Goal: Task Accomplishment & Management: Manage account settings

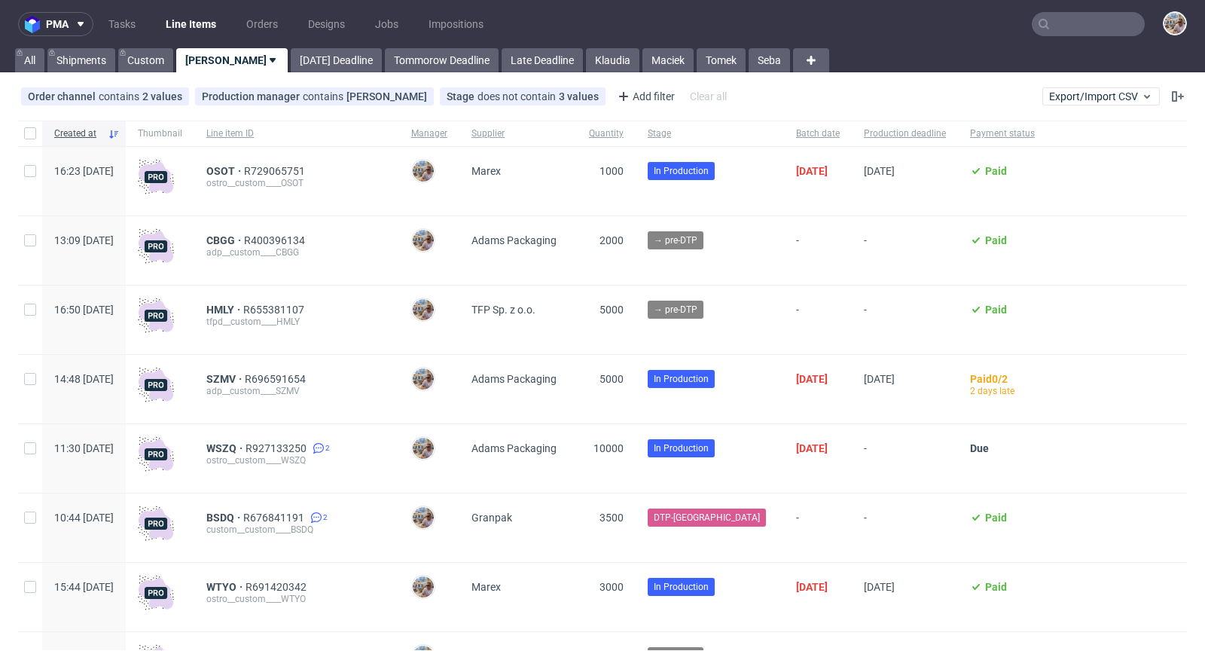
click at [1062, 25] on input "text" at bounding box center [1088, 24] width 113 height 24
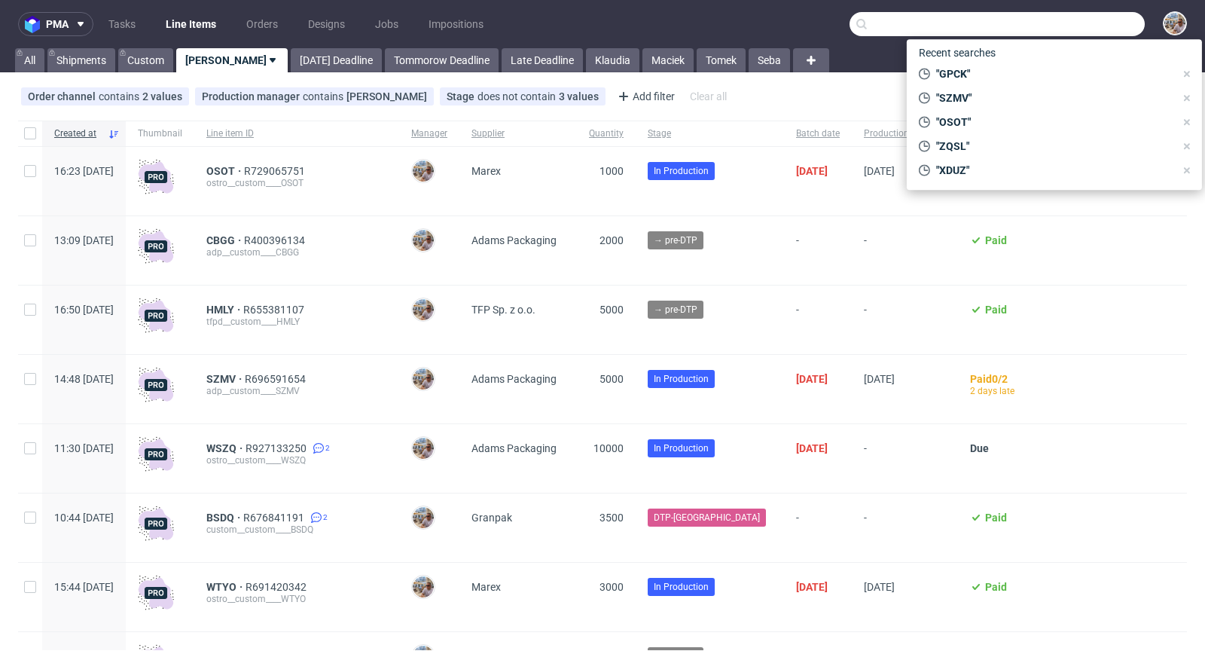
paste input "VCVS"
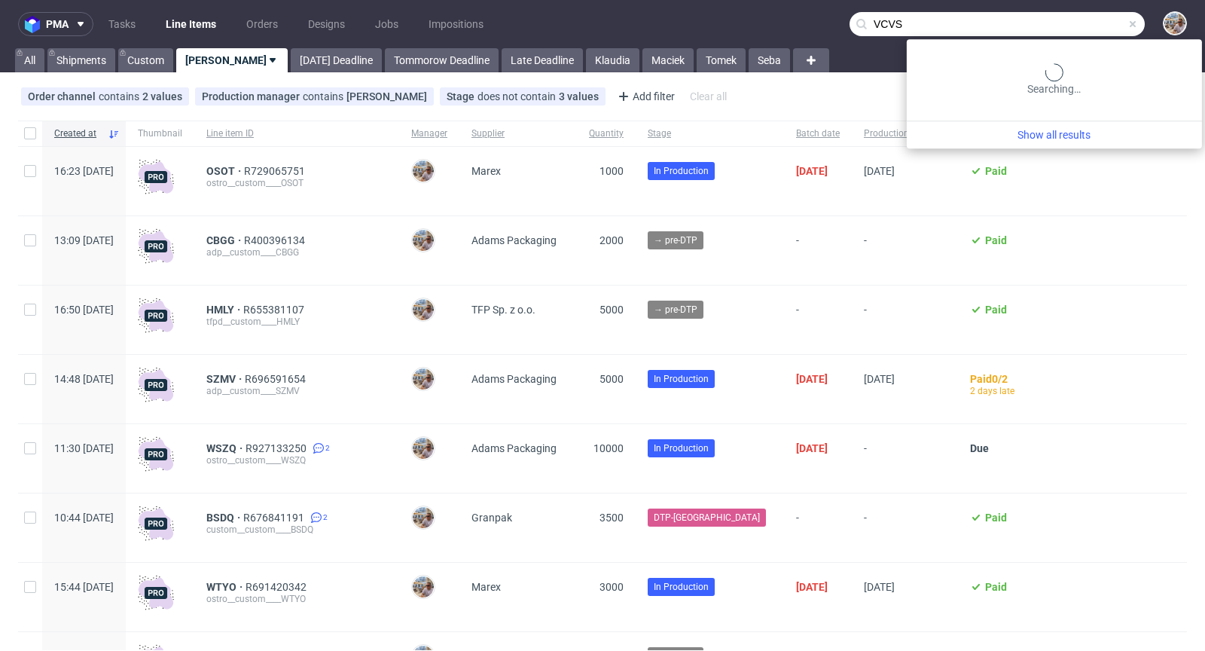
type input "VCVS"
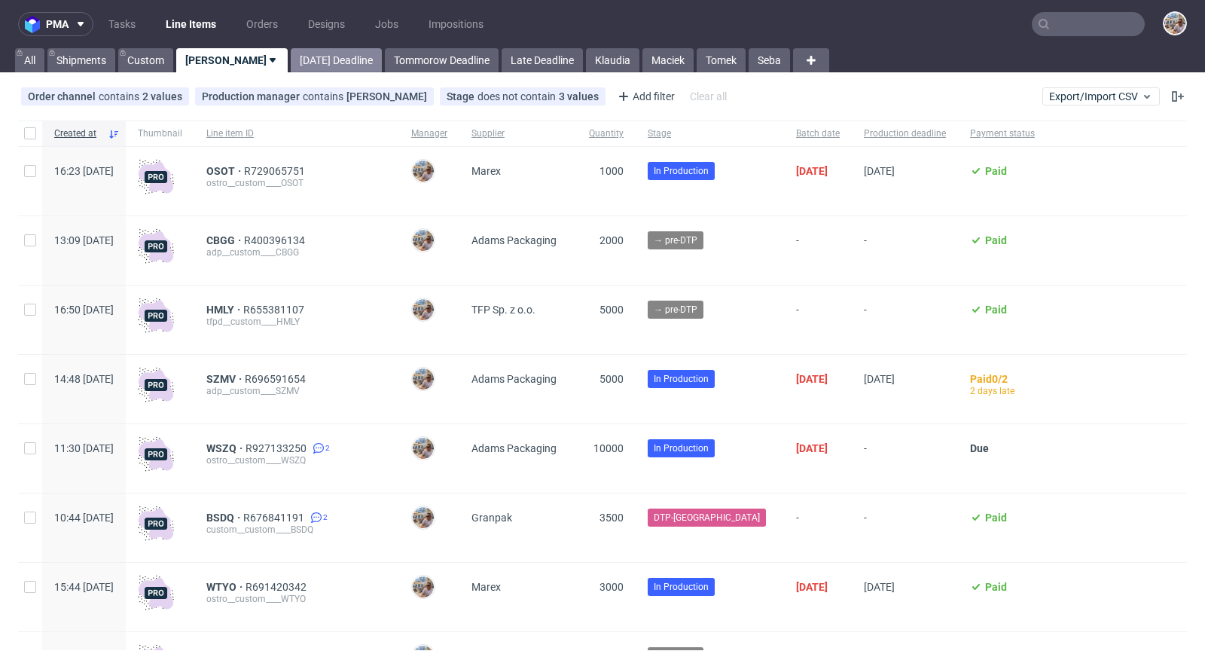
click at [316, 56] on link "[DATE] Deadline" at bounding box center [336, 60] width 91 height 24
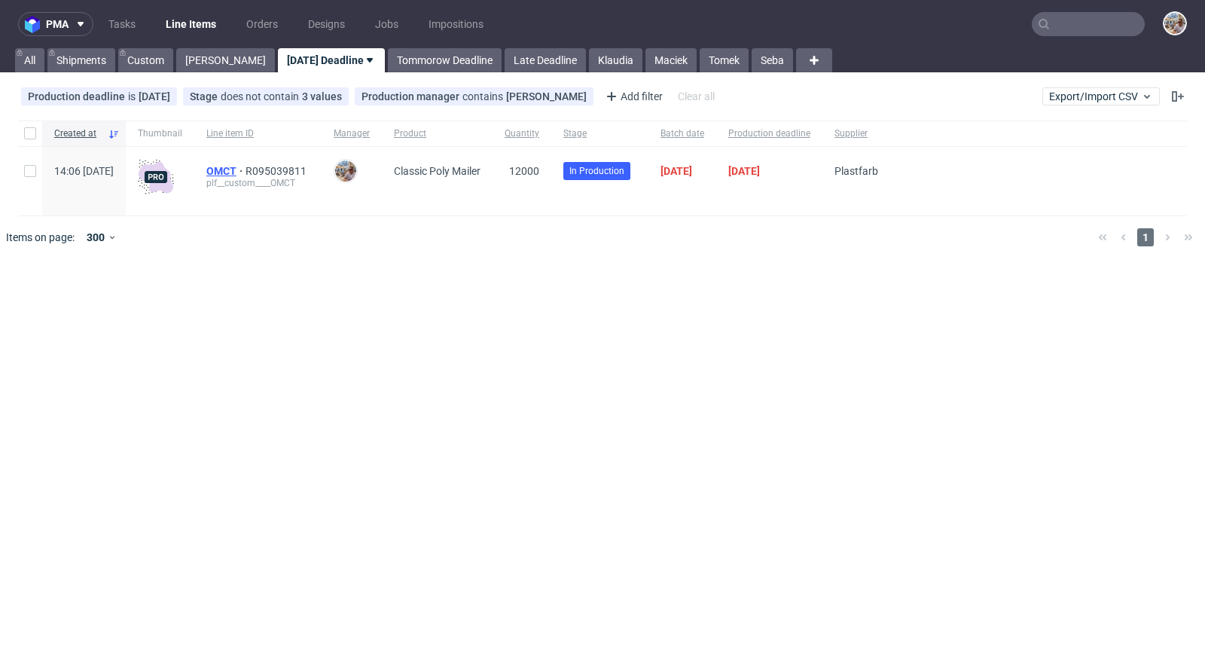
click at [246, 171] on span "OMCT" at bounding box center [225, 171] width 39 height 12
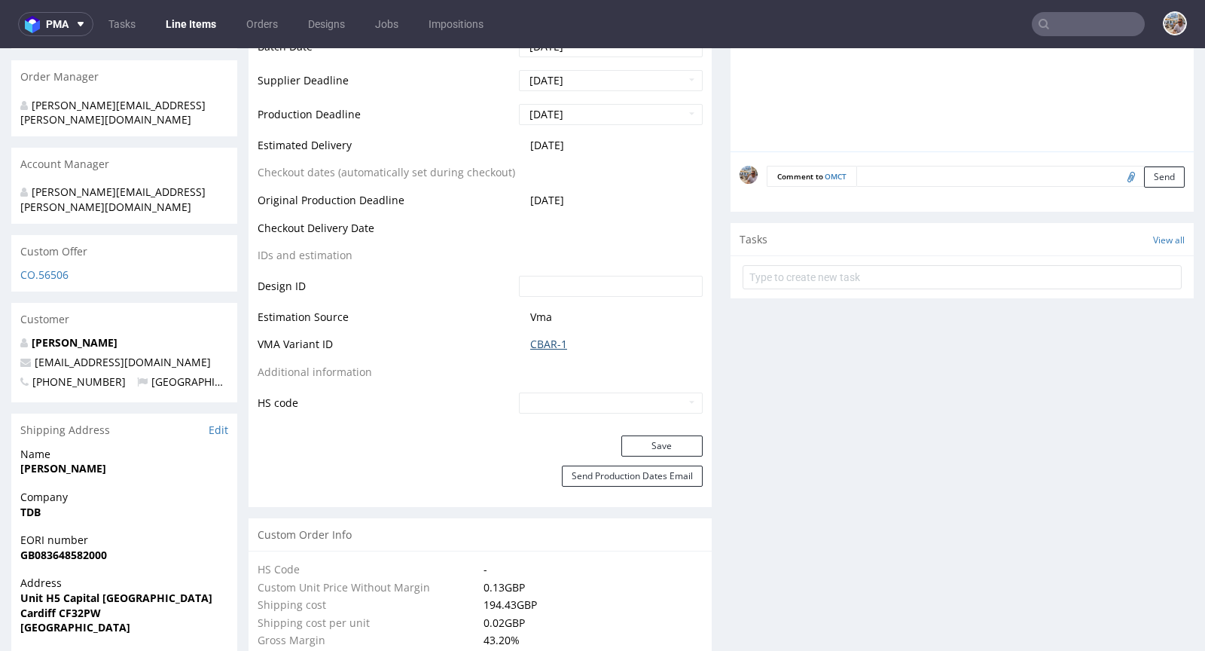
scroll to position [682, 0]
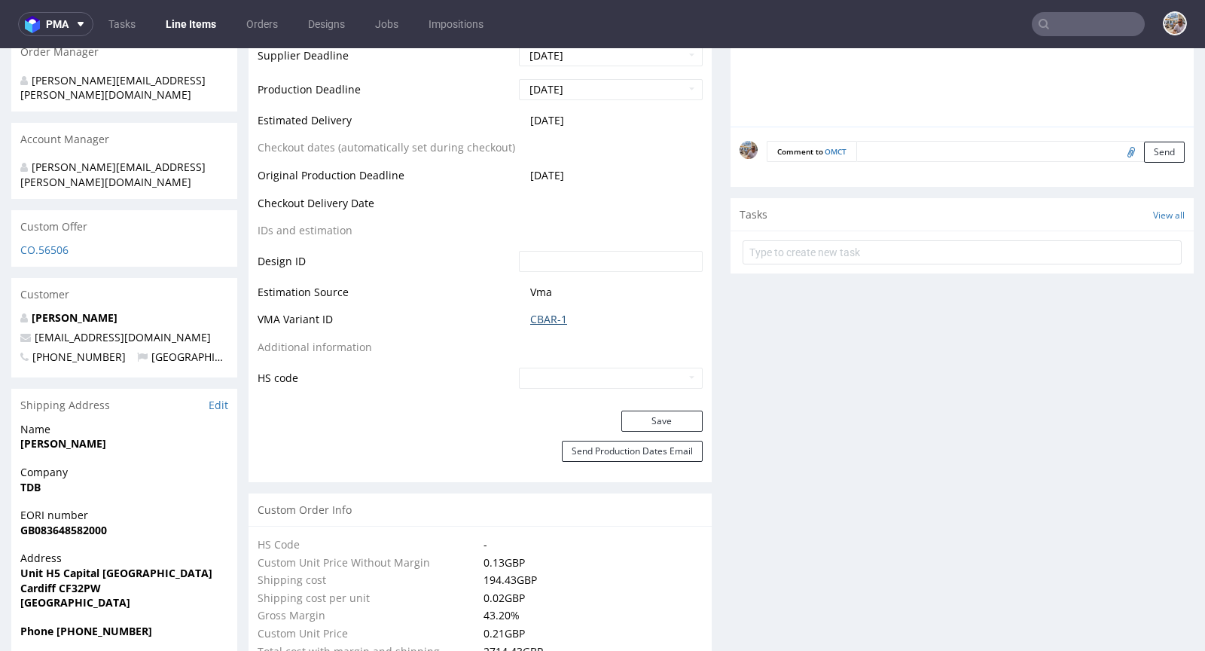
click at [544, 316] on link "CBAR-1" at bounding box center [548, 319] width 37 height 15
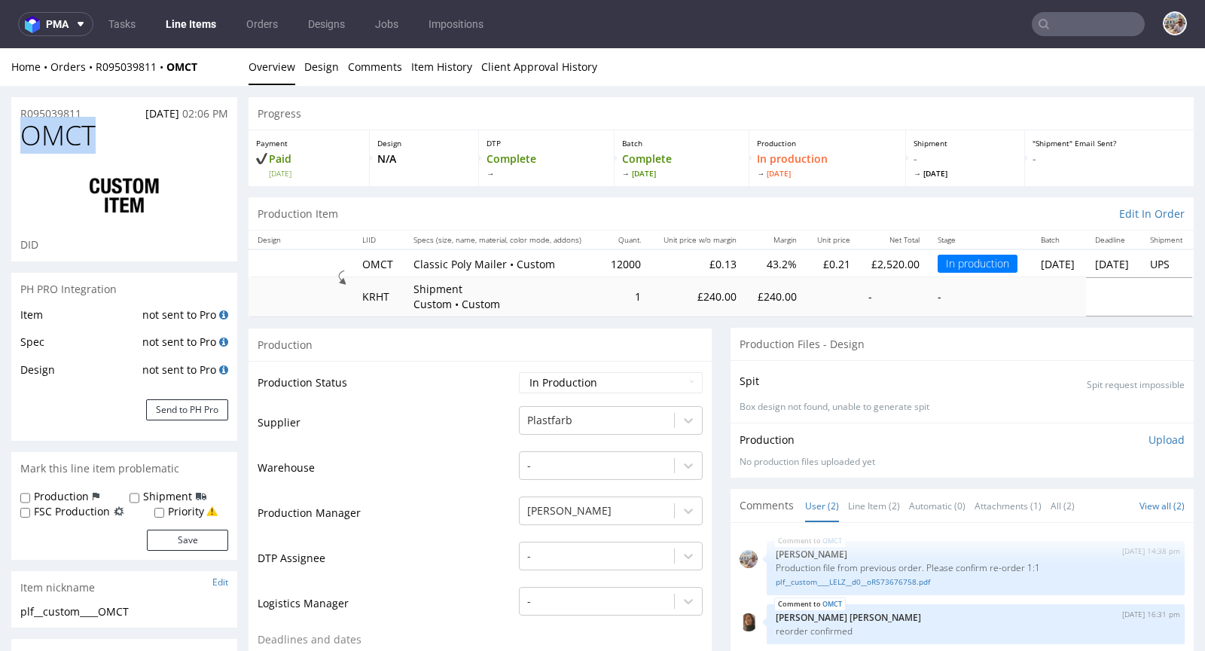
drag, startPoint x: 102, startPoint y: 133, endPoint x: 29, endPoint y: 137, distance: 73.9
click at [29, 137] on h1 "OMCT" at bounding box center [124, 136] width 208 height 30
copy span "OMCT"
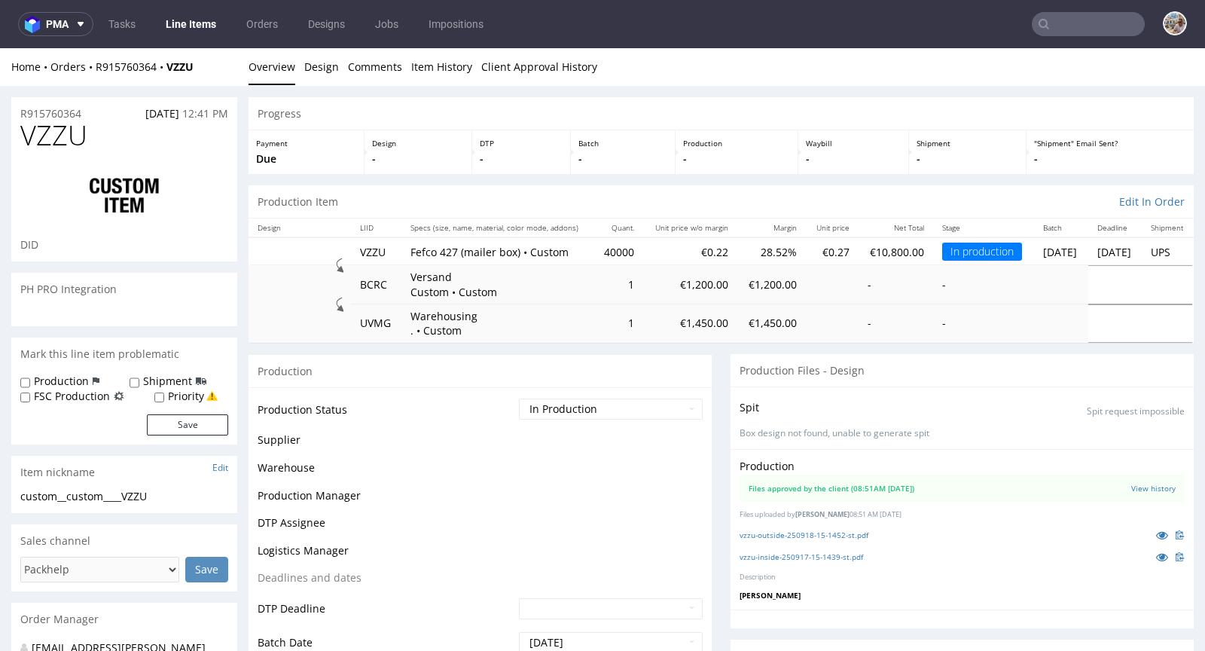
scroll to position [1333, 0]
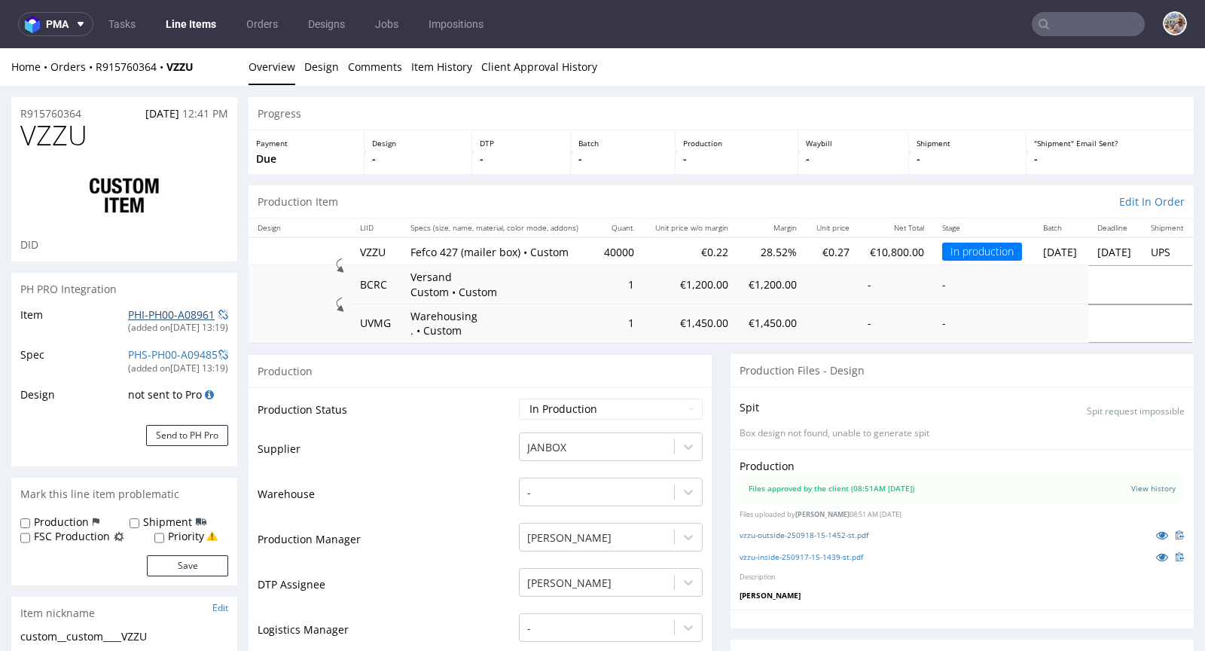
click at [167, 310] on link "PHI-PH00-A08961" at bounding box center [171, 314] width 87 height 14
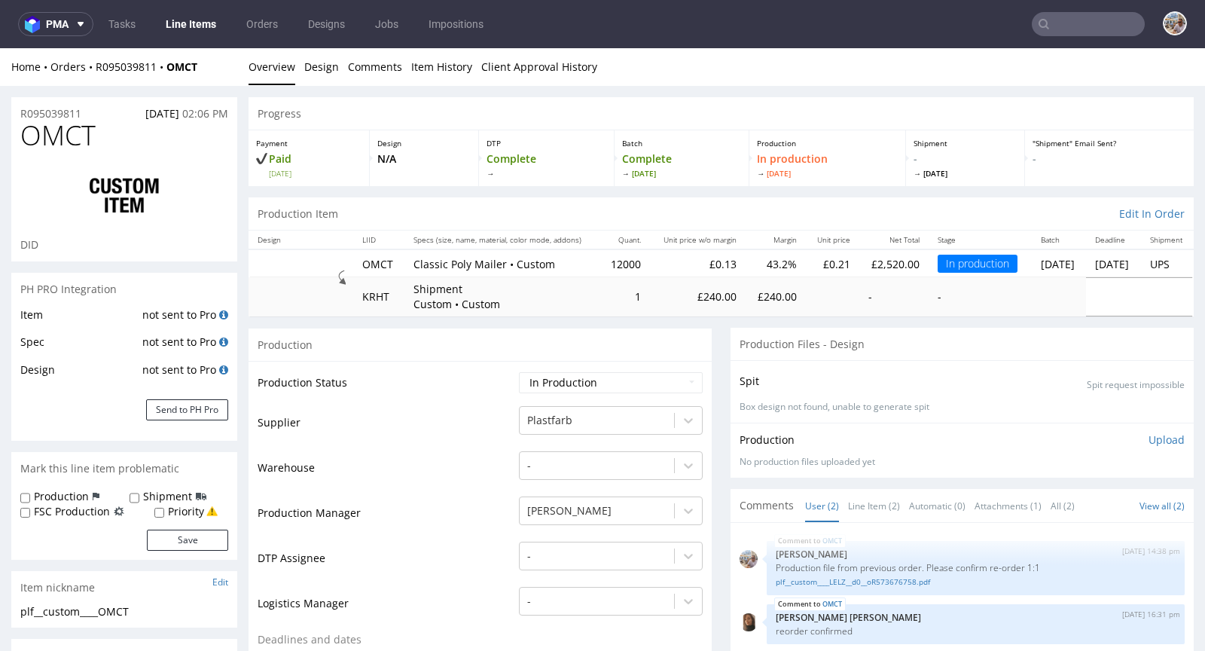
click at [1055, 41] on nav "pma Tasks Line Items Orders Designs Jobs Impositions" at bounding box center [602, 24] width 1205 height 48
click at [1058, 26] on input "text" at bounding box center [1088, 24] width 113 height 24
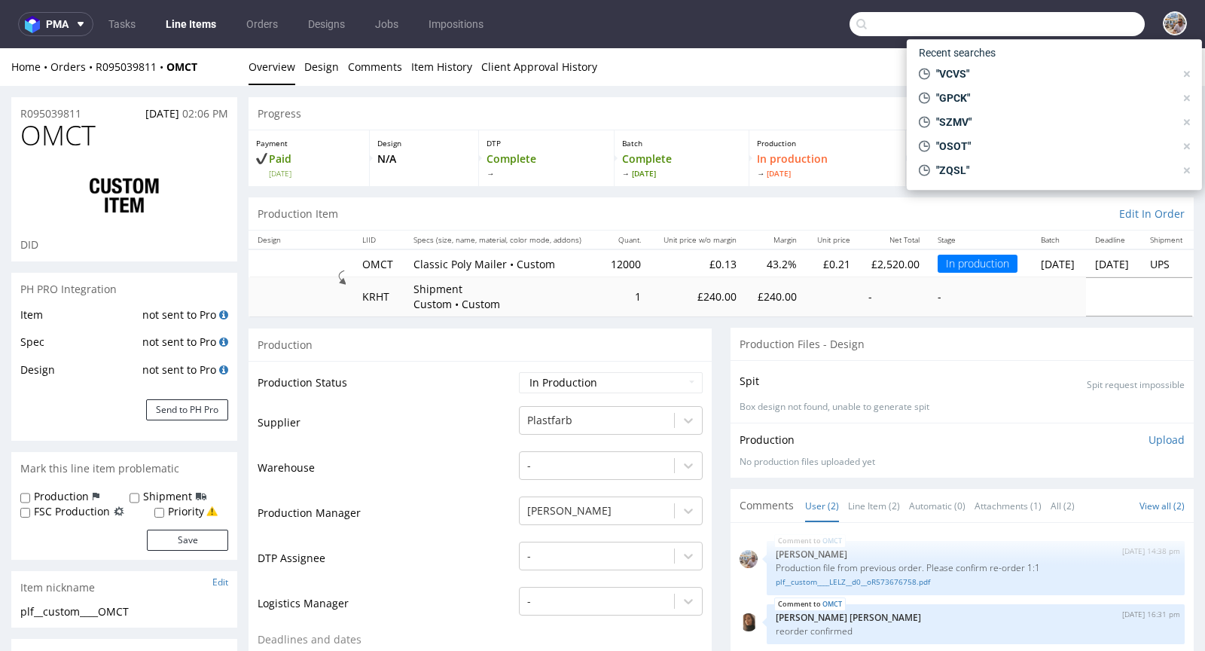
paste input "R566547746"
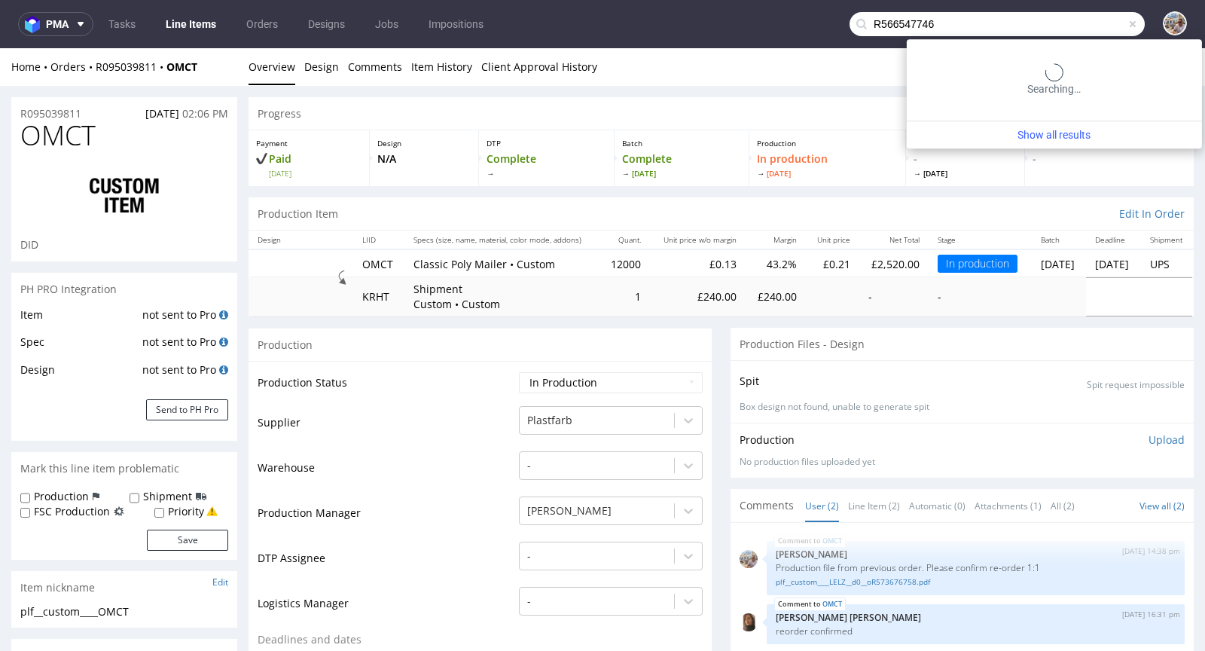
type input "R566547746"
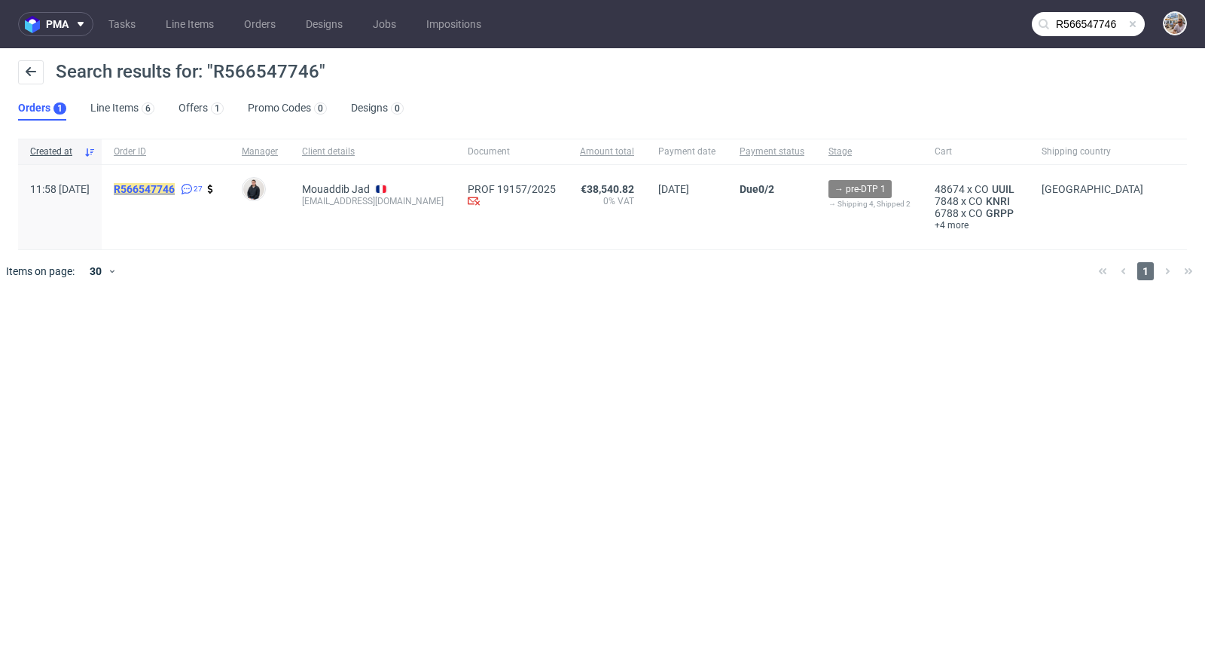
click at [175, 185] on mark "R566547746" at bounding box center [144, 189] width 61 height 12
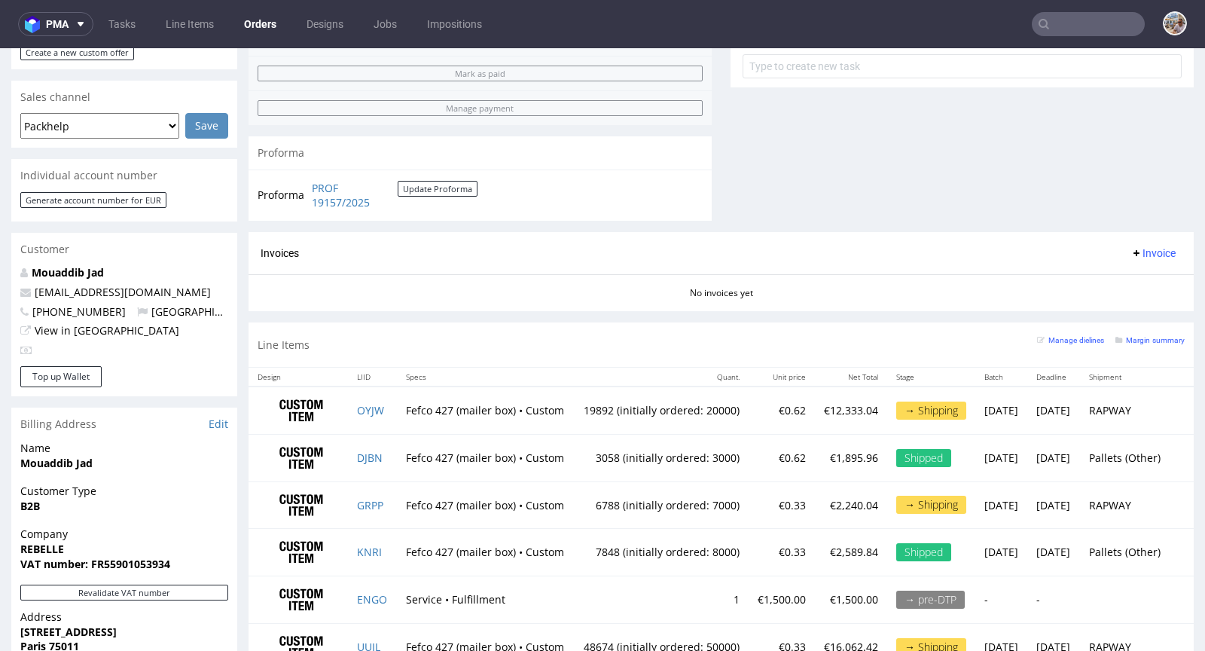
scroll to position [856, 0]
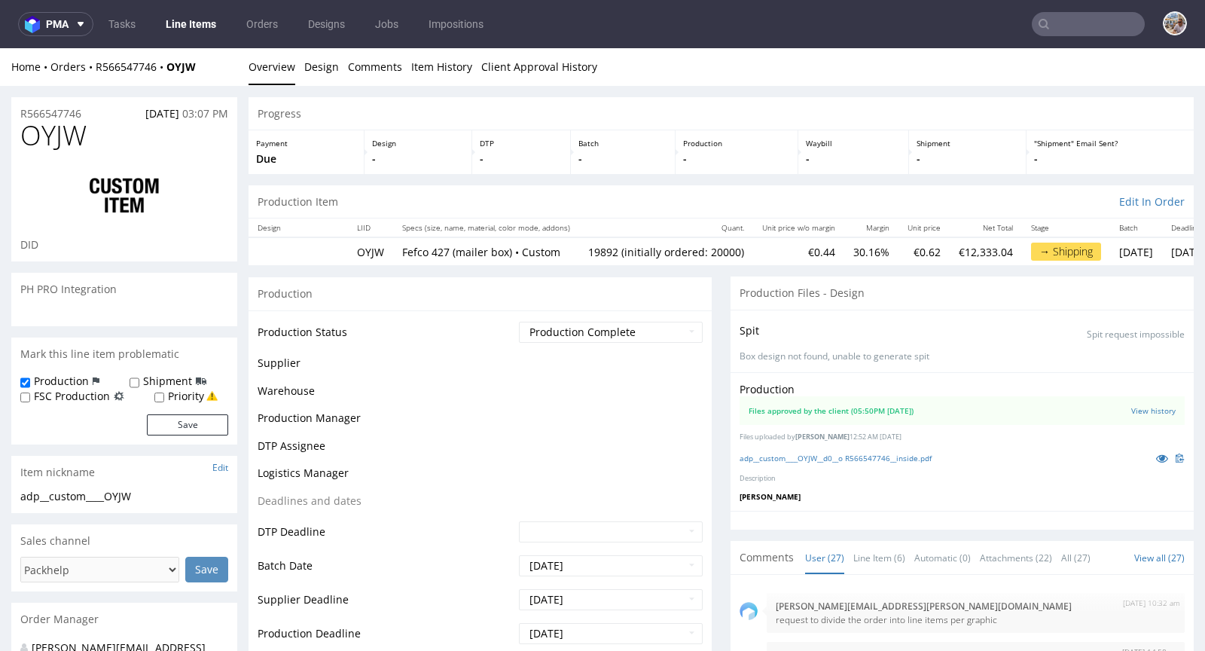
scroll to position [1826, 0]
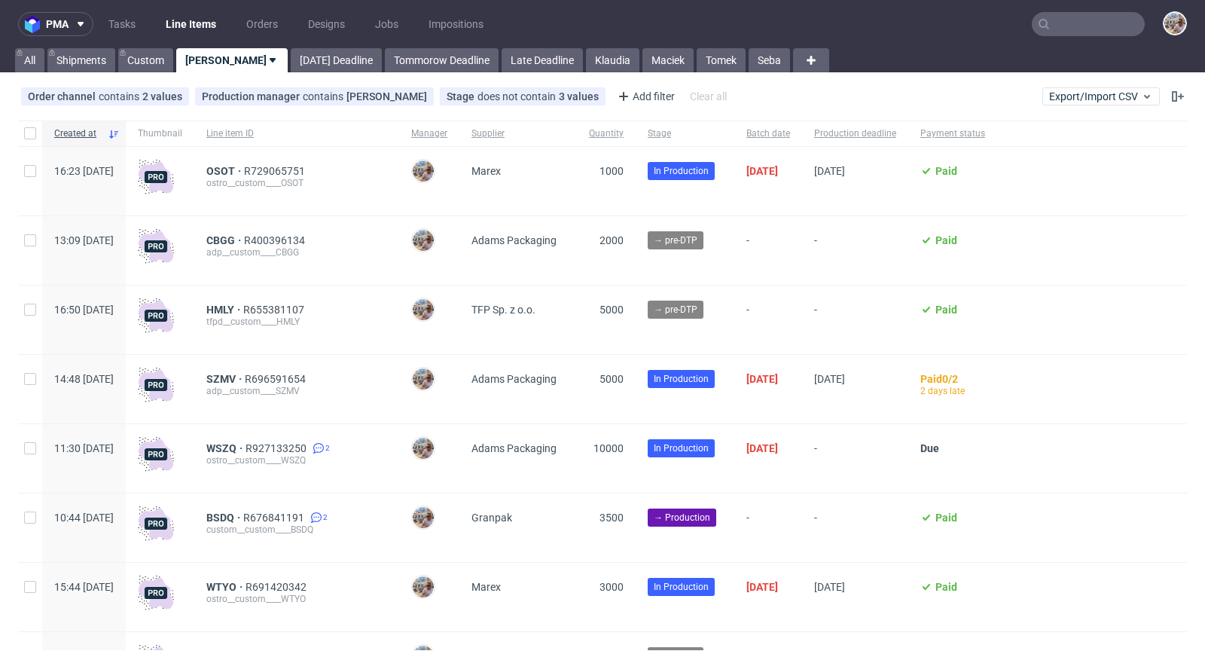
click at [1074, 32] on input "text" at bounding box center [1088, 24] width 113 height 24
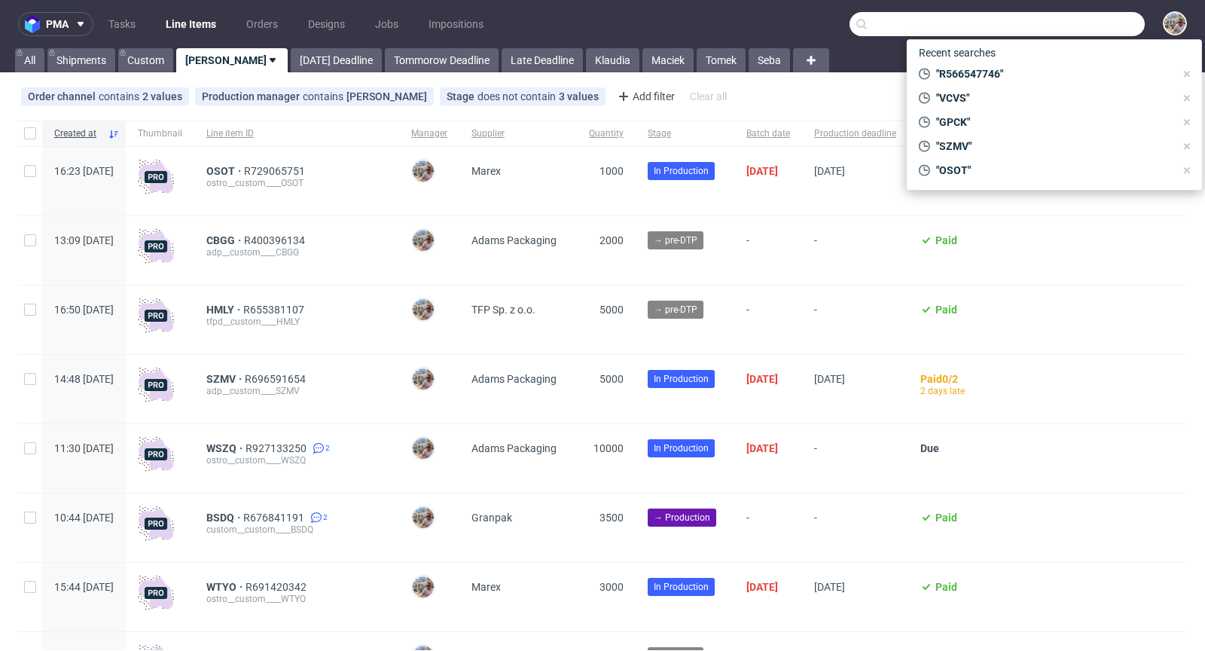
paste input "WSZQ"
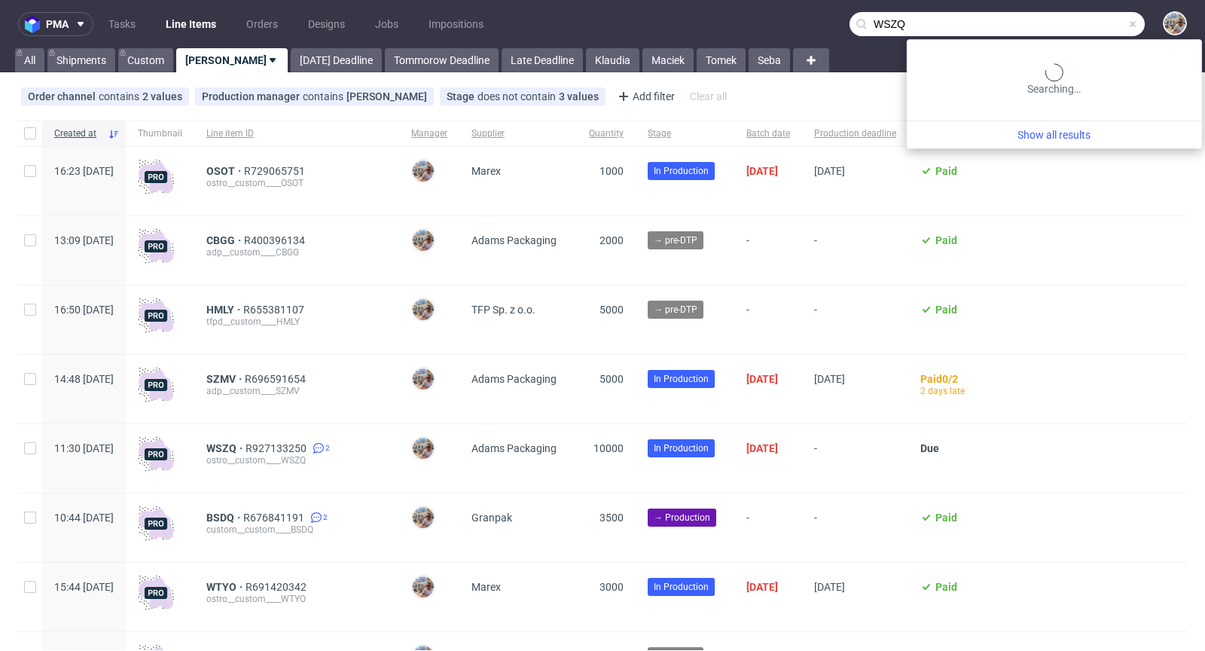
type input "WSZQ"
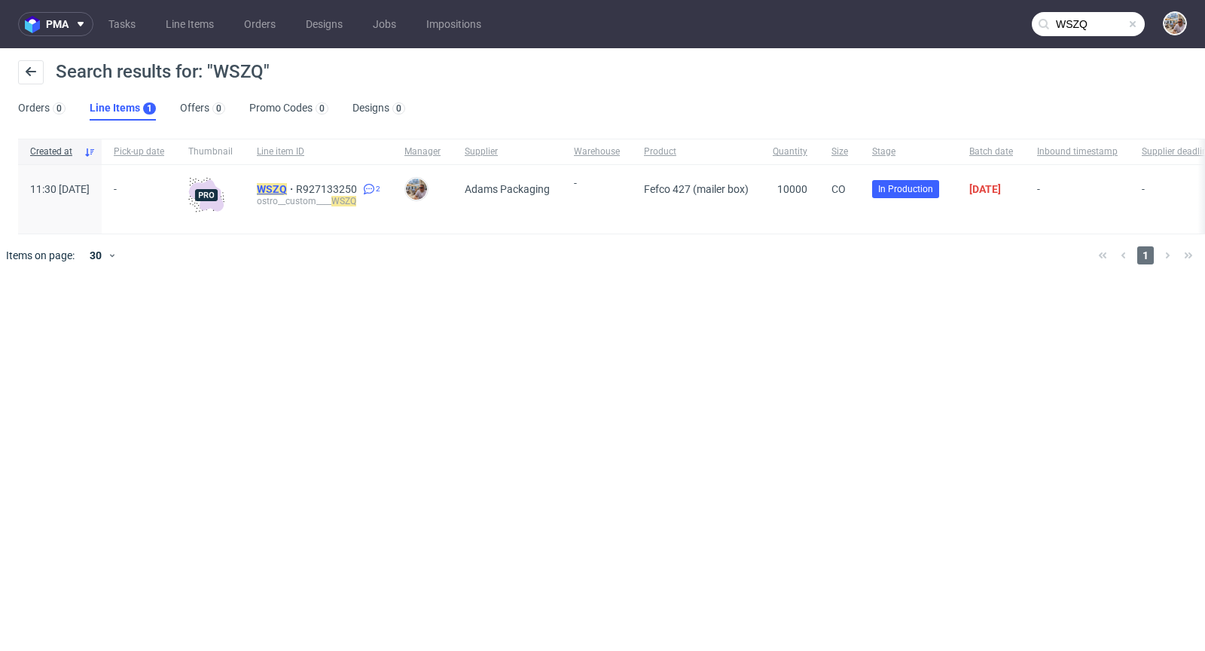
click at [287, 188] on mark "WSZQ" at bounding box center [272, 189] width 30 height 12
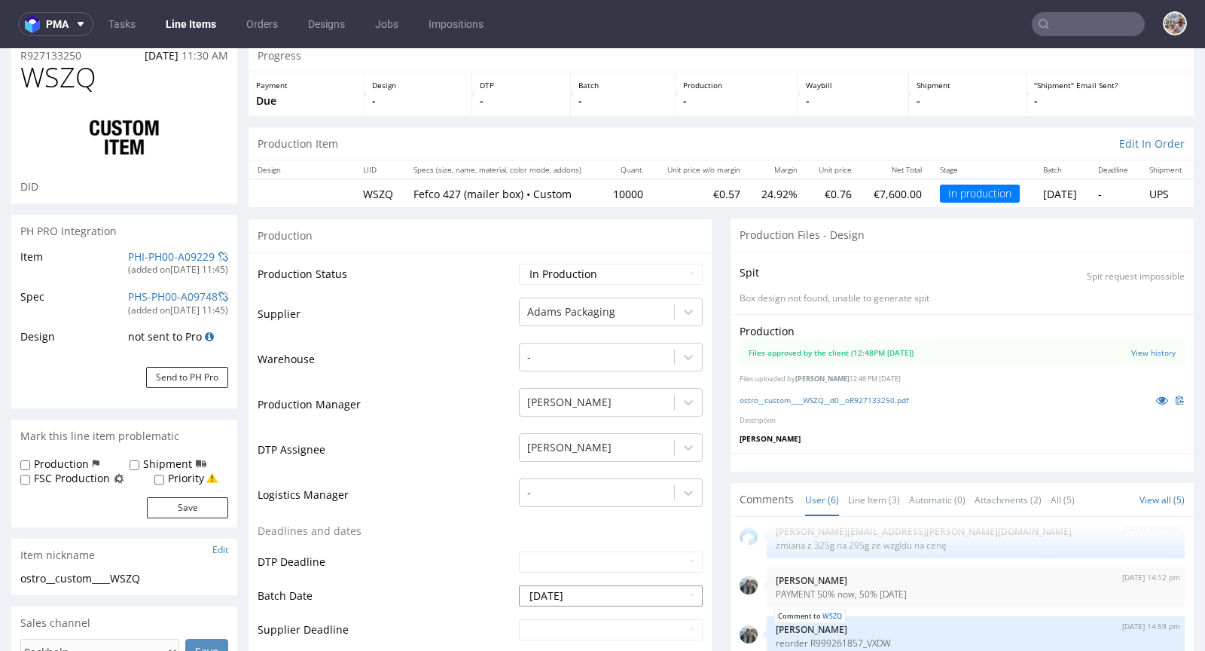
scroll to position [289, 0]
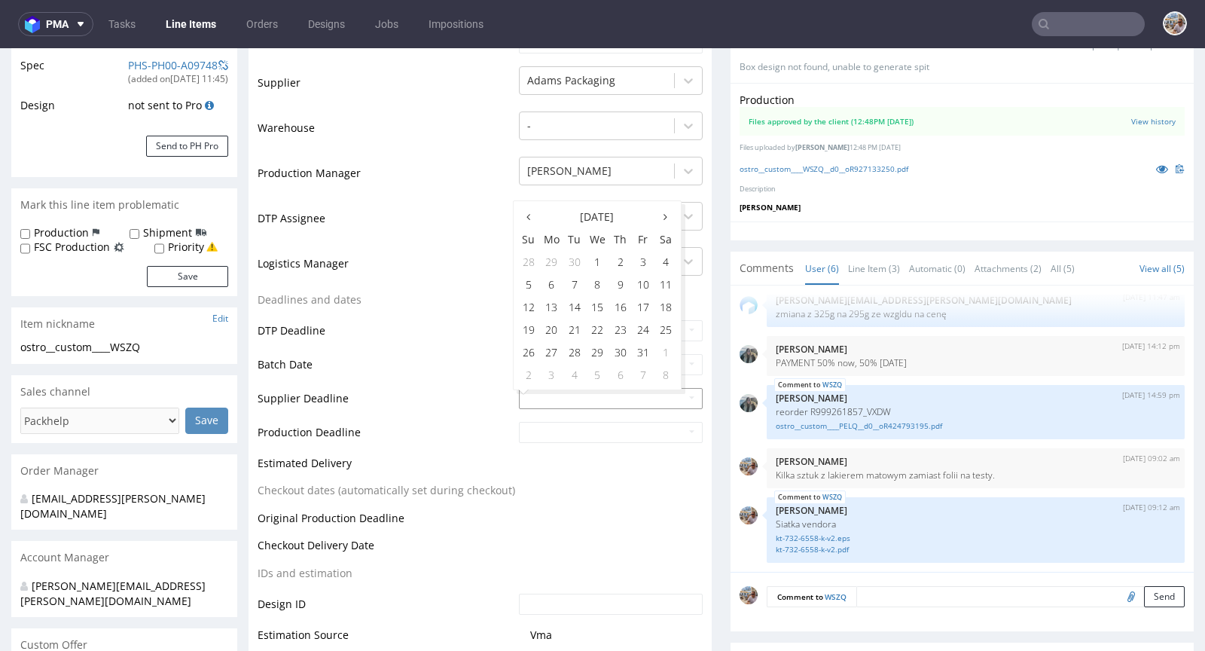
click at [565, 395] on input "text" at bounding box center [611, 398] width 184 height 21
click at [554, 350] on td "27" at bounding box center [551, 351] width 23 height 23
type input "2025-10-27"
click at [539, 426] on input "text" at bounding box center [611, 432] width 184 height 21
click at [592, 385] on td "29" at bounding box center [597, 385] width 23 height 23
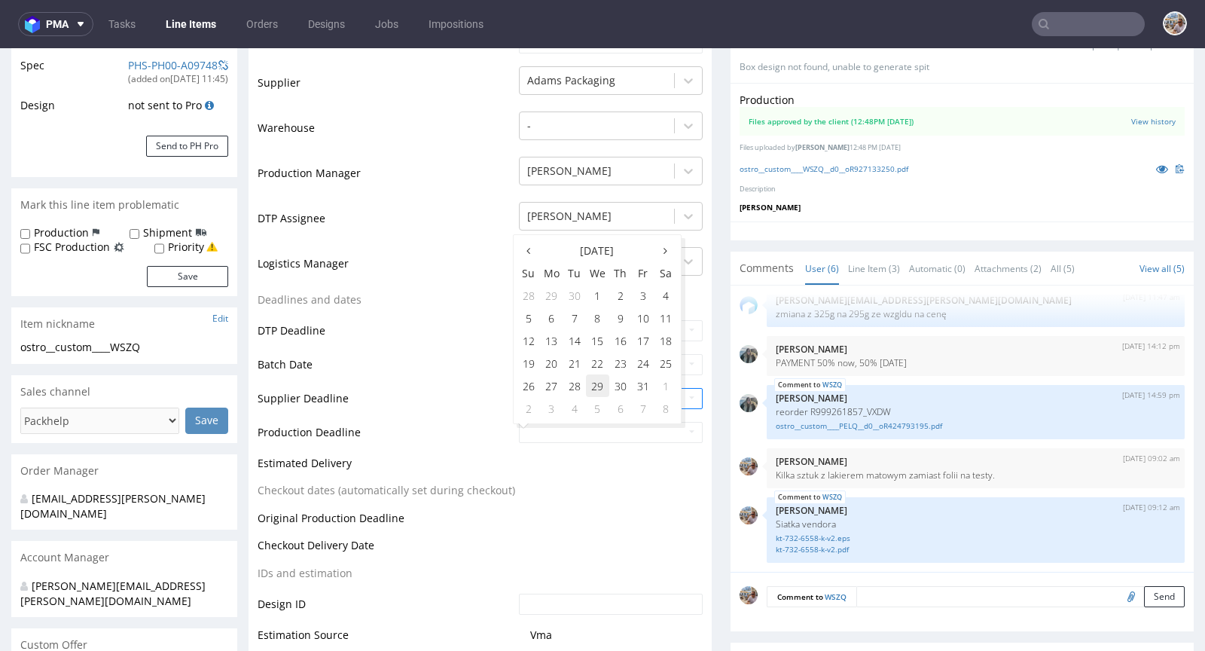
type input "2025-10-29"
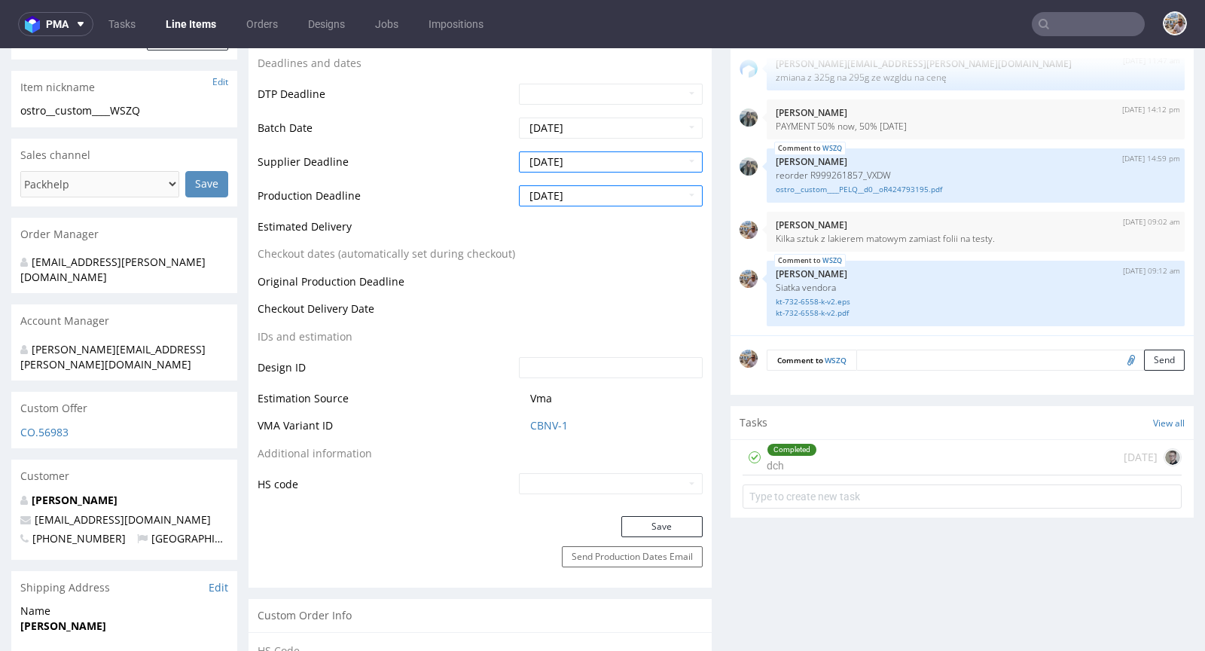
scroll to position [556, 0]
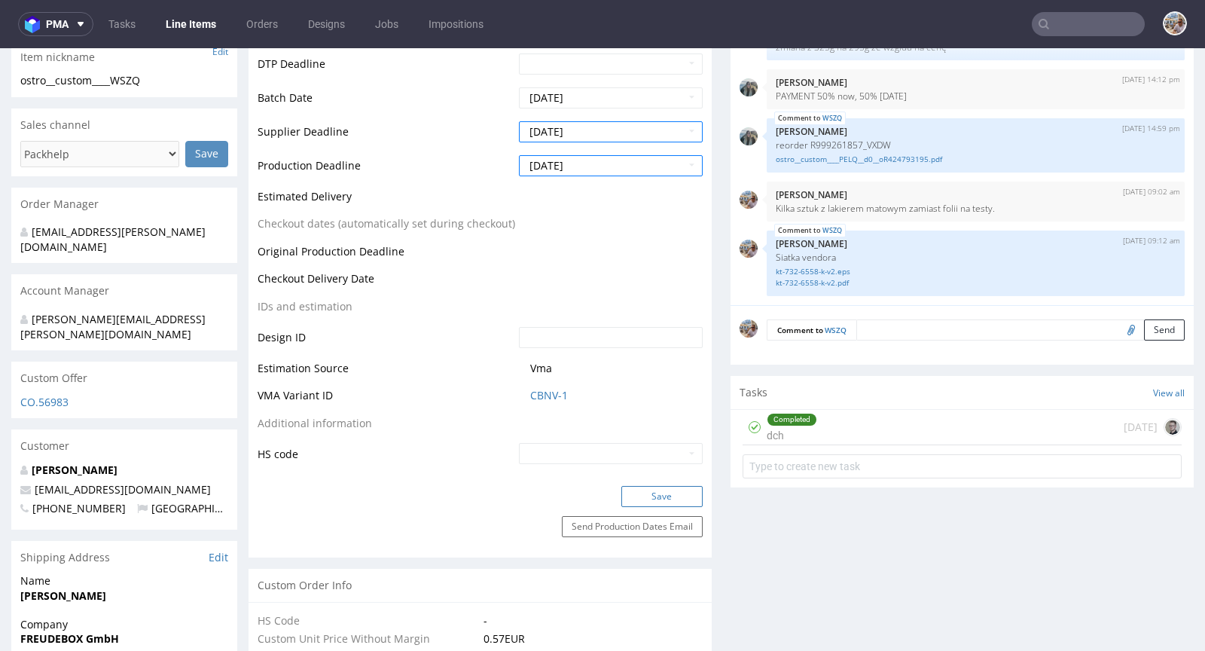
click at [642, 491] on button "Save" at bounding box center [661, 496] width 81 height 21
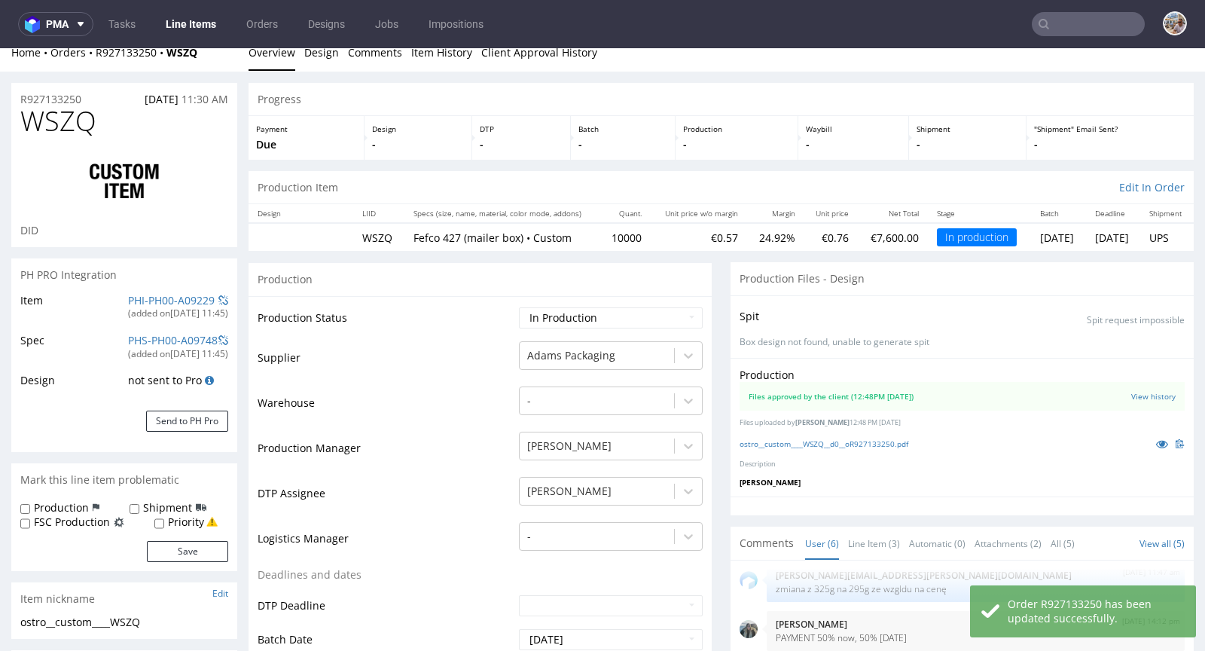
scroll to position [0, 0]
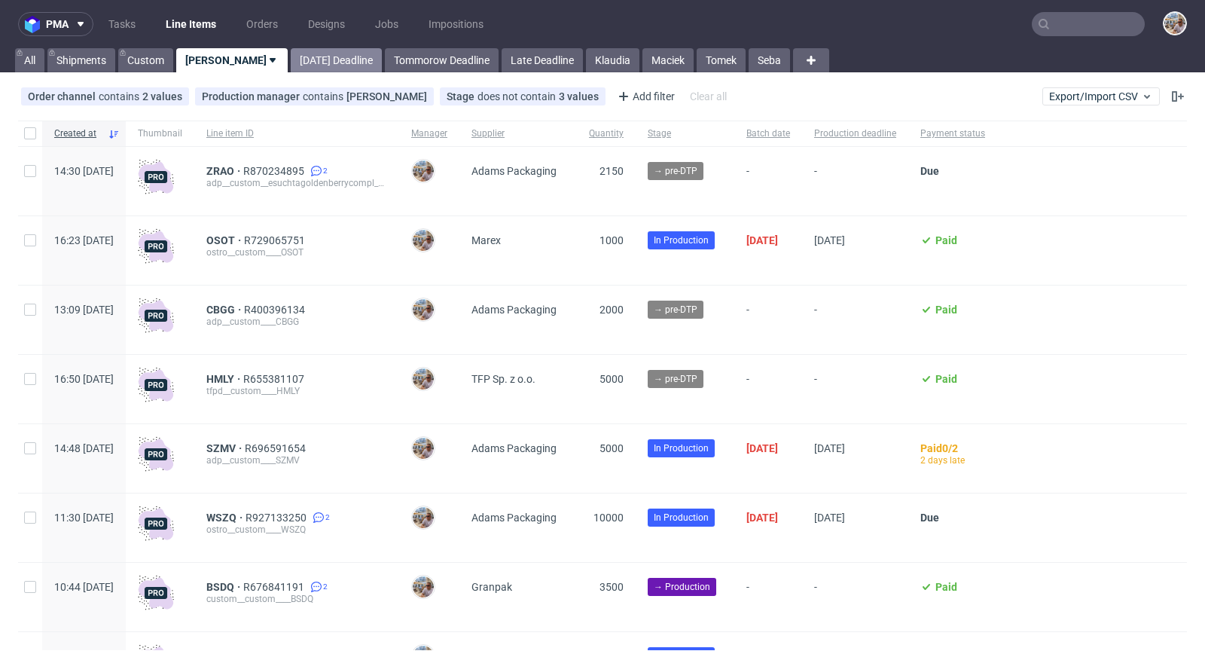
click at [291, 56] on link "[DATE] Deadline" at bounding box center [336, 60] width 91 height 24
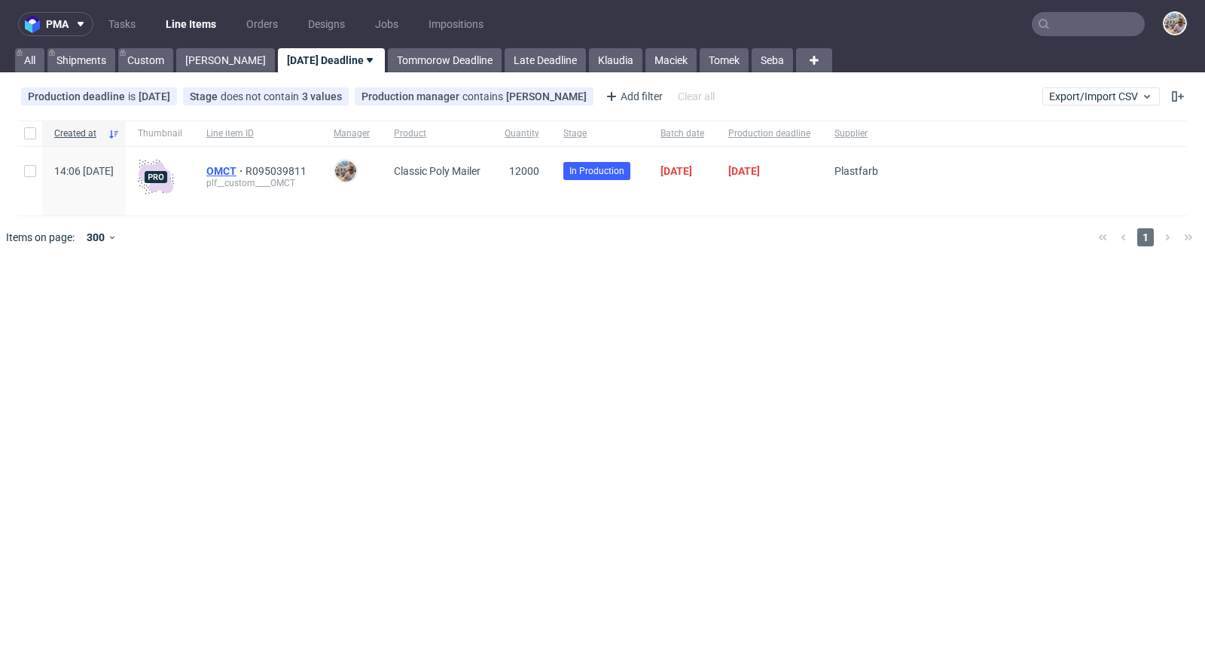
click at [246, 169] on span "OMCT" at bounding box center [225, 171] width 39 height 12
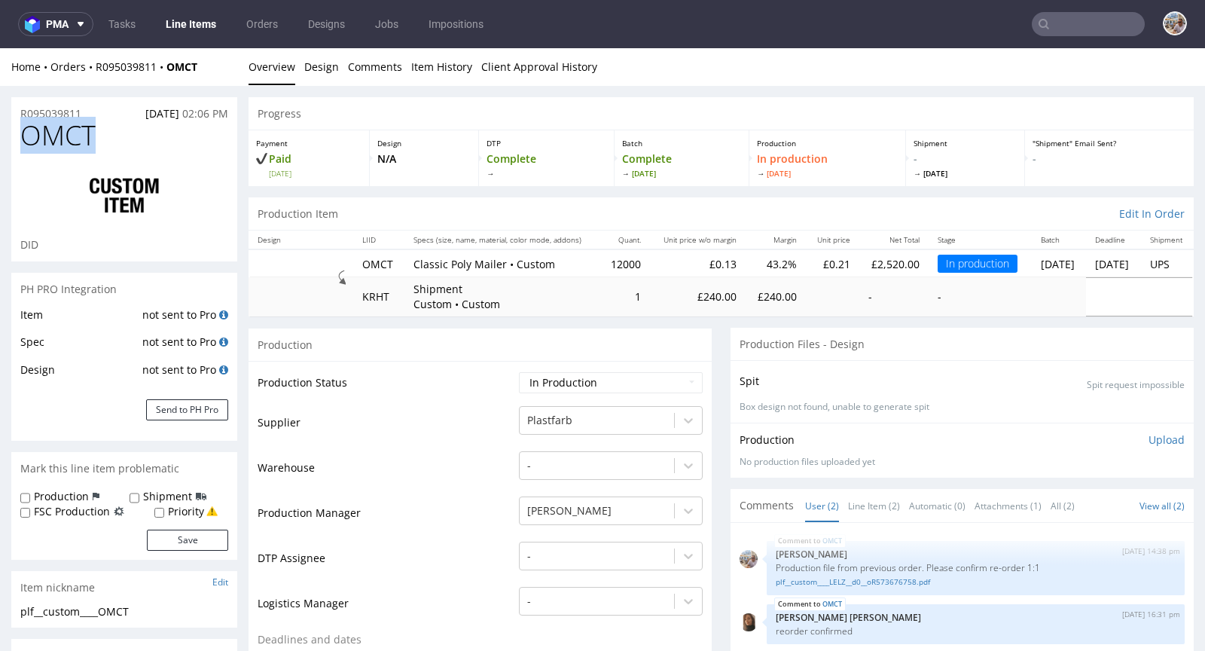
drag, startPoint x: 107, startPoint y: 136, endPoint x: 14, endPoint y: 135, distance: 92.7
click at [14, 135] on div "OMCT DID" at bounding box center [124, 191] width 226 height 141
copy span "OMCT"
drag, startPoint x: 633, startPoint y: 260, endPoint x: 603, endPoint y: 261, distance: 29.4
click at [603, 261] on td "12000" at bounding box center [625, 263] width 50 height 28
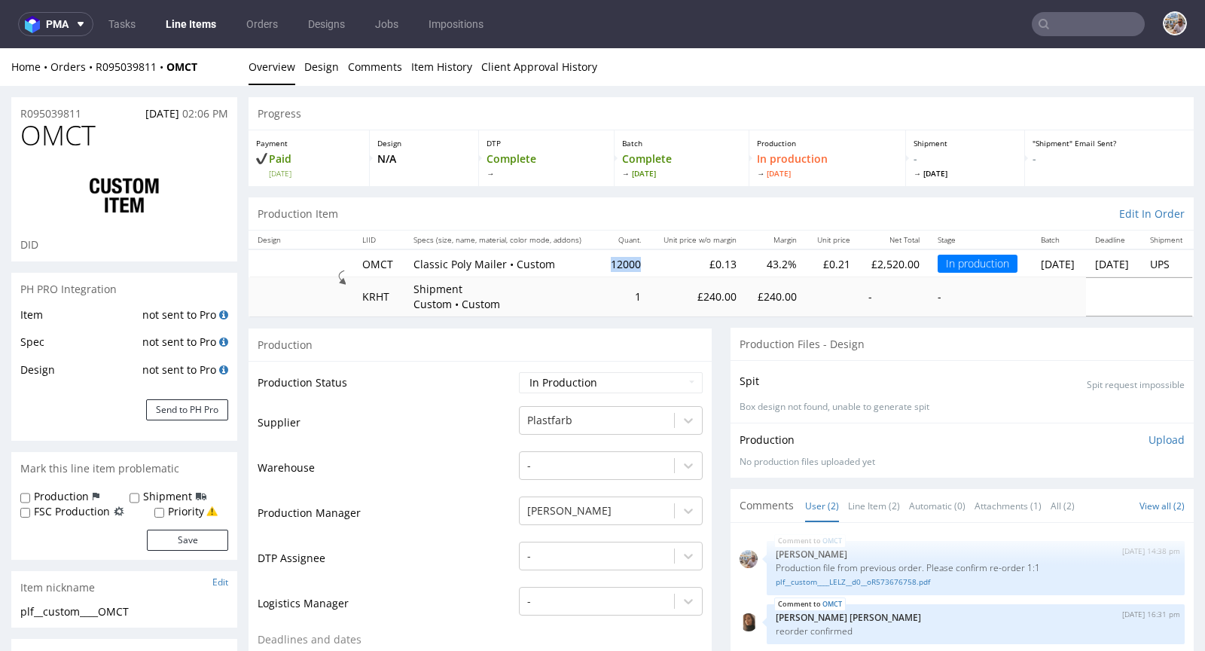
copy td "12000"
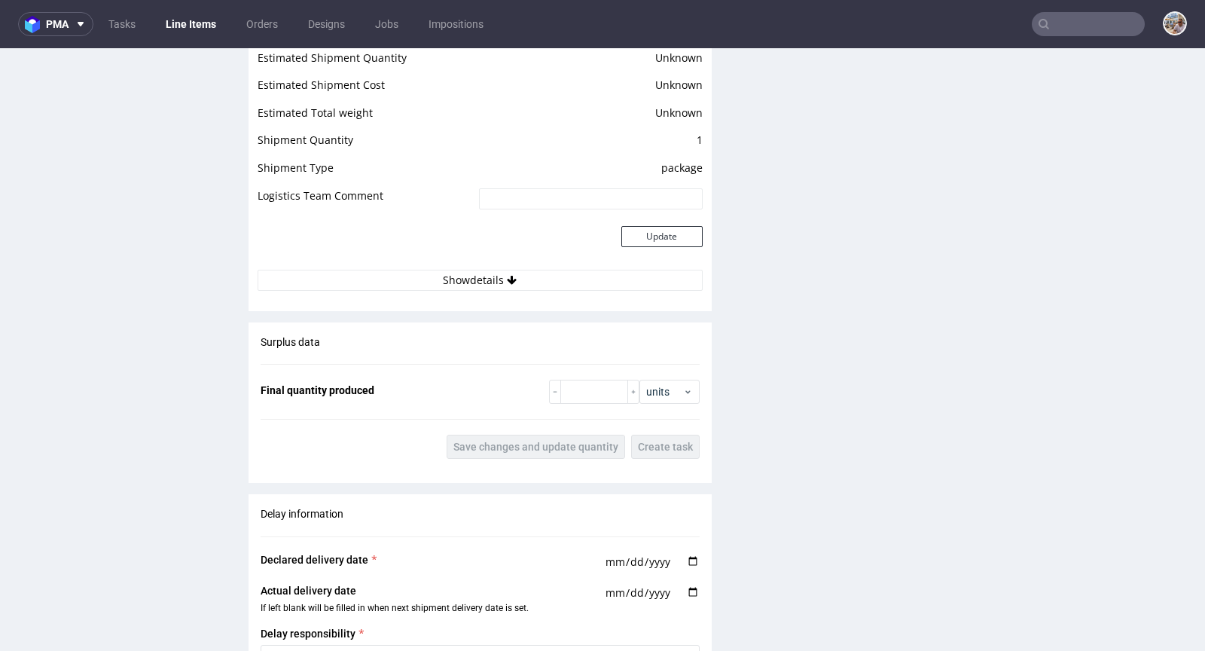
scroll to position [2049, 0]
click at [575, 382] on input "number" at bounding box center [594, 389] width 68 height 24
paste input "12000"
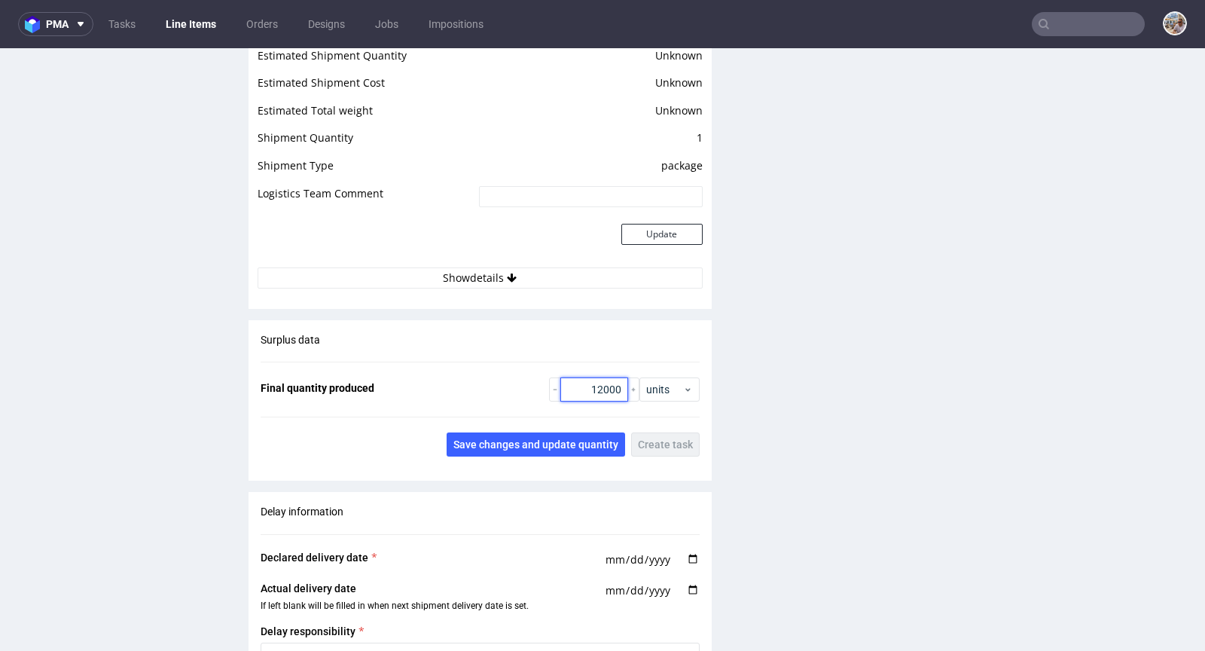
type input "12000"
click at [545, 428] on div "Surplus data Final quantity produced 12000 units Save changes and update quanti…" at bounding box center [480, 394] width 463 height 149
click at [543, 433] on button "Save changes and update quantity" at bounding box center [536, 444] width 179 height 24
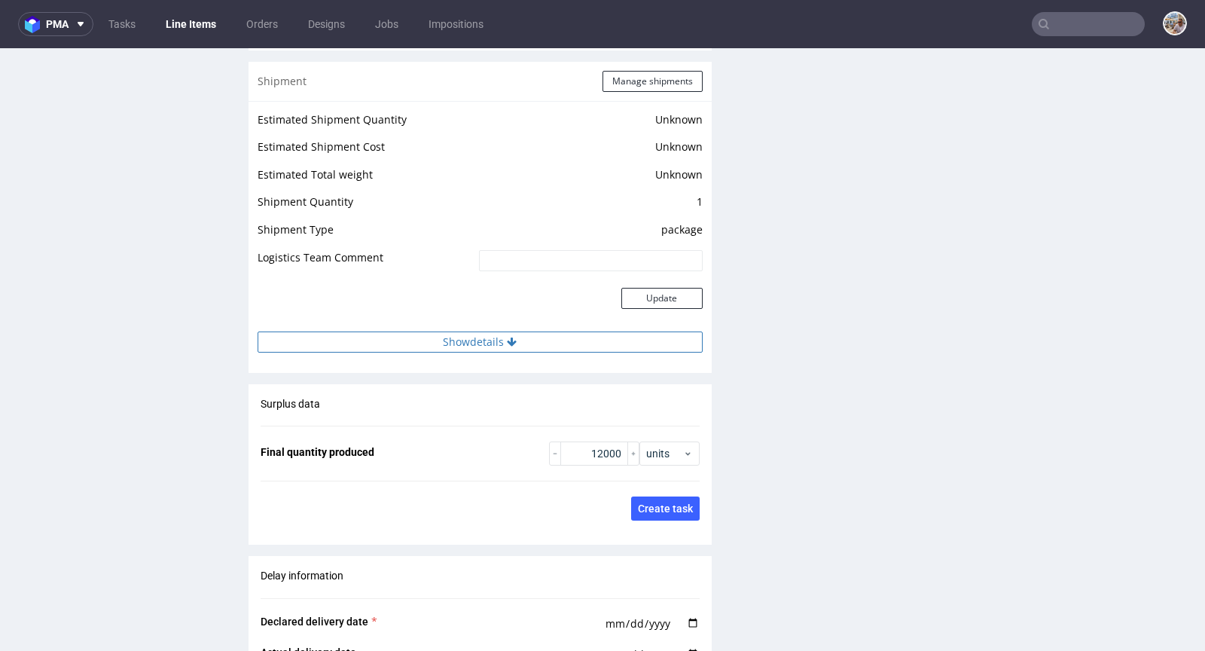
scroll to position [1895, 0]
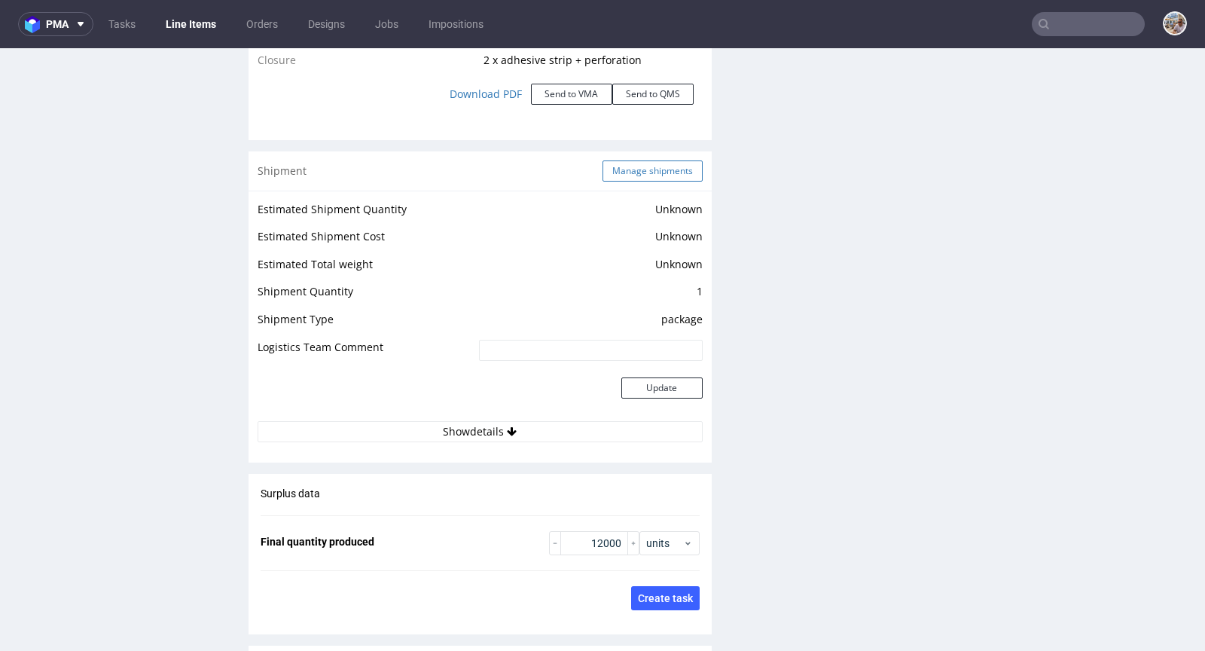
click at [635, 172] on button "Manage shipments" at bounding box center [653, 170] width 100 height 21
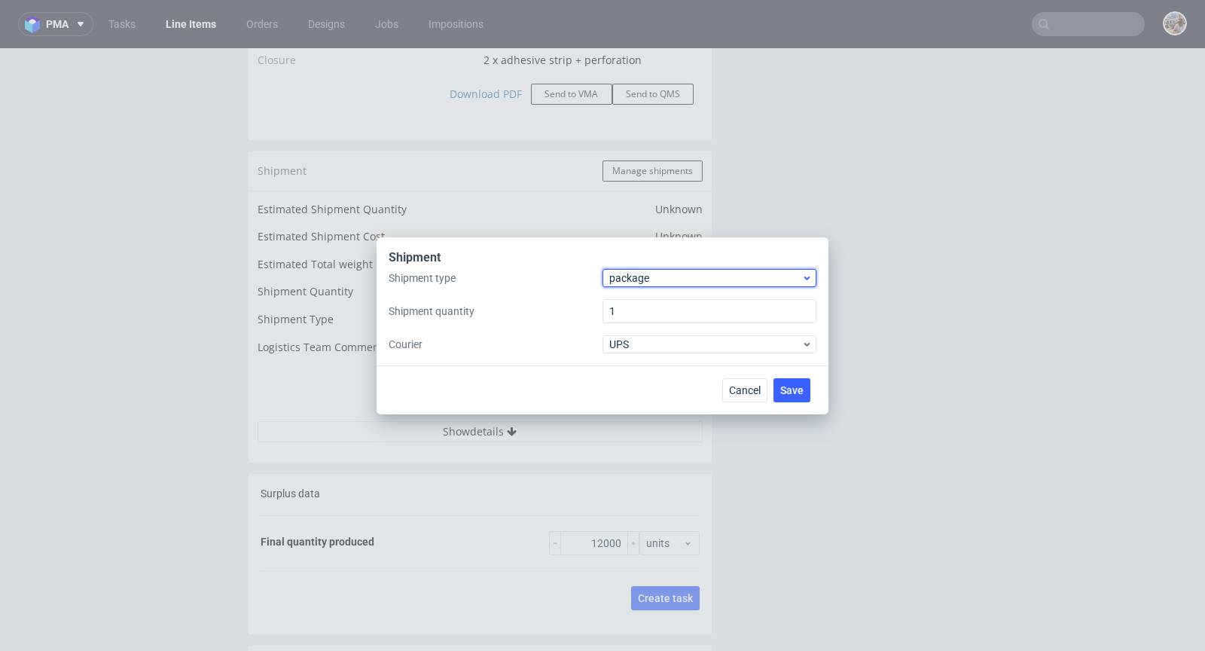
click at [634, 276] on span "package" at bounding box center [705, 277] width 192 height 15
click at [664, 310] on div "pallet" at bounding box center [710, 309] width 202 height 27
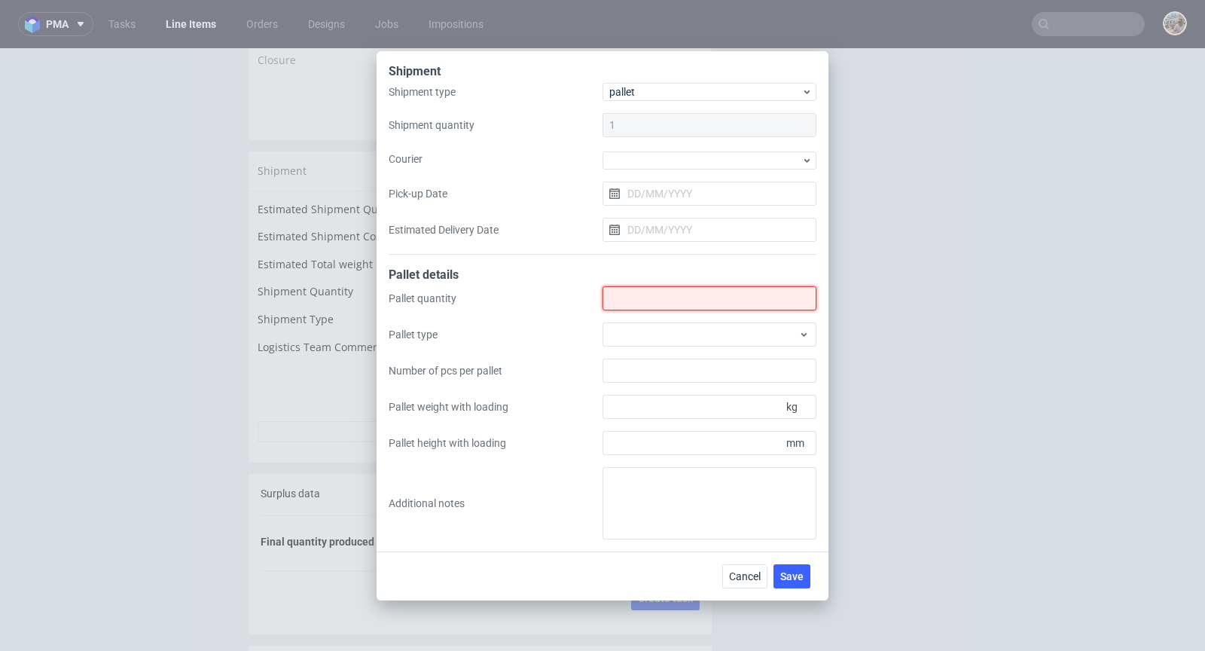
click at [644, 300] on input "Shipment type" at bounding box center [710, 298] width 214 height 24
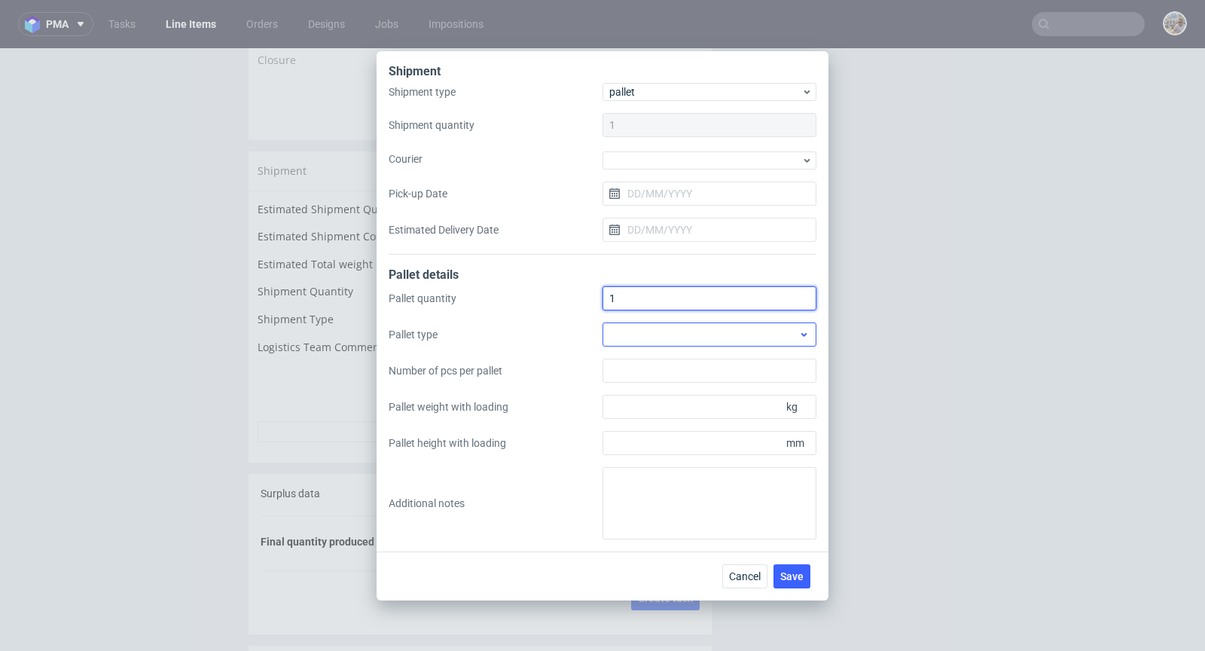
type input "1"
click at [639, 322] on div at bounding box center [710, 334] width 214 height 24
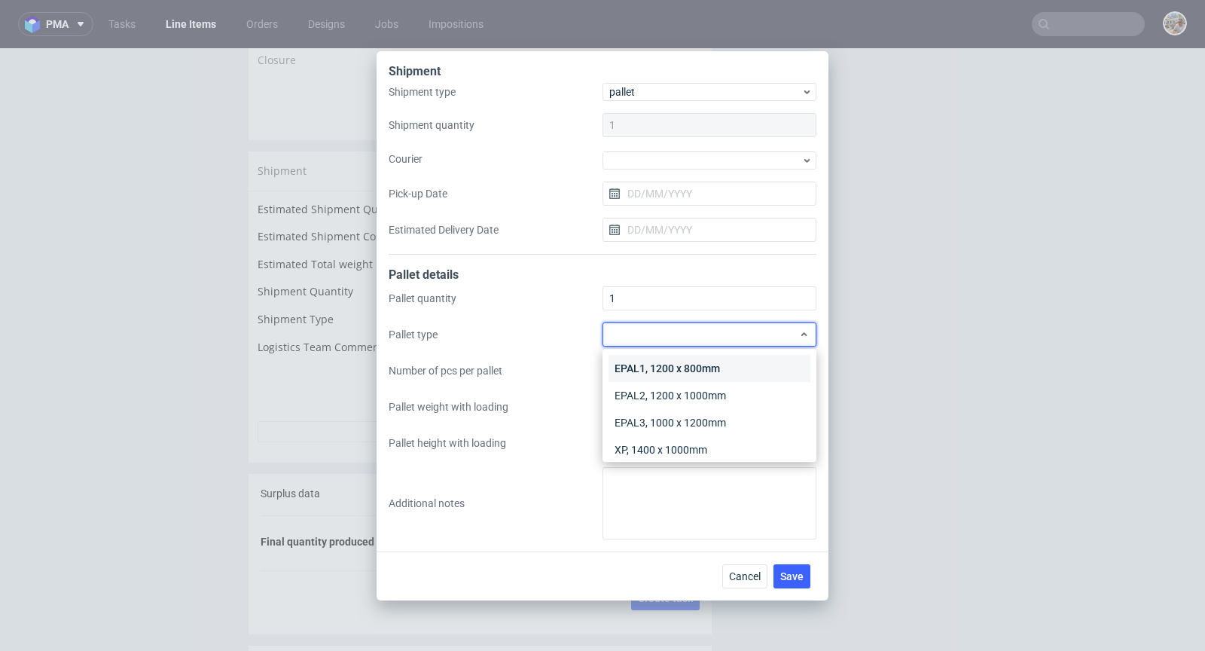
click at [652, 360] on div "EPAL1, 1200 x 800mm" at bounding box center [710, 368] width 202 height 27
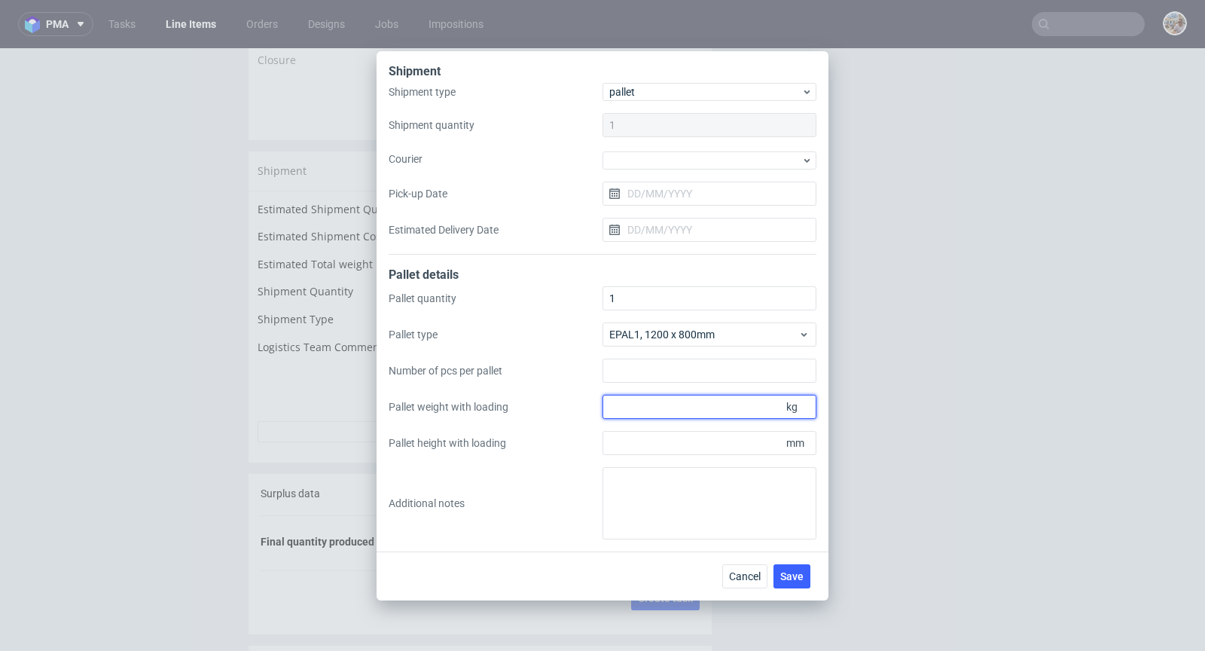
click at [652, 400] on input "Pallet weight with loading" at bounding box center [710, 407] width 214 height 24
type input "500"
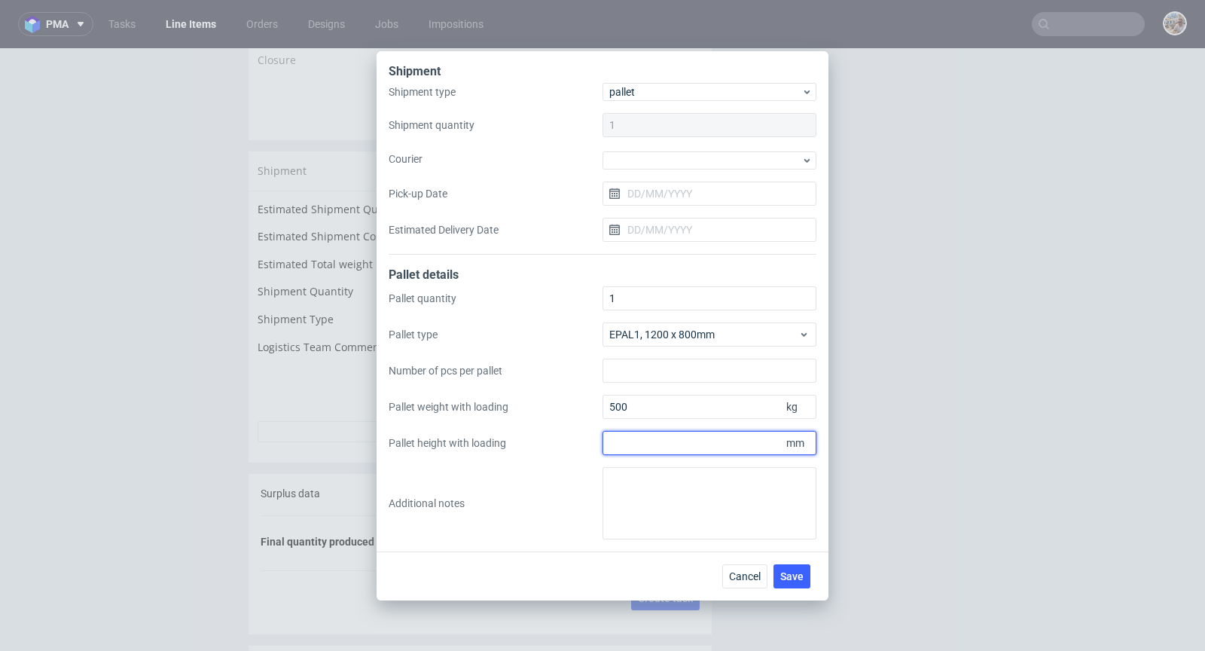
click at [652, 450] on input "Pallet height with loading" at bounding box center [710, 443] width 214 height 24
type input "1800"
click at [801, 571] on span "Save" at bounding box center [791, 576] width 23 height 11
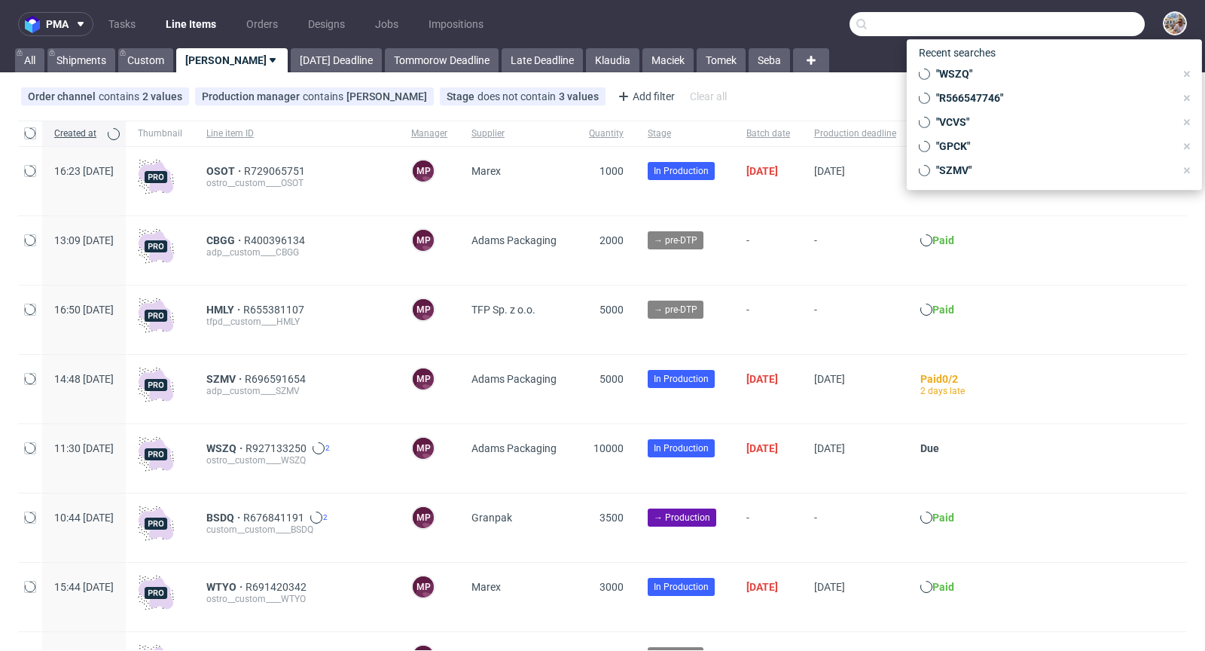
click at [1063, 28] on input "text" at bounding box center [997, 24] width 295 height 24
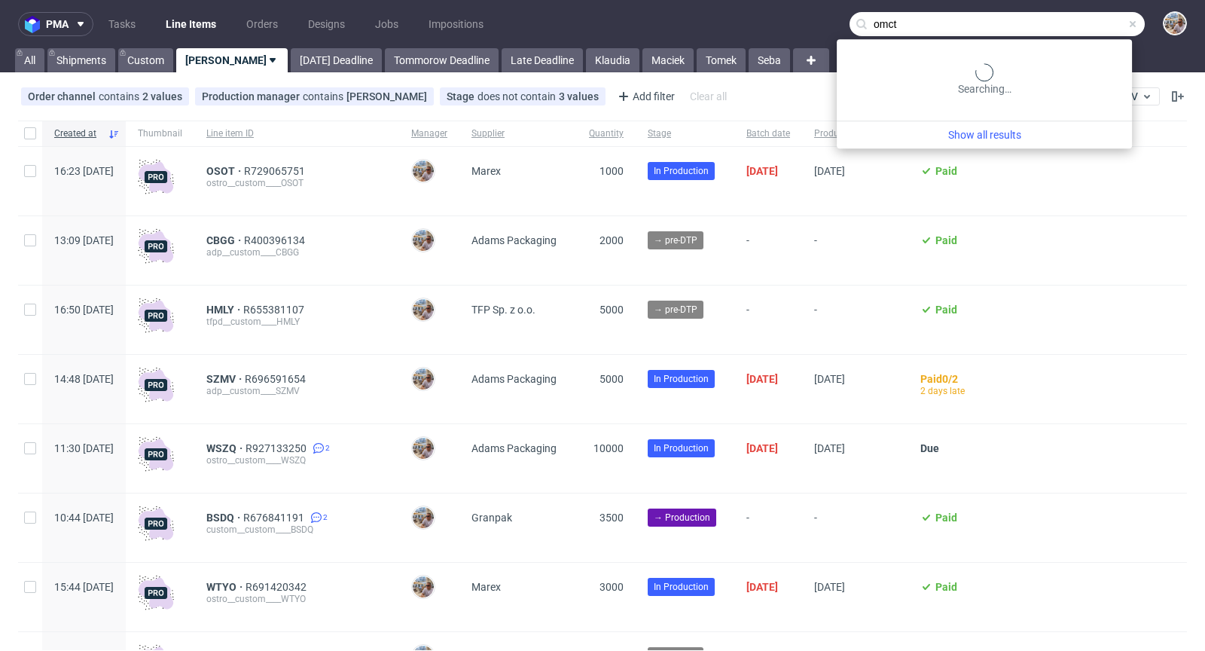
type input "omct"
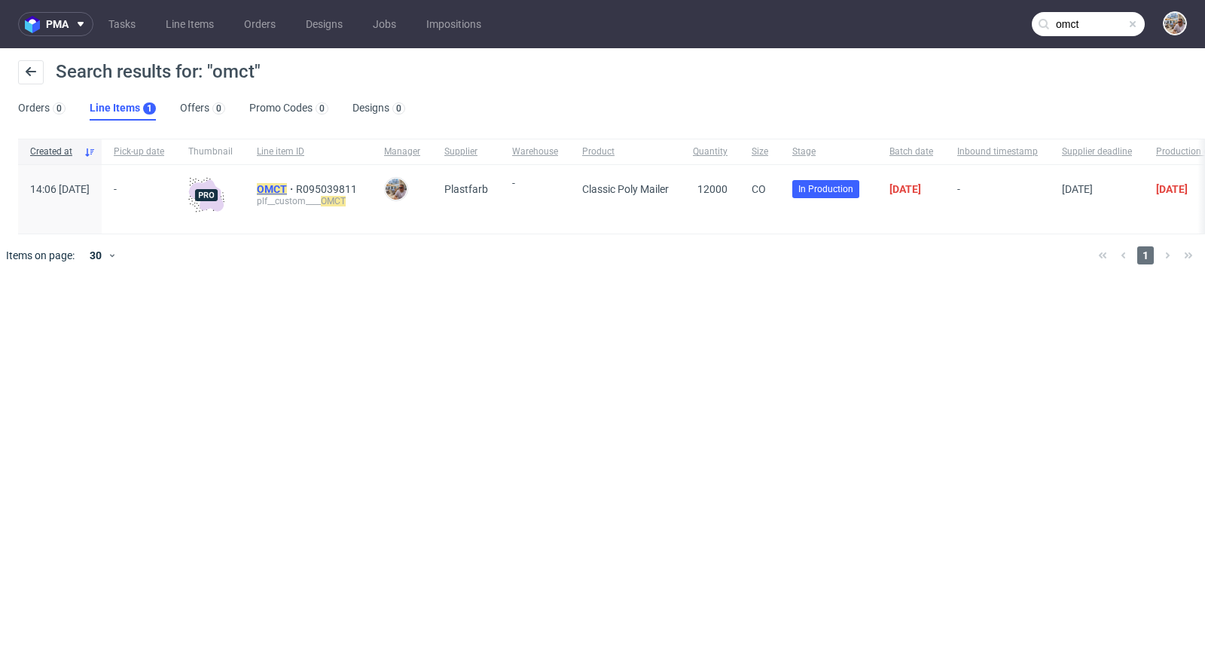
click at [287, 189] on mark "OMCT" at bounding box center [272, 189] width 30 height 12
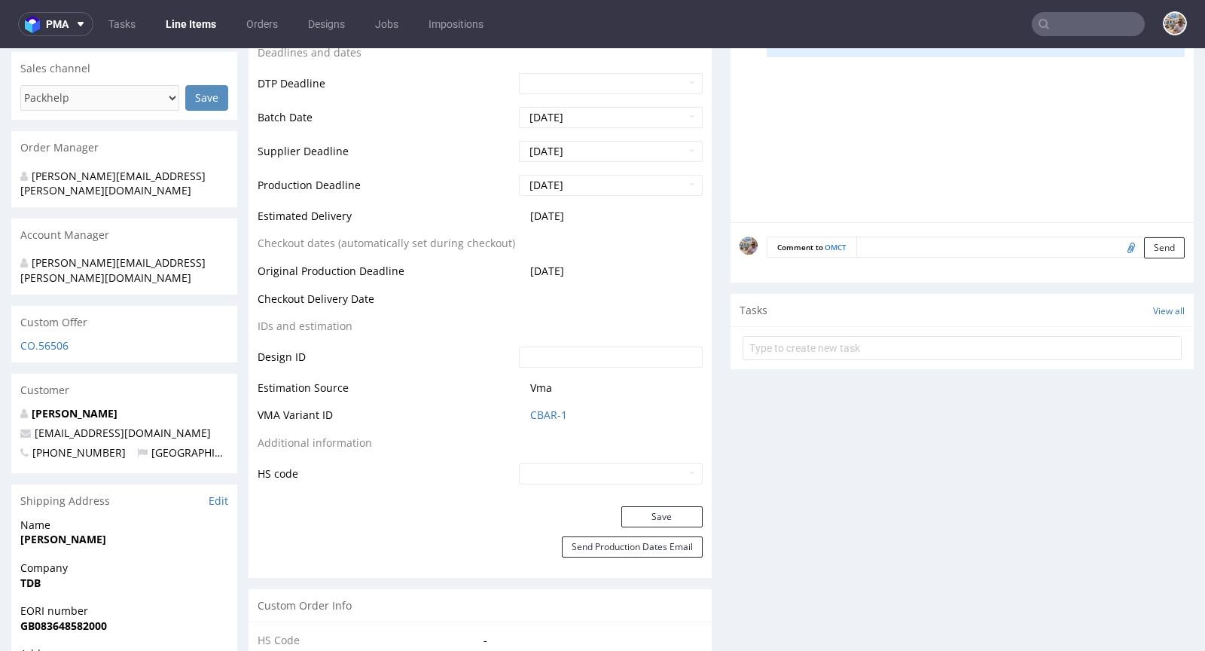
scroll to position [569, 0]
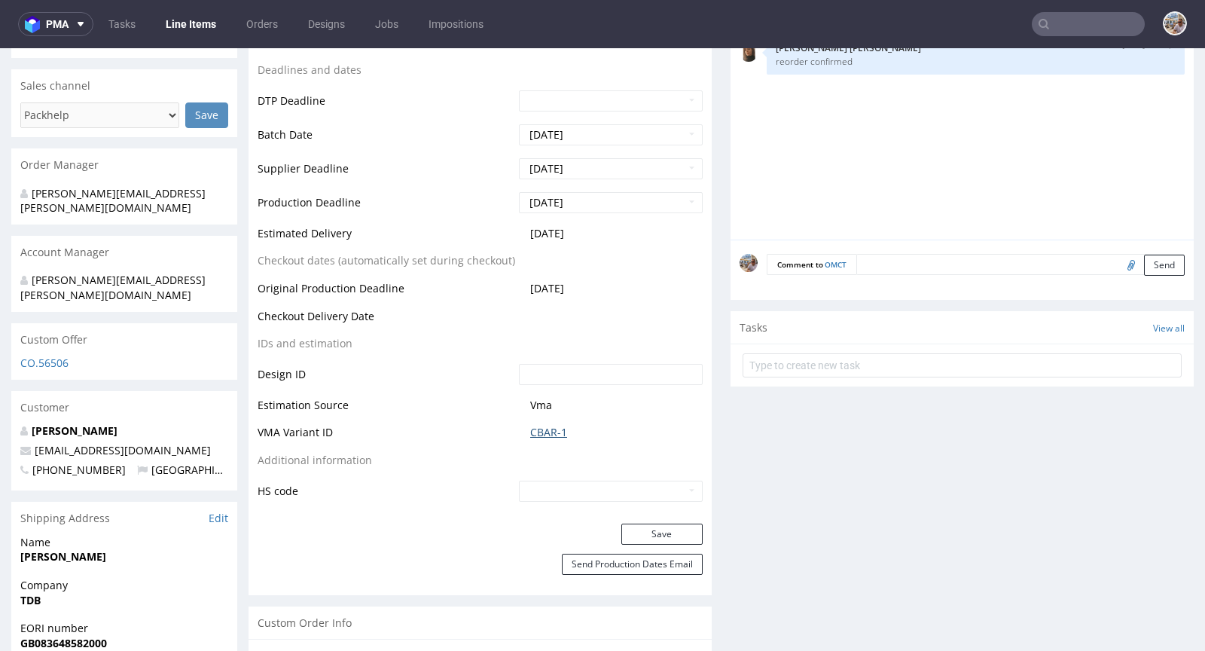
click at [545, 425] on link "CBAR-1" at bounding box center [548, 432] width 37 height 15
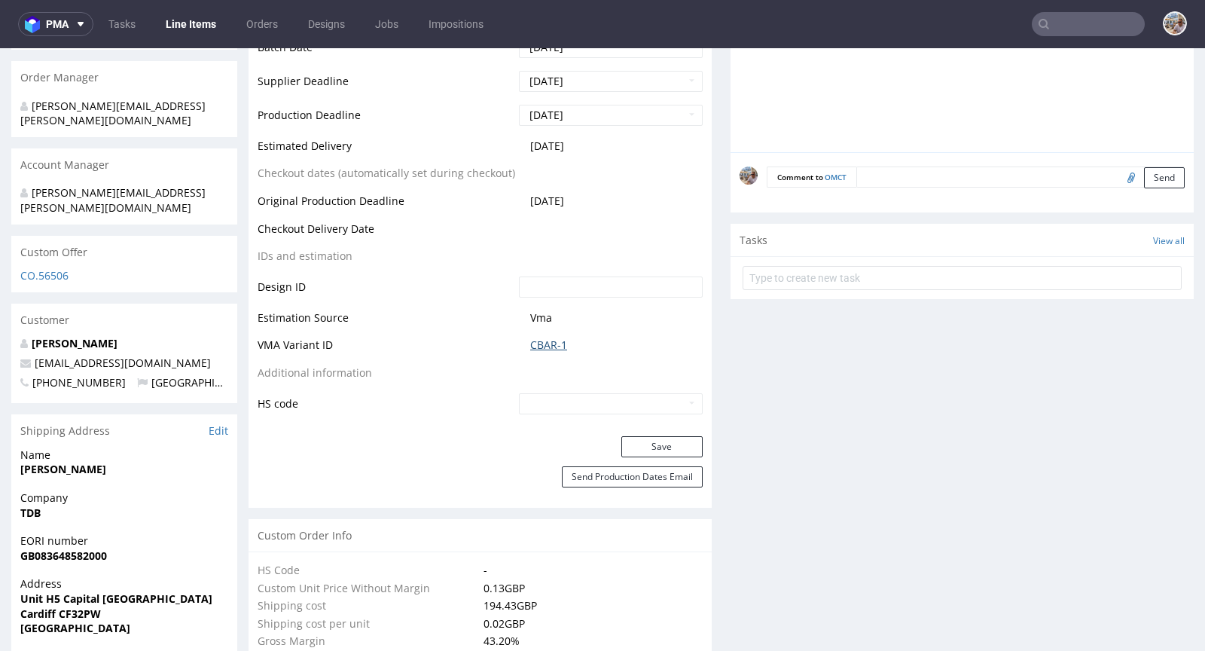
scroll to position [896, 0]
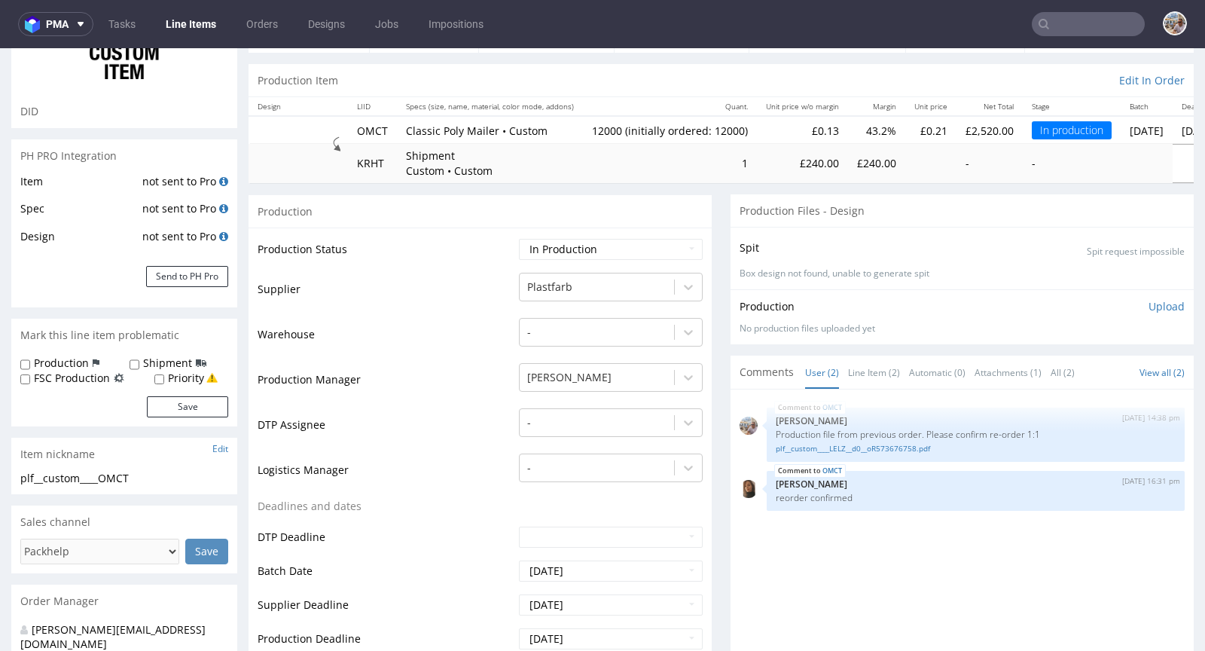
scroll to position [102, 0]
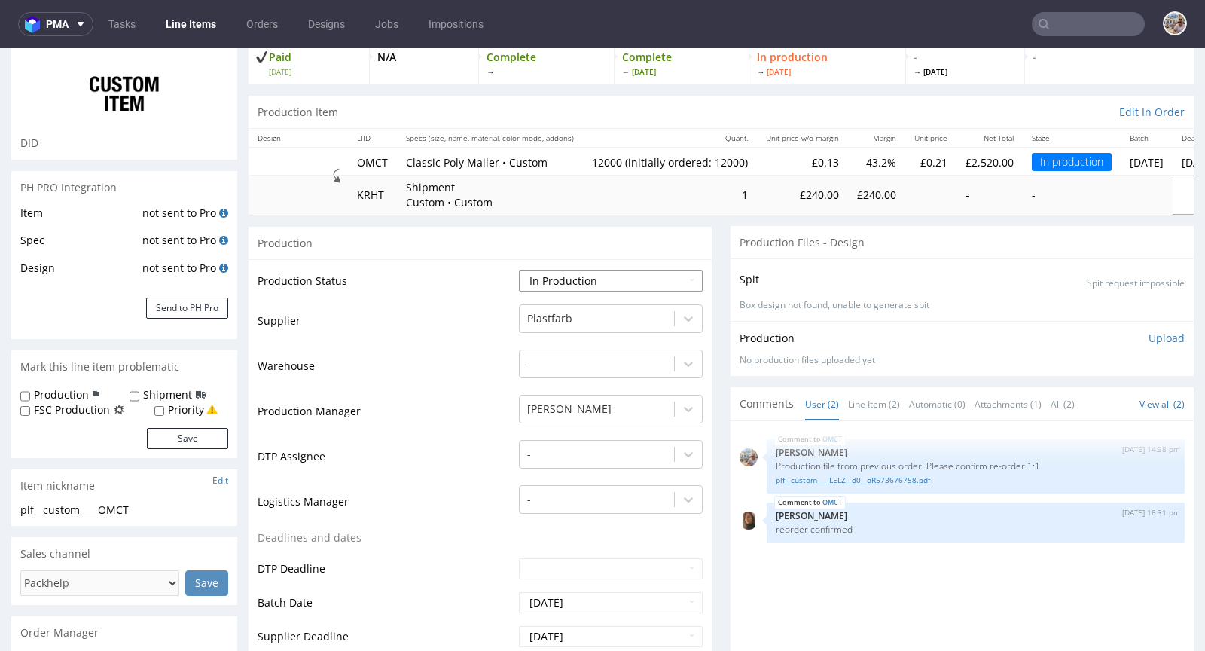
click at [575, 284] on select "Waiting for Artwork Waiting for Diecut Waiting for Mockup Waiting for DTP Waiti…" at bounding box center [611, 280] width 184 height 21
select select "production_complete"
click at [519, 270] on select "Waiting for Artwork Waiting for Diecut Waiting for Mockup Waiting for DTP Waiti…" at bounding box center [611, 280] width 184 height 21
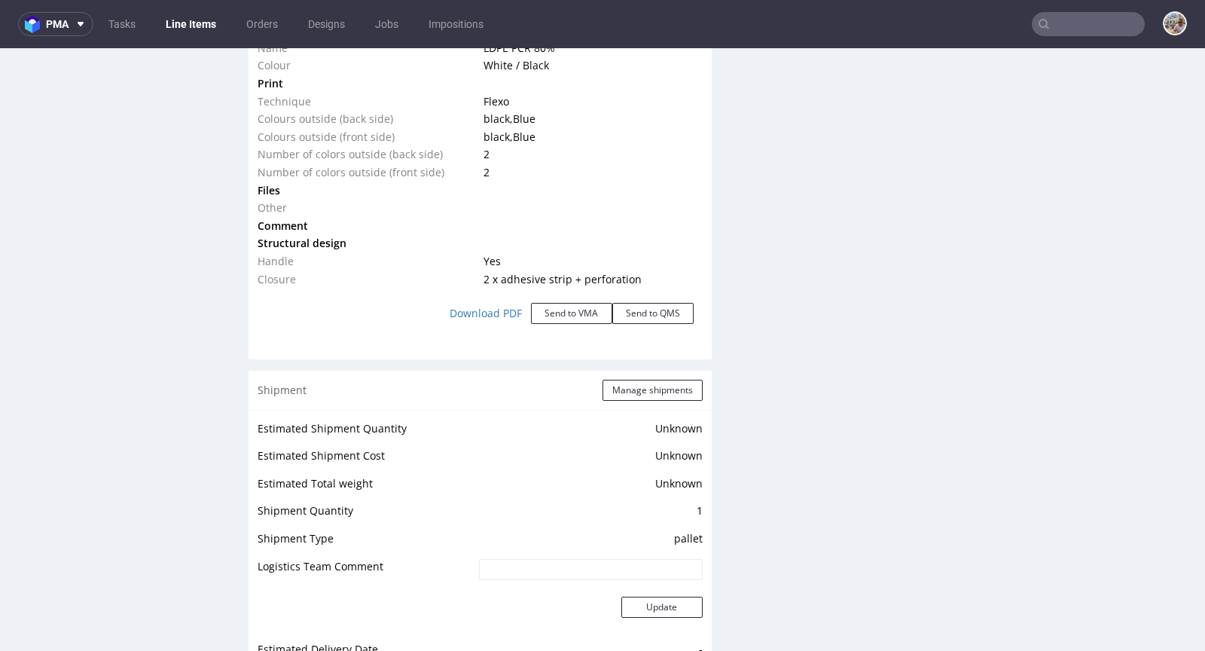
scroll to position [1946, 0]
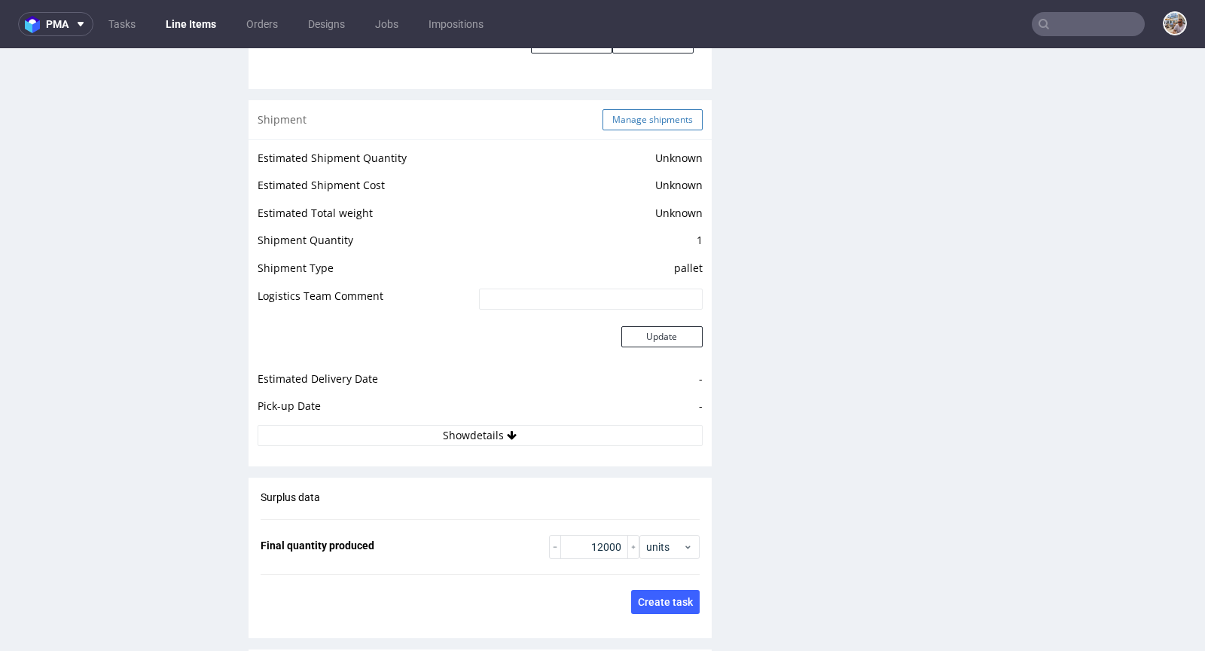
click at [627, 119] on button "Manage shipments" at bounding box center [653, 119] width 100 height 21
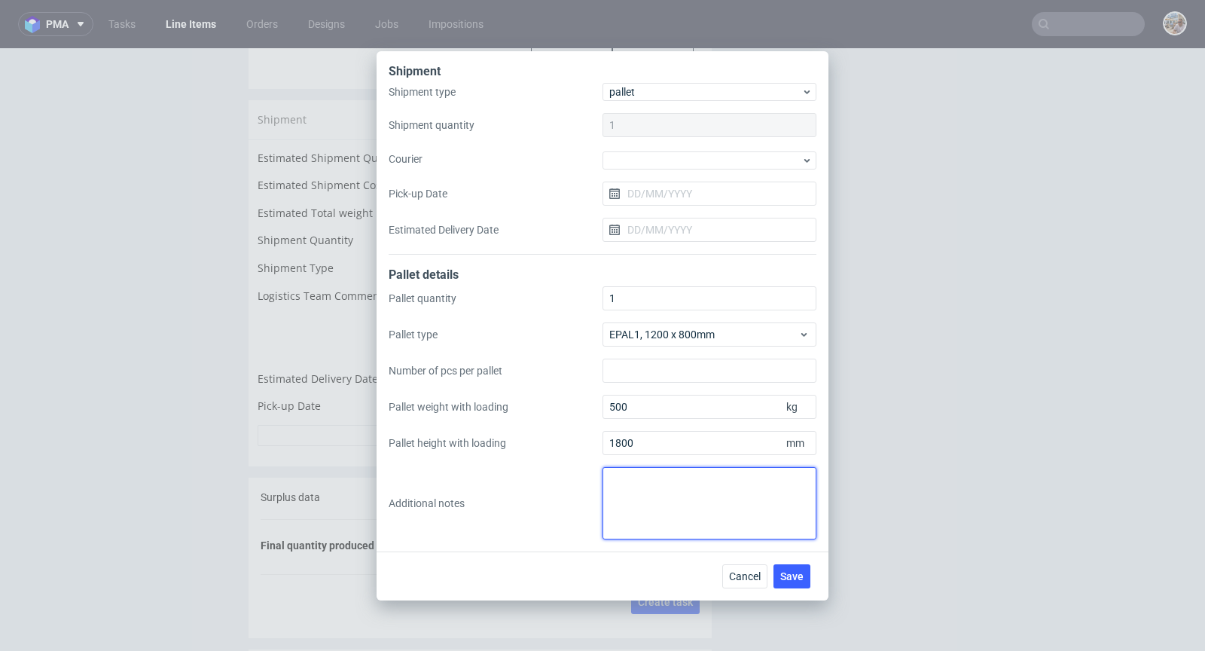
click at [635, 487] on textarea at bounding box center [710, 503] width 214 height 72
type textarea "Odbiór proszę ustawić na 14/10."
click at [800, 572] on span "Save" at bounding box center [791, 576] width 23 height 11
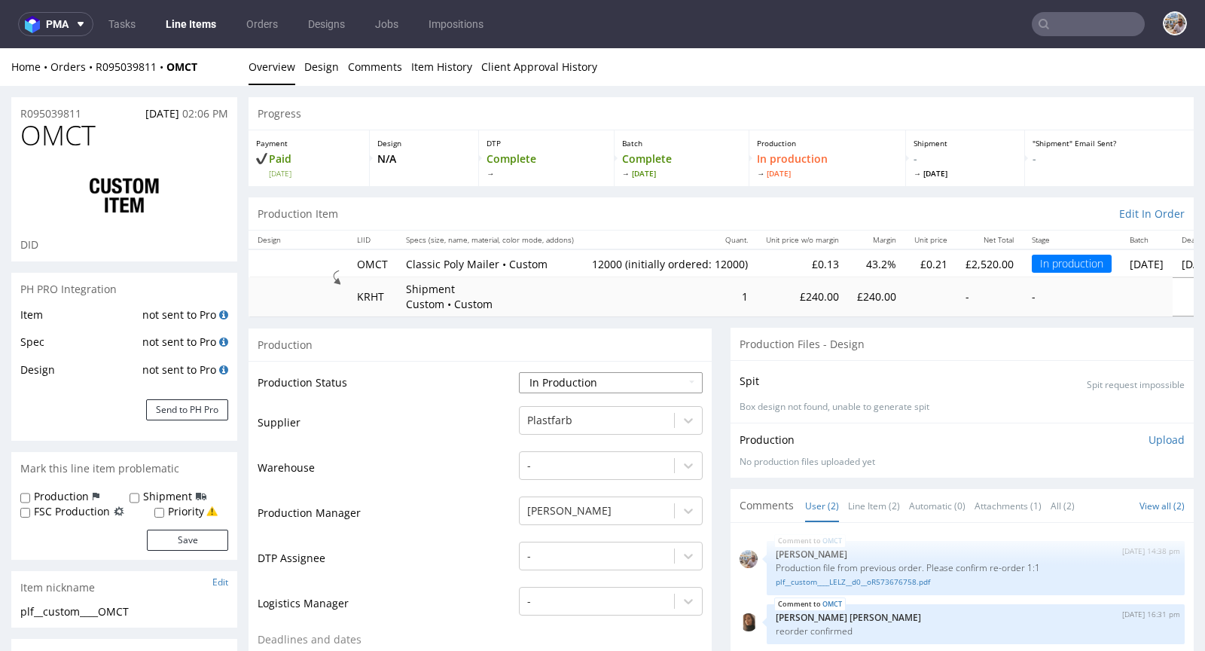
click at [579, 375] on select "Waiting for Artwork Waiting for Diecut Waiting for Mockup Waiting for DTP Waiti…" at bounding box center [611, 382] width 184 height 21
select select "production_complete"
click at [519, 372] on select "Waiting for Artwork Waiting for Diecut Waiting for Mockup Waiting for DTP Waiti…" at bounding box center [611, 382] width 184 height 21
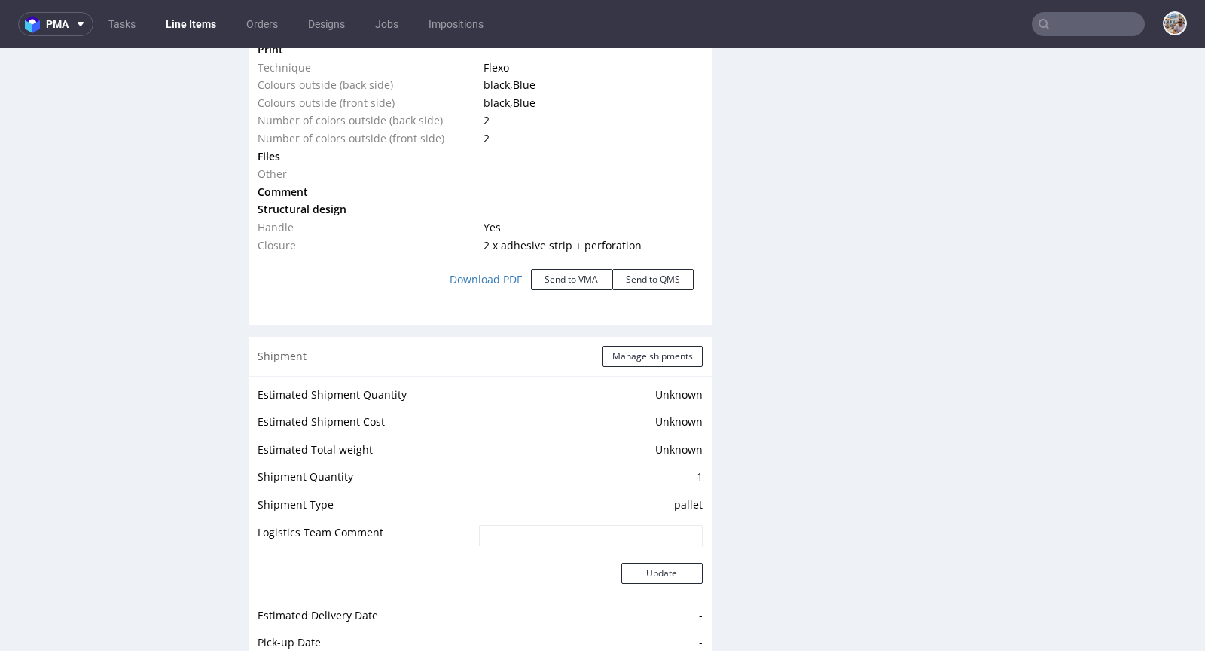
scroll to position [2009, 0]
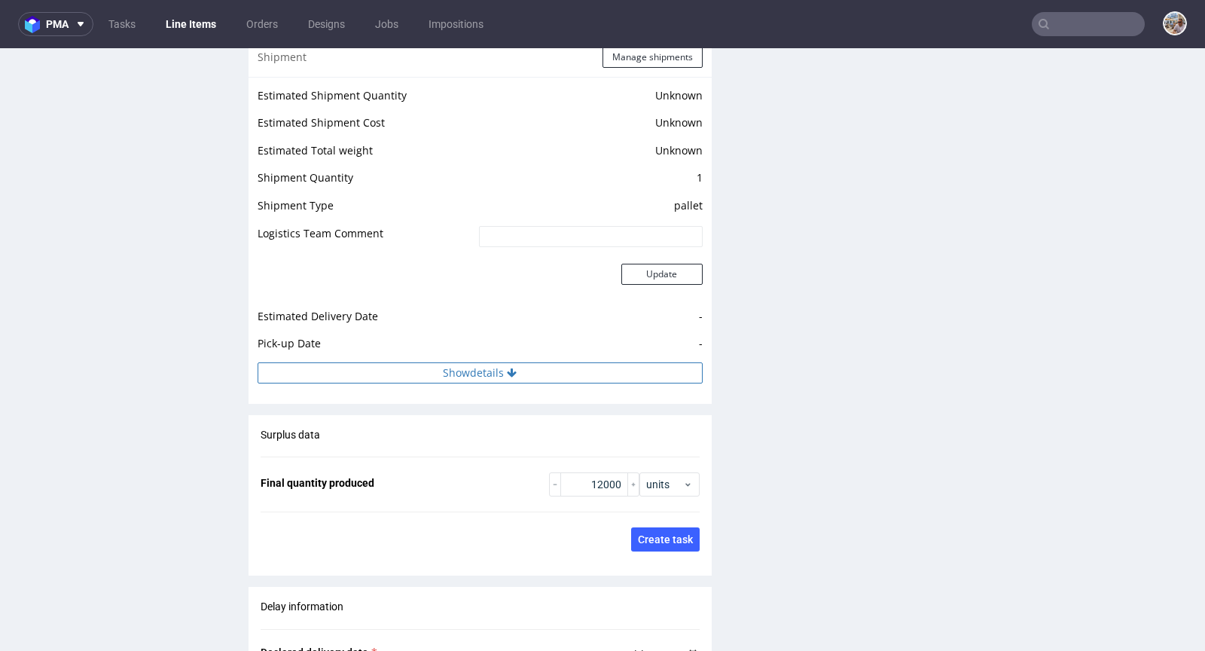
click at [505, 374] on button "Show details" at bounding box center [480, 372] width 445 height 21
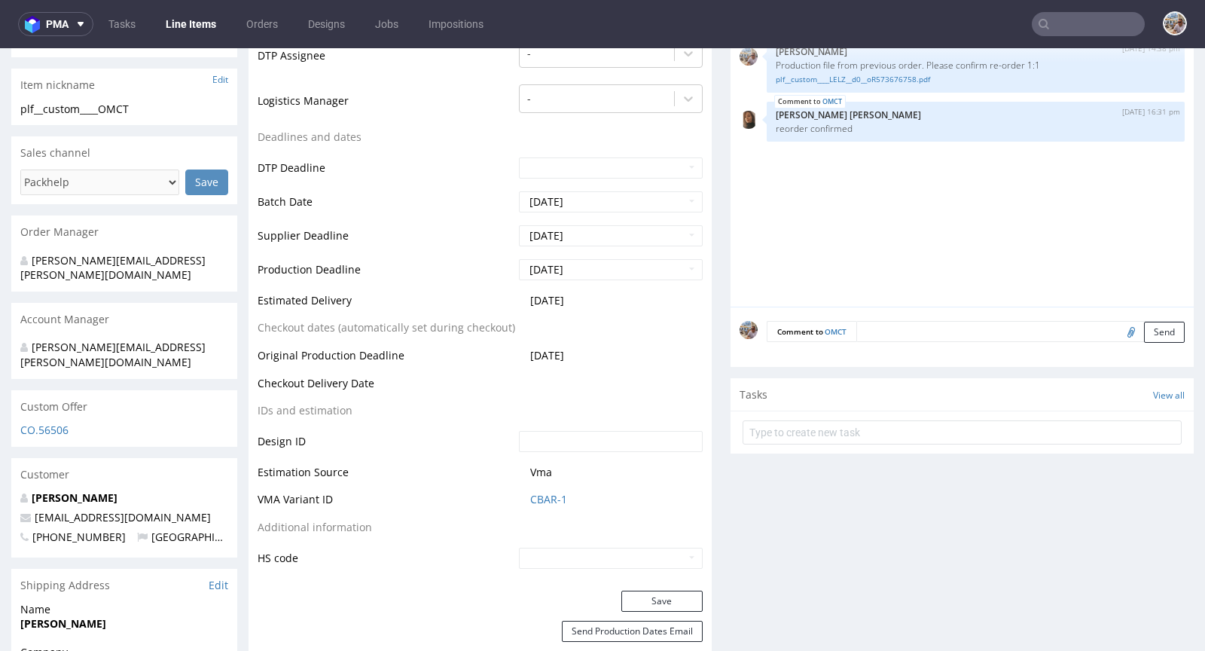
scroll to position [589, 0]
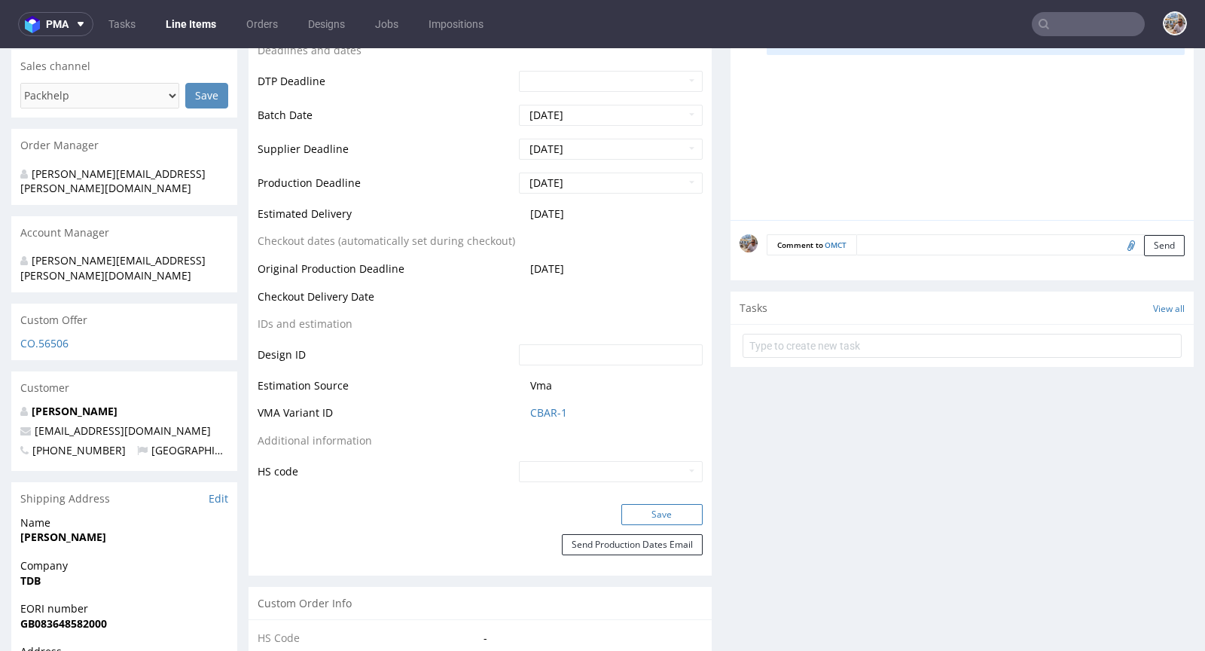
click at [652, 511] on button "Save" at bounding box center [661, 514] width 81 height 21
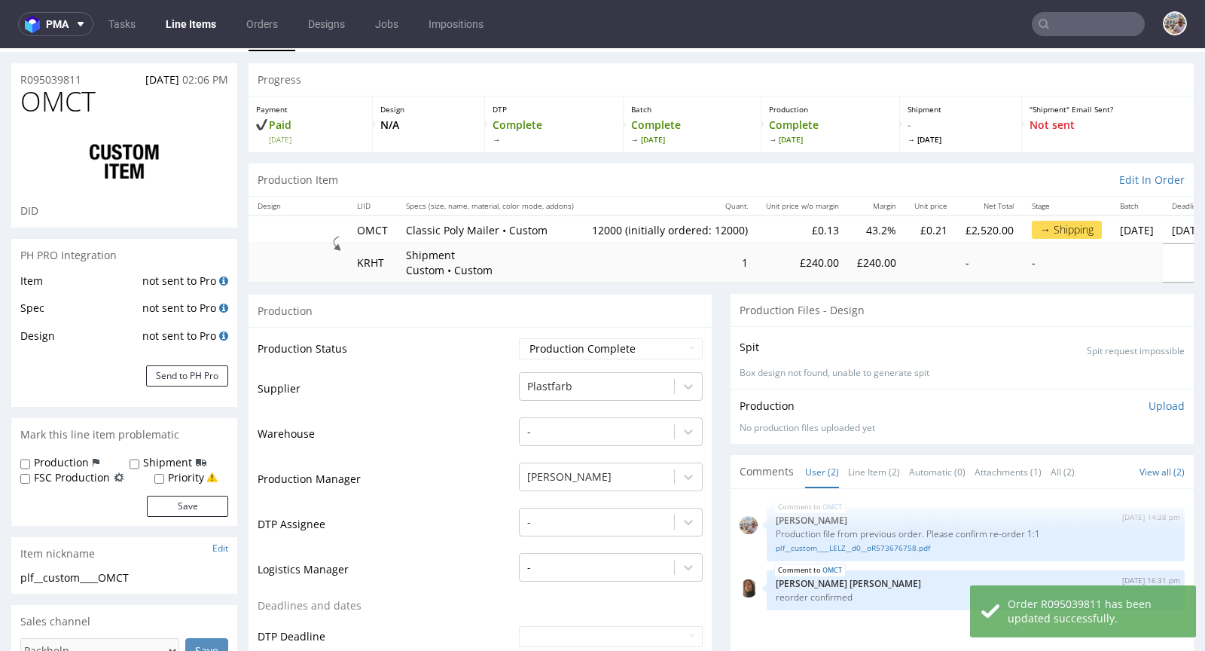
scroll to position [0, 0]
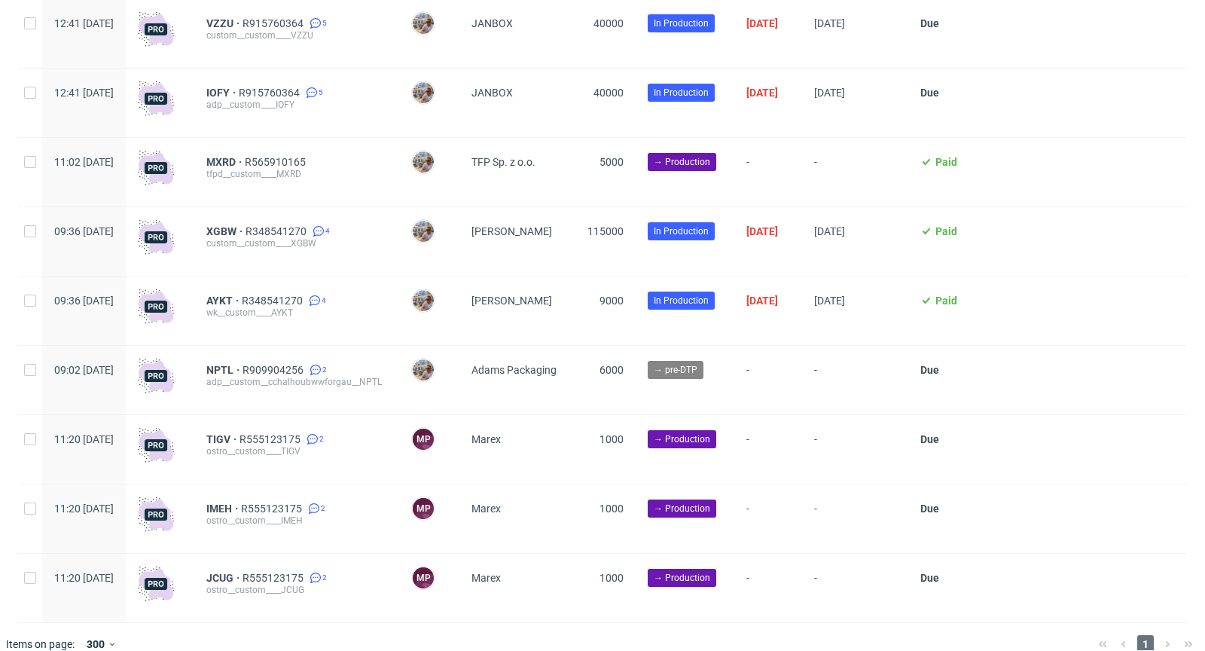
scroll to position [3994, 0]
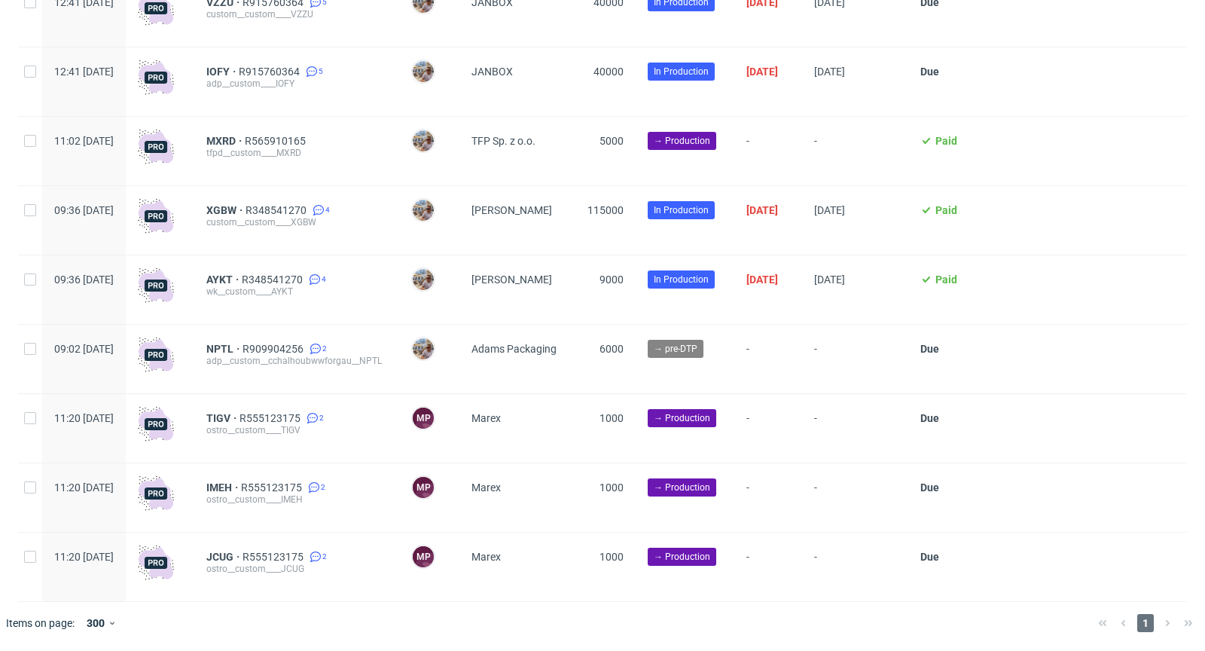
click at [321, 411] on div "TIGV R555123175 2 ostro__custom____TIGV" at bounding box center [296, 428] width 205 height 69
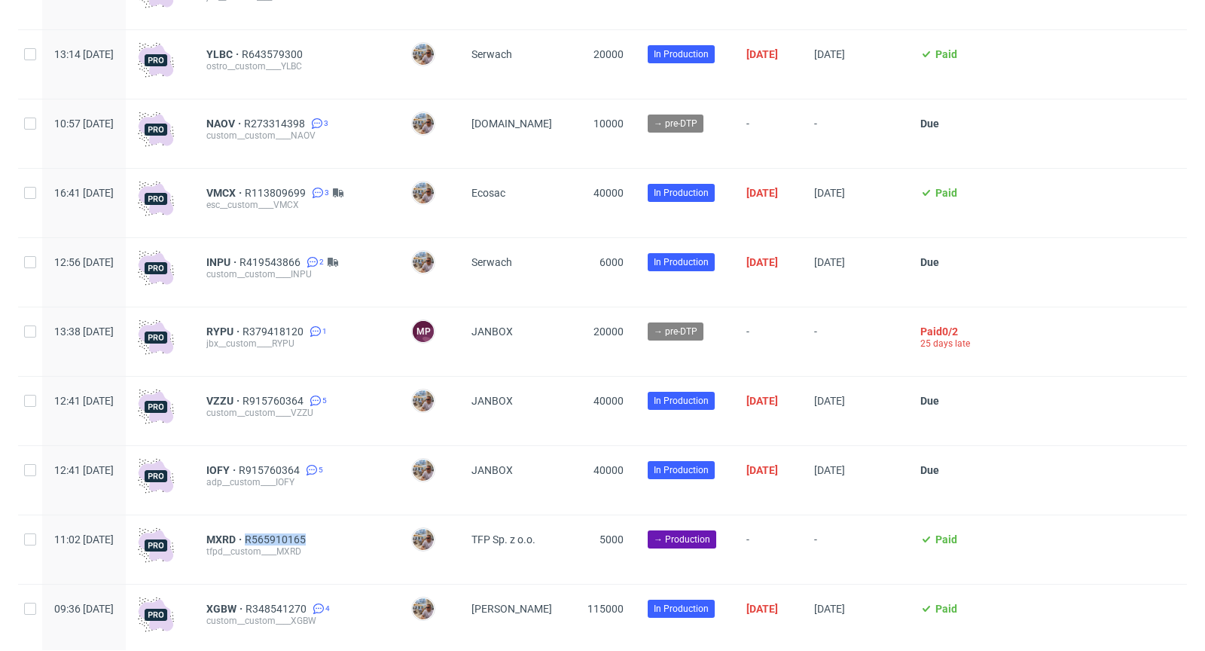
scroll to position [3580, 0]
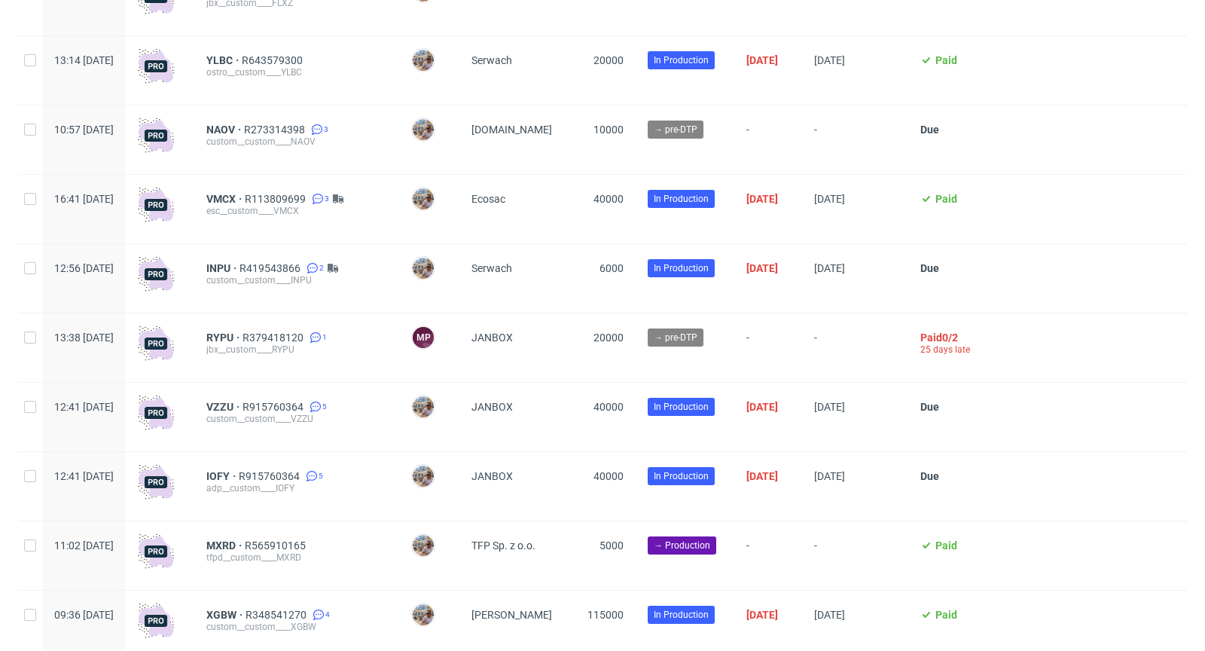
click at [399, 339] on div "RYPU R379418120 1 jbx__custom____RYPU" at bounding box center [296, 347] width 205 height 69
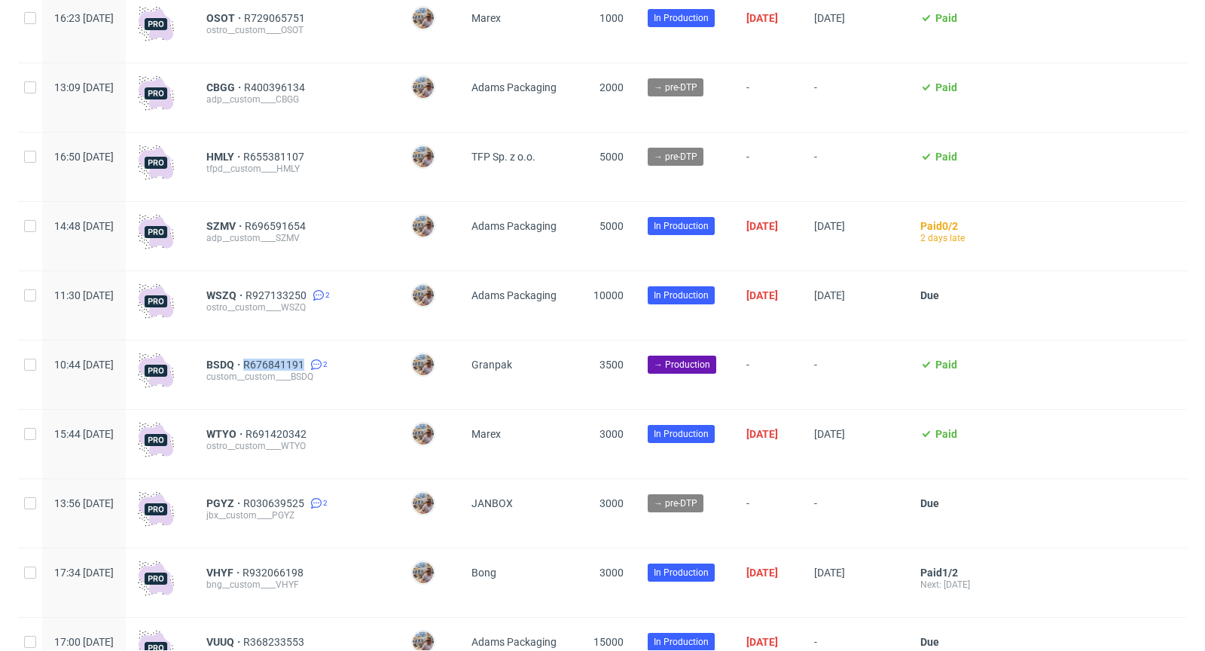
scroll to position [0, 0]
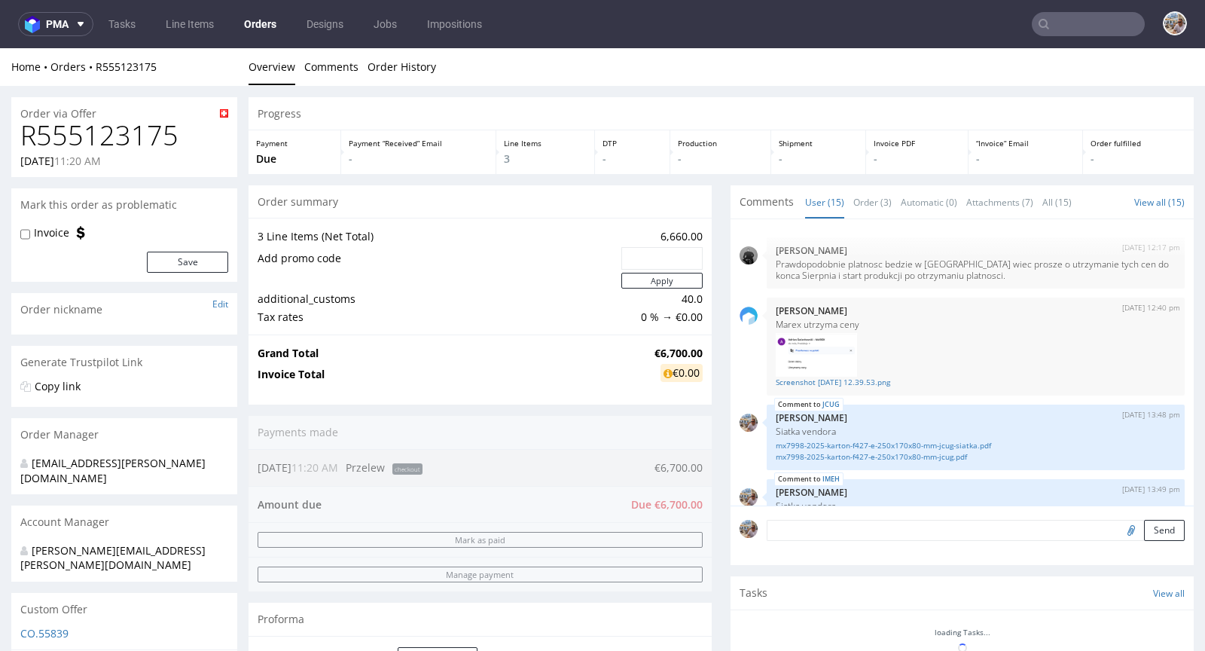
scroll to position [655, 0]
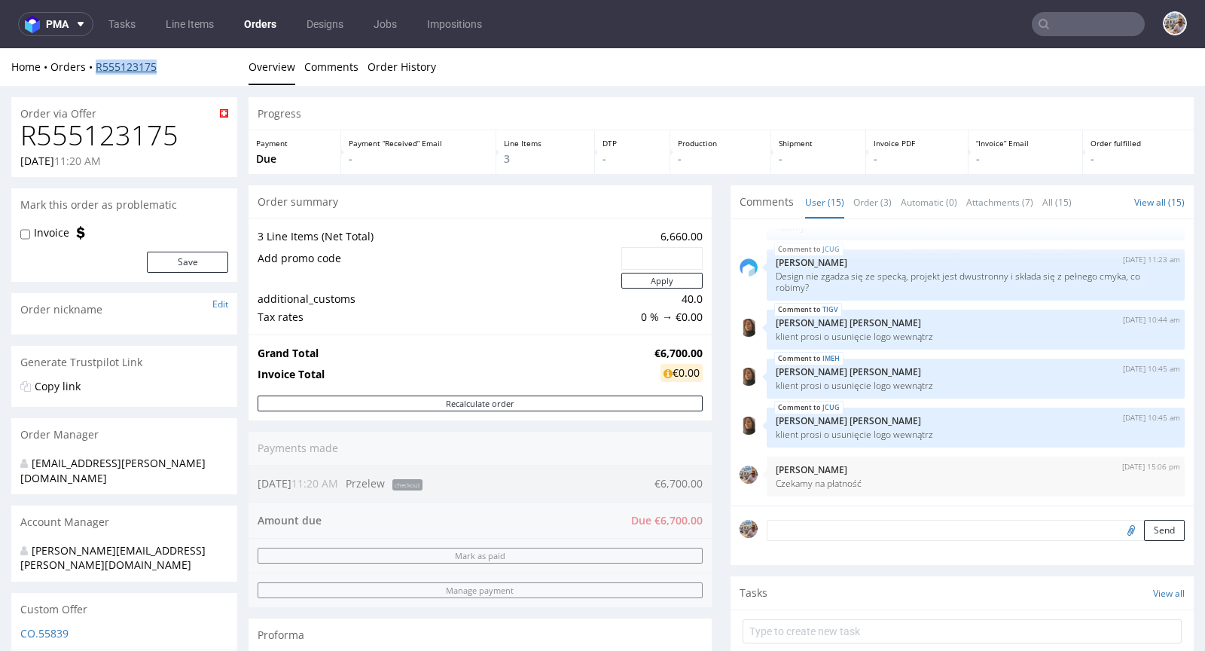
drag, startPoint x: 164, startPoint y: 67, endPoint x: 96, endPoint y: 66, distance: 67.8
click at [96, 66] on div "Home Orders R555123175" at bounding box center [124, 67] width 226 height 15
copy link "R555123175"
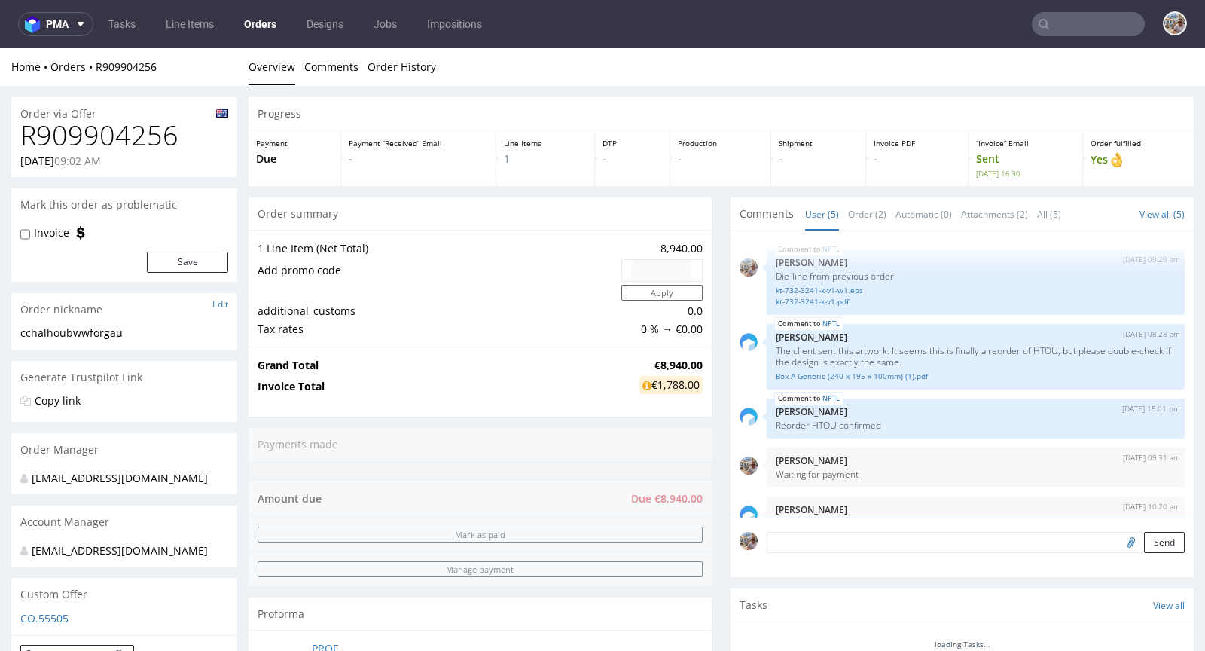
scroll to position [28, 0]
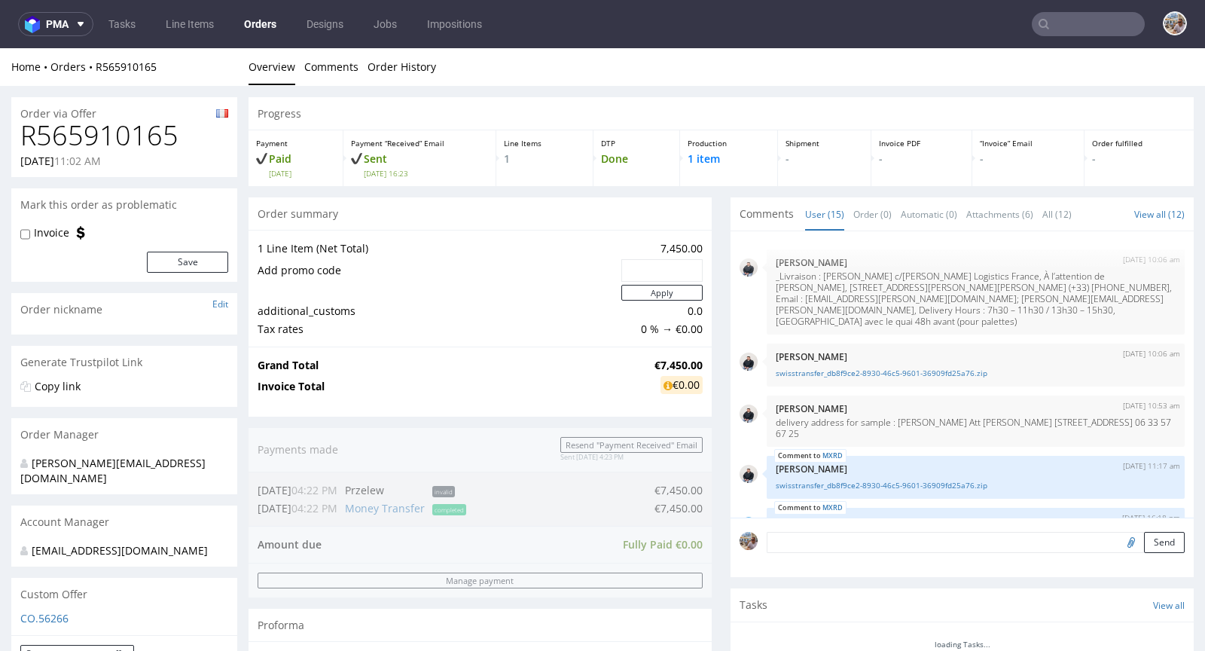
scroll to position [756, 0]
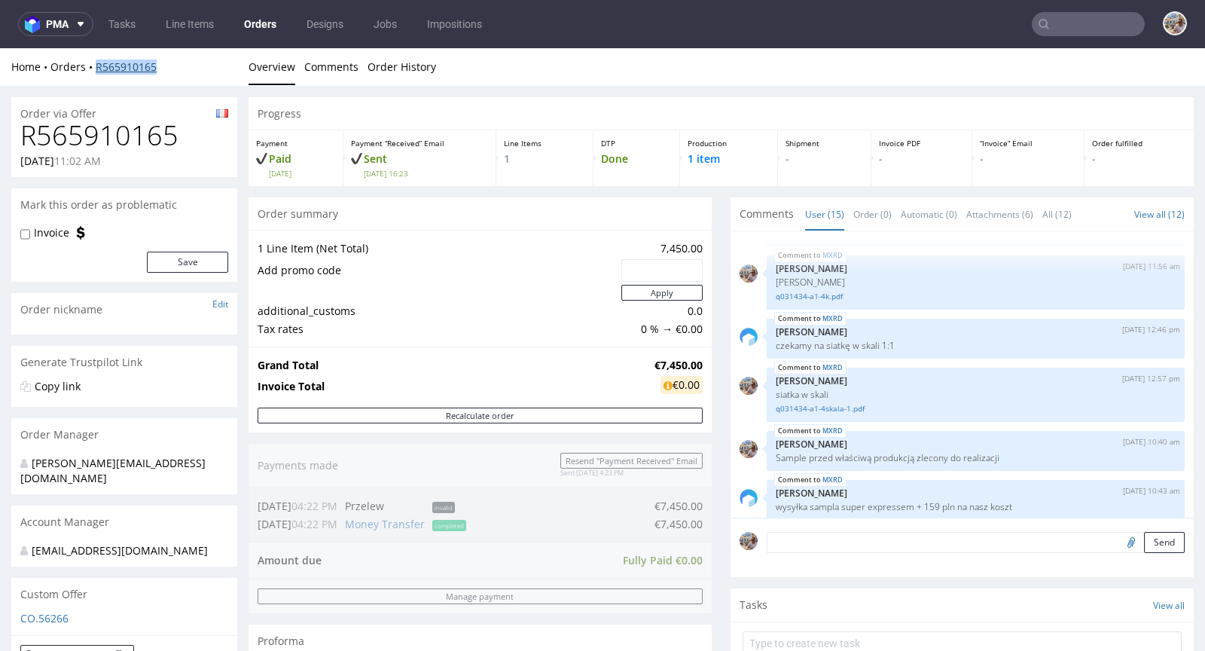
drag, startPoint x: 168, startPoint y: 71, endPoint x: 97, endPoint y: 67, distance: 70.9
click at [97, 67] on div "Home Orders R565910165" at bounding box center [124, 67] width 226 height 15
copy link "R565910165"
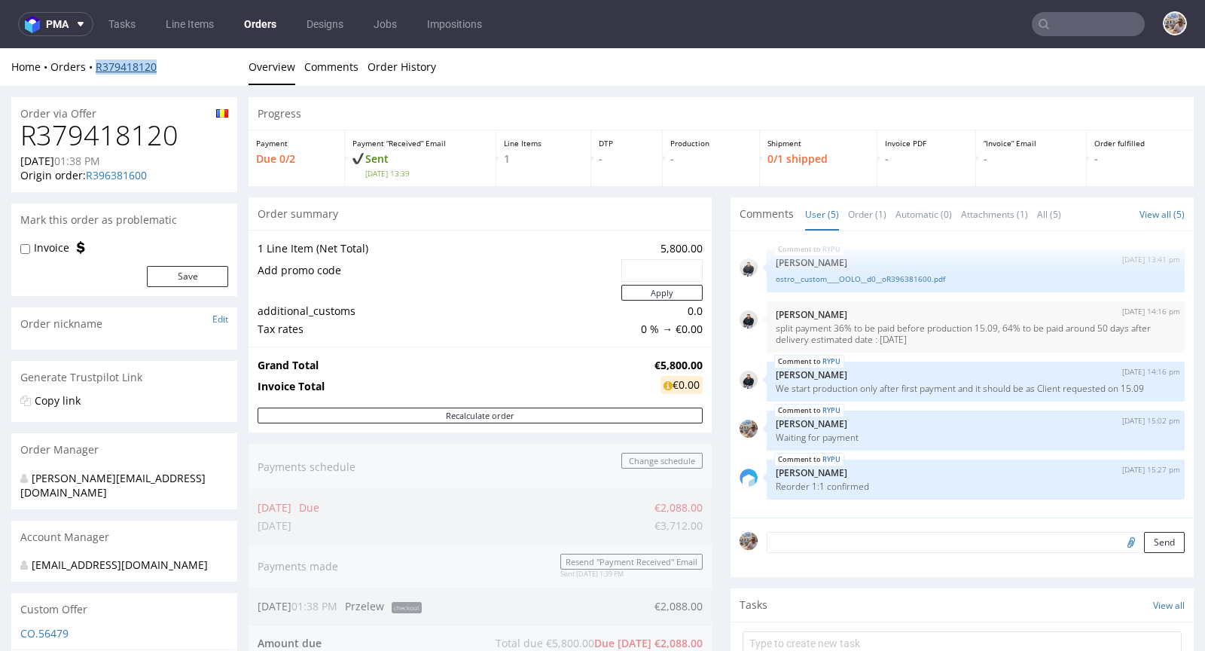
drag, startPoint x: 194, startPoint y: 71, endPoint x: 97, endPoint y: 65, distance: 96.6
click at [97, 65] on div "Home Orders R379418120" at bounding box center [124, 67] width 226 height 15
copy link "R379418120"
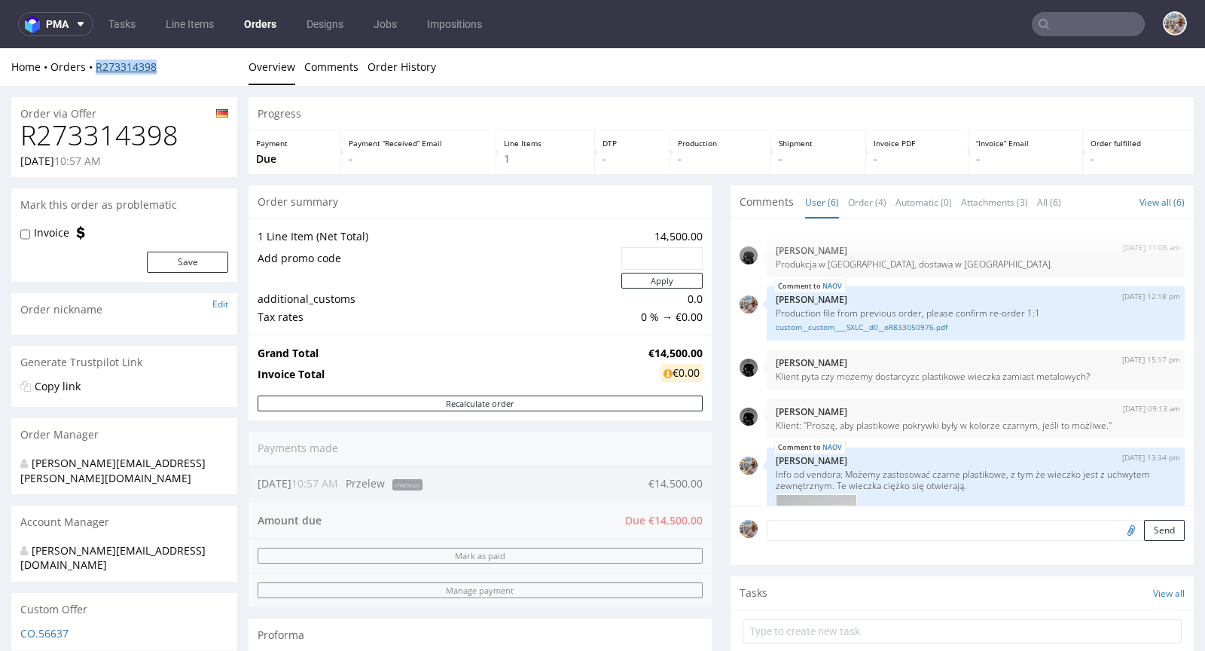
drag, startPoint x: 163, startPoint y: 66, endPoint x: 97, endPoint y: 66, distance: 65.5
click at [97, 66] on div "Home Orders R273314398" at bounding box center [124, 67] width 226 height 15
copy link "R273314398"
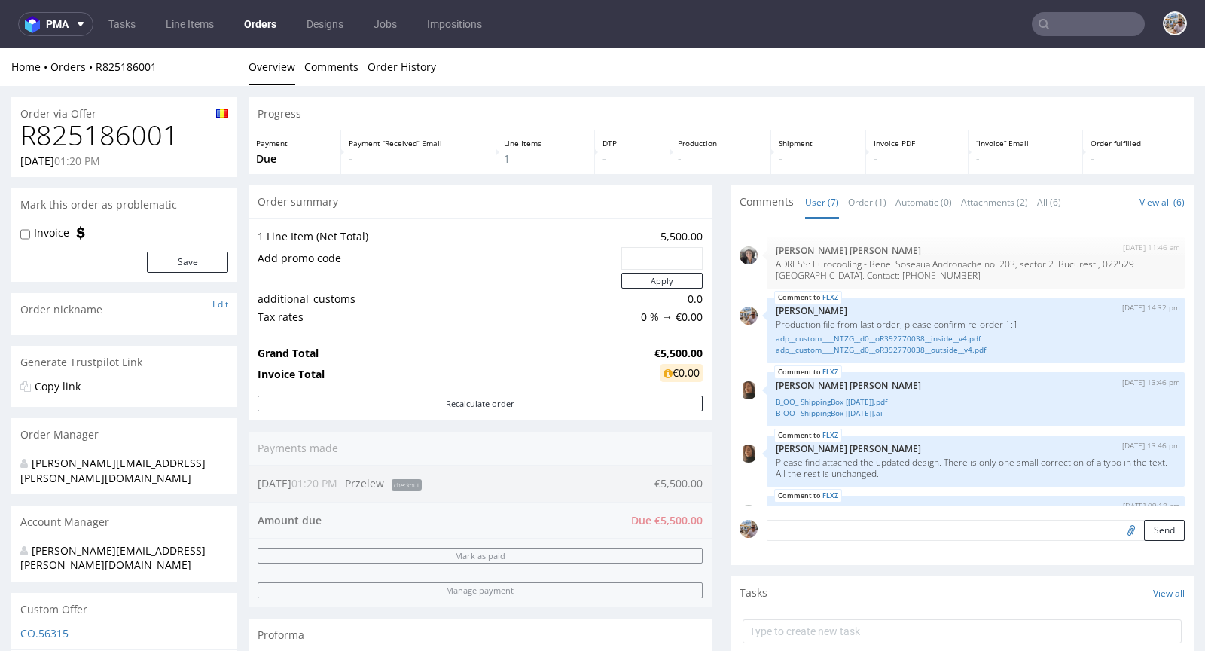
scroll to position [148, 0]
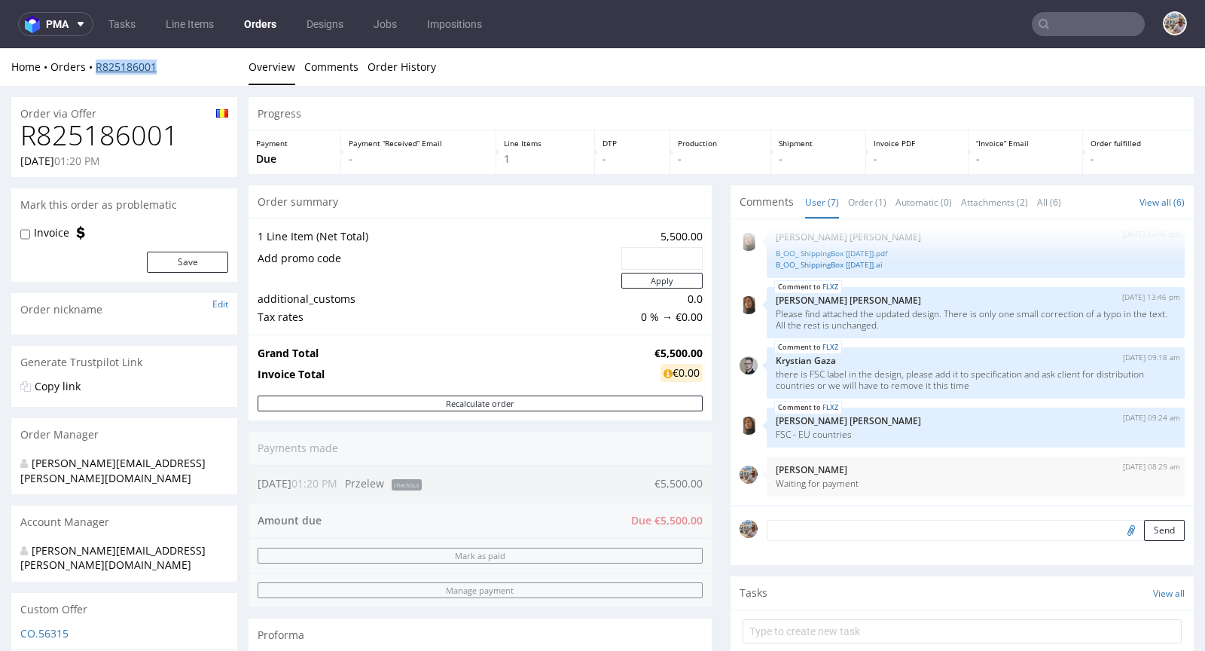
drag, startPoint x: 174, startPoint y: 67, endPoint x: 96, endPoint y: 67, distance: 78.3
click at [96, 67] on div "Home Orders R825186001" at bounding box center [124, 67] width 226 height 15
copy link "R825186001"
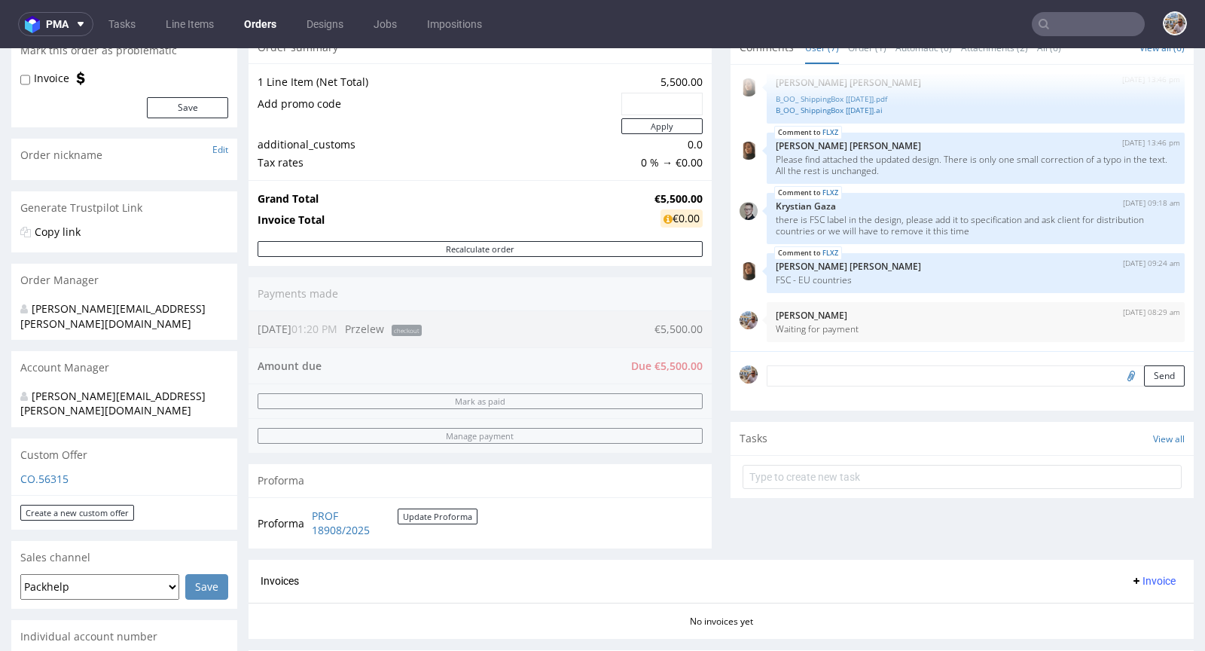
scroll to position [0, 0]
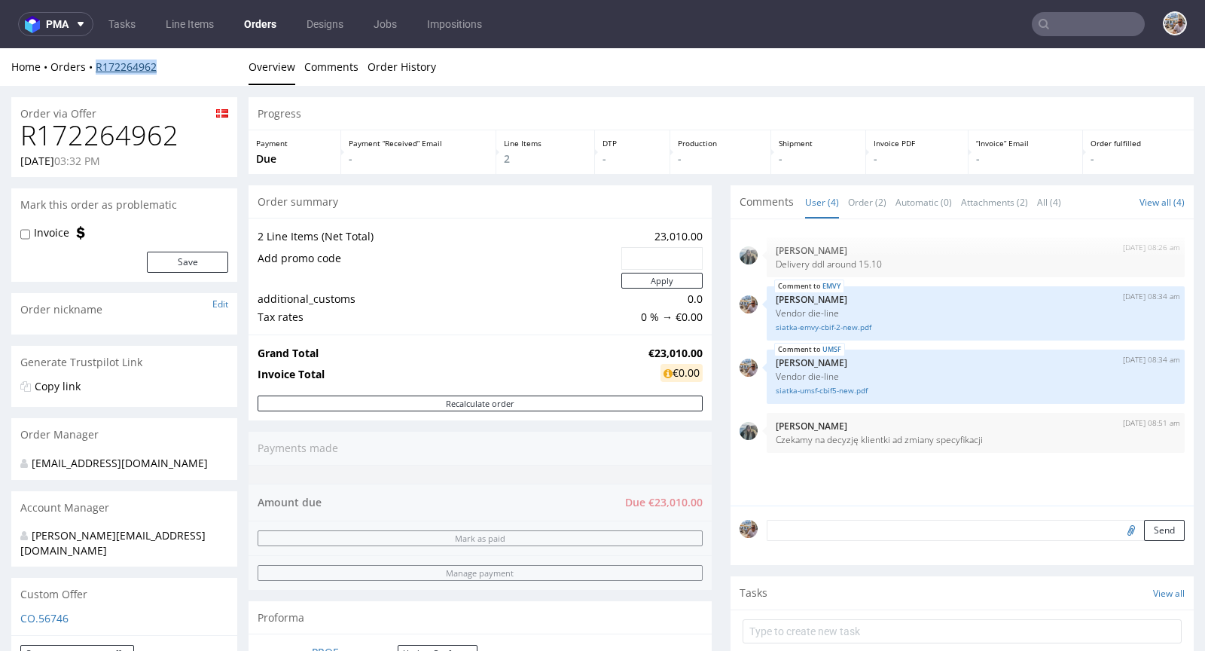
drag, startPoint x: 176, startPoint y: 64, endPoint x: 97, endPoint y: 66, distance: 78.4
click at [97, 66] on div "Home Orders R172264962" at bounding box center [124, 67] width 226 height 15
copy link "R172264962"
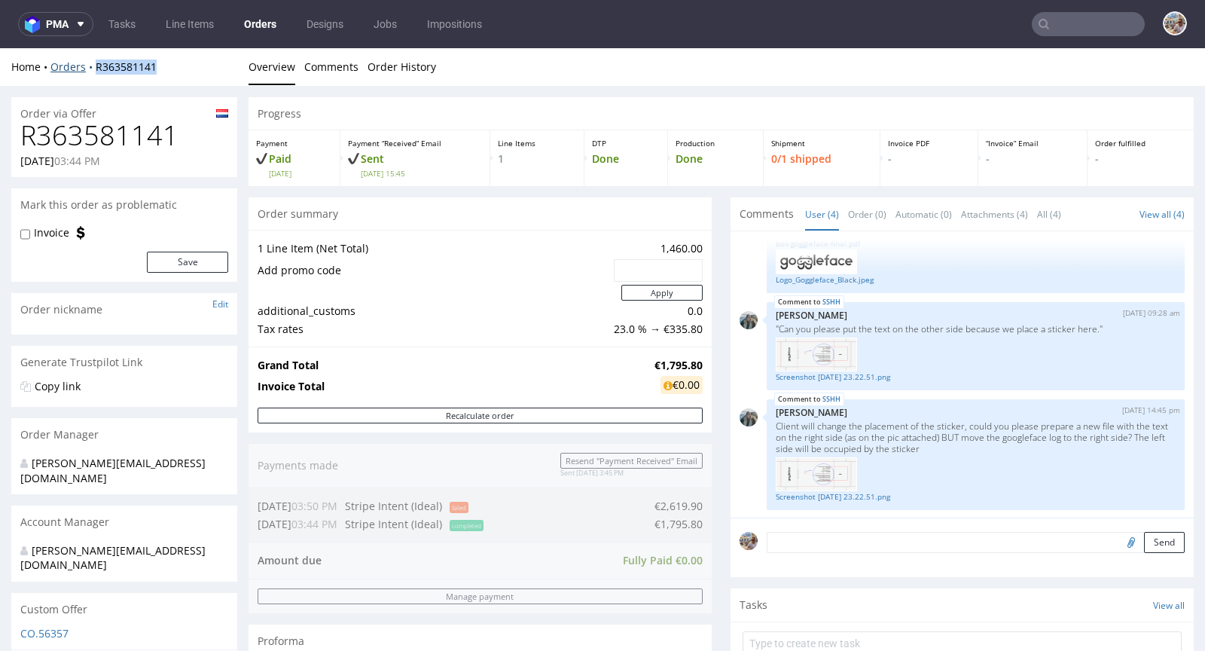
drag, startPoint x: 163, startPoint y: 60, endPoint x: 93, endPoint y: 67, distance: 69.6
click at [93, 67] on div "Home Orders R363581141" at bounding box center [124, 67] width 226 height 15
copy link "R363581141"
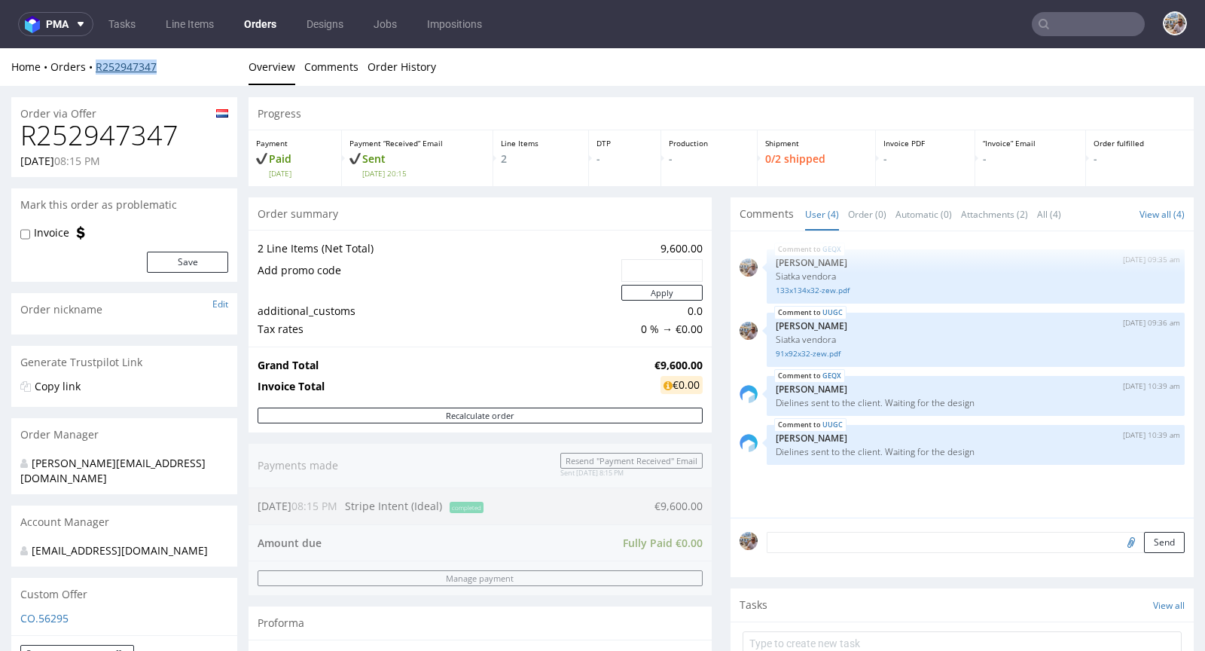
drag, startPoint x: 173, startPoint y: 67, endPoint x: 97, endPoint y: 68, distance: 75.3
click at [97, 68] on div "Home Orders R252947347" at bounding box center [124, 67] width 226 height 15
copy link "R252947347"
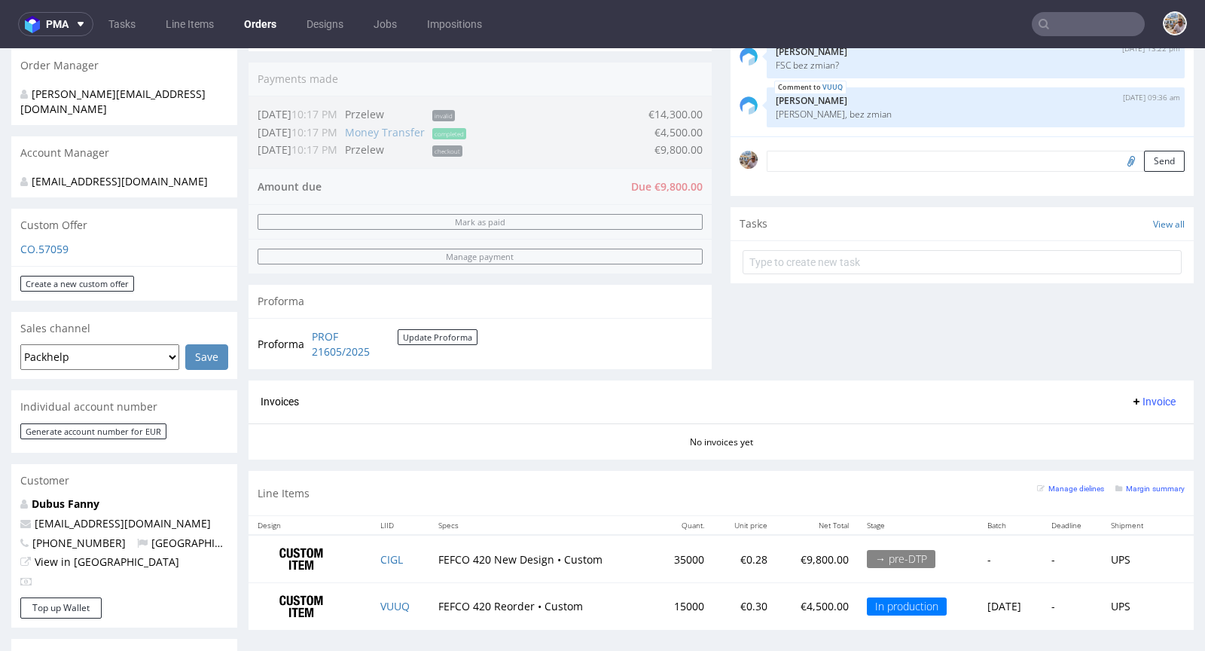
scroll to position [467, 0]
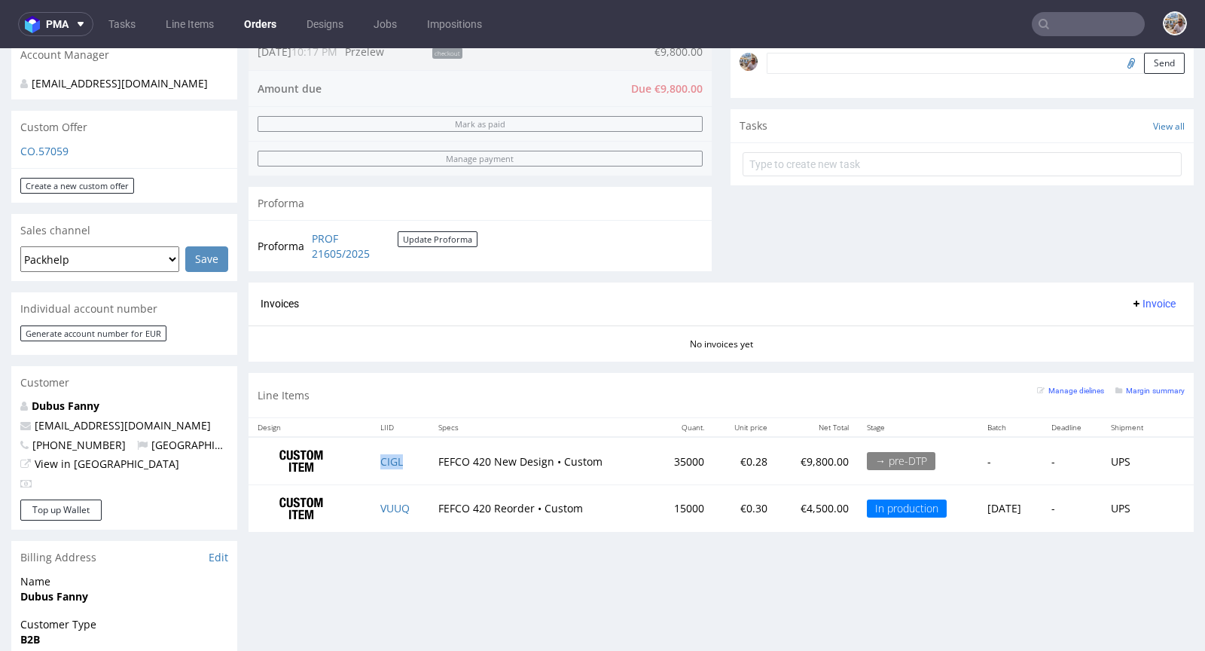
click at [402, 455] on td "CIGL" at bounding box center [400, 460] width 59 height 47
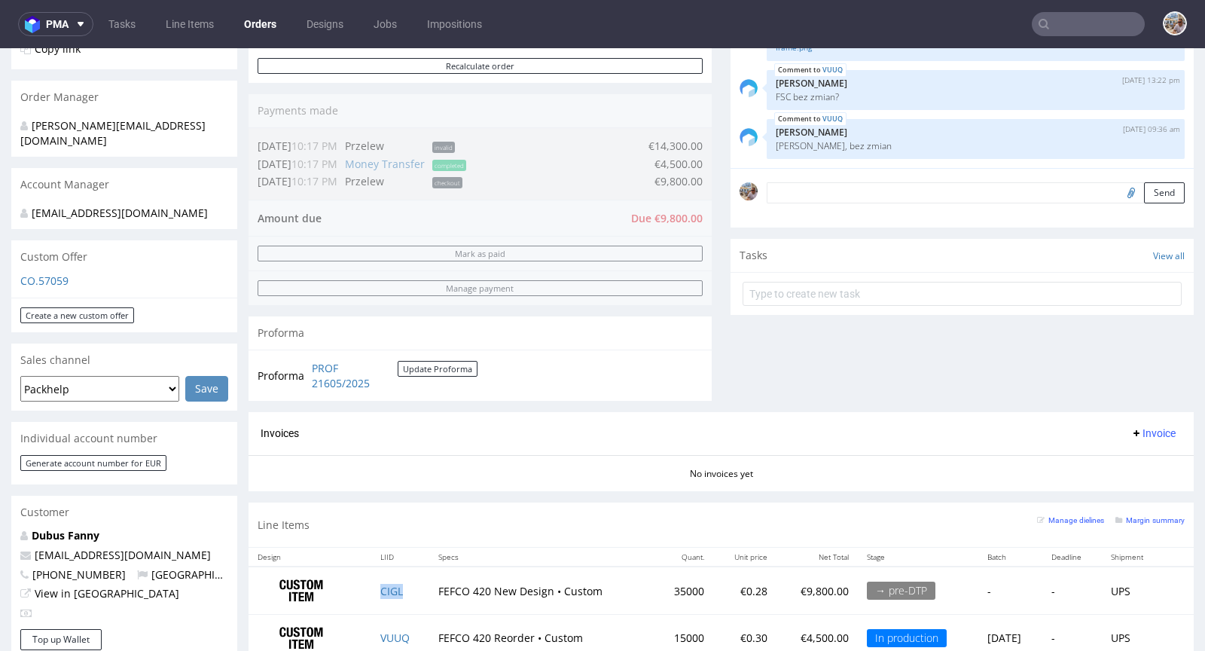
scroll to position [0, 0]
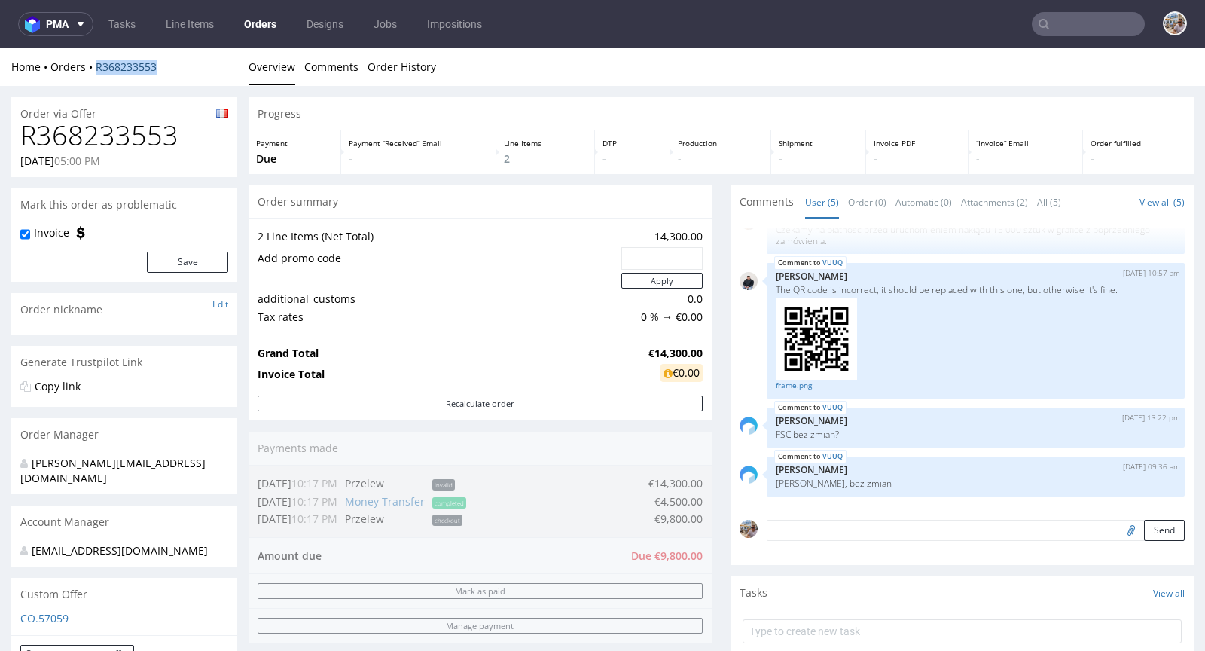
drag, startPoint x: 175, startPoint y: 69, endPoint x: 96, endPoint y: 66, distance: 78.4
click at [96, 66] on div "Home Orders R368233553" at bounding box center [124, 67] width 226 height 15
copy link "R368233553"
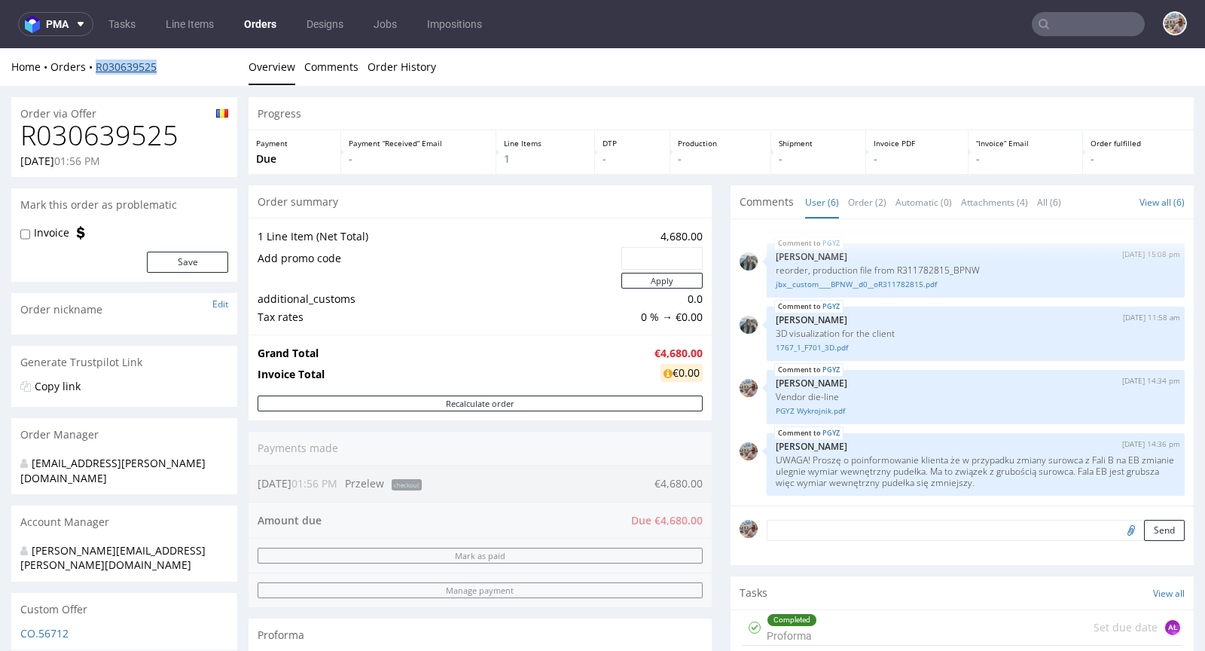
drag, startPoint x: 173, startPoint y: 66, endPoint x: 97, endPoint y: 64, distance: 75.4
click at [97, 64] on div "Home Orders R030639525" at bounding box center [124, 67] width 226 height 15
copy link "R030639525"
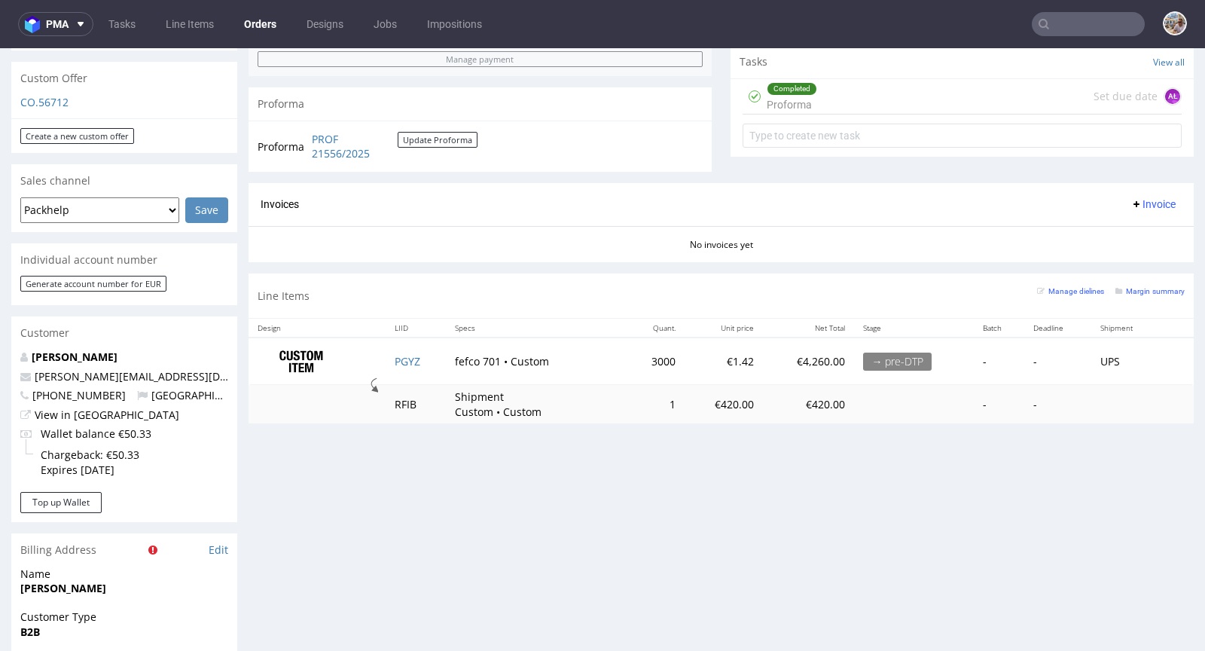
scroll to position [555, 0]
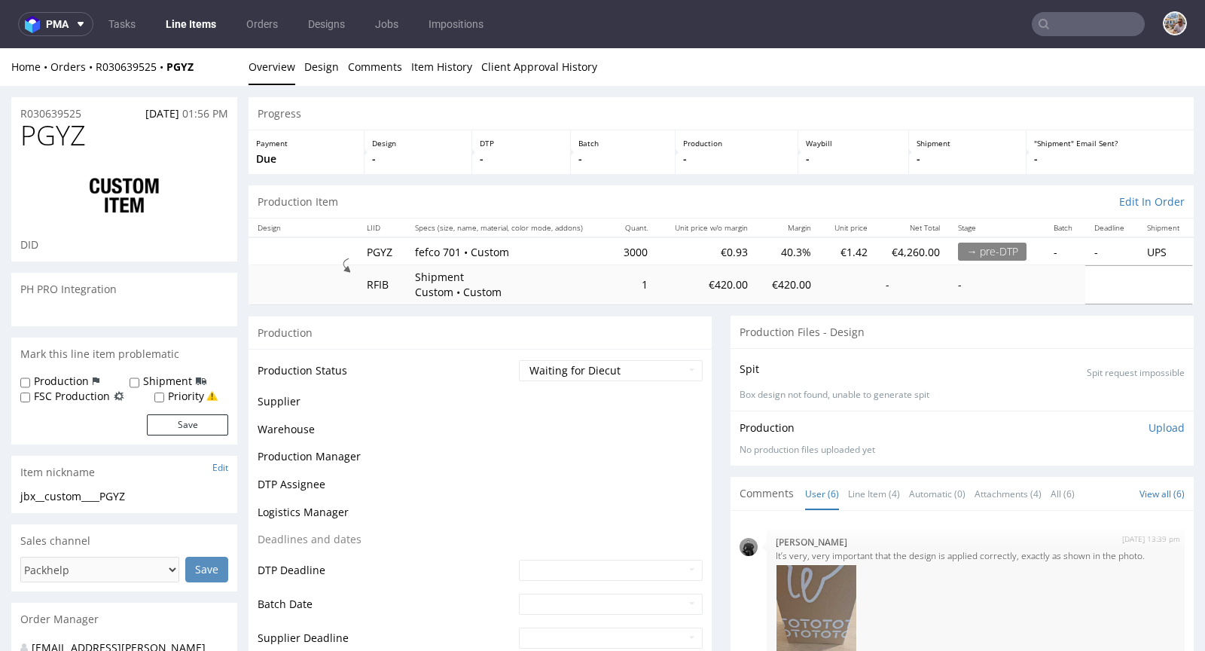
scroll to position [416, 0]
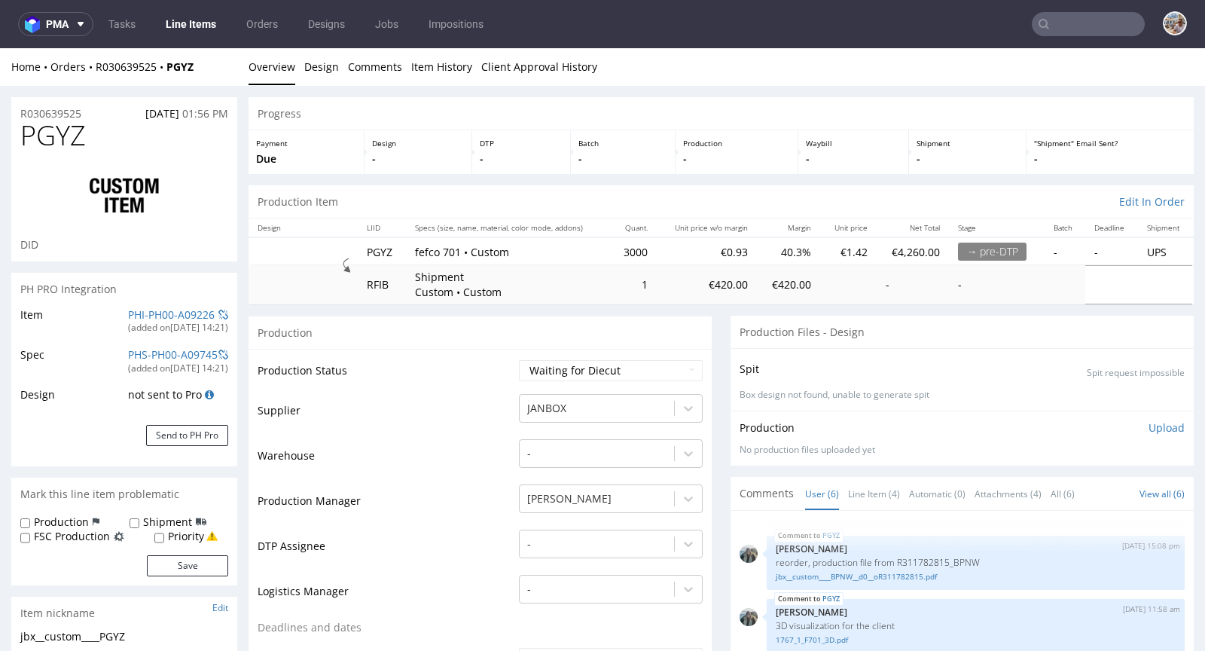
select select "in_progress"
click at [144, 311] on link "PHI-PH00-A09226" at bounding box center [171, 314] width 87 height 14
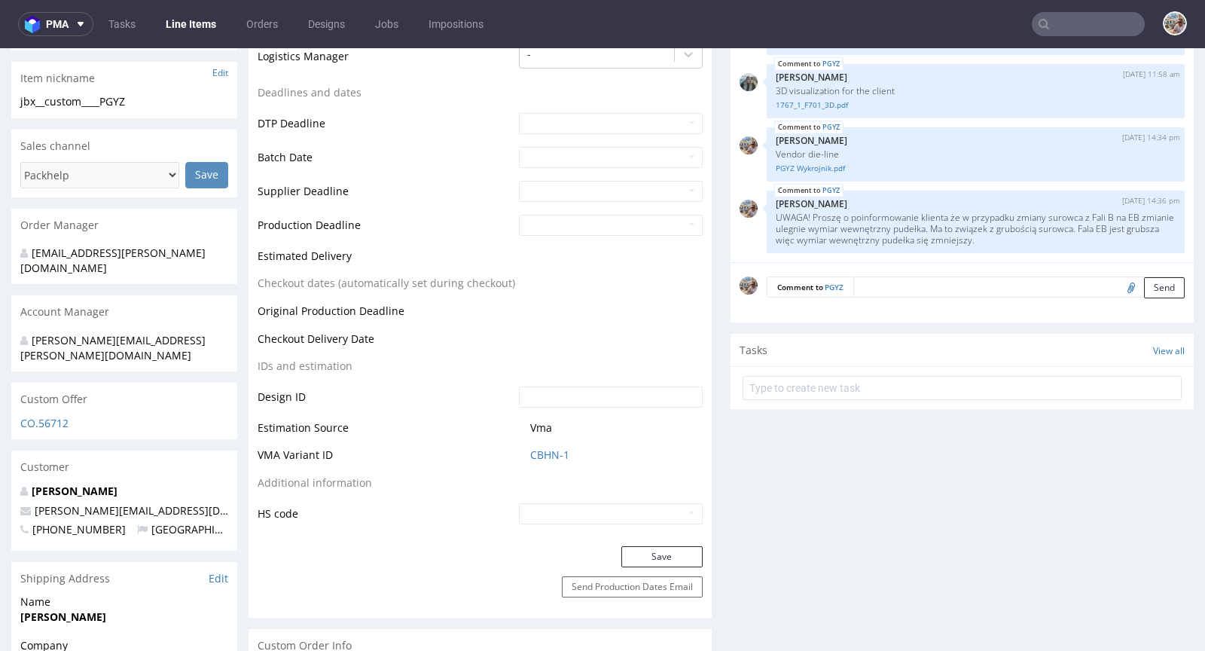
scroll to position [410, 0]
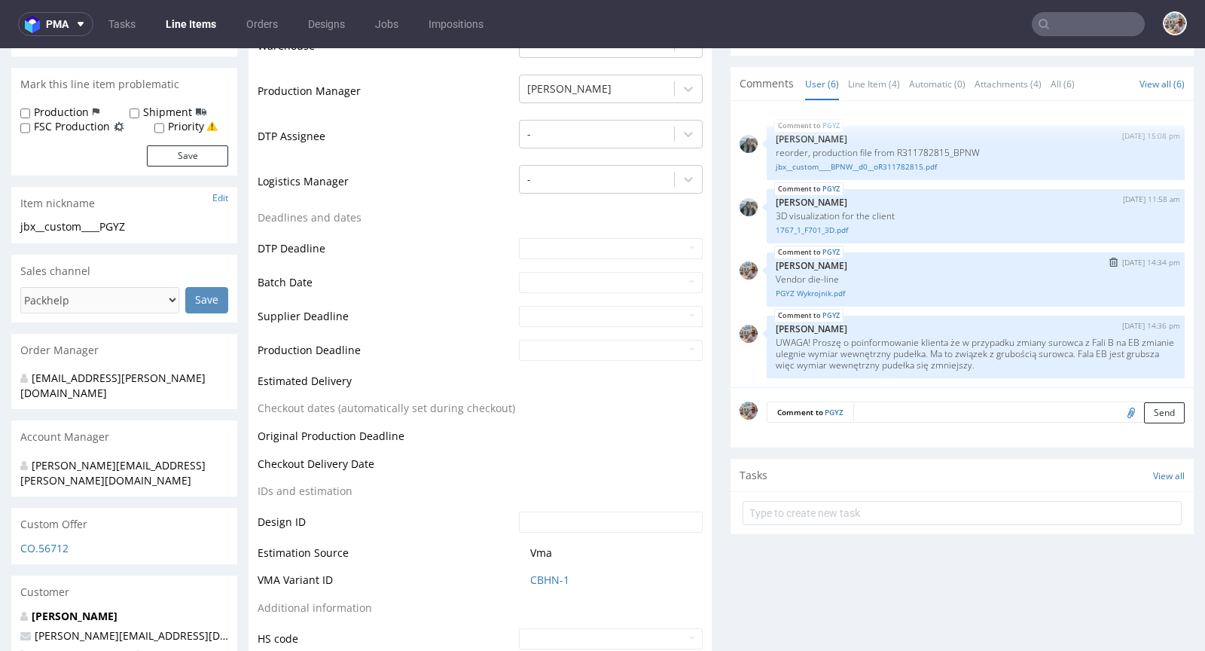
click at [1105, 261] on button "submit" at bounding box center [1113, 262] width 17 height 11
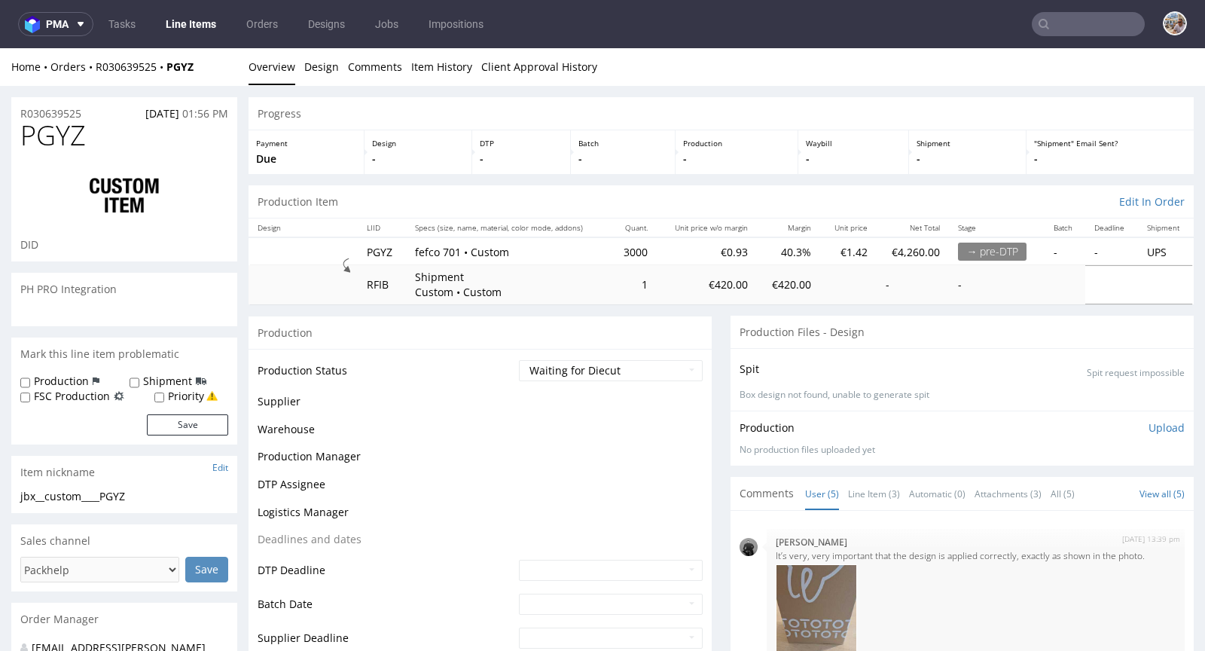
scroll to position [353, 0]
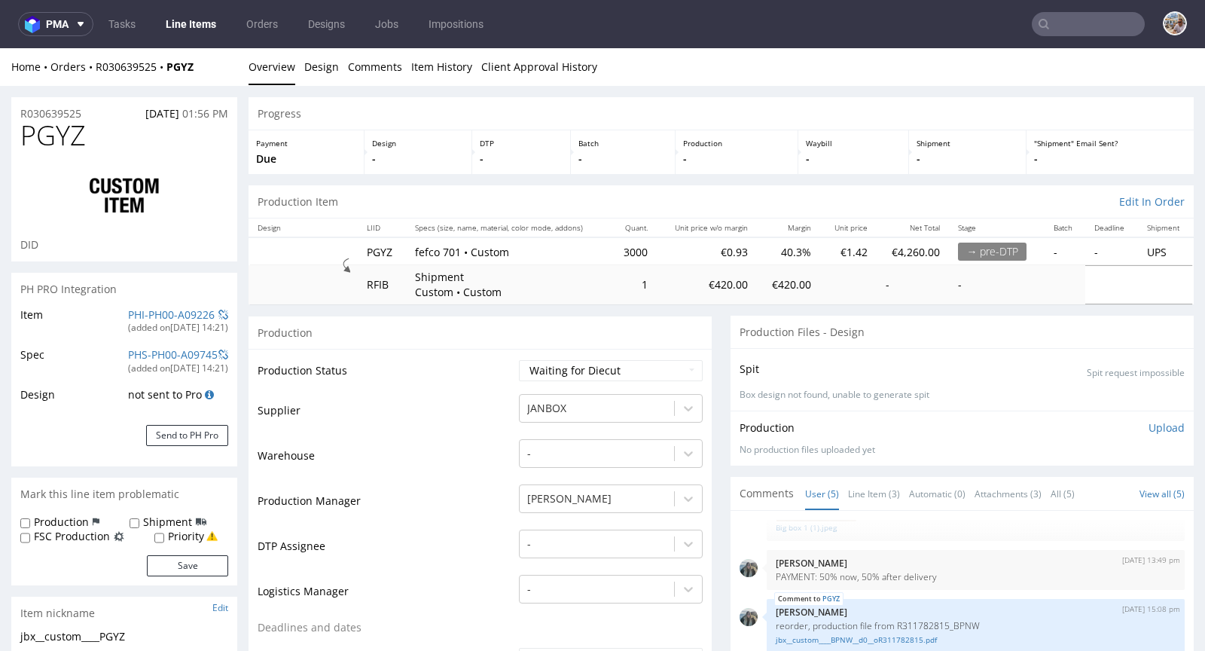
select select "in_progress"
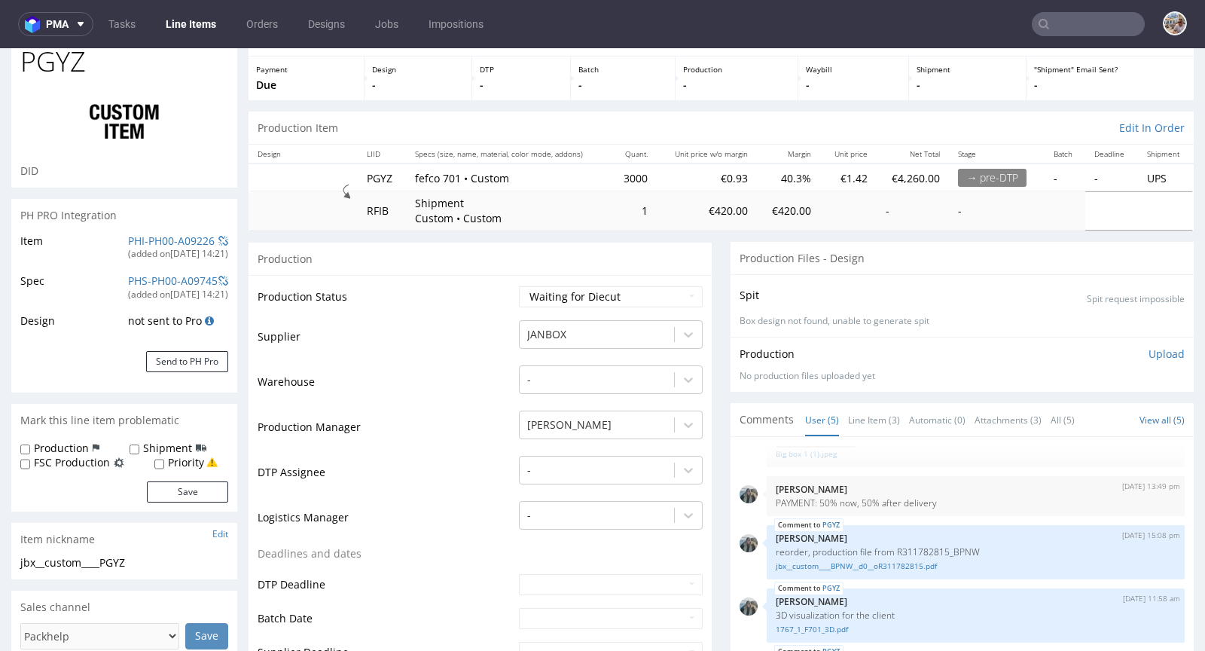
scroll to position [290, 0]
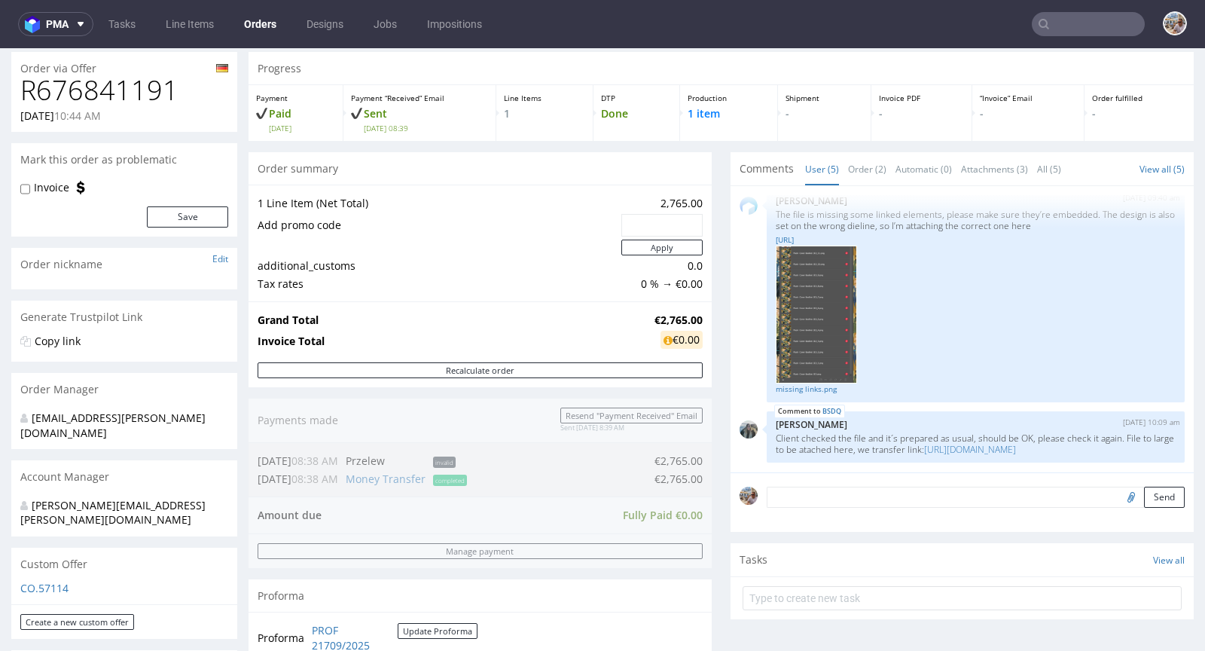
scroll to position [545, 0]
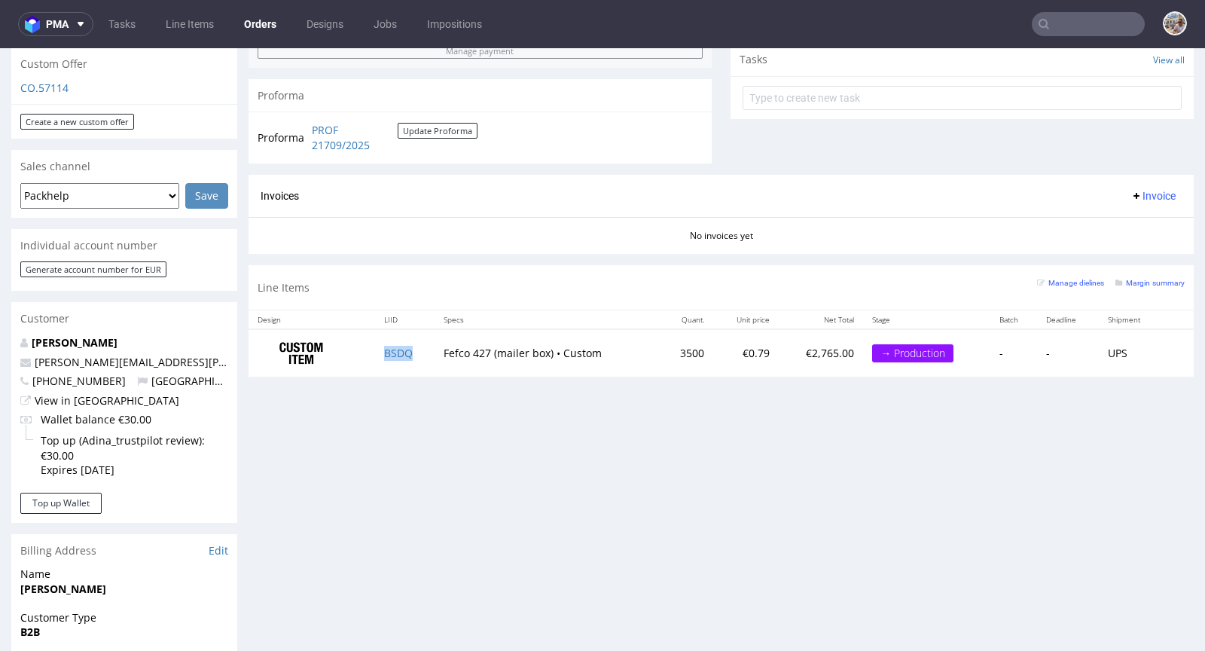
click at [394, 356] on td "BSDQ" at bounding box center [405, 352] width 60 height 47
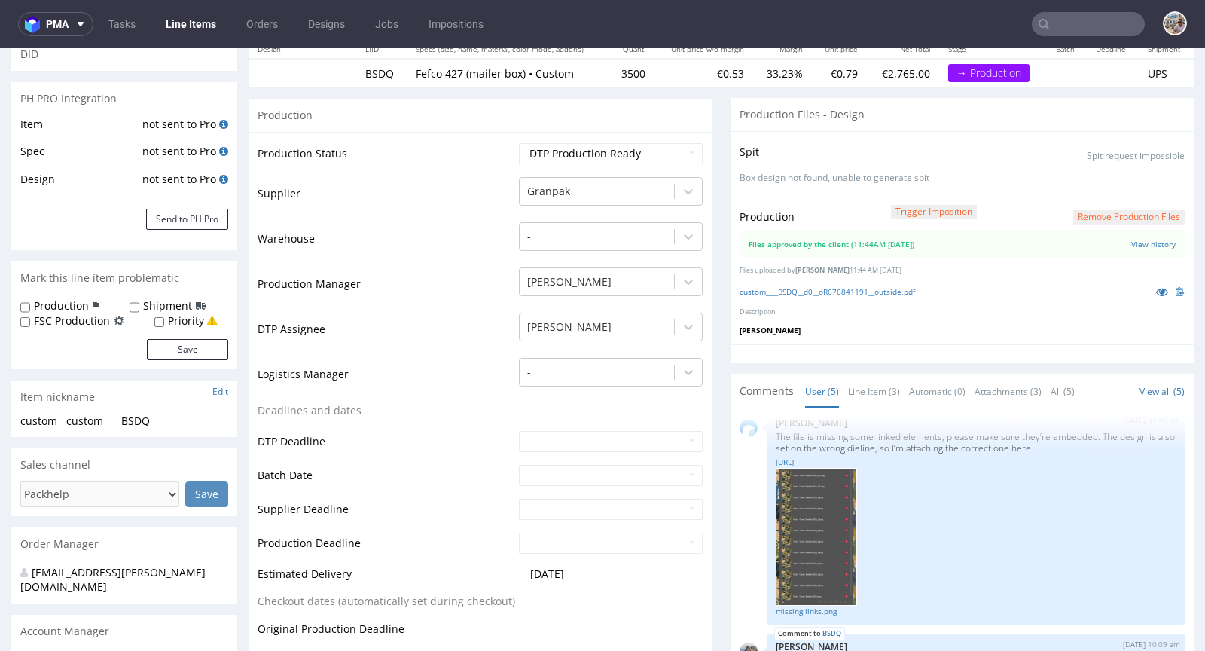
scroll to position [312, 0]
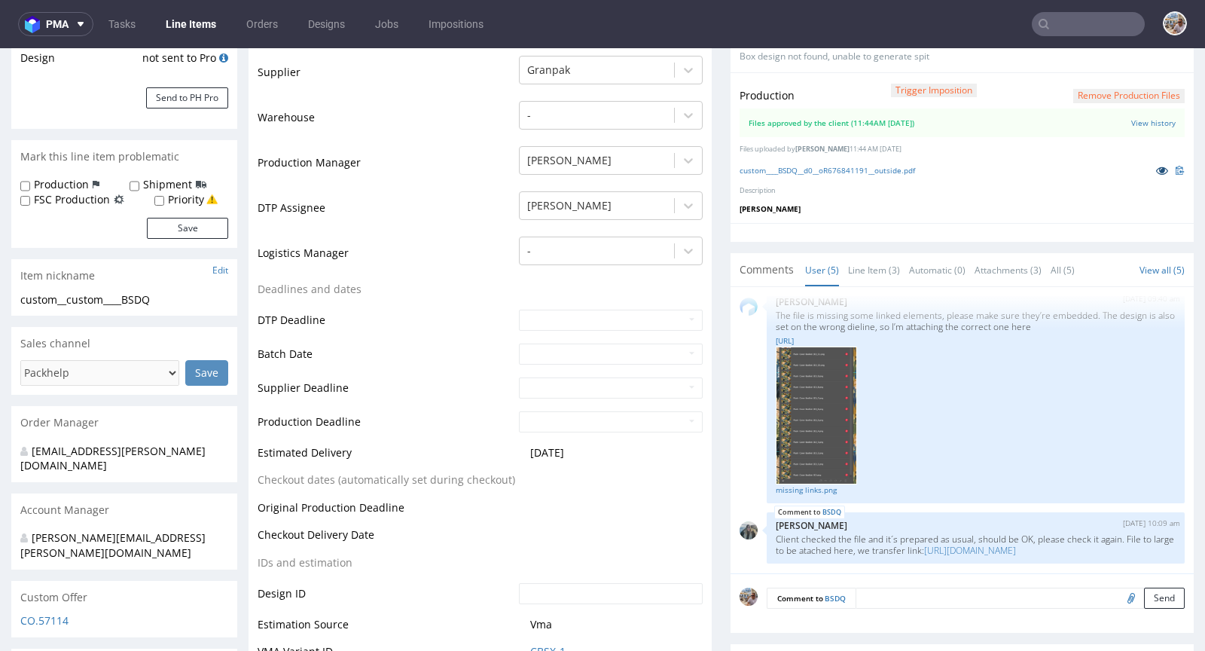
click at [1156, 166] on icon at bounding box center [1162, 170] width 12 height 11
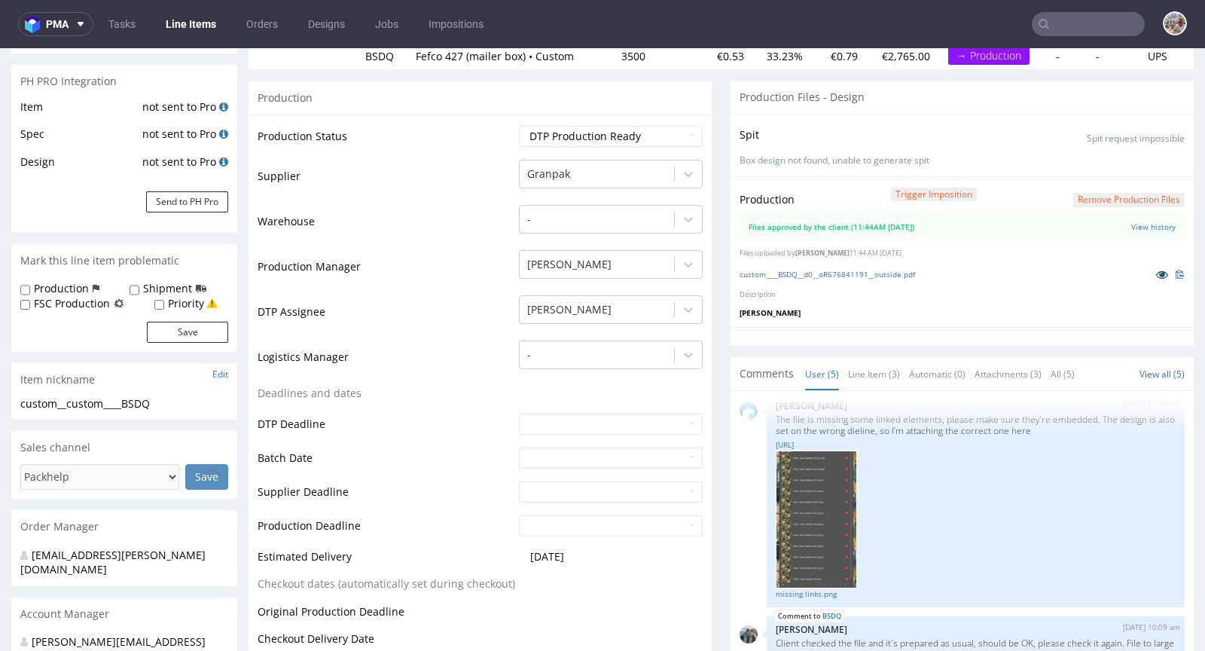
scroll to position [0, 0]
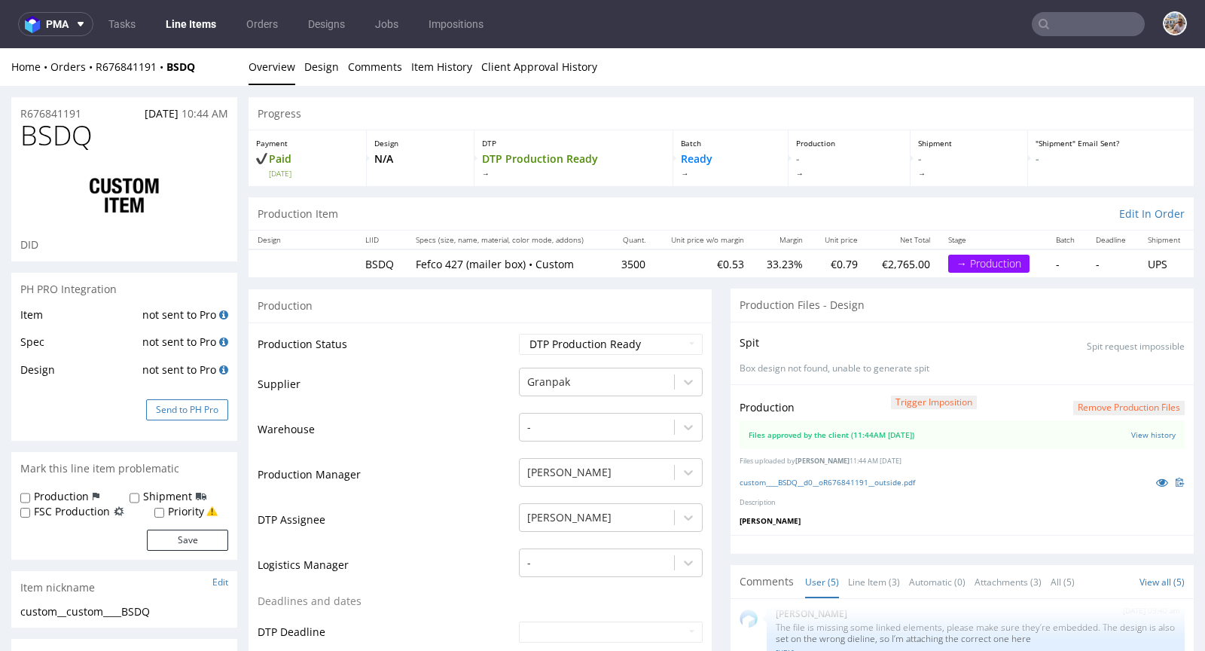
click at [211, 401] on button "Send to PH Pro" at bounding box center [187, 409] width 82 height 21
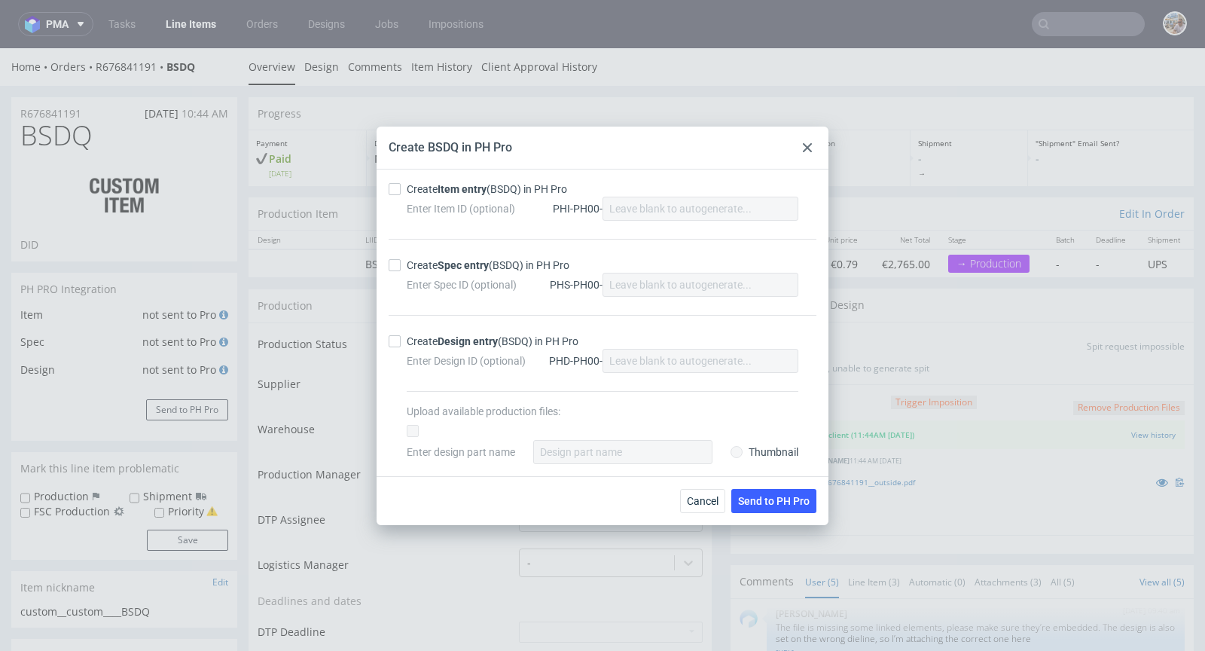
click at [446, 185] on strong "Item entry" at bounding box center [462, 189] width 49 height 12
click at [401, 185] on input "Create Item entry (BSDQ) in PH Pro" at bounding box center [395, 189] width 12 height 12
checkbox input "true"
click at [448, 267] on strong "Spec entry" at bounding box center [463, 265] width 51 height 12
click at [401, 267] on input "Create Spec entry (BSDQ) in PH Pro" at bounding box center [395, 265] width 12 height 12
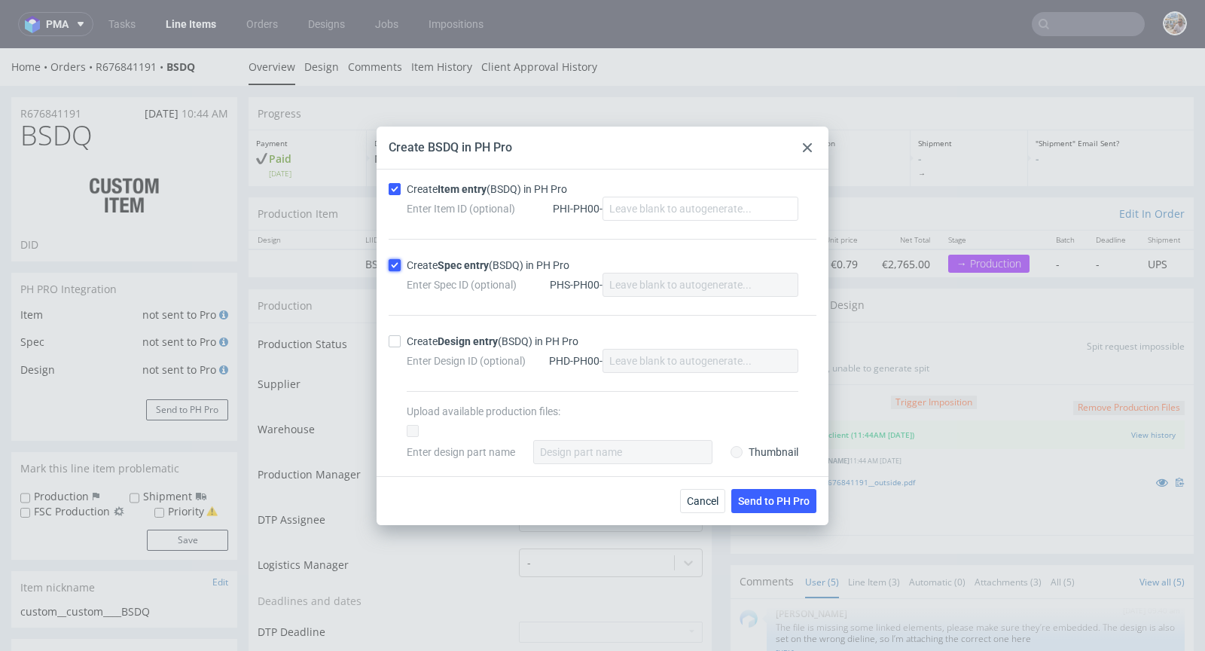
checkbox input "true"
click at [759, 499] on span "Send to PH Pro" at bounding box center [774, 501] width 72 height 11
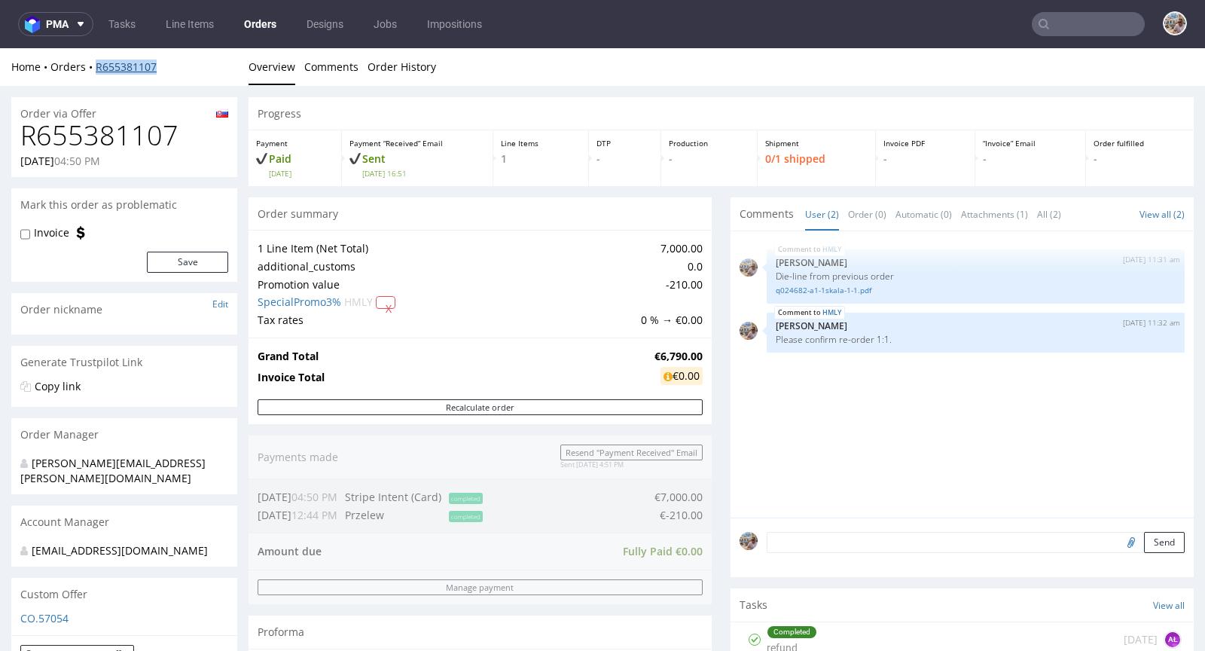
drag, startPoint x: 181, startPoint y: 70, endPoint x: 96, endPoint y: 67, distance: 84.4
click at [96, 67] on div "Home Orders R655381107" at bounding box center [124, 67] width 226 height 15
copy link "R655381107"
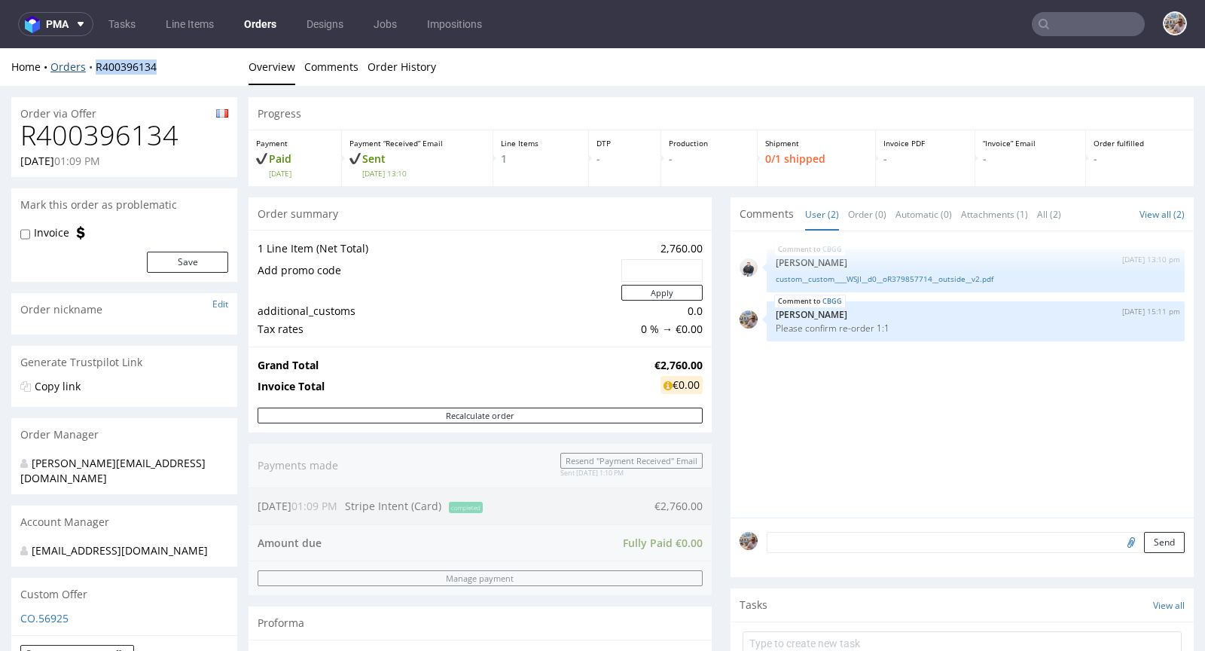
drag, startPoint x: 198, startPoint y: 72, endPoint x: 90, endPoint y: 66, distance: 108.6
click at [90, 66] on div "Home Orders R400396134" at bounding box center [124, 67] width 226 height 15
copy link "R400396134"
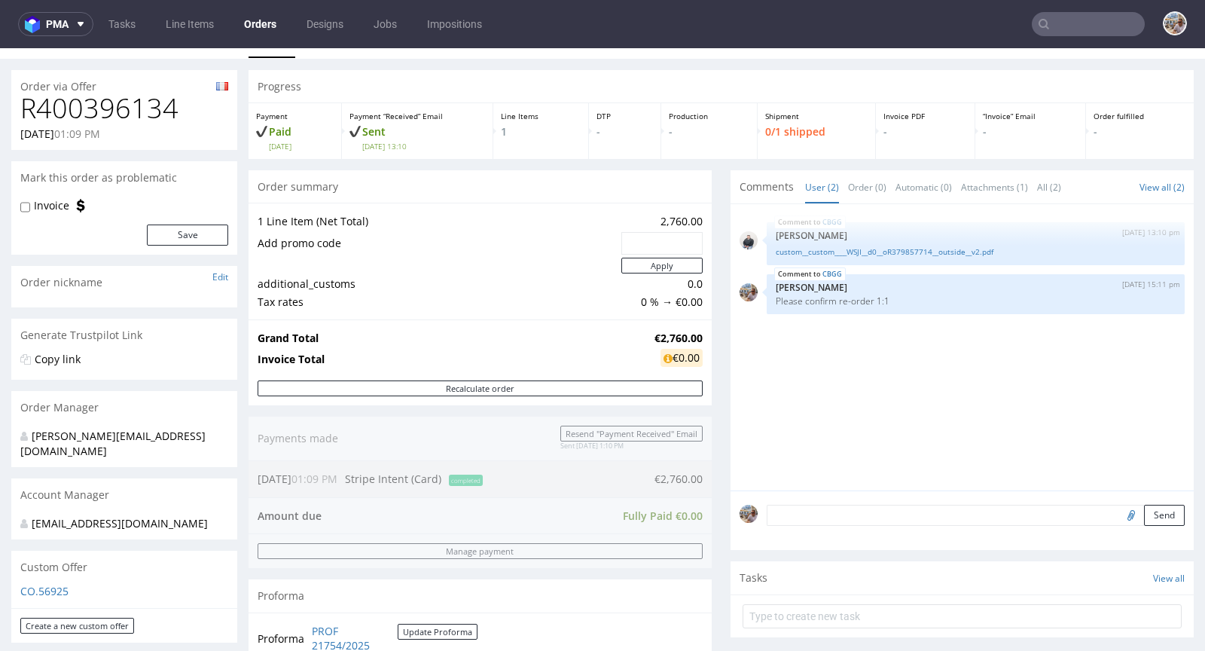
scroll to position [331, 0]
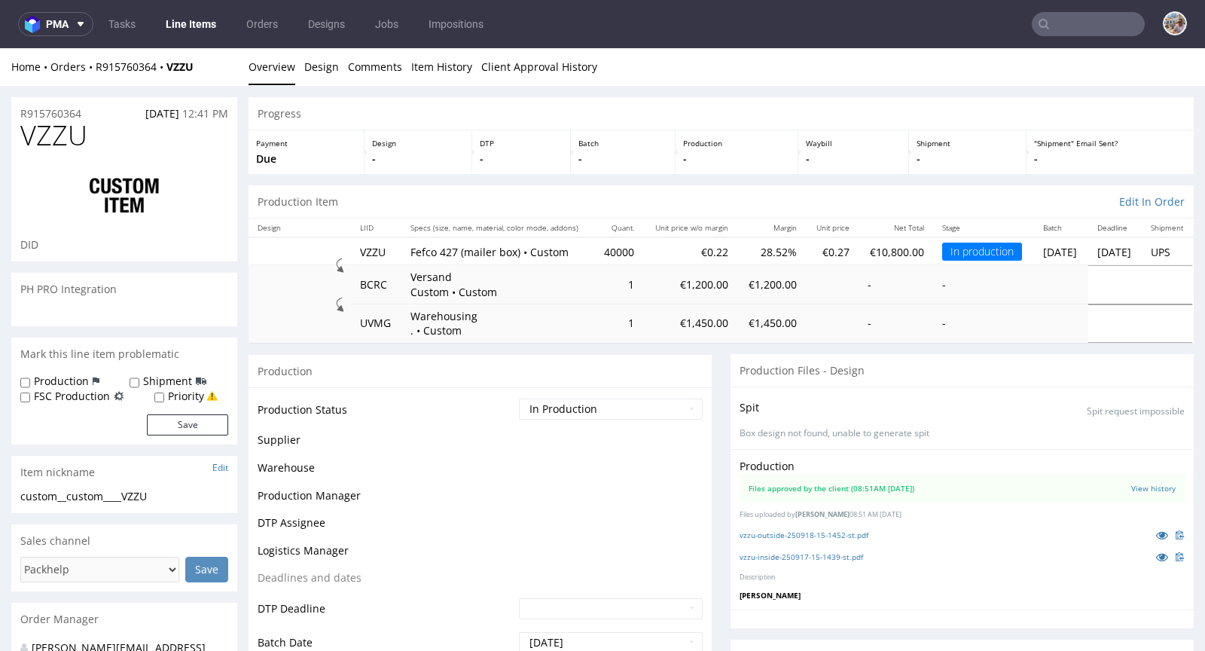
scroll to position [1333, 0]
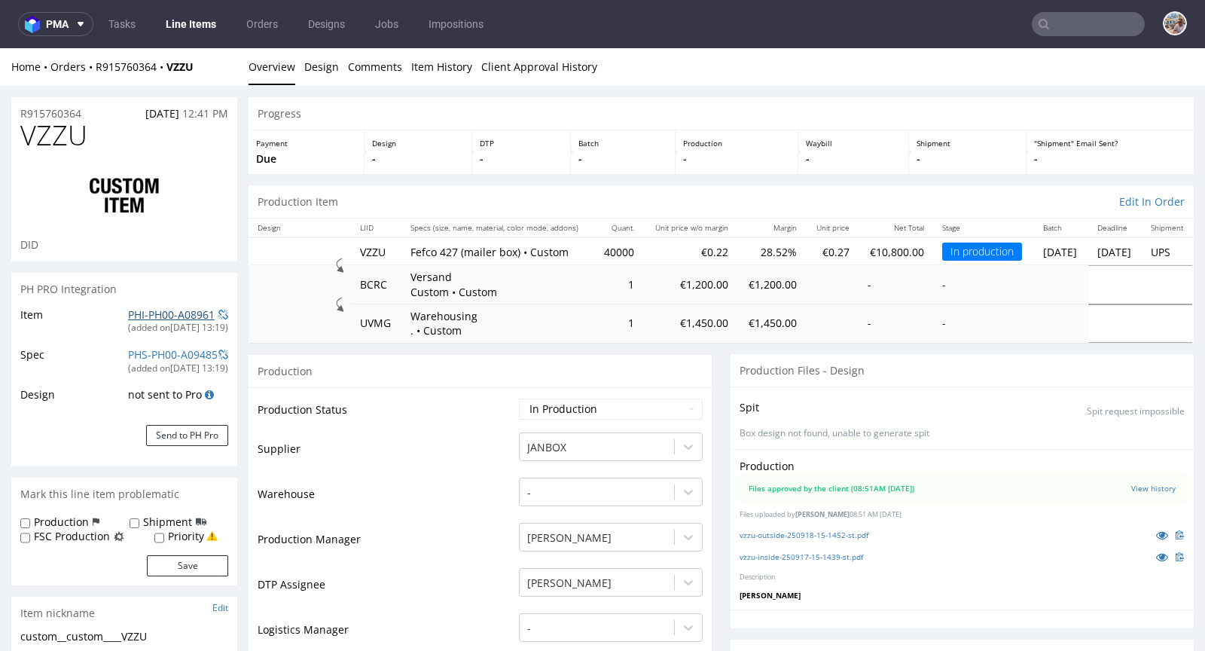
click at [163, 312] on link "PHI-PH00-A08961" at bounding box center [171, 314] width 87 height 14
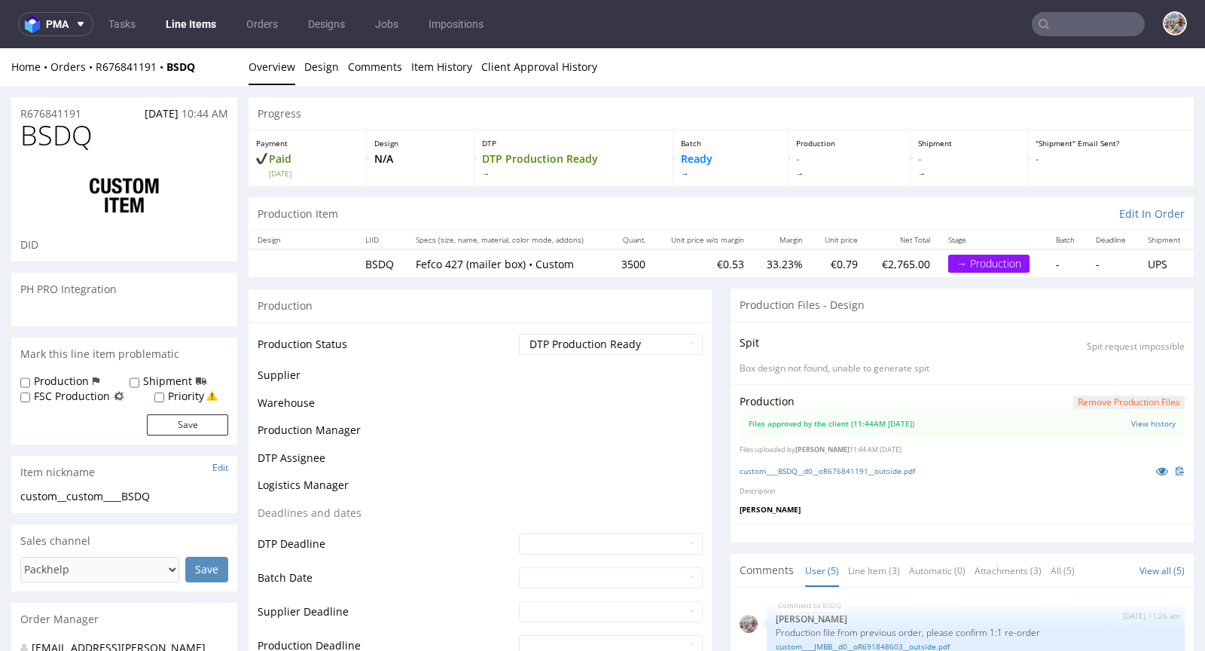
scroll to position [226, 0]
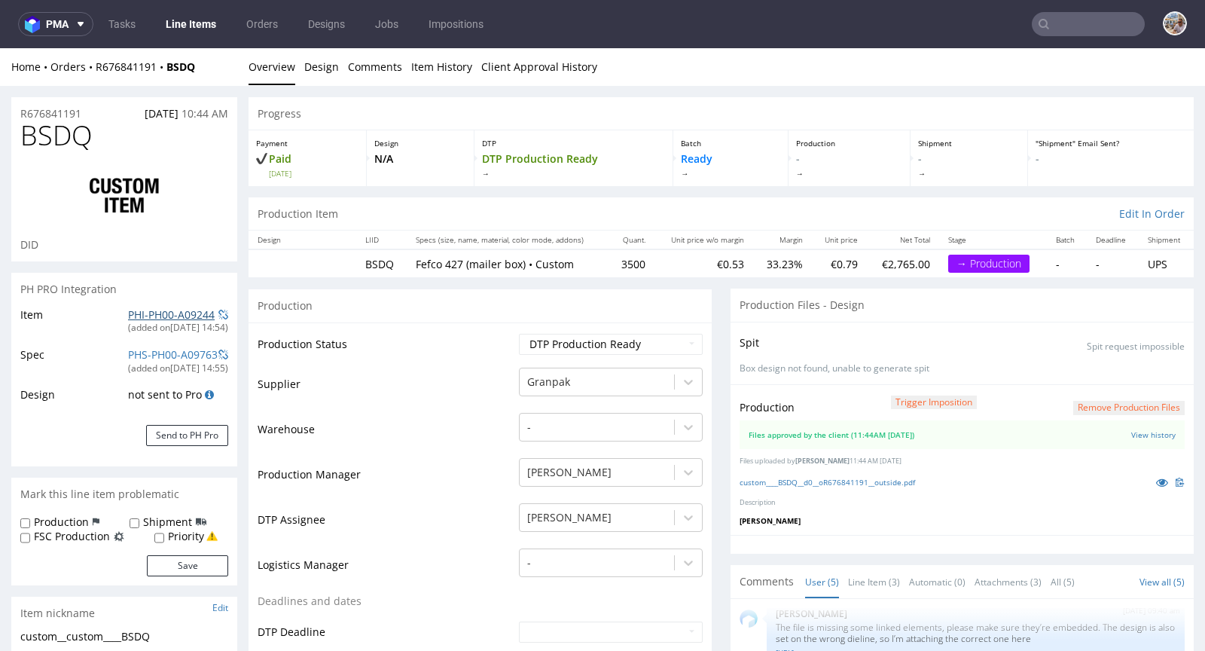
click at [193, 318] on link "PHI-PH00-A09244" at bounding box center [171, 314] width 87 height 14
click at [905, 478] on link "custom____BSDQ__d0__oR676841191__outside.pdf" at bounding box center [828, 482] width 176 height 11
drag, startPoint x: 642, startPoint y: 261, endPoint x: 610, endPoint y: 263, distance: 31.7
click at [610, 263] on td "3500" at bounding box center [632, 263] width 46 height 28
copy td "3500"
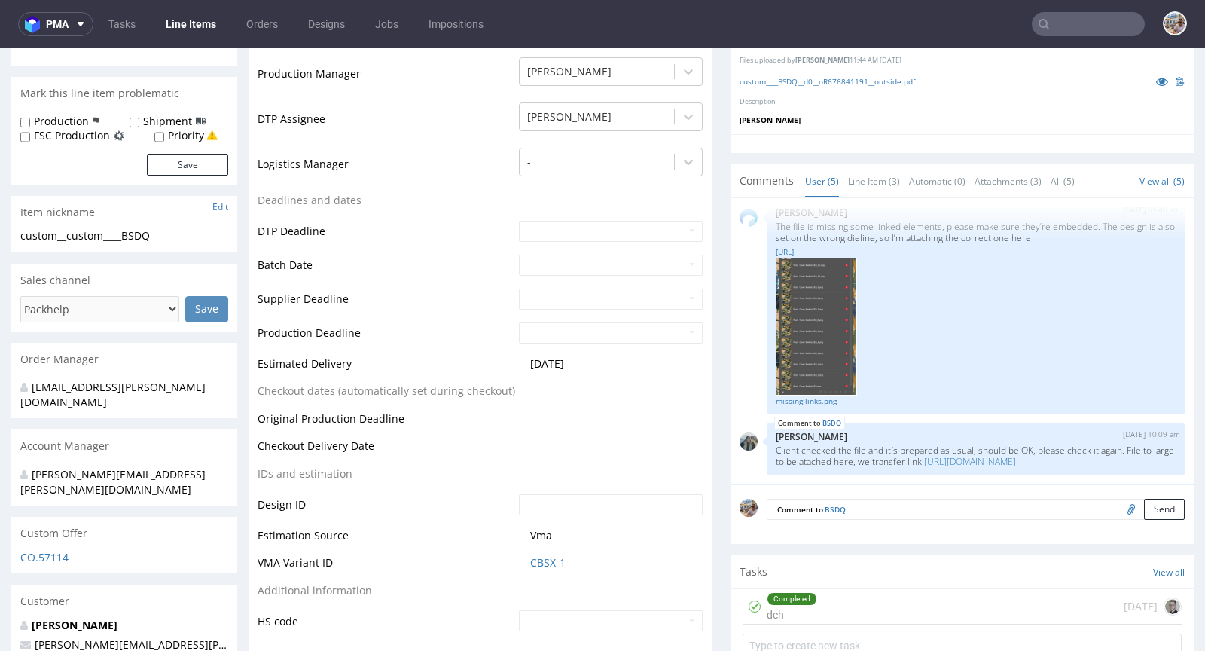
scroll to position [577, 0]
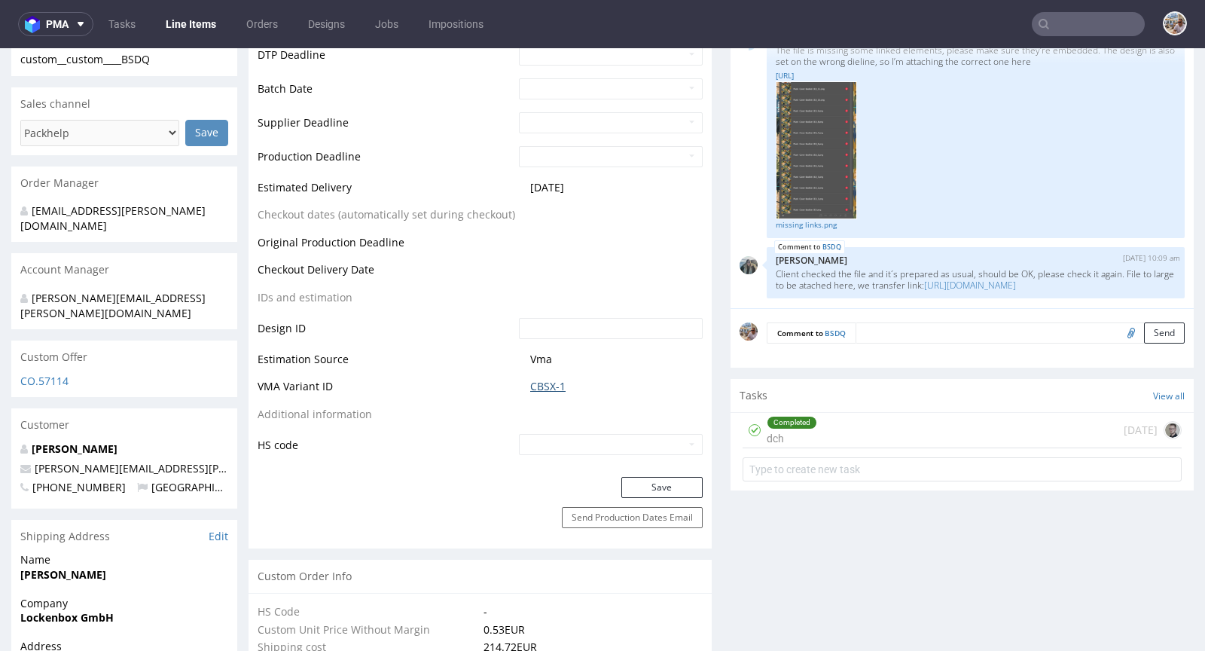
click at [546, 390] on link "CBSX-1" at bounding box center [547, 386] width 35 height 15
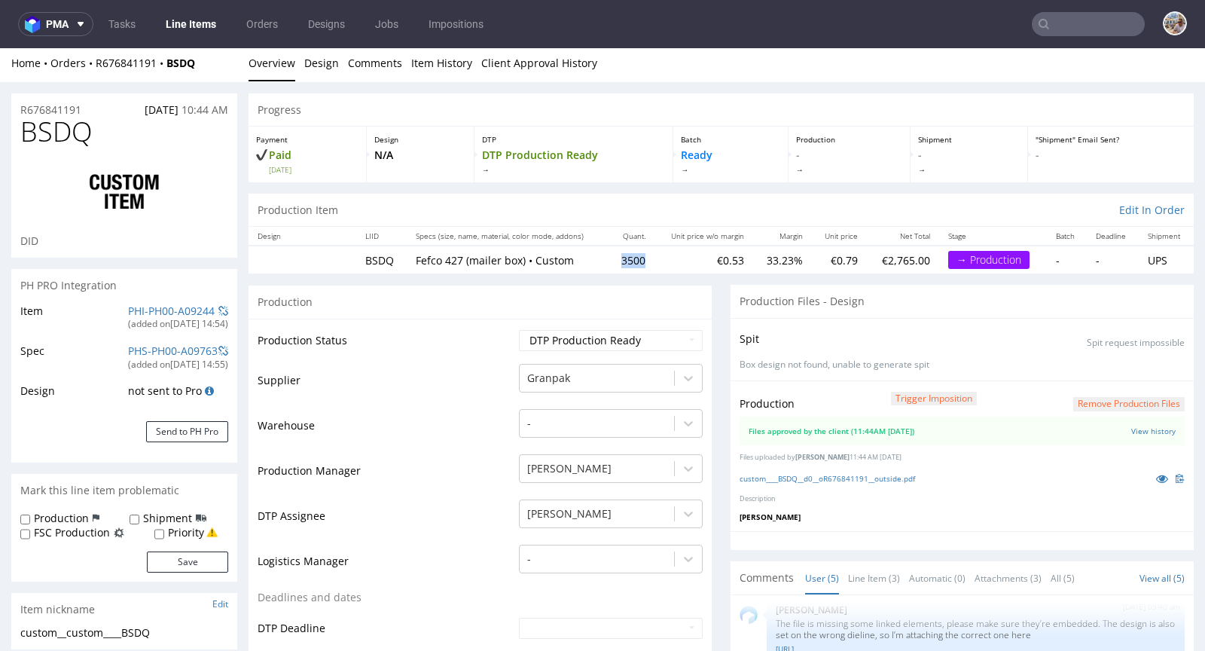
scroll to position [0, 0]
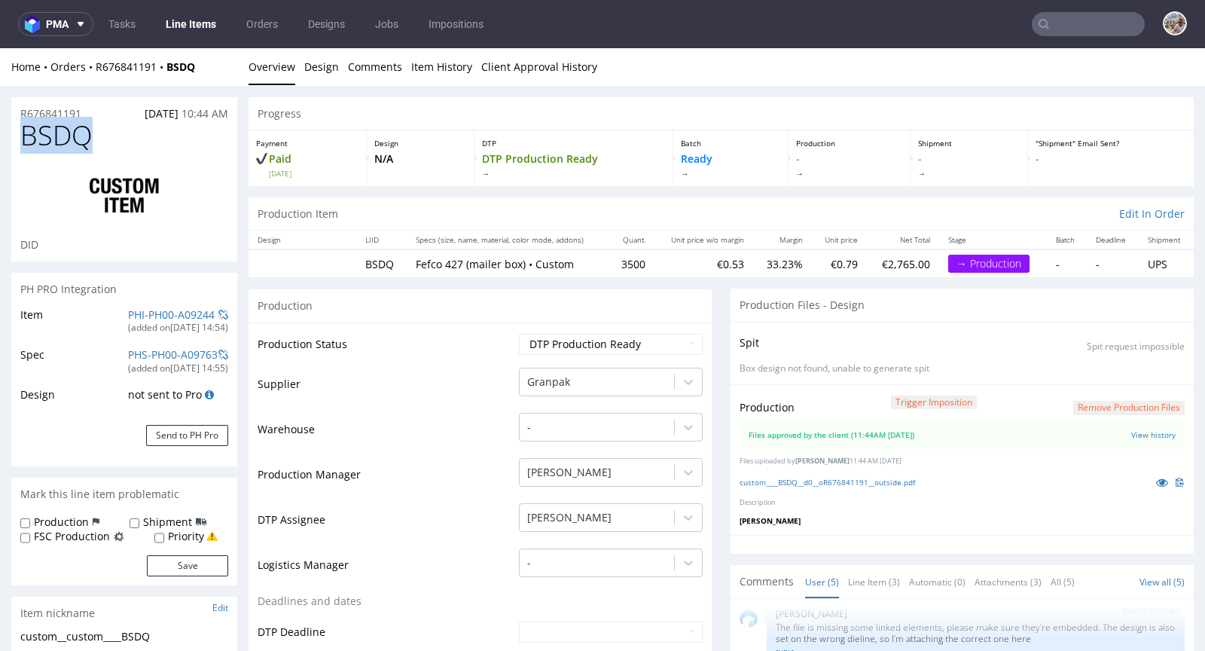
drag, startPoint x: 96, startPoint y: 136, endPoint x: 25, endPoint y: 136, distance: 71.6
click at [25, 136] on h1 "BSDQ" at bounding box center [124, 136] width 208 height 30
copy span "BSDQ"
click at [87, 107] on div "R676841191 08.10.2025 10:44 AM" at bounding box center [124, 109] width 226 height 24
drag, startPoint x: 90, startPoint y: 111, endPoint x: 17, endPoint y: 111, distance: 73.1
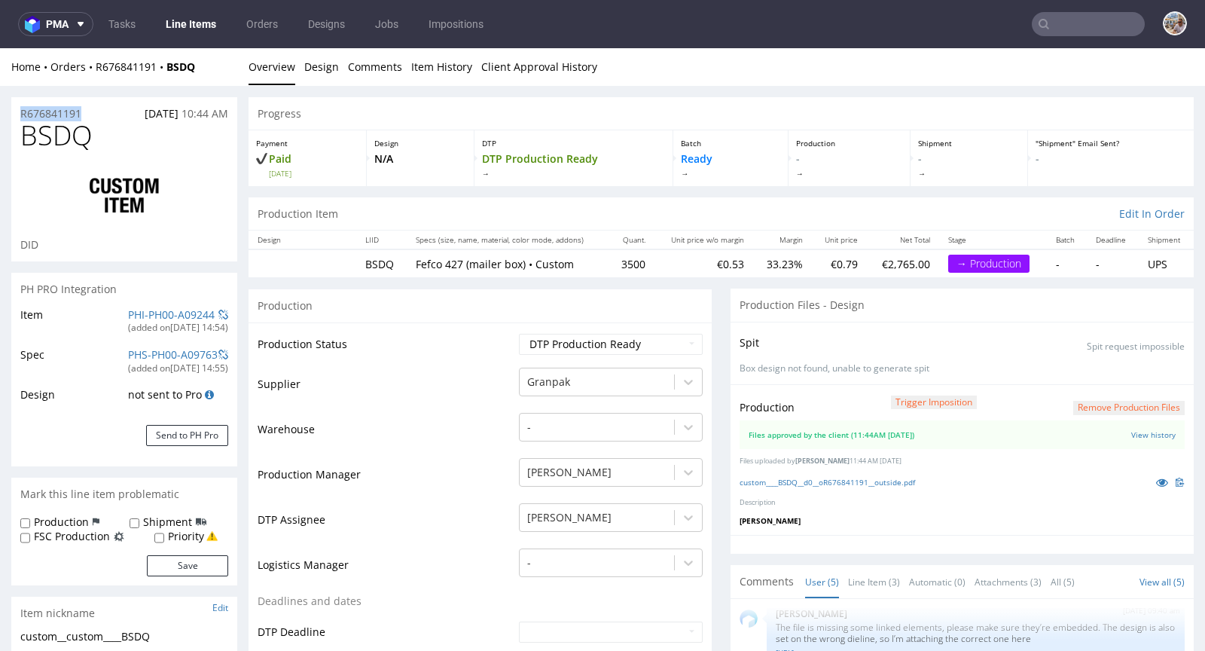
click at [17, 111] on div "R676841191 08.10.2025 10:44 AM" at bounding box center [124, 109] width 226 height 24
copy p "R676841191"
drag, startPoint x: 98, startPoint y: 132, endPoint x: 25, endPoint y: 139, distance: 73.4
click at [25, 139] on h1 "BSDQ" at bounding box center [124, 136] width 208 height 30
copy span "BSDQ"
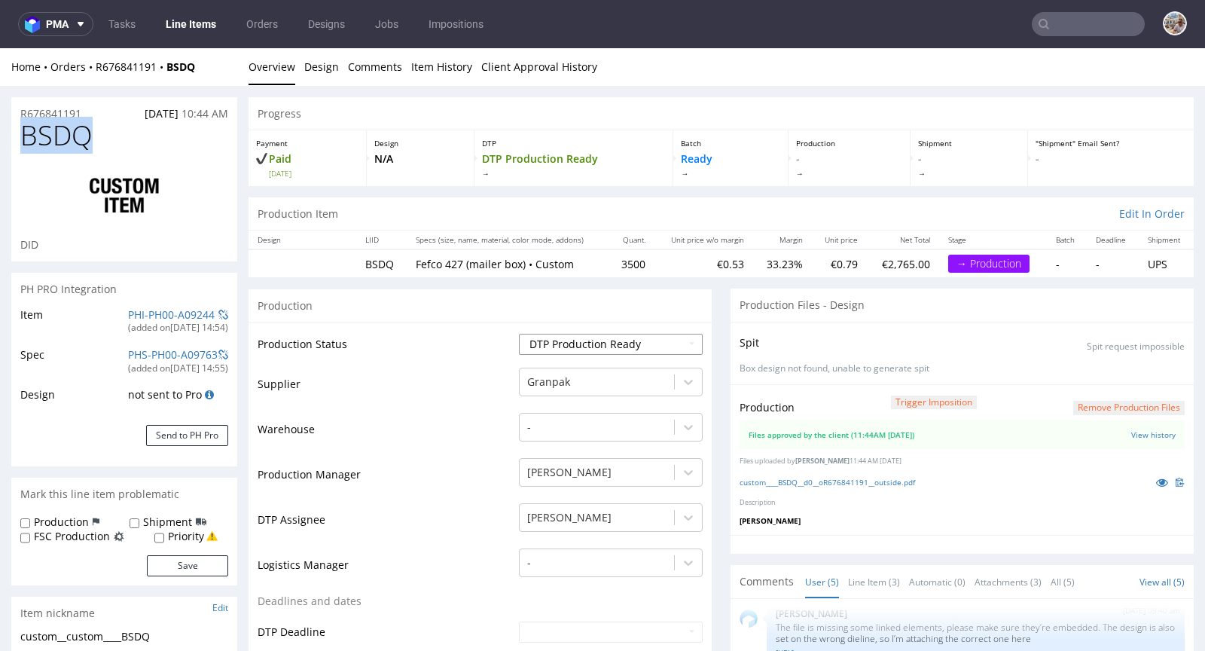
click at [595, 349] on select "Waiting for Artwork Waiting for Diecut Waiting for Mockup Waiting for DTP Waiti…" at bounding box center [611, 344] width 184 height 21
select select "production_in_process"
click at [519, 334] on select "Waiting for Artwork Waiting for Diecut Waiting for Mockup Waiting for DTP Waiti…" at bounding box center [611, 344] width 184 height 21
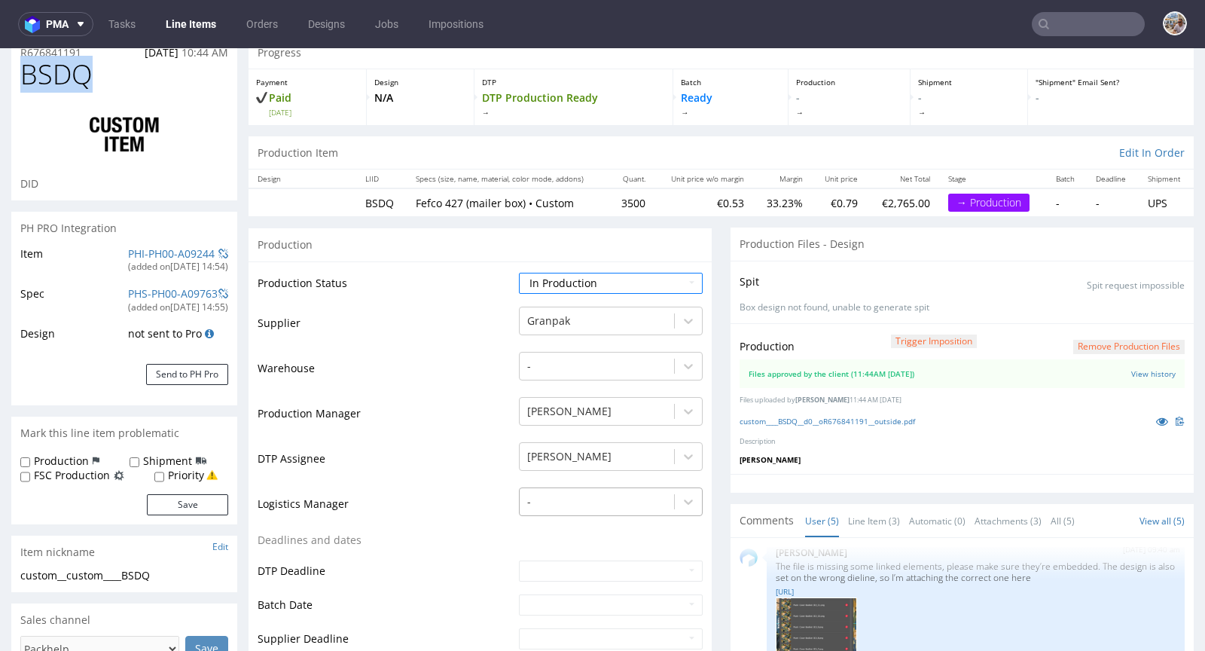
scroll to position [328, 0]
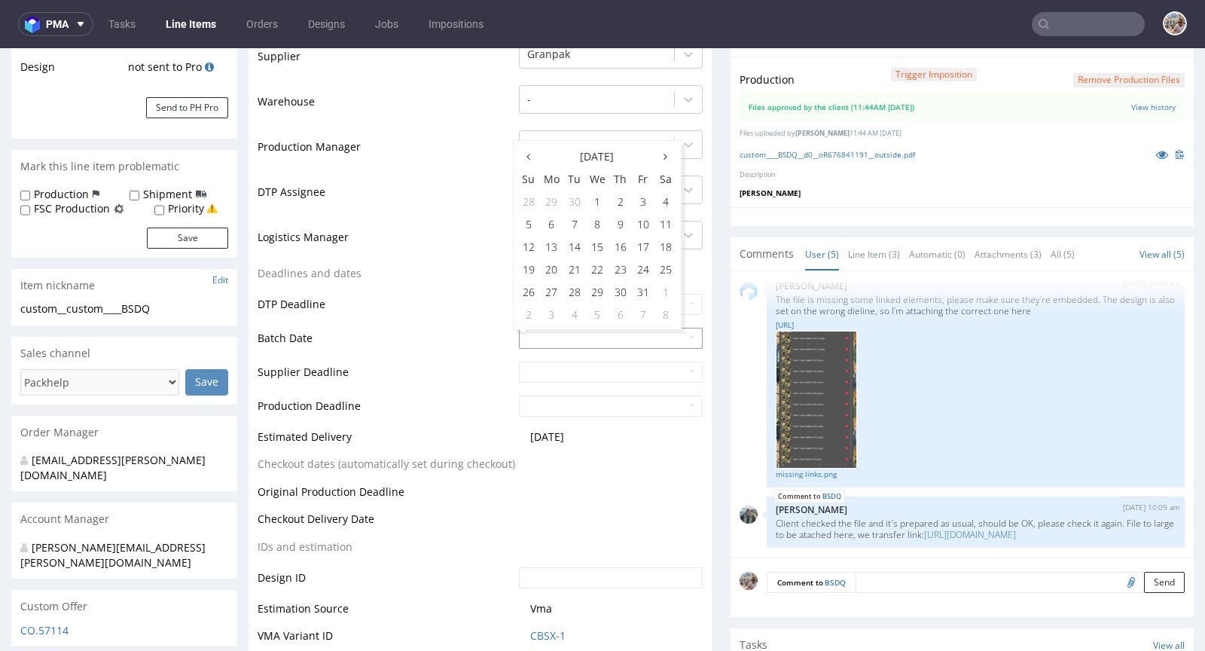
click at [531, 334] on input "text" at bounding box center [611, 338] width 184 height 21
click at [642, 227] on td "10" at bounding box center [643, 223] width 23 height 23
type input "2025-10-10"
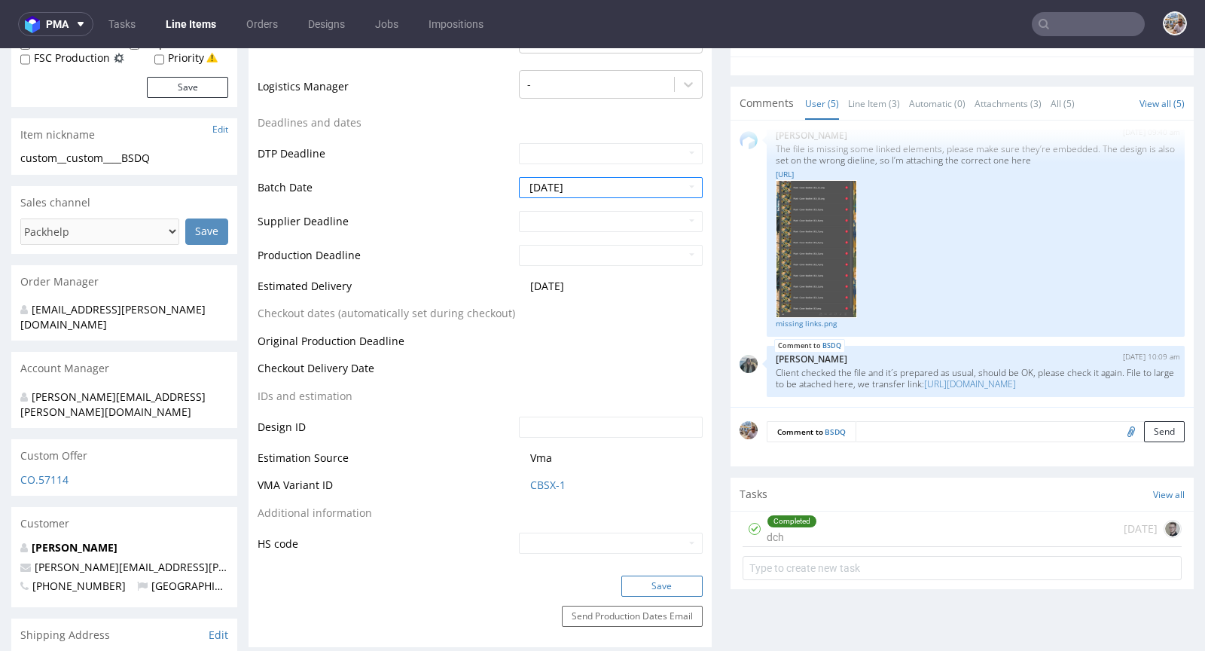
click at [654, 580] on button "Save" at bounding box center [661, 586] width 81 height 21
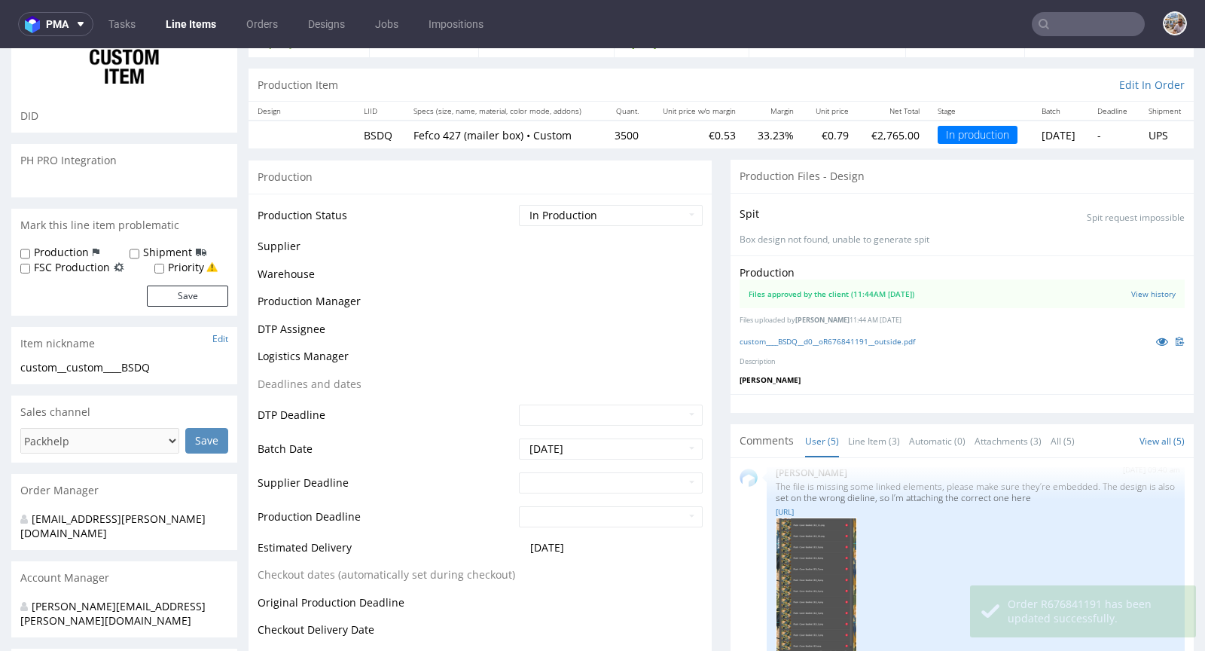
scroll to position [0, 0]
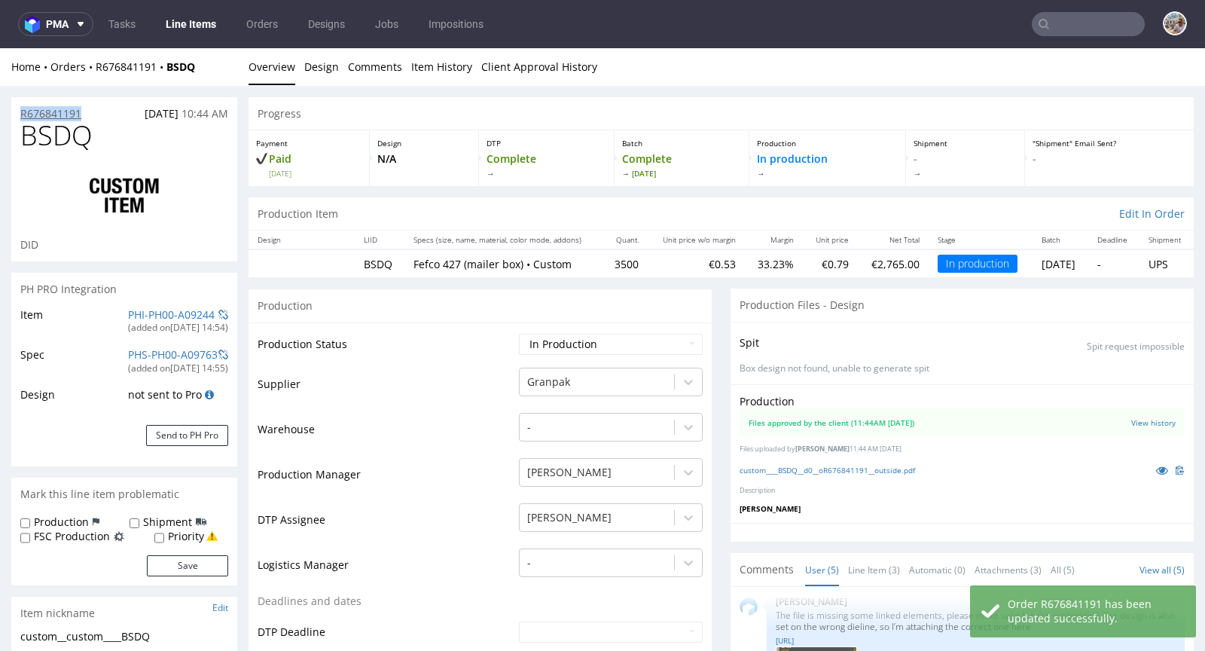
drag, startPoint x: 95, startPoint y: 112, endPoint x: 20, endPoint y: 111, distance: 74.6
click at [20, 111] on div "R676841191 08.10.2025 10:44 AM" at bounding box center [124, 109] width 226 height 24
copy p "R676841191"
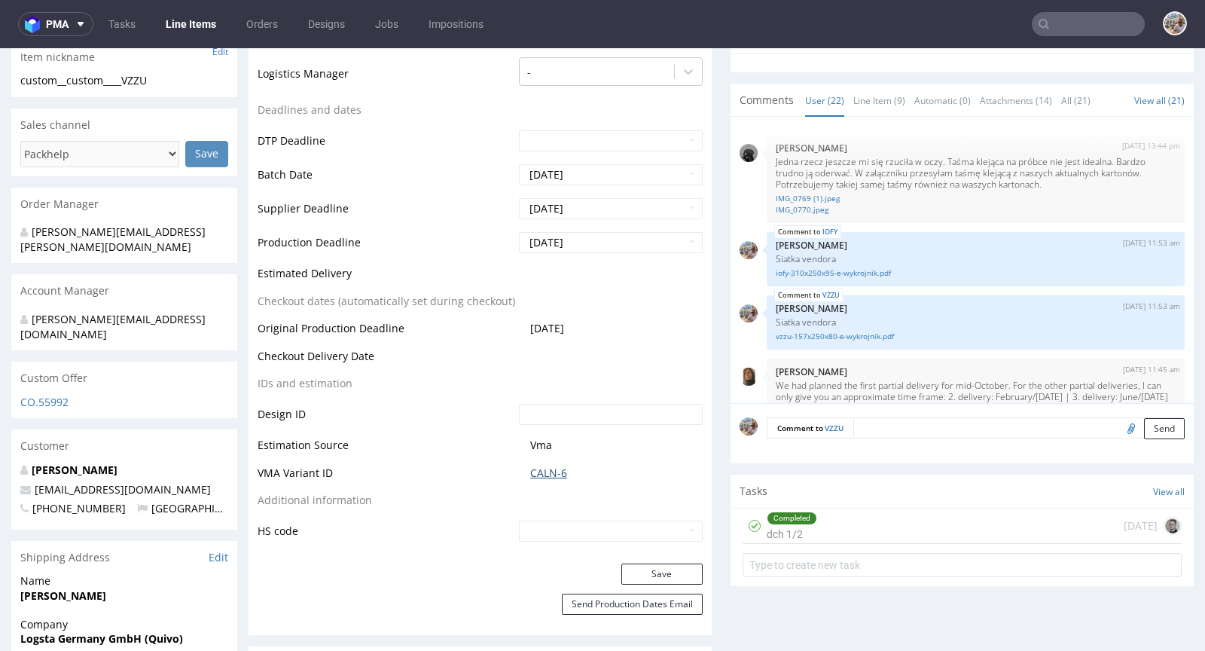
scroll to position [1333, 0]
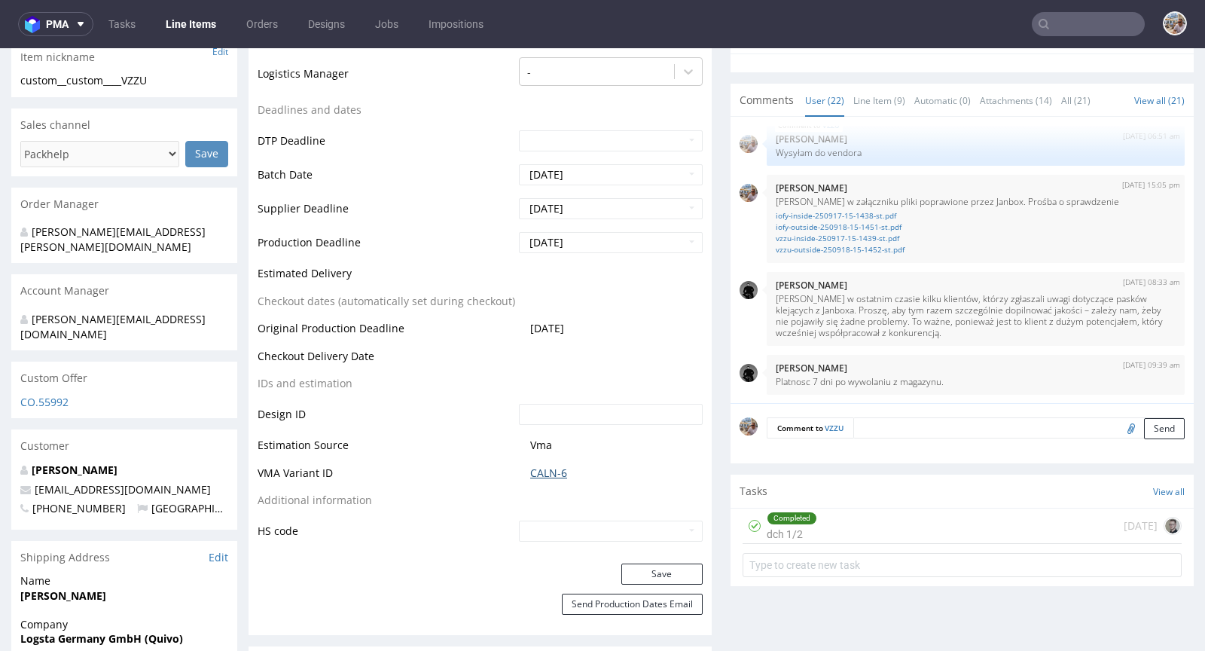
click at [549, 466] on link "CALN-6" at bounding box center [548, 473] width 37 height 15
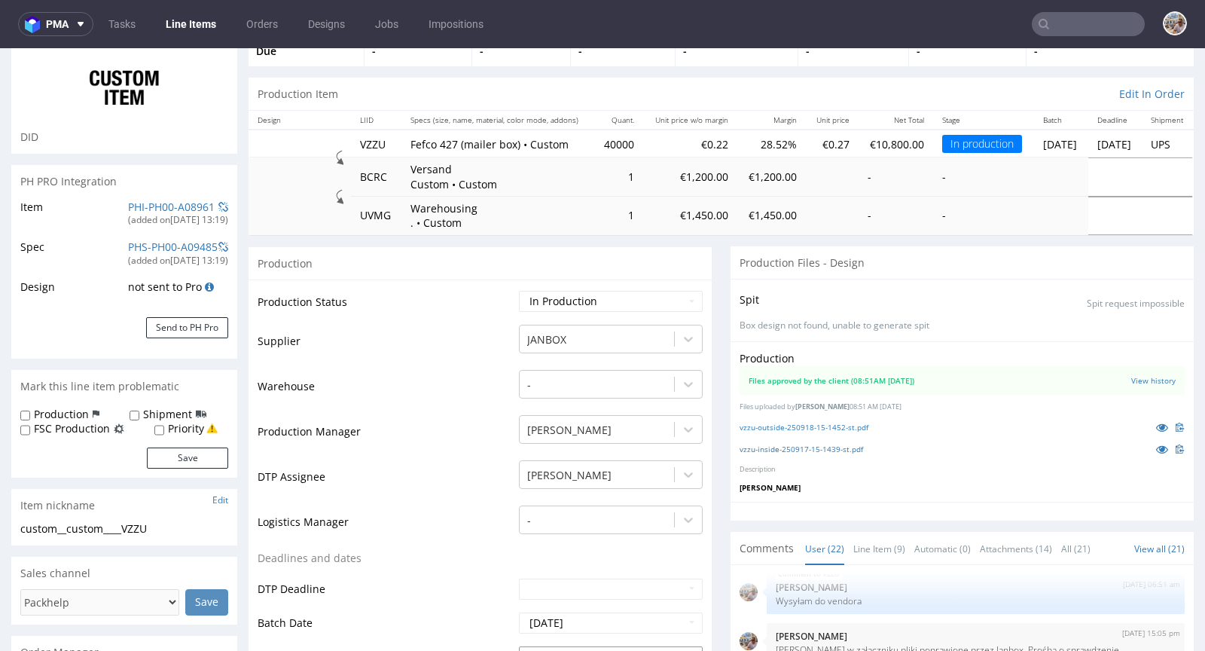
scroll to position [0, 0]
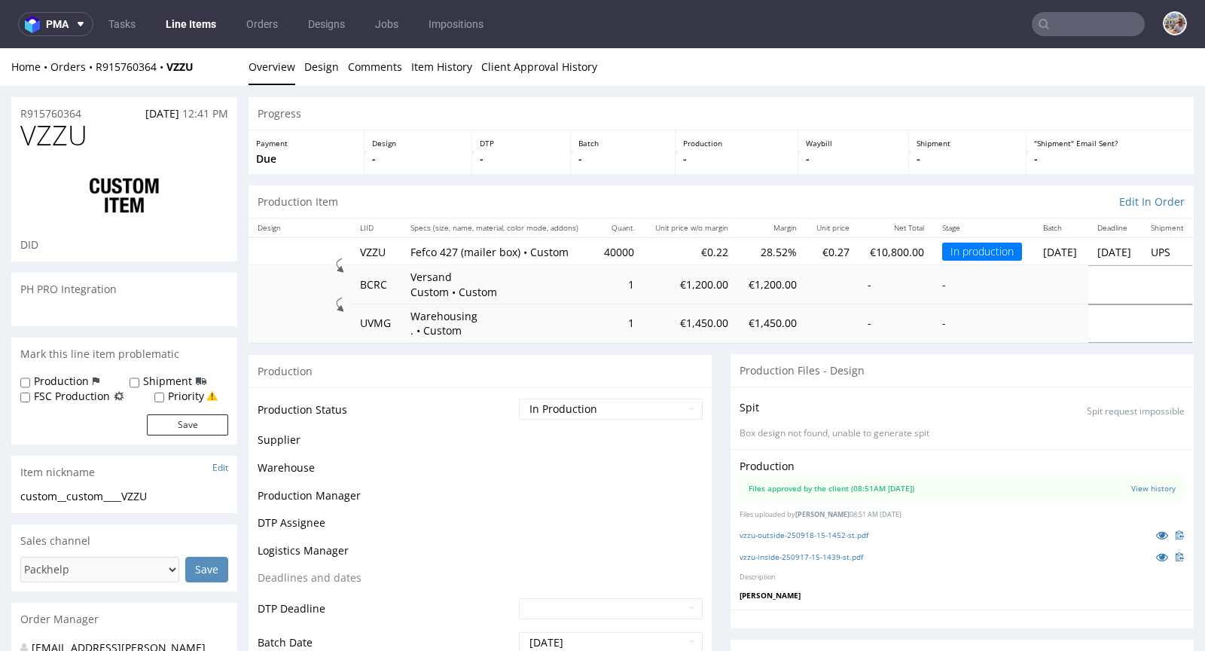
scroll to position [1333, 0]
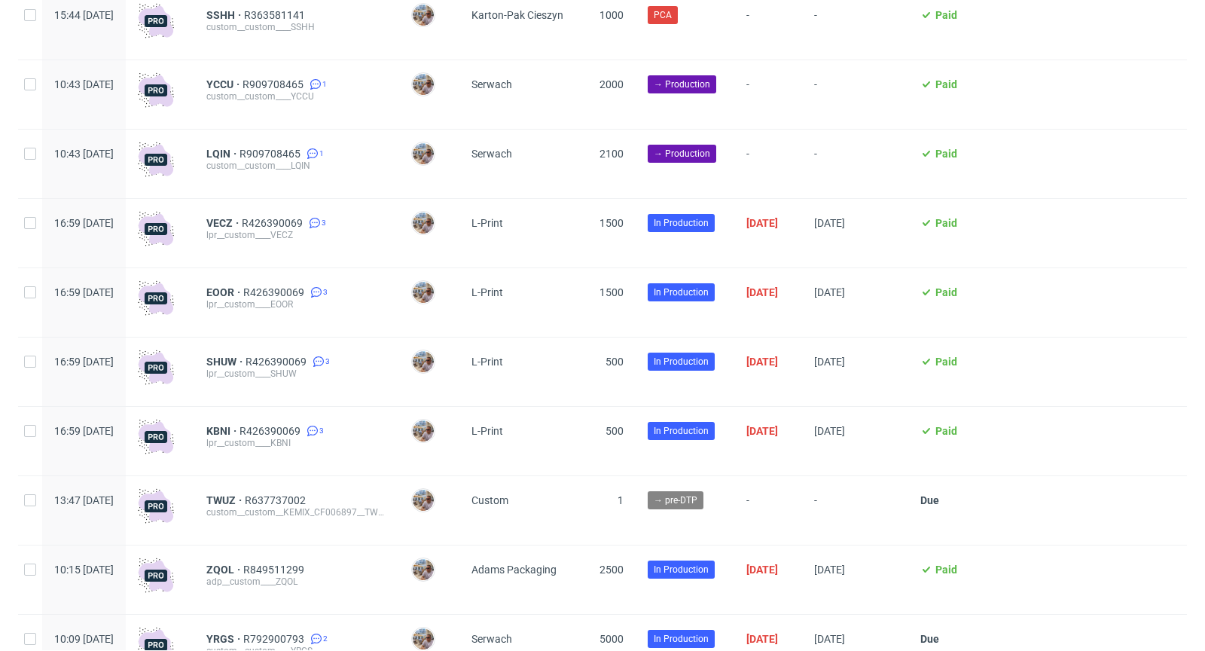
scroll to position [1308, 0]
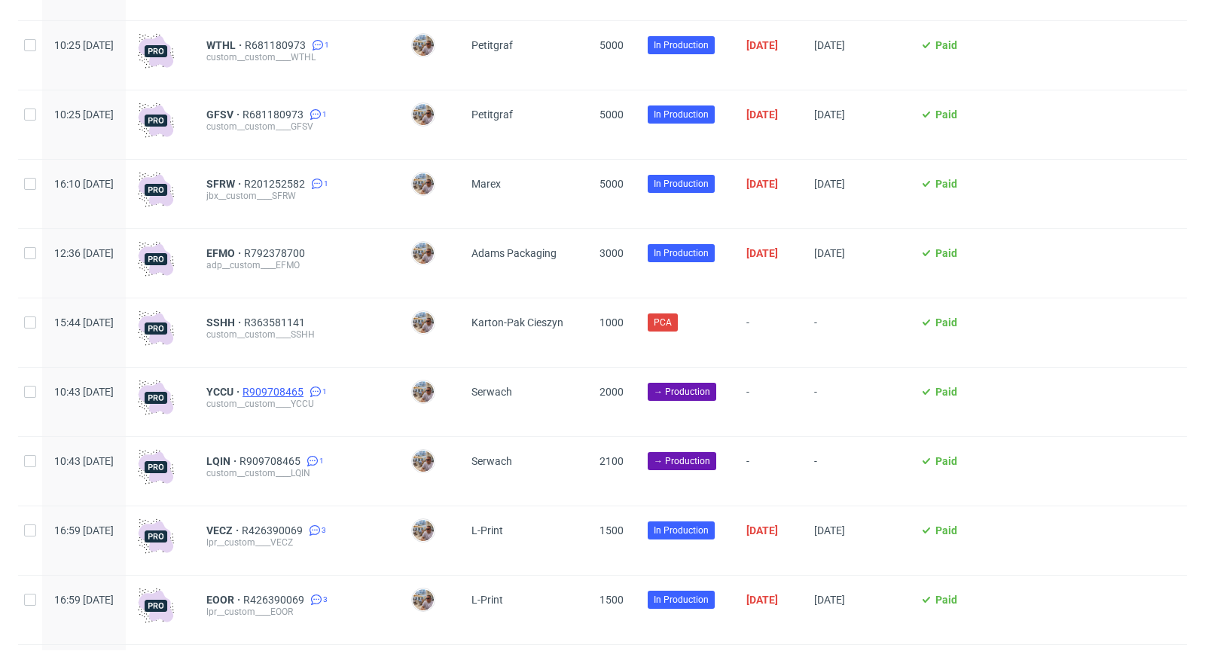
click at [304, 389] on span "R909708465" at bounding box center [275, 392] width 64 height 12
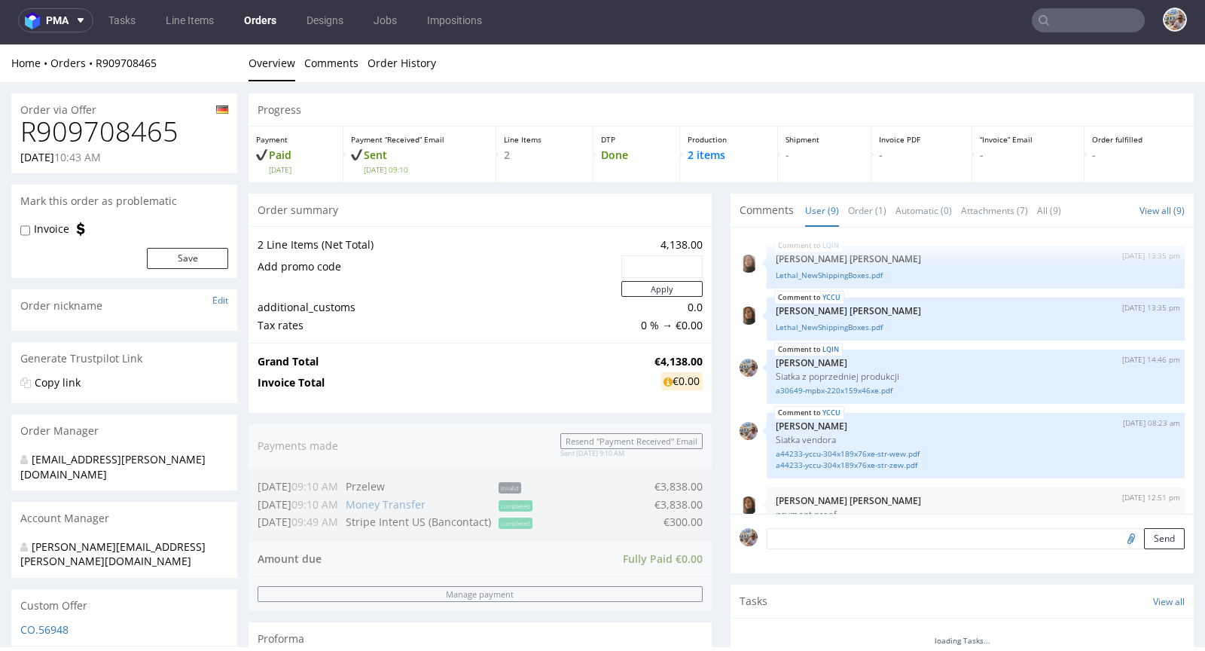
scroll to position [284, 0]
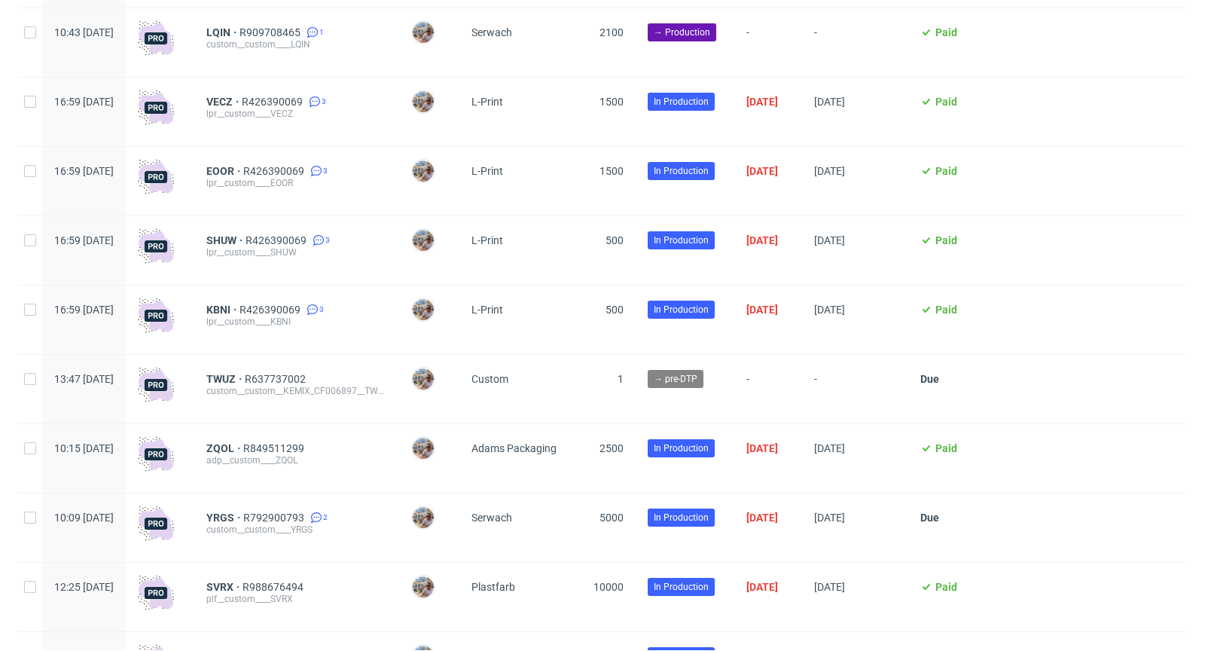
scroll to position [1506, 0]
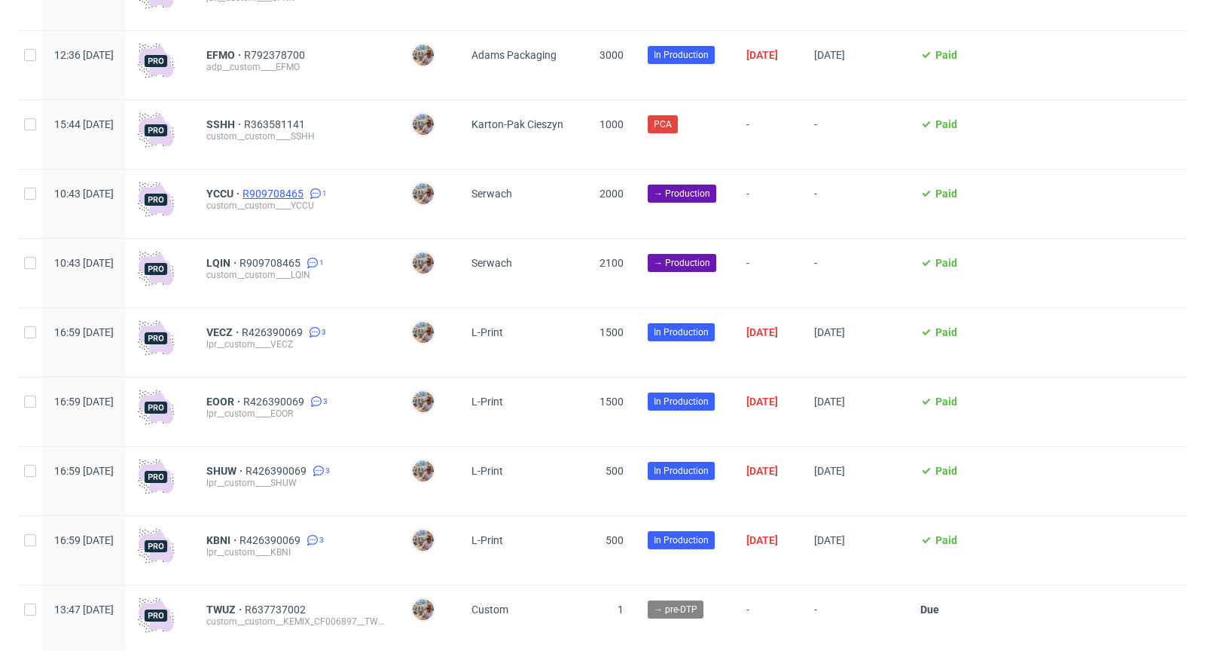
click at [307, 192] on span "R909708465" at bounding box center [275, 194] width 64 height 12
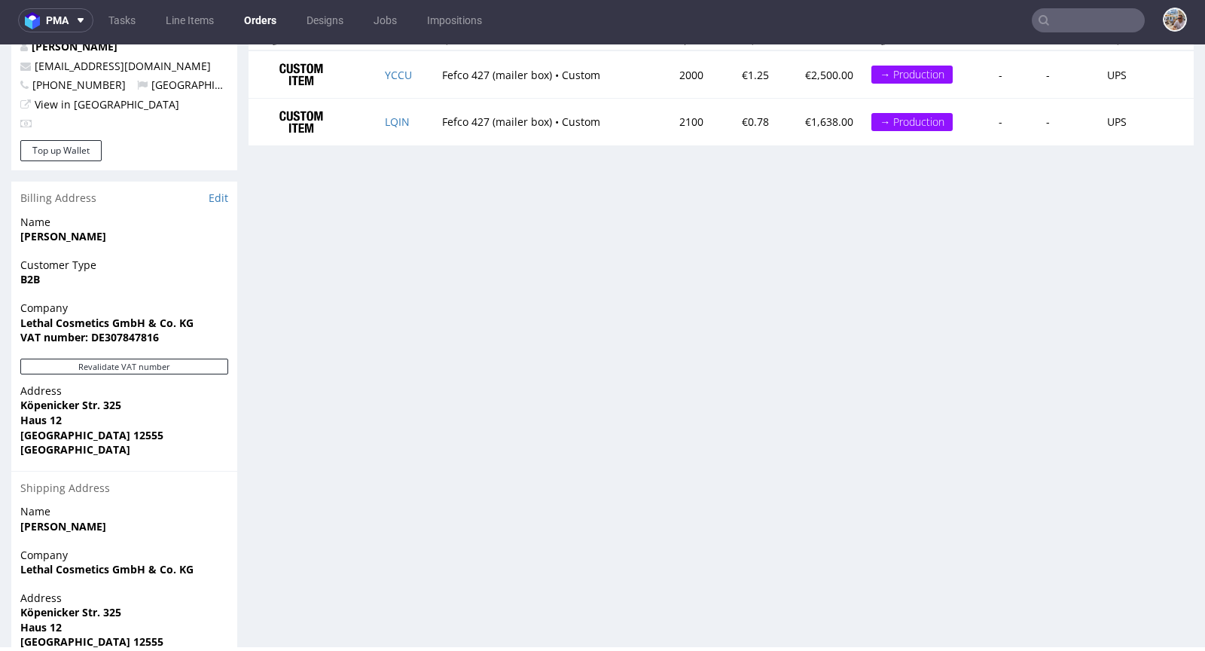
scroll to position [819, 0]
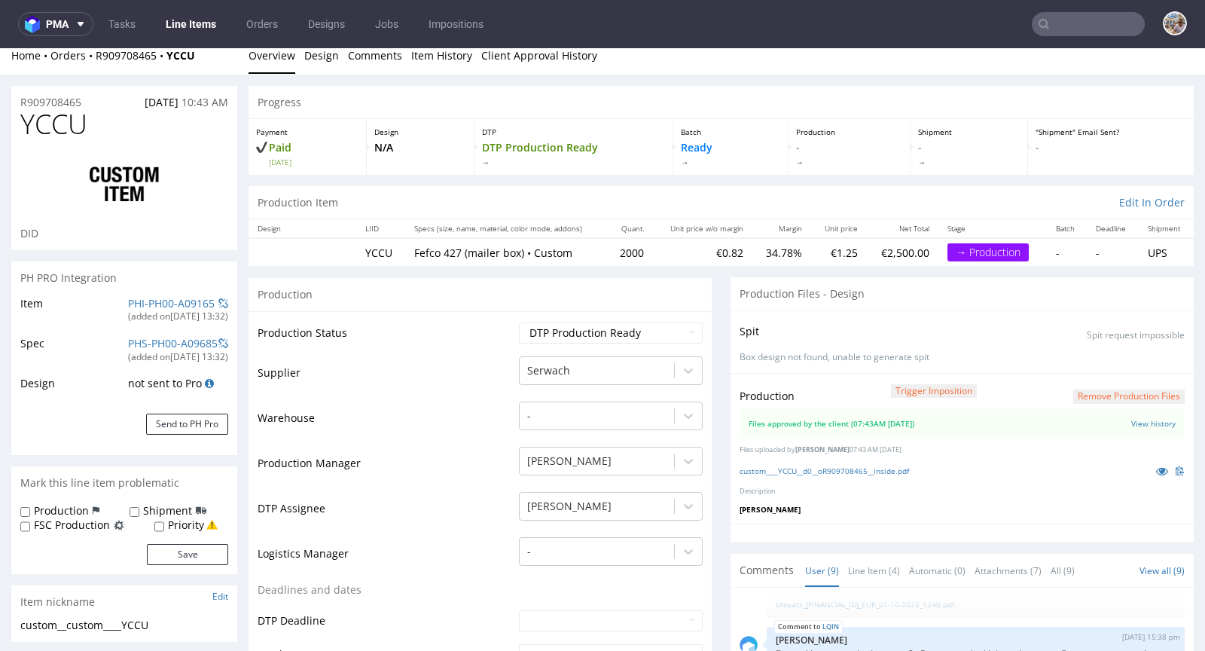
scroll to position [27, 0]
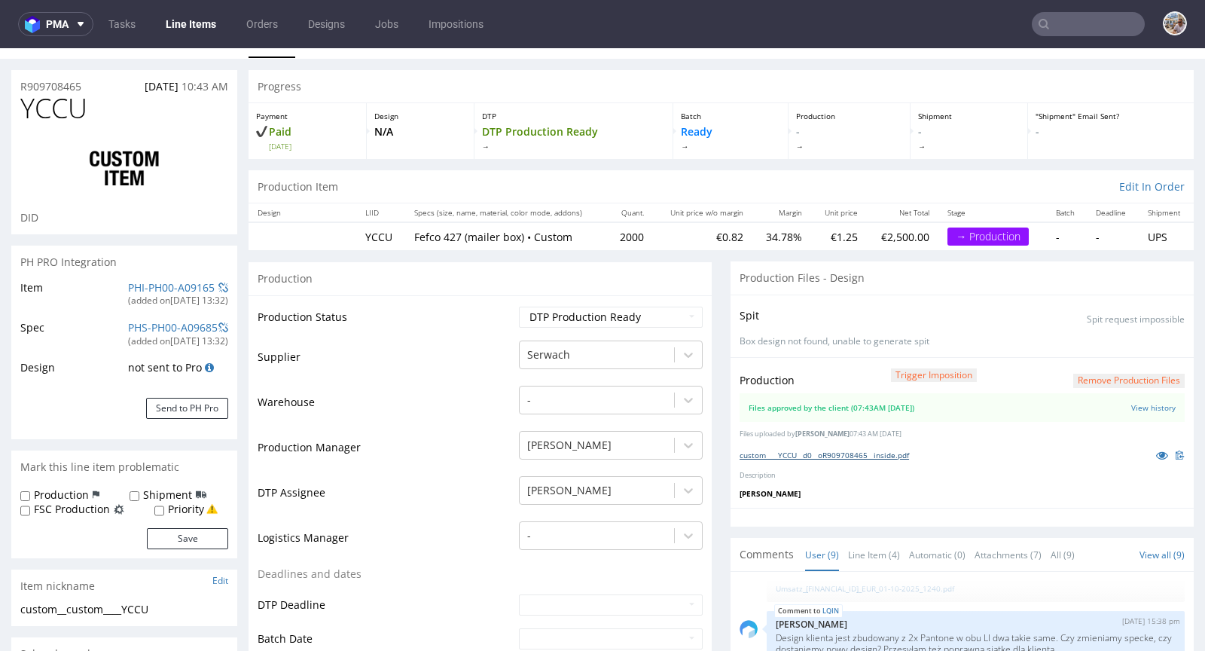
click at [791, 451] on link "custom____YCCU__d0__oR909708465__inside.pdf" at bounding box center [824, 455] width 169 height 11
click at [166, 285] on link "PHI-PH00-A09165" at bounding box center [171, 287] width 87 height 14
click at [174, 286] on link "PHI-PH00-A09165" at bounding box center [171, 287] width 87 height 14
drag, startPoint x: 119, startPoint y: 111, endPoint x: 25, endPoint y: 113, distance: 94.2
click at [25, 113] on h1 "YCCU" at bounding box center [124, 108] width 208 height 30
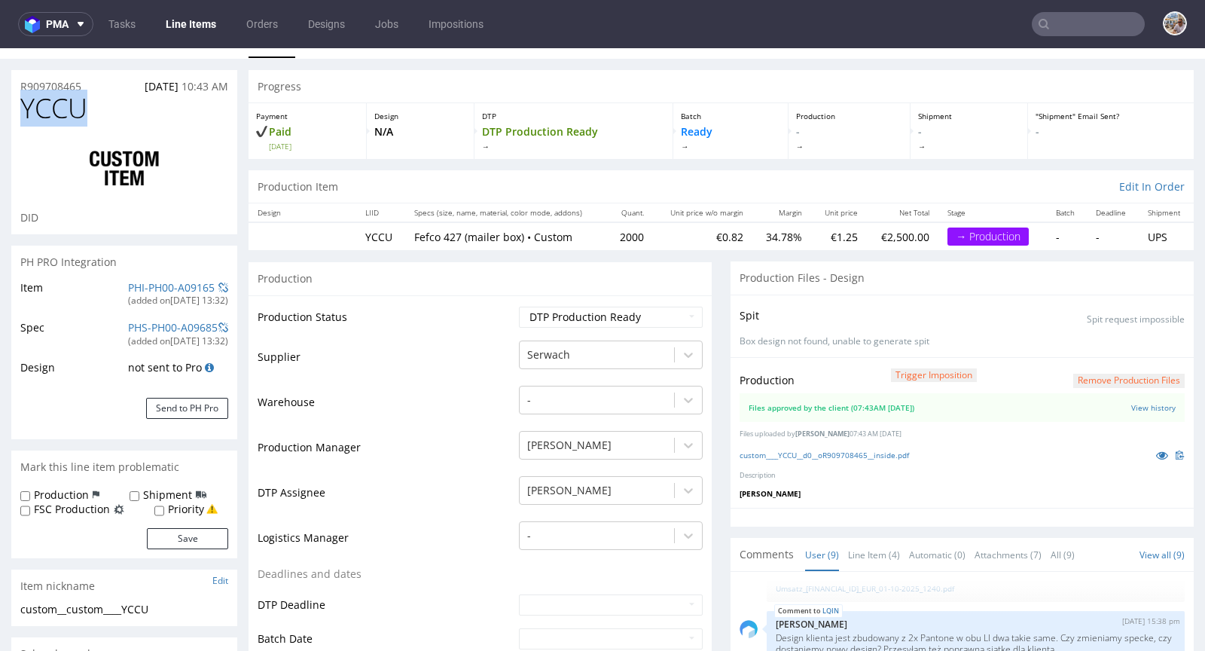
copy span "YCCU"
drag, startPoint x: 645, startPoint y: 237, endPoint x: 596, endPoint y: 234, distance: 49.0
click at [596, 234] on tr "YCCU Fefco 427 (mailer box) • Custom 2000 €0.82 34.78% €1.25 €2,500.00 → Produc…" at bounding box center [721, 236] width 945 height 28
copy tr "Fefco 427 (mailer box) • Custom 2000"
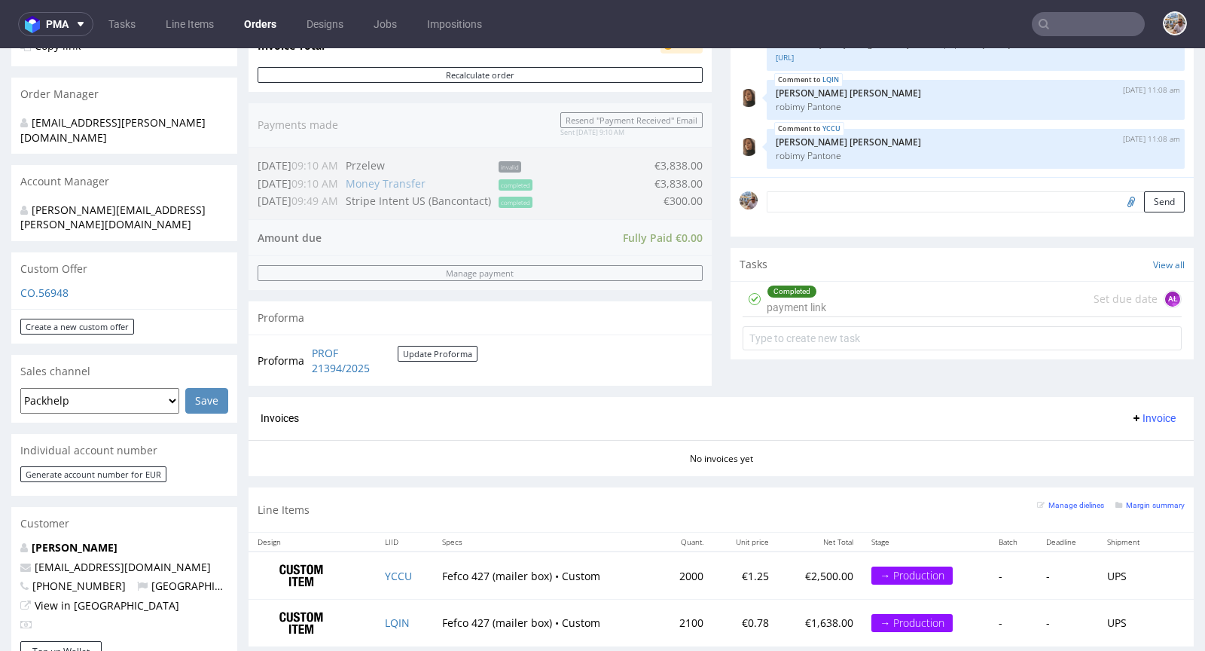
scroll to position [676, 0]
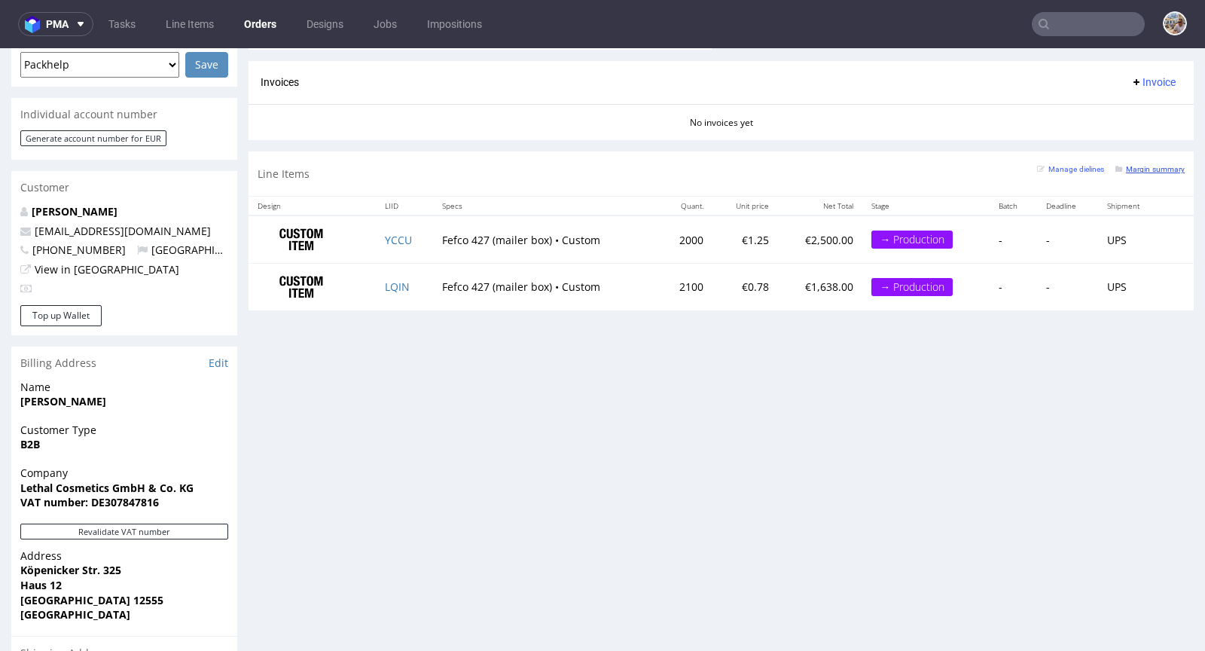
click at [1131, 169] on small "Margin summary" at bounding box center [1150, 169] width 69 height 8
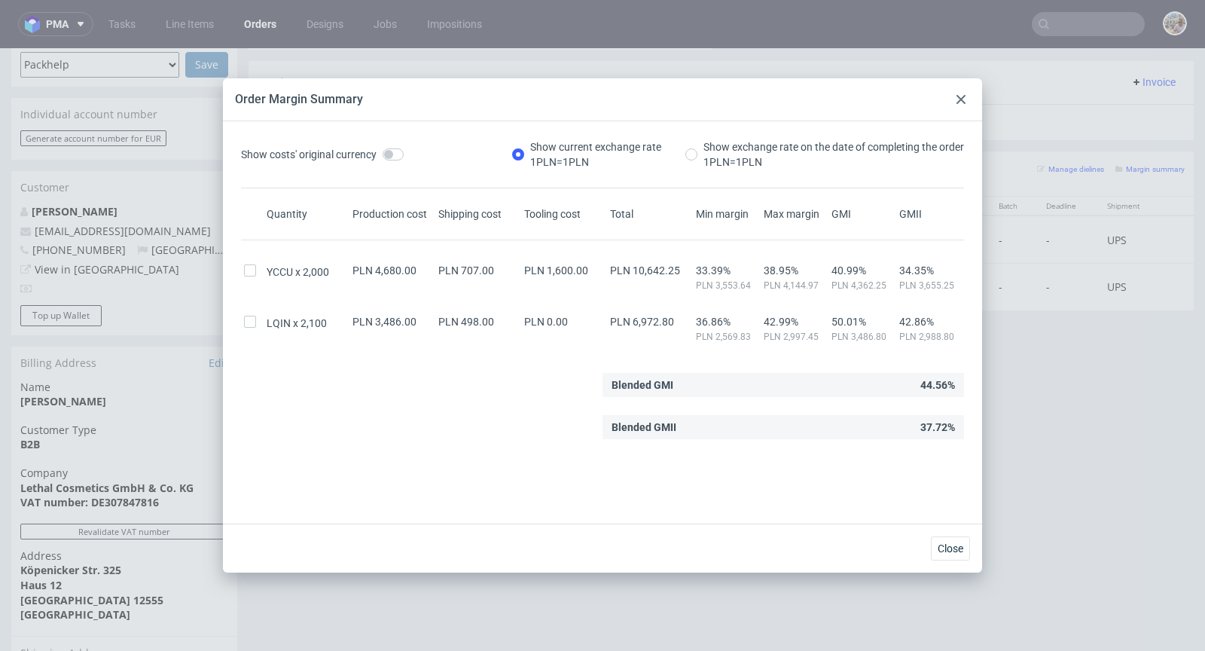
click at [962, 97] on use at bounding box center [961, 99] width 9 height 9
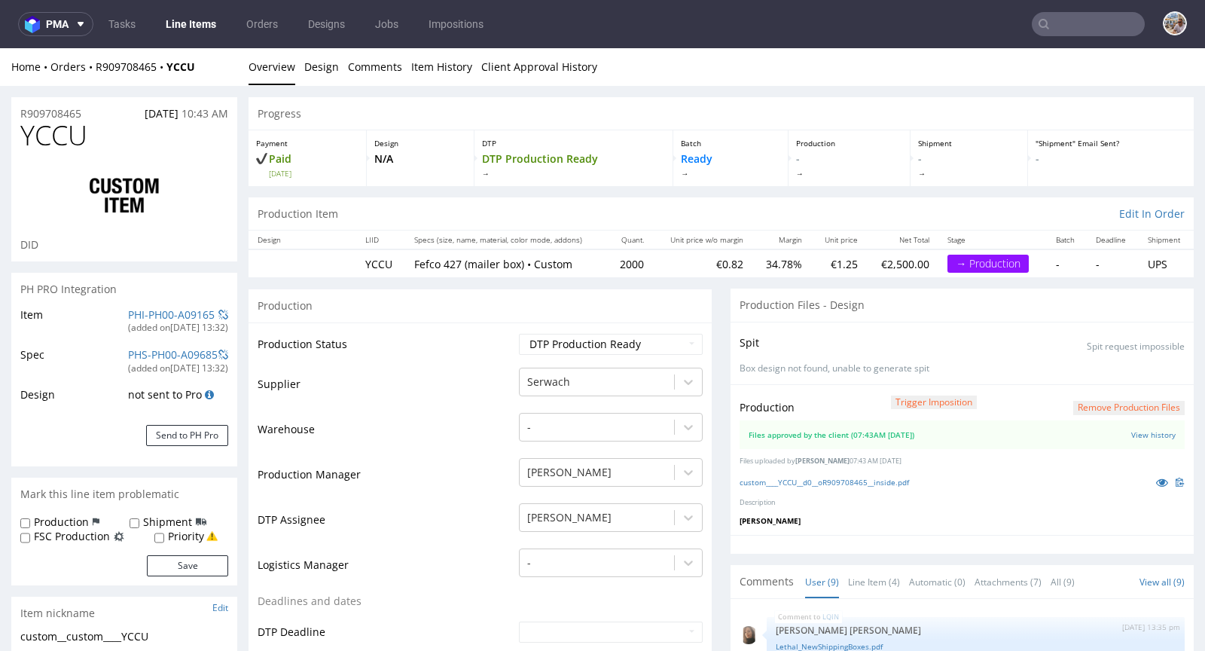
scroll to position [284, 0]
click at [164, 351] on link "PHS-PH00-A09685" at bounding box center [173, 354] width 90 height 14
click at [227, 354] on span at bounding box center [223, 355] width 10 height 11
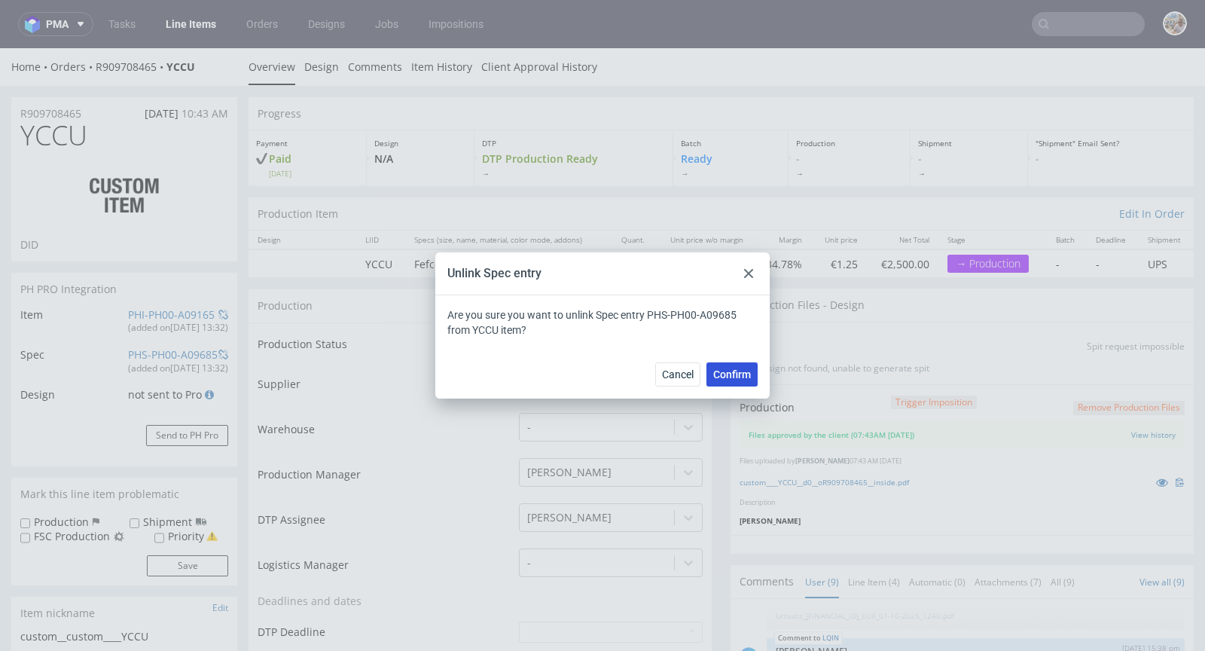
click at [725, 371] on span "Confirm" at bounding box center [732, 374] width 38 height 11
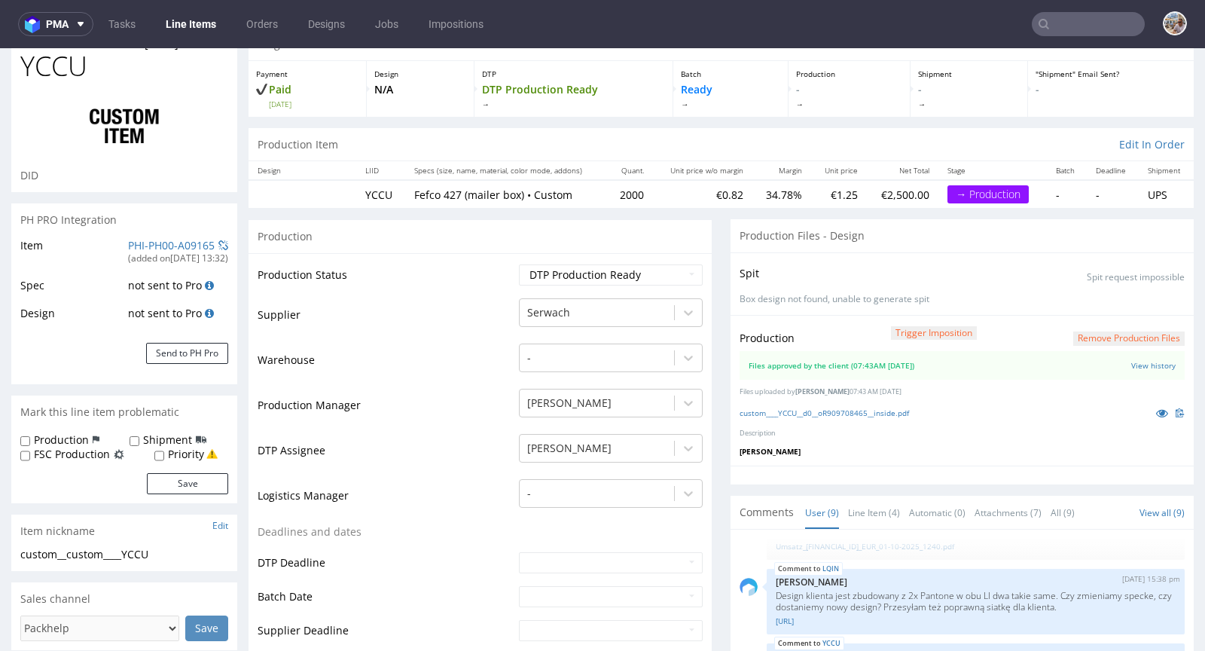
scroll to position [0, 0]
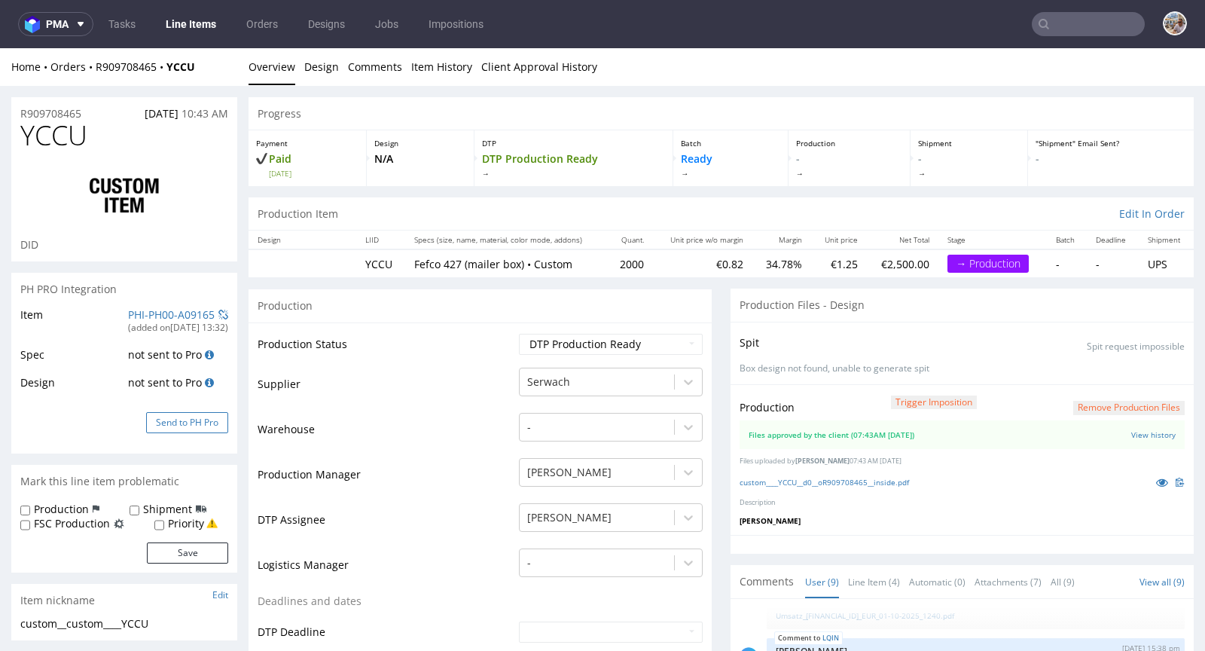
click at [190, 417] on button "Send to PH Pro" at bounding box center [187, 422] width 82 height 21
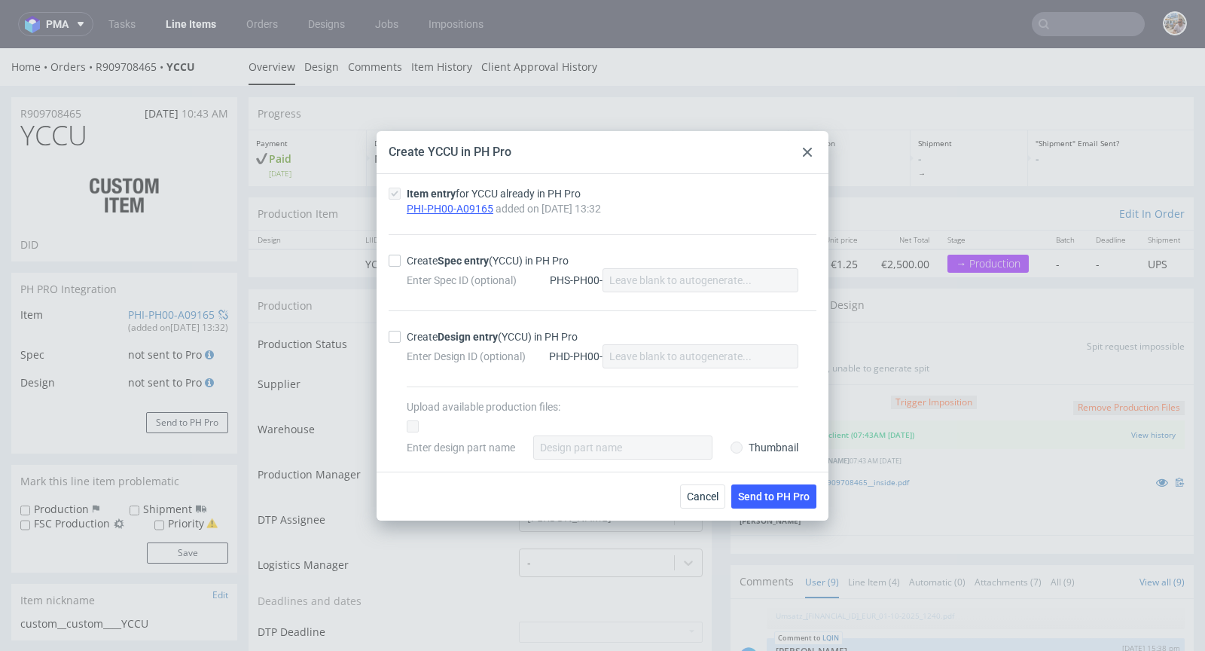
click at [416, 261] on div "Create Spec entry (YCCU) in PH Pro" at bounding box center [488, 260] width 162 height 15
click at [401, 261] on input "Create Spec entry (YCCU) in PH Pro" at bounding box center [395, 261] width 12 height 12
checkbox input "true"
click at [746, 485] on button "Send to PH Pro" at bounding box center [773, 496] width 85 height 24
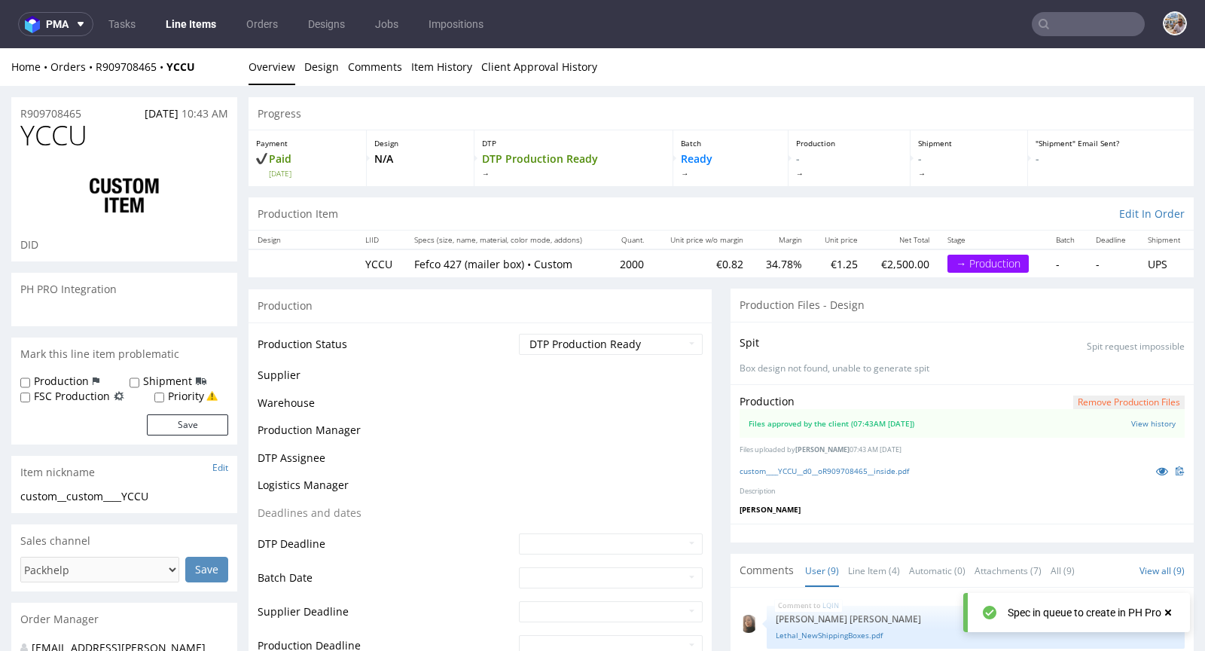
scroll to position [284, 0]
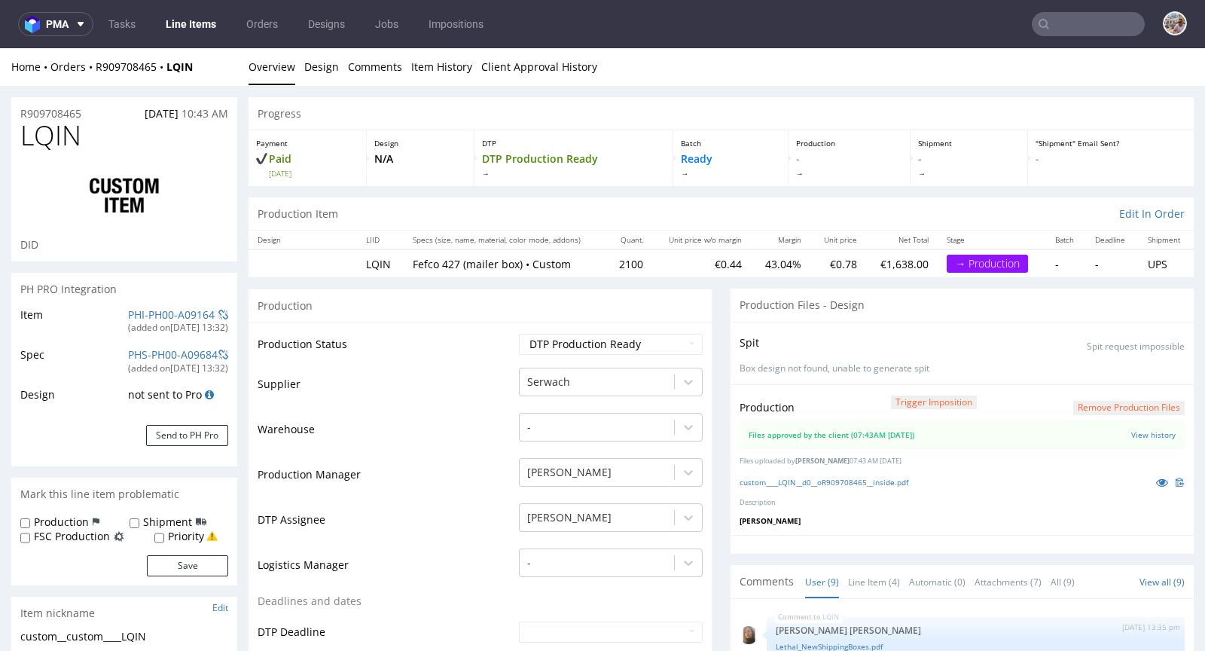
scroll to position [284, 0]
click at [847, 477] on link "custom____LQIN__d0__oR909708465__inside.pdf" at bounding box center [824, 482] width 169 height 11
click at [174, 317] on link "PHI-PH00-A09164" at bounding box center [171, 314] width 87 height 14
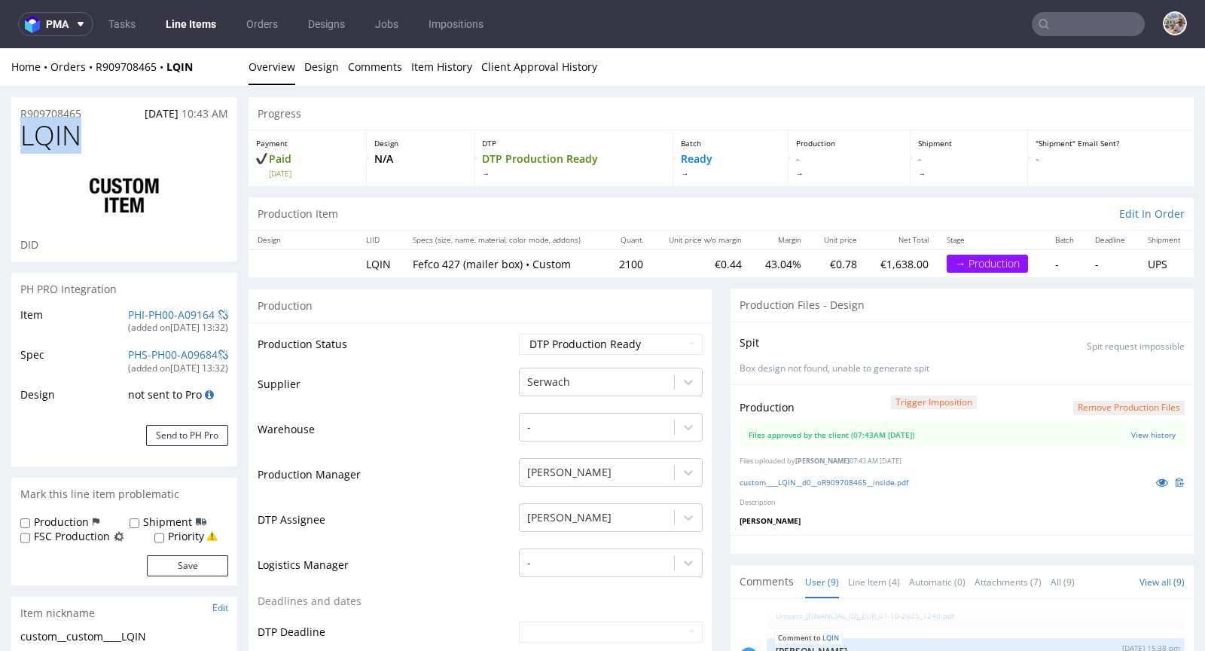
drag, startPoint x: 76, startPoint y: 137, endPoint x: 14, endPoint y: 127, distance: 63.3
click at [14, 127] on div "LQIN DID" at bounding box center [124, 191] width 226 height 141
copy span "LQIN"
drag, startPoint x: 632, startPoint y: 260, endPoint x: 609, endPoint y: 264, distance: 23.8
click at [609, 264] on td "2100" at bounding box center [629, 263] width 46 height 28
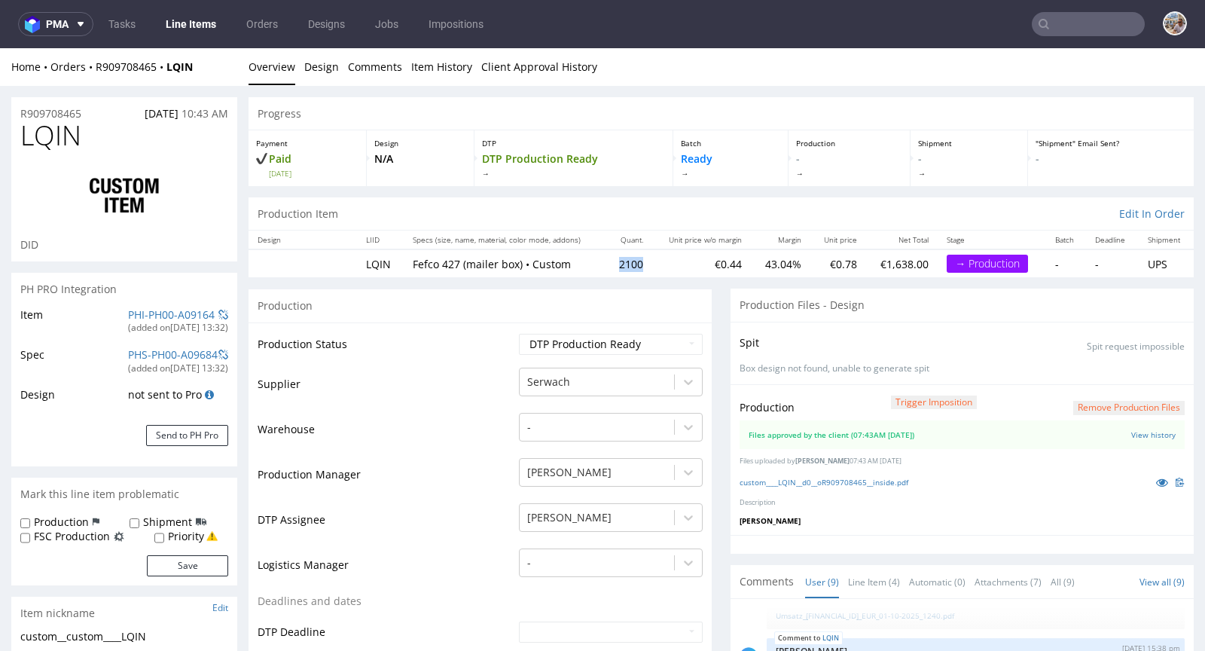
copy td "2100"
click at [172, 313] on link "PHI-PH00-A09164" at bounding box center [171, 314] width 87 height 14
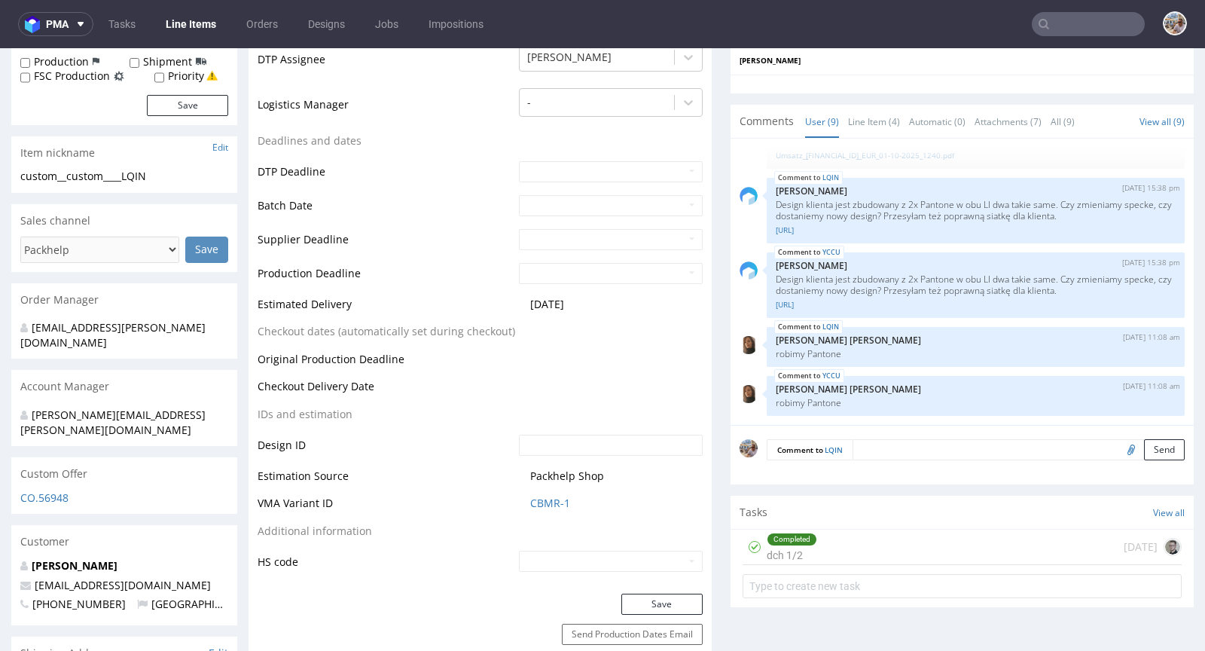
scroll to position [490, 0]
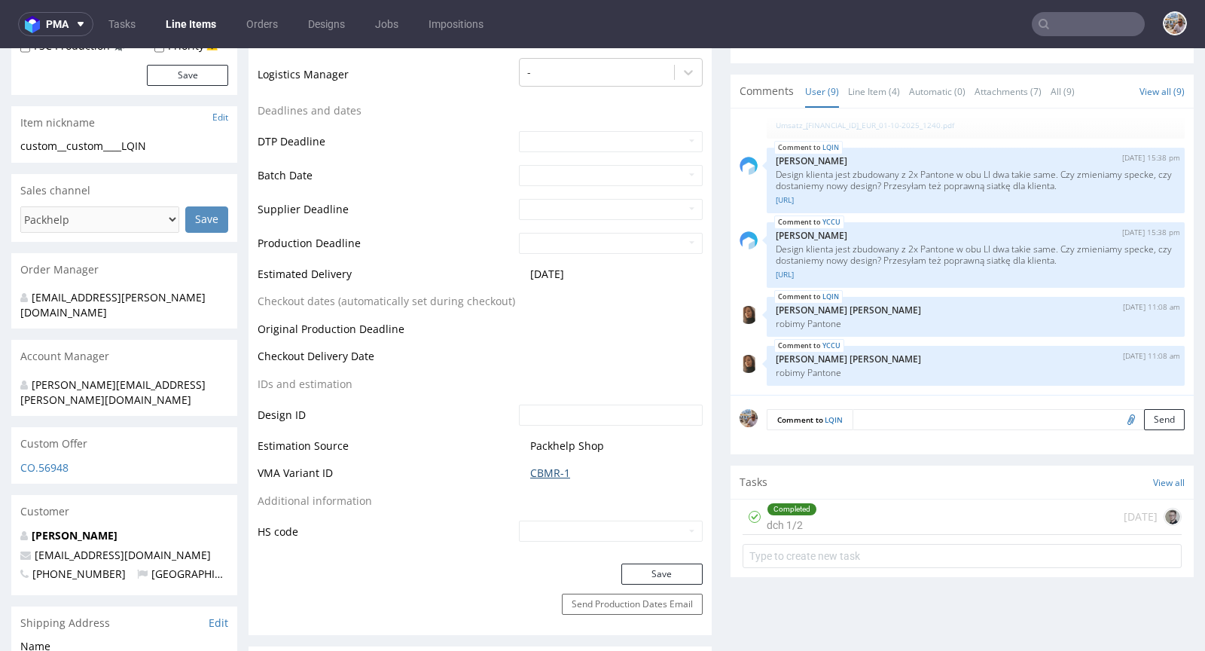
click at [551, 470] on link "CBMR-1" at bounding box center [550, 473] width 40 height 15
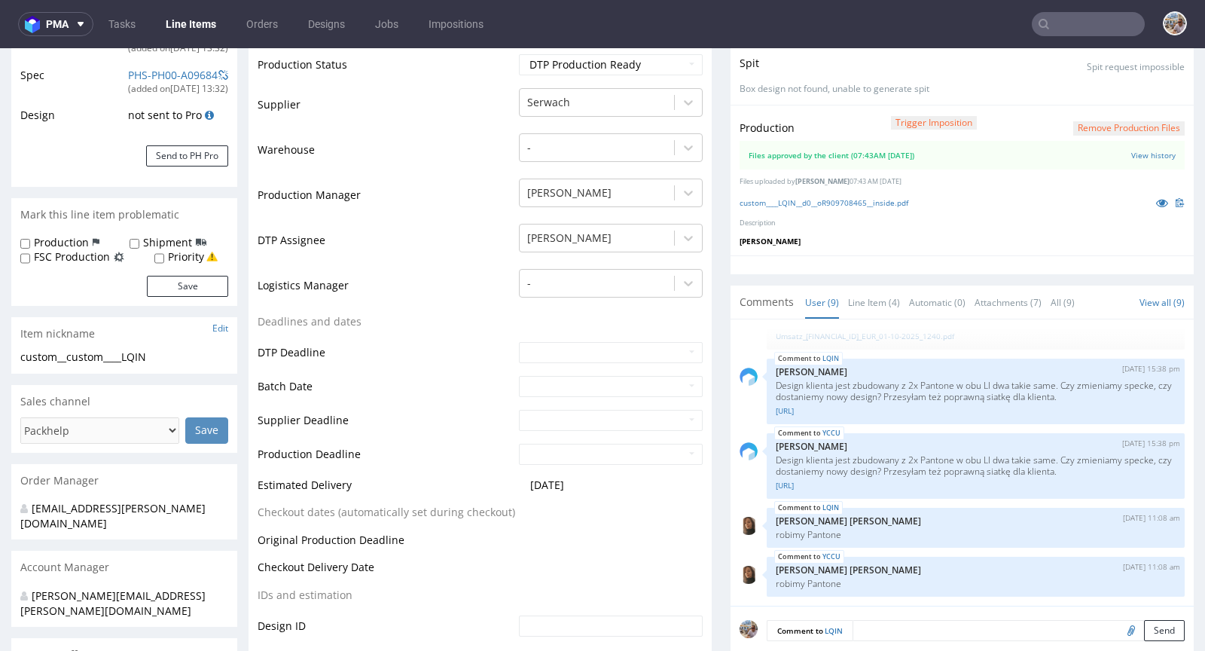
scroll to position [0, 0]
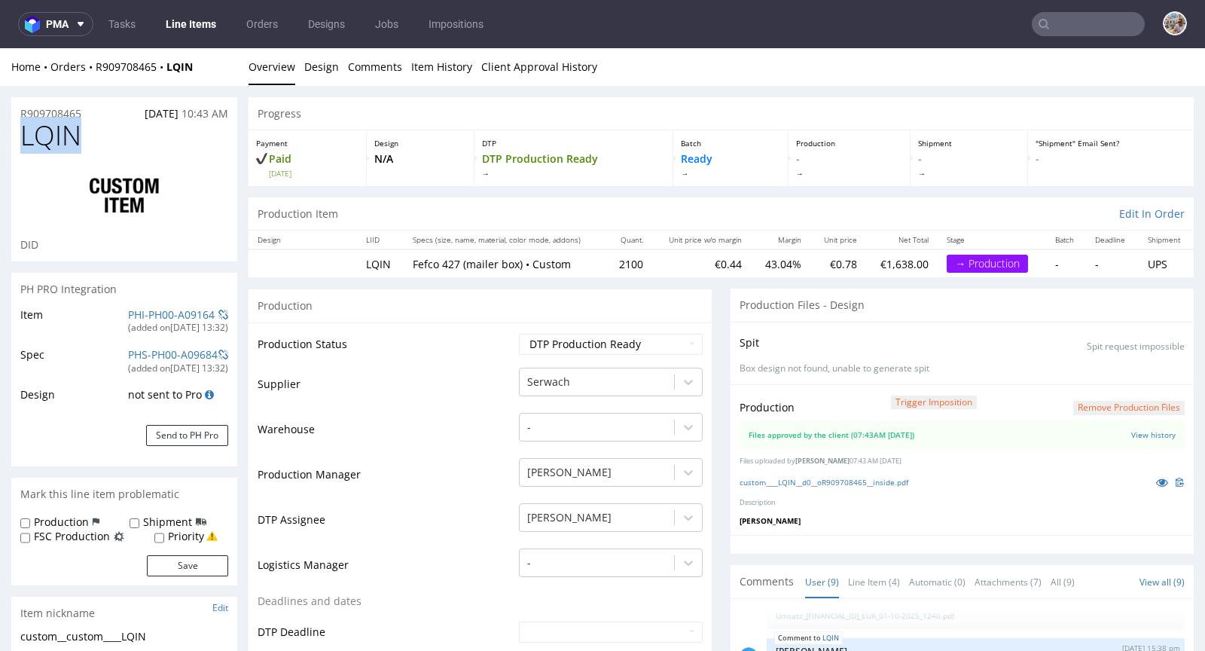
drag, startPoint x: 111, startPoint y: 133, endPoint x: 23, endPoint y: 133, distance: 87.4
click at [23, 133] on h1 "LQIN" at bounding box center [124, 136] width 208 height 30
copy span "LQIN"
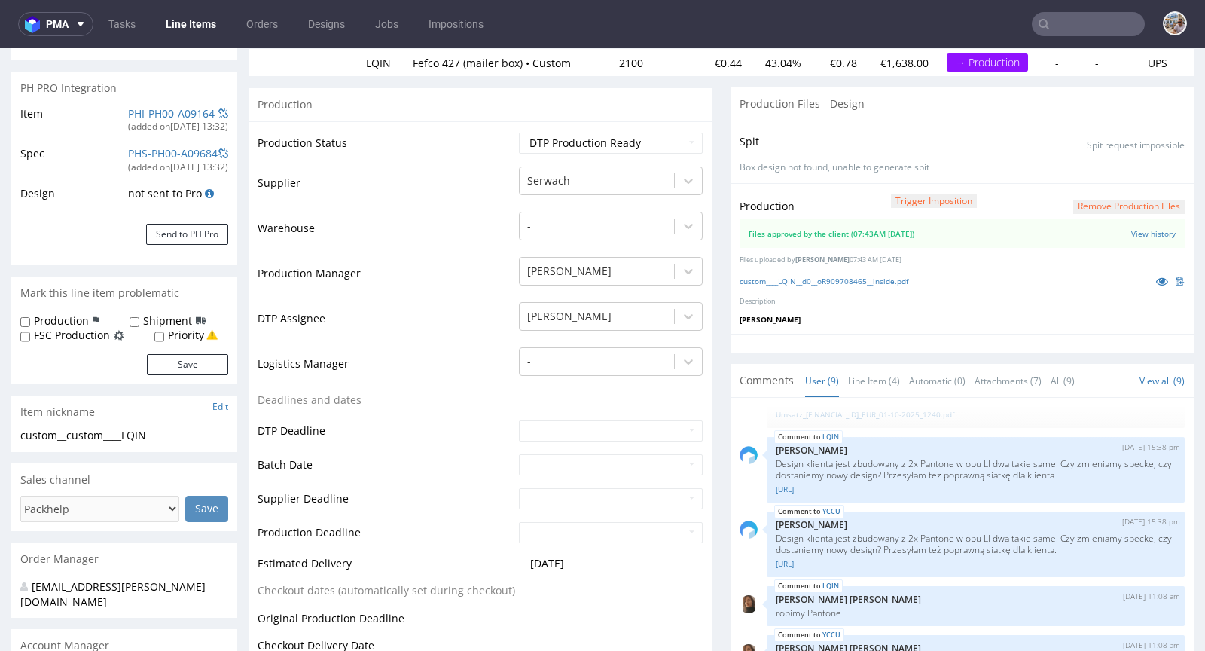
scroll to position [548, 0]
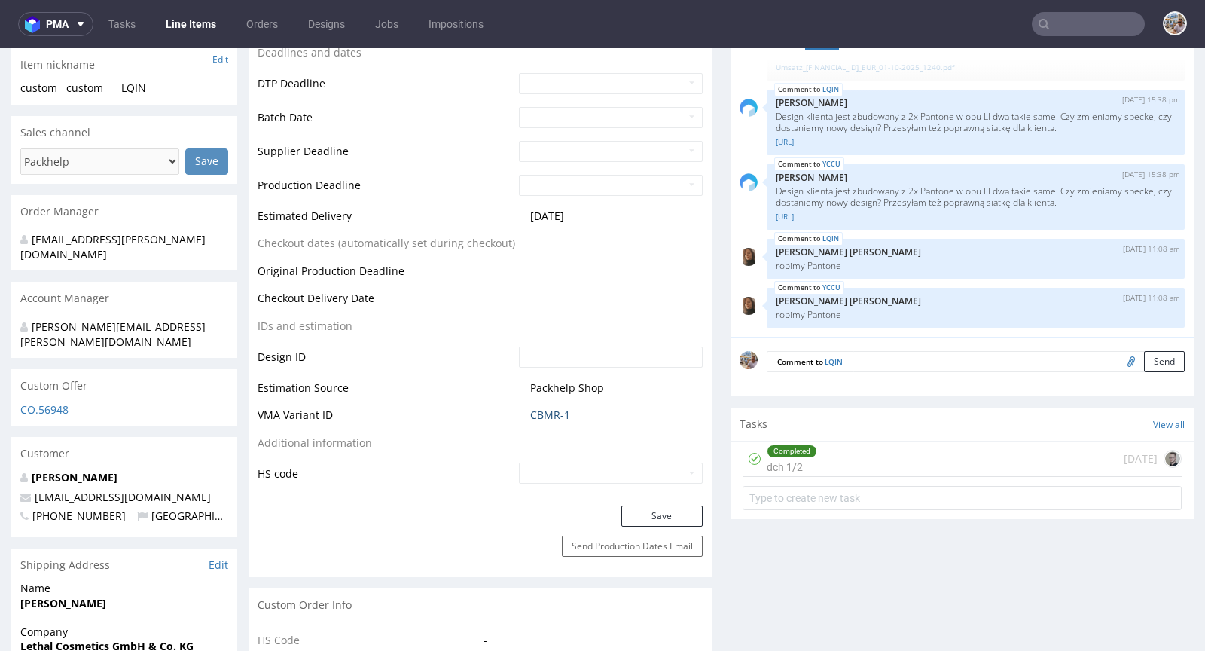
click at [544, 410] on link "CBMR-1" at bounding box center [550, 415] width 40 height 15
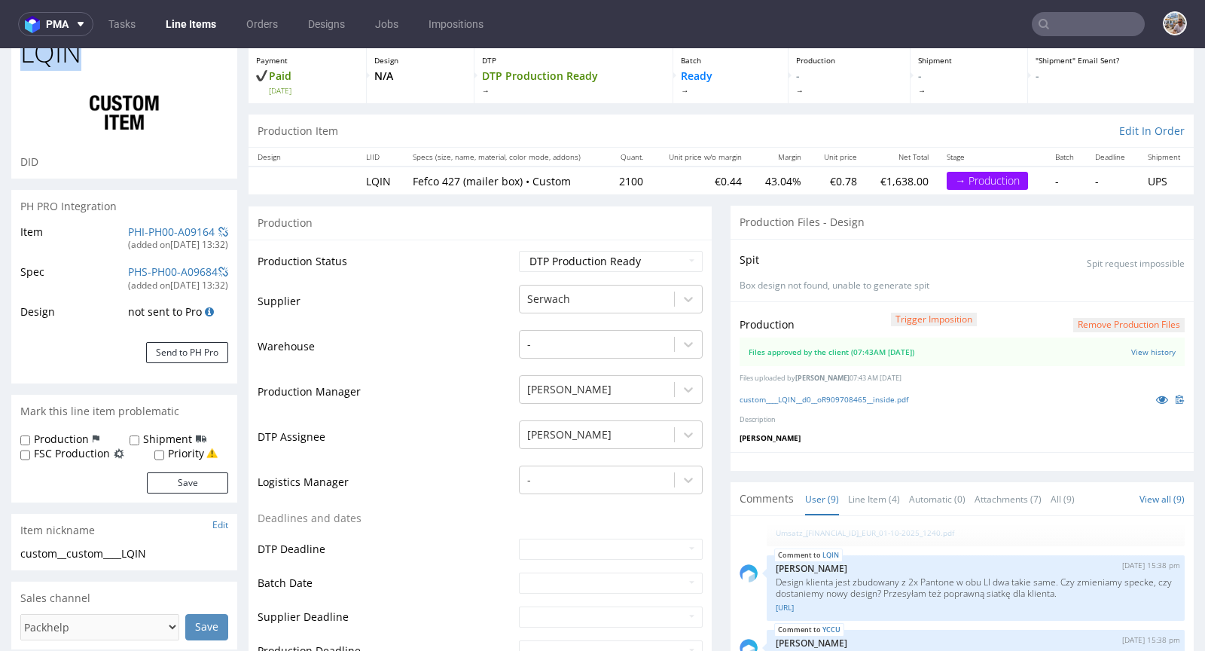
scroll to position [0, 0]
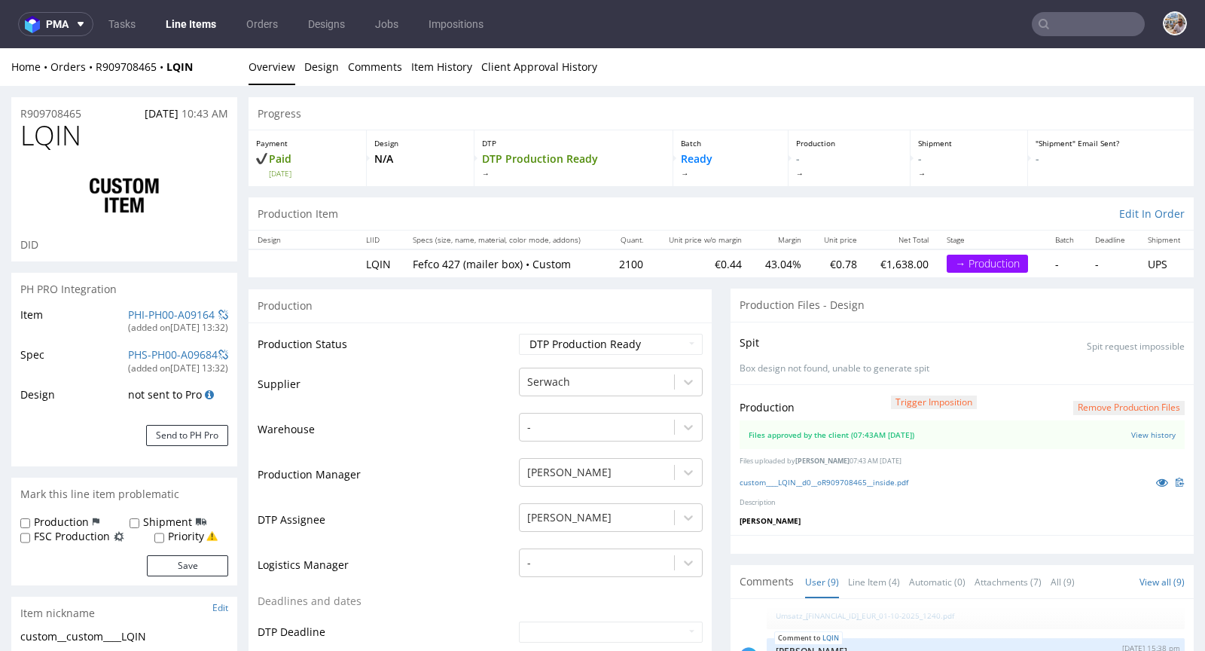
click at [151, 346] on td "PHS-PH00-A09684 (added on 26.09.2025, 13:32 )" at bounding box center [176, 366] width 104 height 40
click at [156, 356] on link "PHS-PH00-A09684" at bounding box center [173, 354] width 90 height 14
click at [144, 356] on link "PHS-PH00-A09684" at bounding box center [173, 354] width 90 height 14
click at [224, 353] on span at bounding box center [223, 355] width 10 height 11
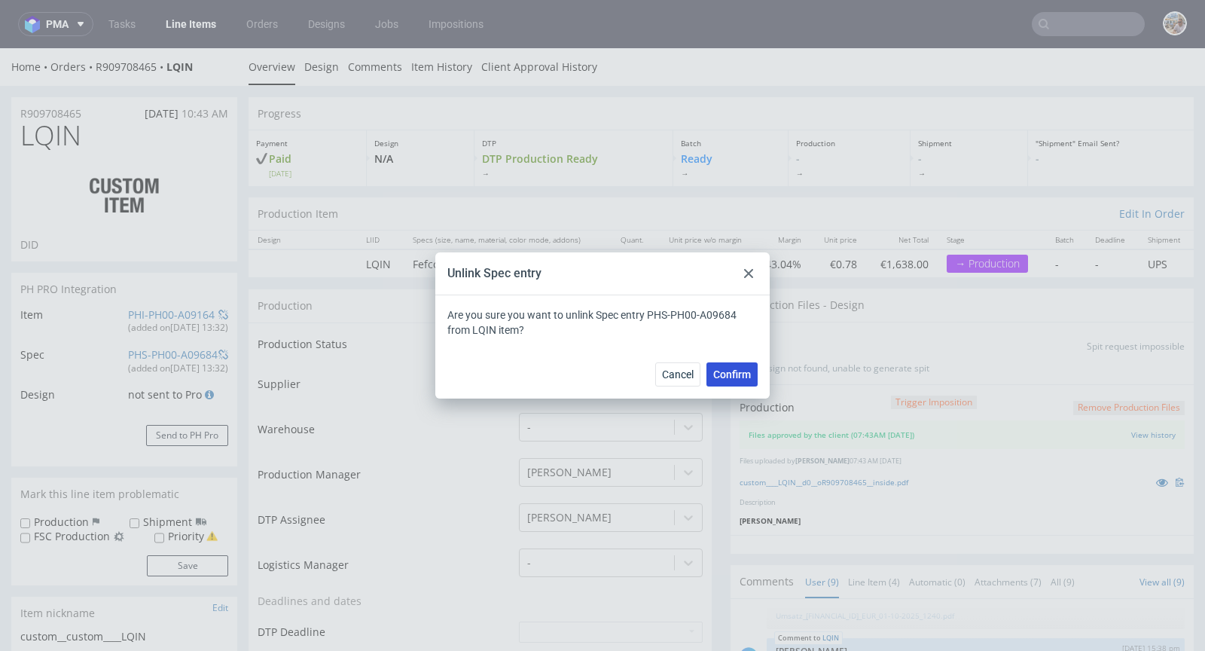
click at [748, 373] on span "Confirm" at bounding box center [732, 374] width 38 height 11
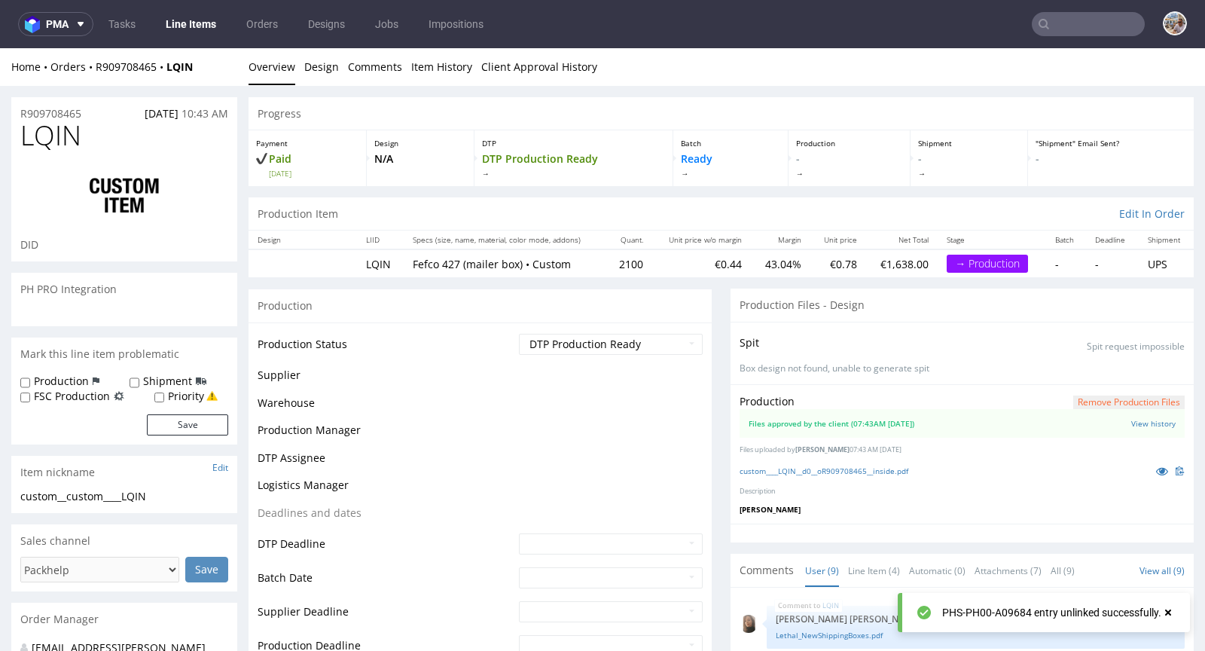
scroll to position [284, 0]
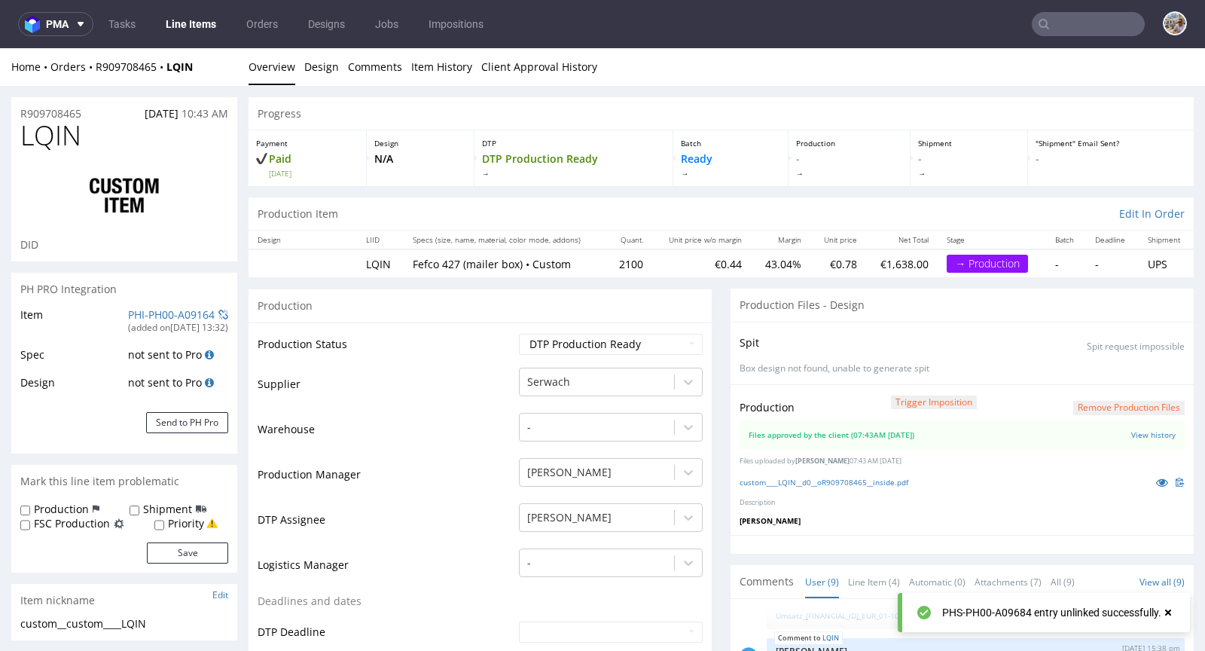
click at [190, 409] on div "Item PHI-PH00-A09164 (added on 26.09.2025, 13:32 ) Spec not sent to Pro Design …" at bounding box center [124, 380] width 226 height 148
click at [196, 419] on button "Send to PH Pro" at bounding box center [187, 422] width 82 height 21
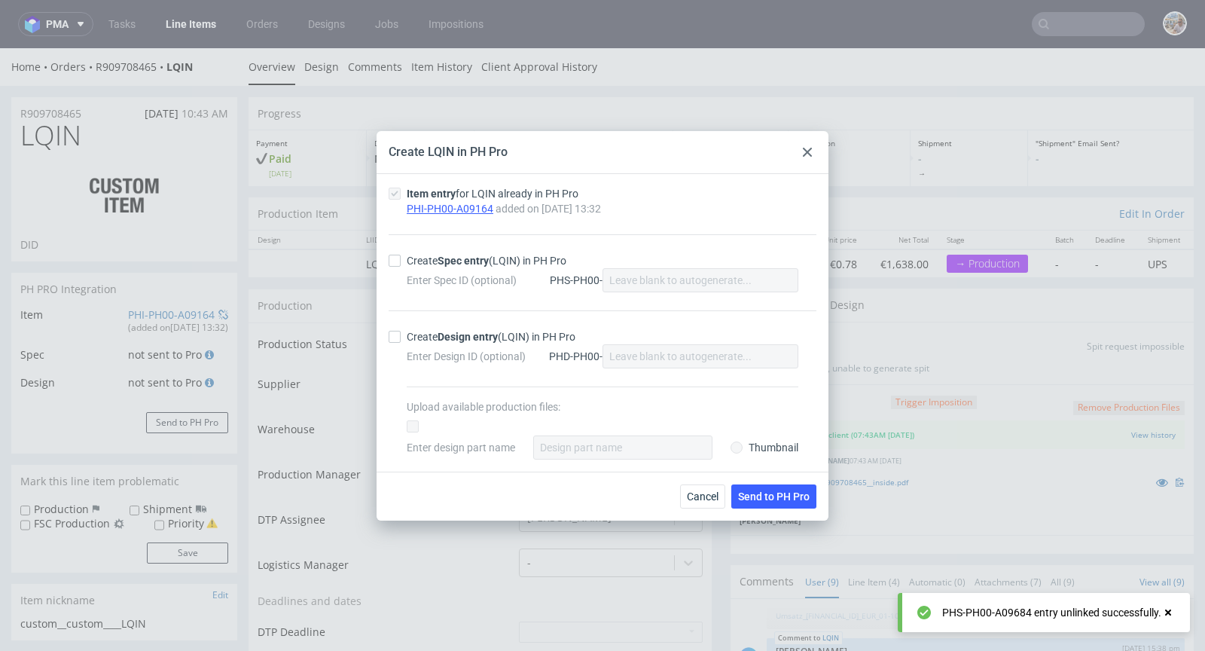
click at [434, 265] on div "Create Spec entry (LQIN) in PH Pro" at bounding box center [487, 260] width 160 height 15
click at [401, 265] on input "Create Spec entry (LQIN) in PH Pro" at bounding box center [395, 261] width 12 height 12
checkbox input "true"
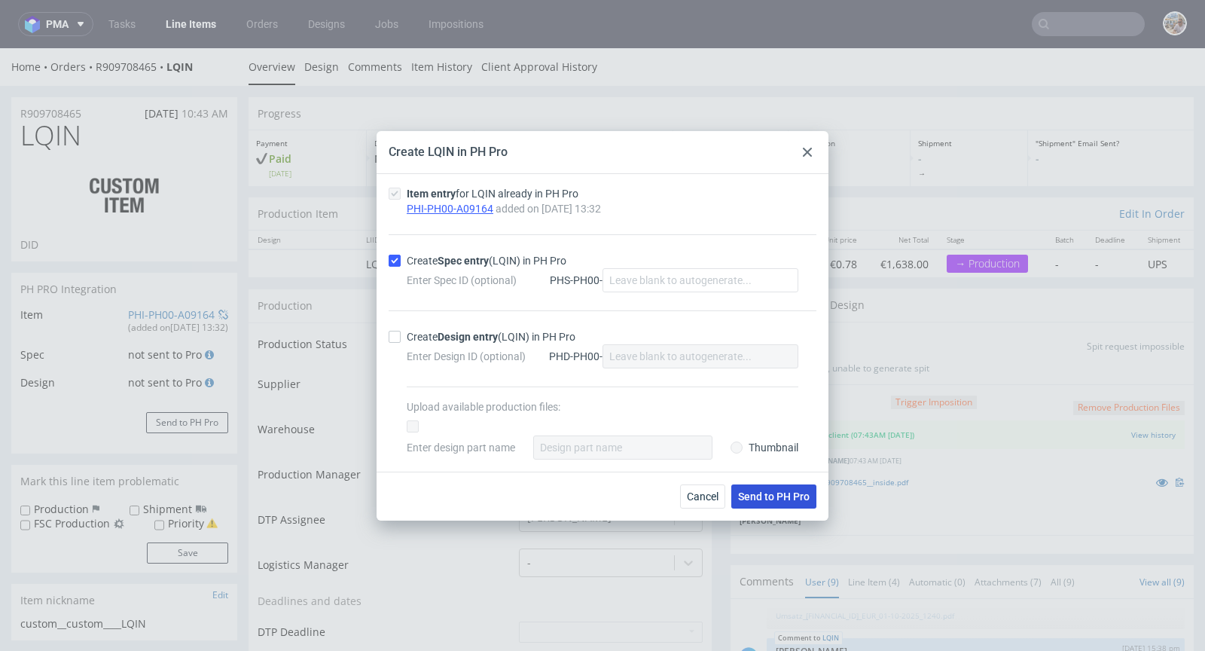
click at [762, 499] on span "Send to PH Pro" at bounding box center [774, 496] width 72 height 11
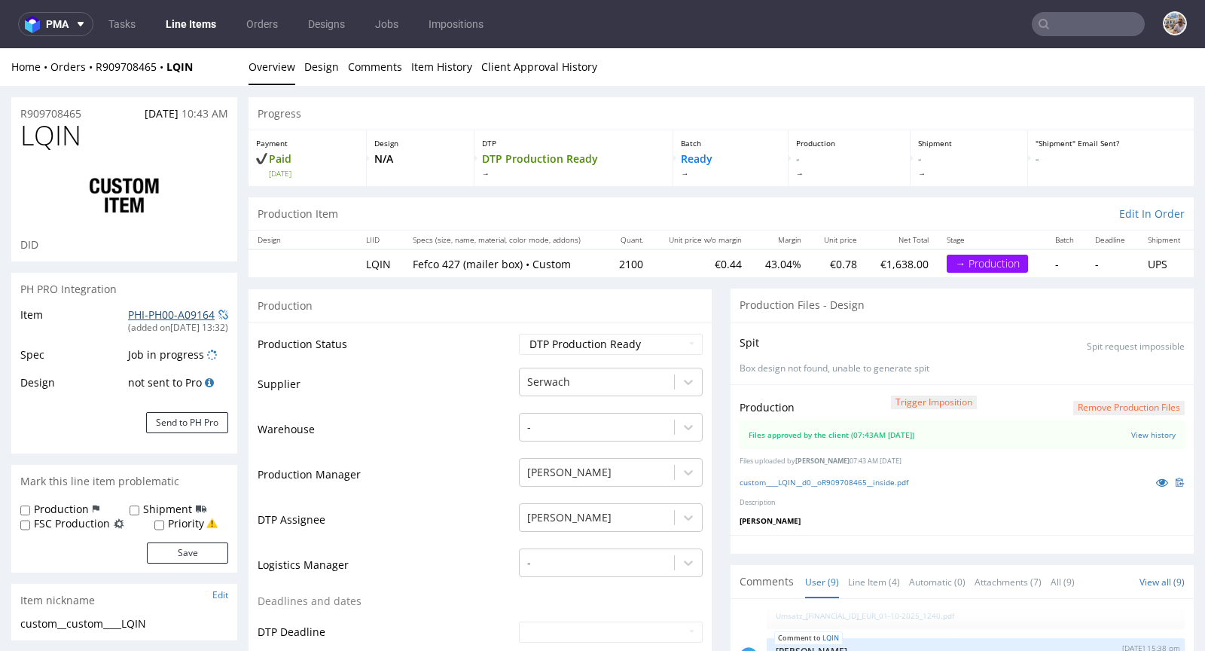
click at [136, 314] on link "PHI-PH00-A09164" at bounding box center [171, 314] width 87 height 14
drag, startPoint x: 87, startPoint y: 129, endPoint x: 11, endPoint y: 130, distance: 76.1
click at [11, 130] on div "LQIN DID" at bounding box center [124, 191] width 226 height 141
copy span "LQIN"
click at [113, 139] on h1 "LQIN" at bounding box center [124, 136] width 208 height 30
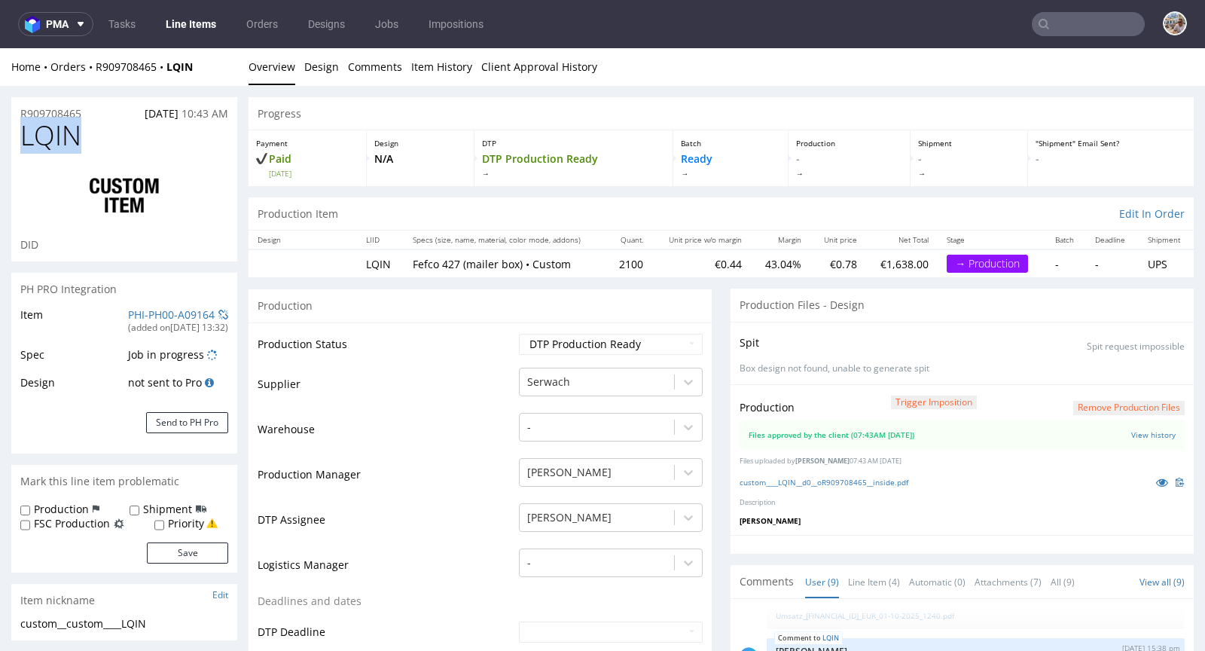
drag, startPoint x: 96, startPoint y: 139, endPoint x: 23, endPoint y: 144, distance: 73.3
click at [23, 144] on h1 "LQIN" at bounding box center [124, 136] width 208 height 30
copy span "LQIN"
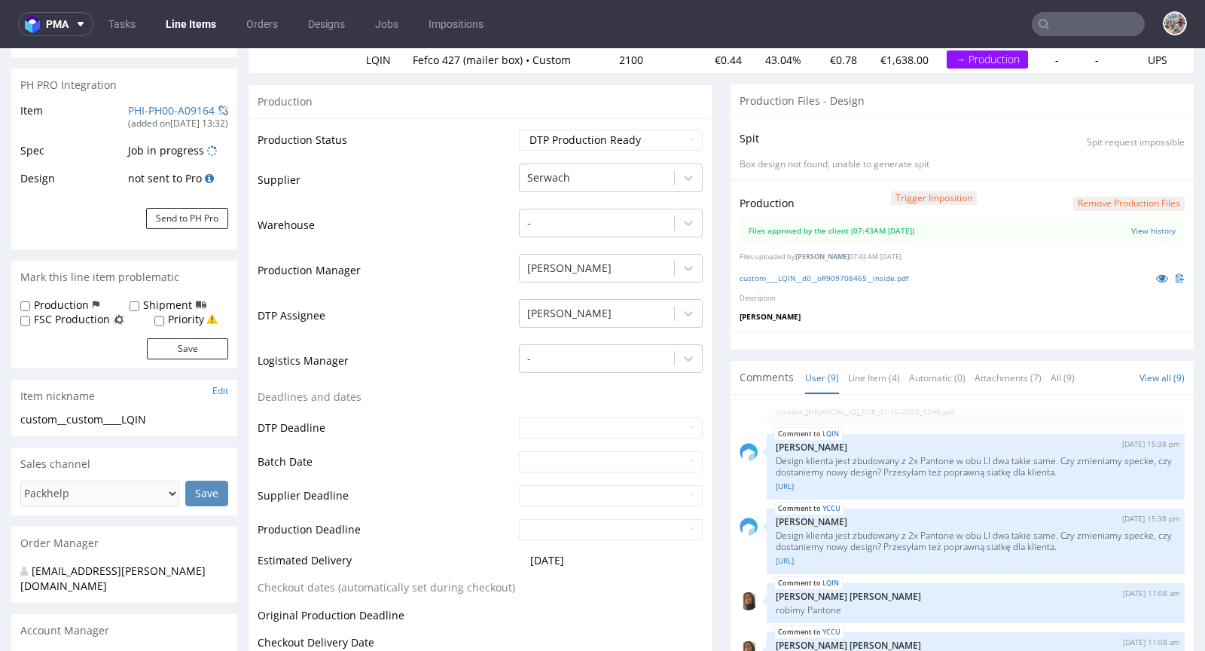
scroll to position [554, 0]
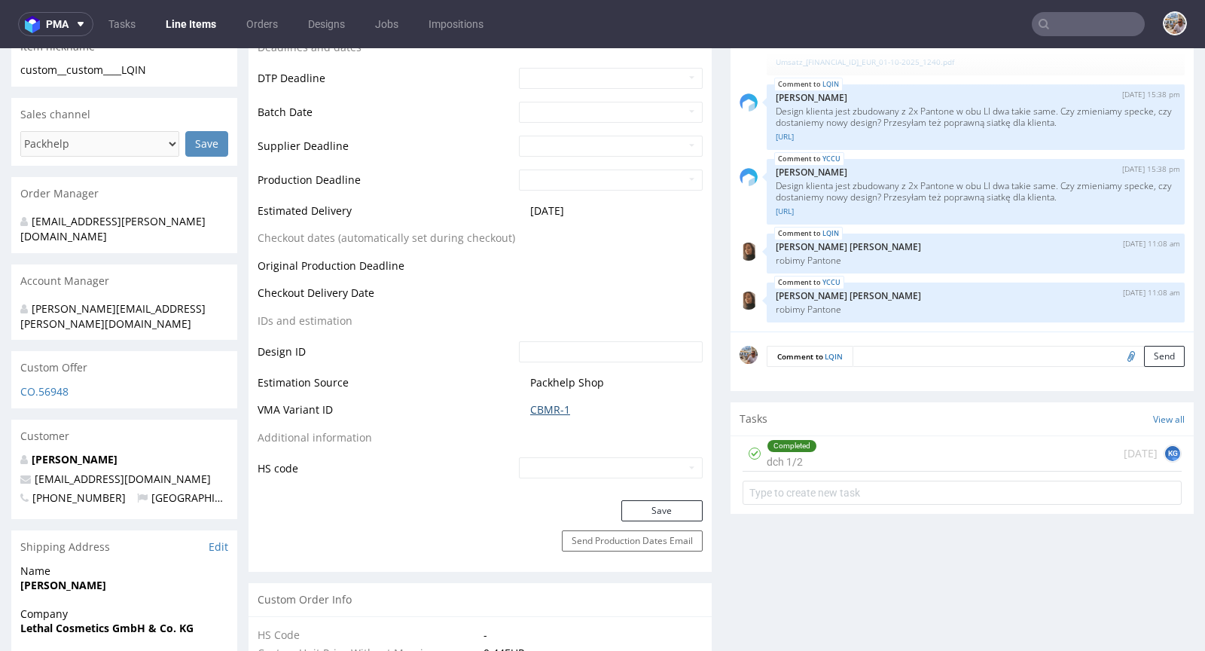
click at [542, 403] on link "CBMR-1" at bounding box center [550, 409] width 40 height 15
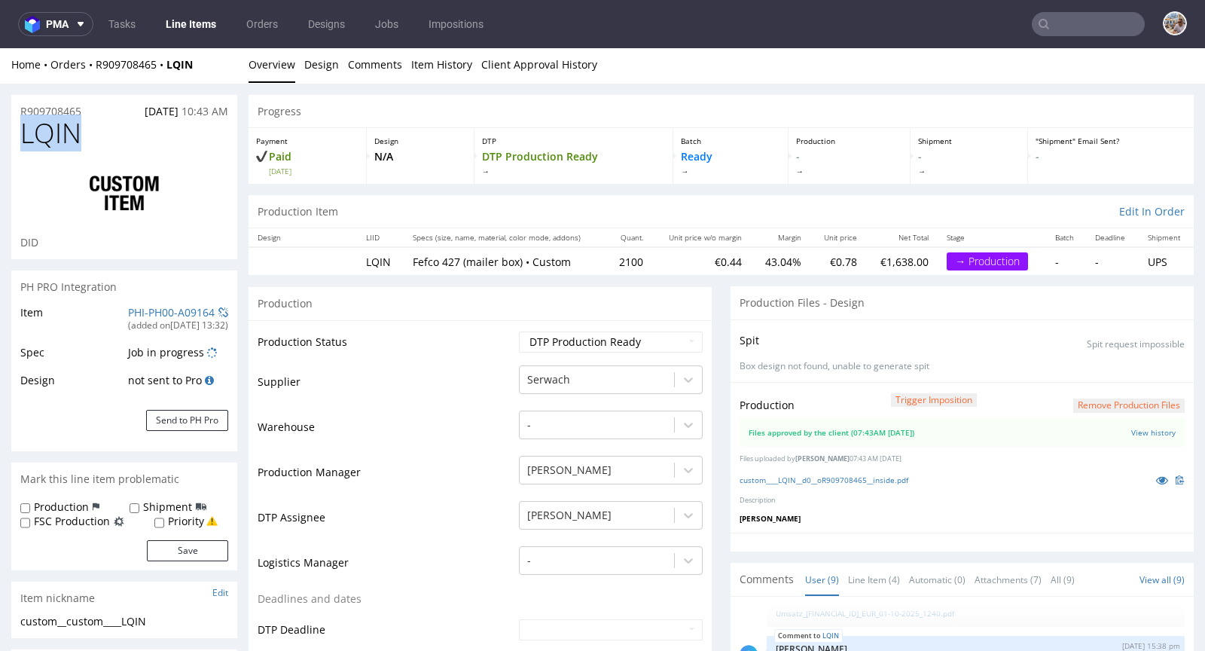
scroll to position [0, 0]
click at [161, 313] on link "PHI-PH00-A09164" at bounding box center [171, 314] width 87 height 14
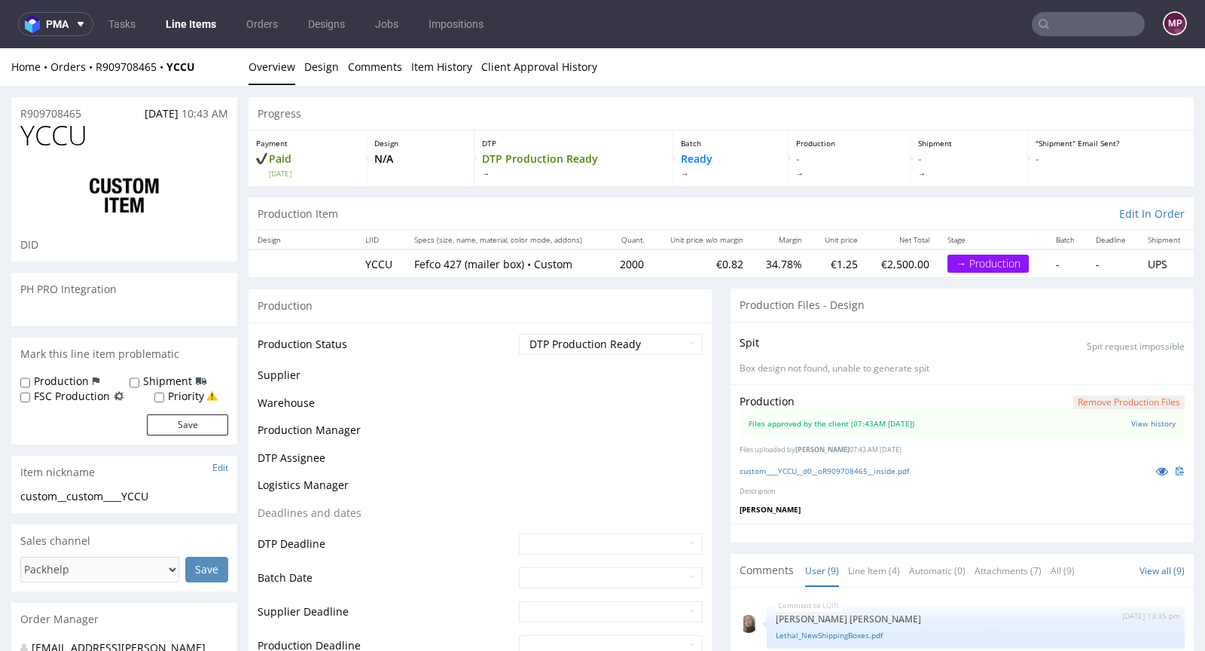
scroll to position [284, 0]
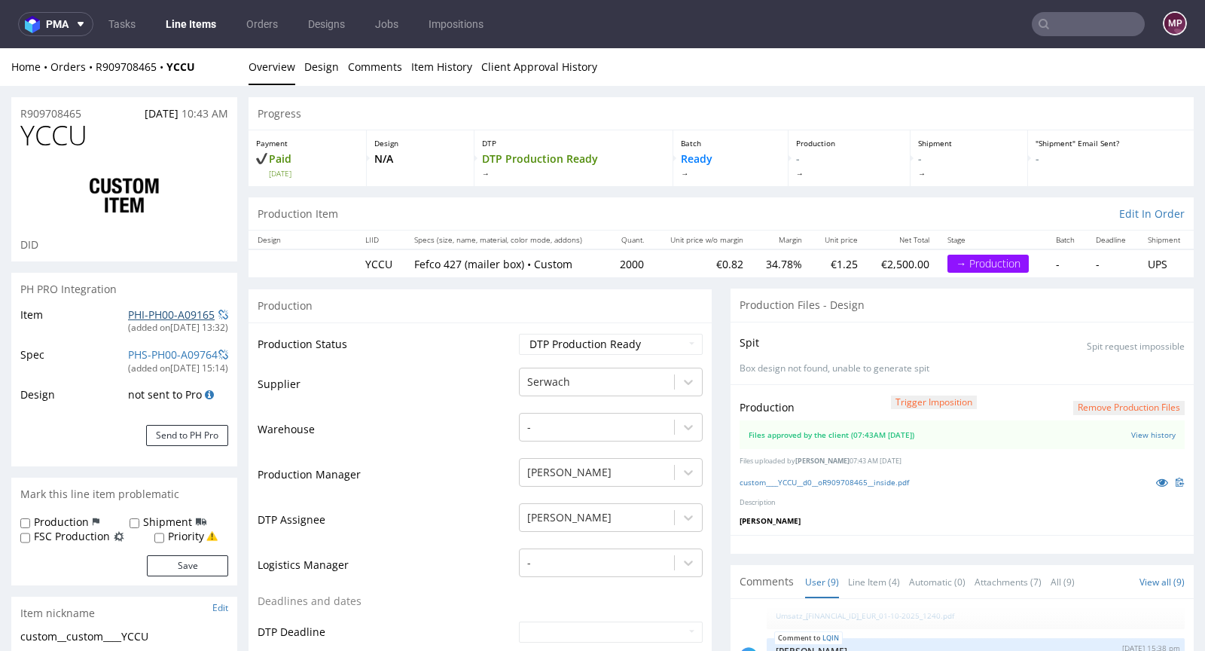
click at [182, 314] on link "PHI-PH00-A09165" at bounding box center [171, 314] width 87 height 14
click at [172, 308] on link "PHI-PH00-A09165" at bounding box center [171, 314] width 87 height 14
drag, startPoint x: 122, startPoint y: 124, endPoint x: 9, endPoint y: 127, distance: 113.1
copy span "YCCU"
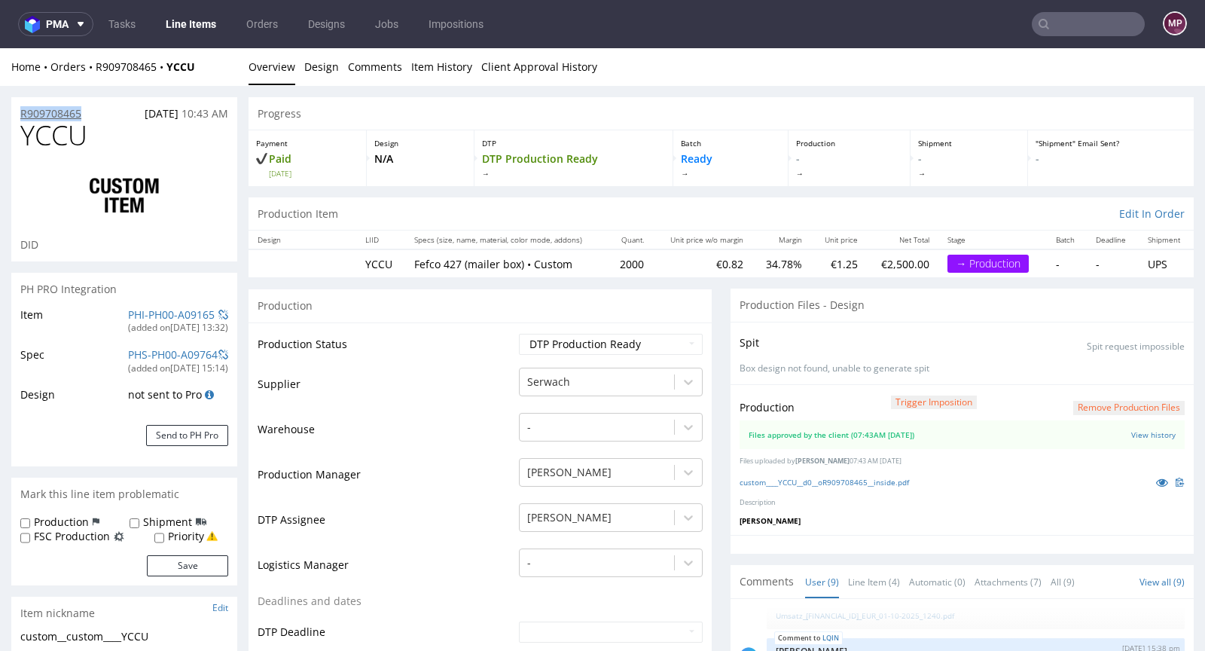
drag, startPoint x: 102, startPoint y: 112, endPoint x: 21, endPoint y: 115, distance: 80.7
click at [21, 115] on div "R909708465 26.09.2025 10:43 AM" at bounding box center [124, 109] width 226 height 24
copy p "R909708465"
click at [100, 114] on div "R909708465 26.09.2025 10:43 AM" at bounding box center [124, 109] width 226 height 24
drag, startPoint x: 93, startPoint y: 114, endPoint x: 11, endPoint y: 113, distance: 81.4
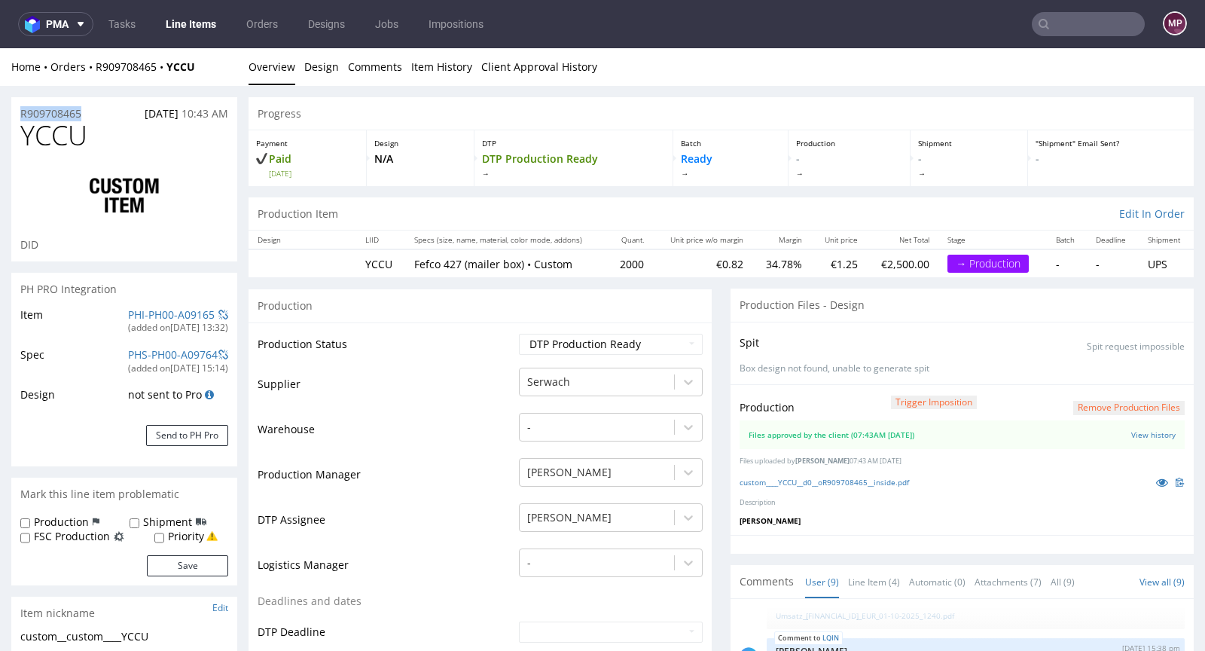
click at [11, 113] on div "R909708465 26.09.2025 10:43 AM" at bounding box center [124, 109] width 226 height 24
copy p "R909708465"
drag, startPoint x: 105, startPoint y: 132, endPoint x: 17, endPoint y: 138, distance: 88.3
click at [17, 138] on div "YCCU DID" at bounding box center [124, 191] width 226 height 141
copy span "YCCU"
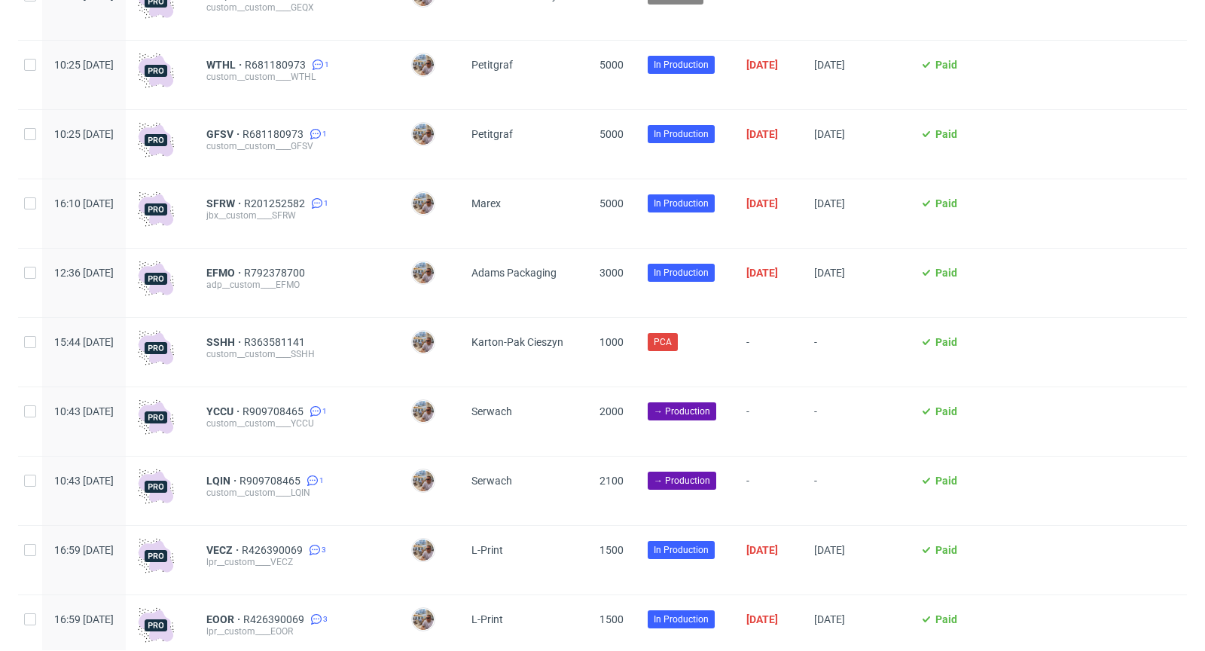
scroll to position [1326, 0]
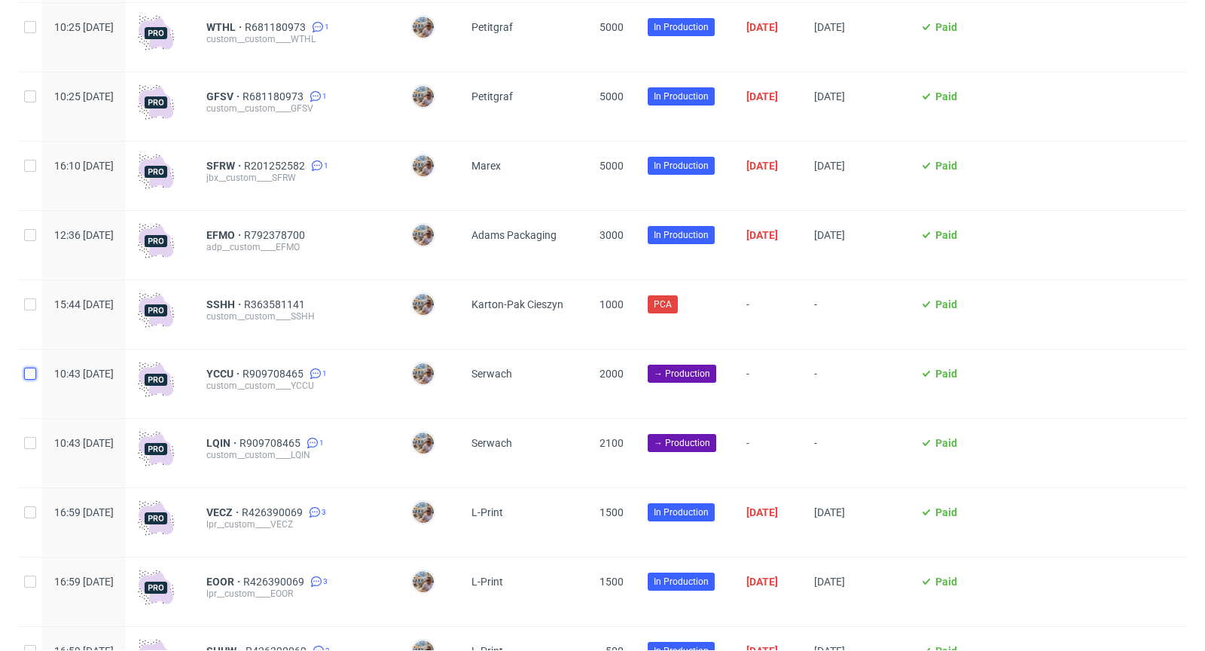
click at [30, 373] on input "checkbox" at bounding box center [30, 374] width 12 height 12
checkbox input "true"
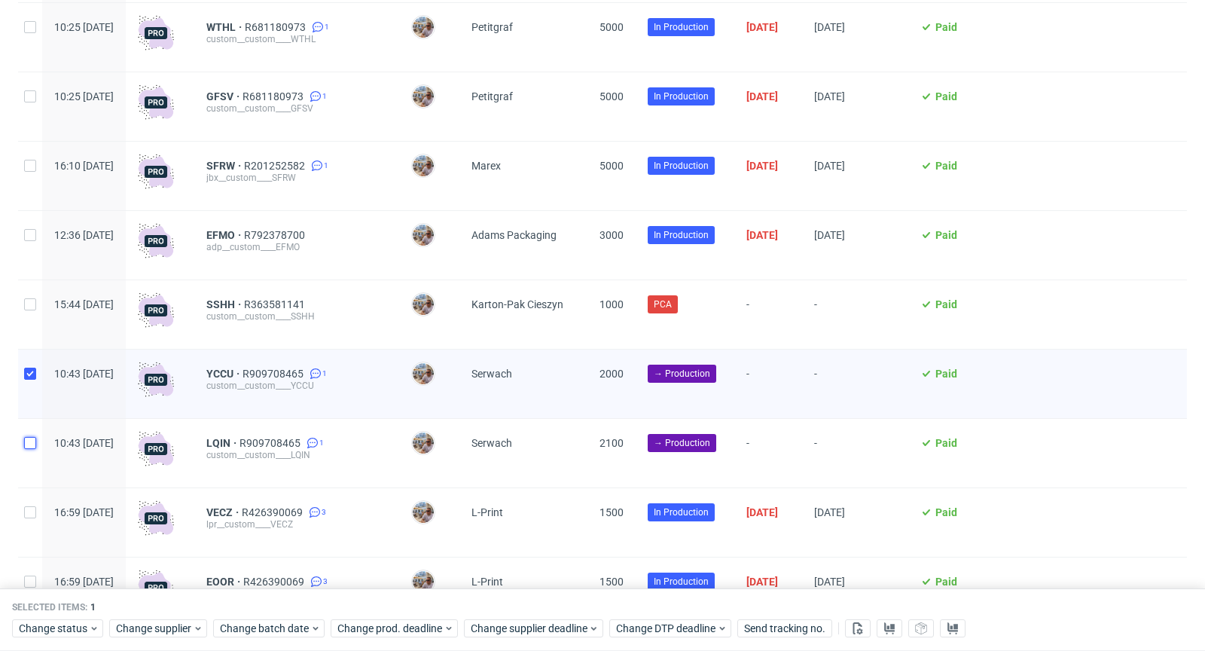
click at [30, 438] on input "checkbox" at bounding box center [30, 443] width 12 height 12
checkbox input "true"
click at [73, 625] on span "Change status" at bounding box center [54, 628] width 70 height 15
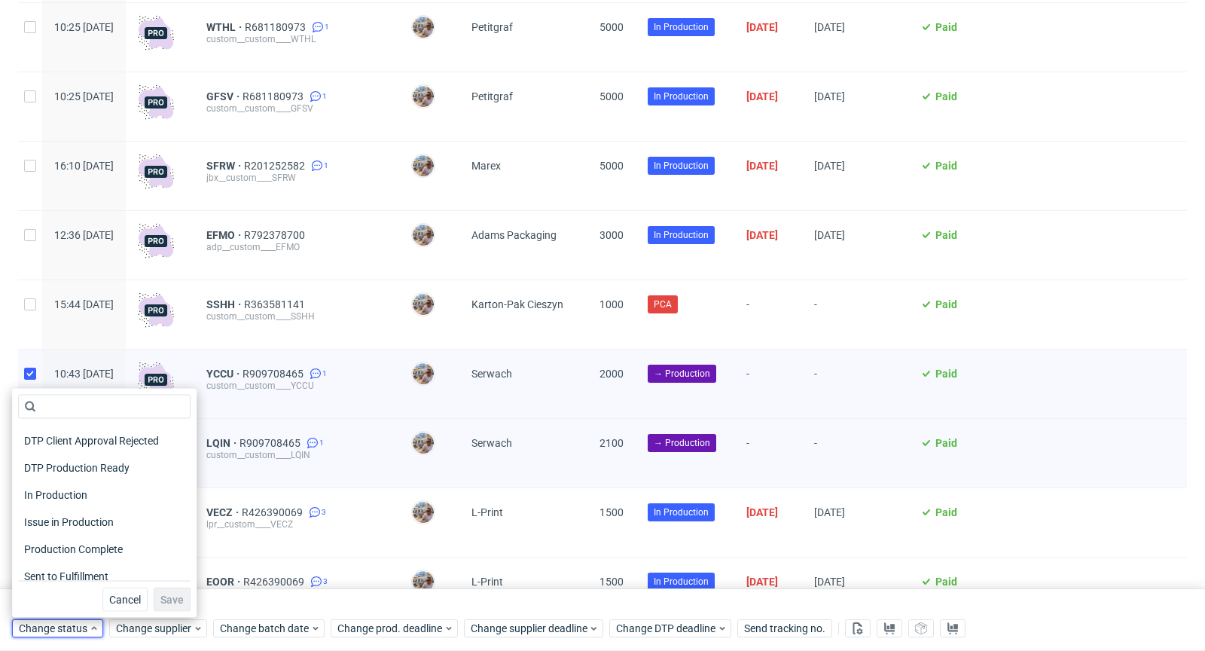
scroll to position [196, 0]
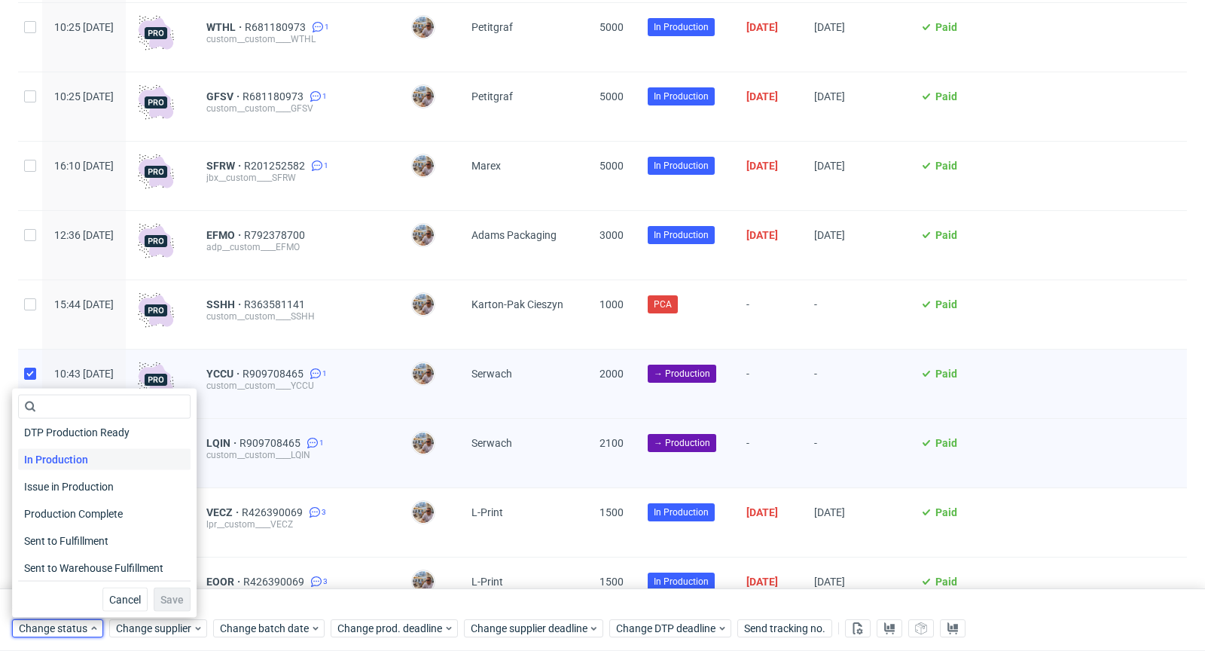
click at [67, 463] on span "In Production" at bounding box center [56, 459] width 76 height 21
click at [177, 602] on button "Save" at bounding box center [172, 600] width 37 height 24
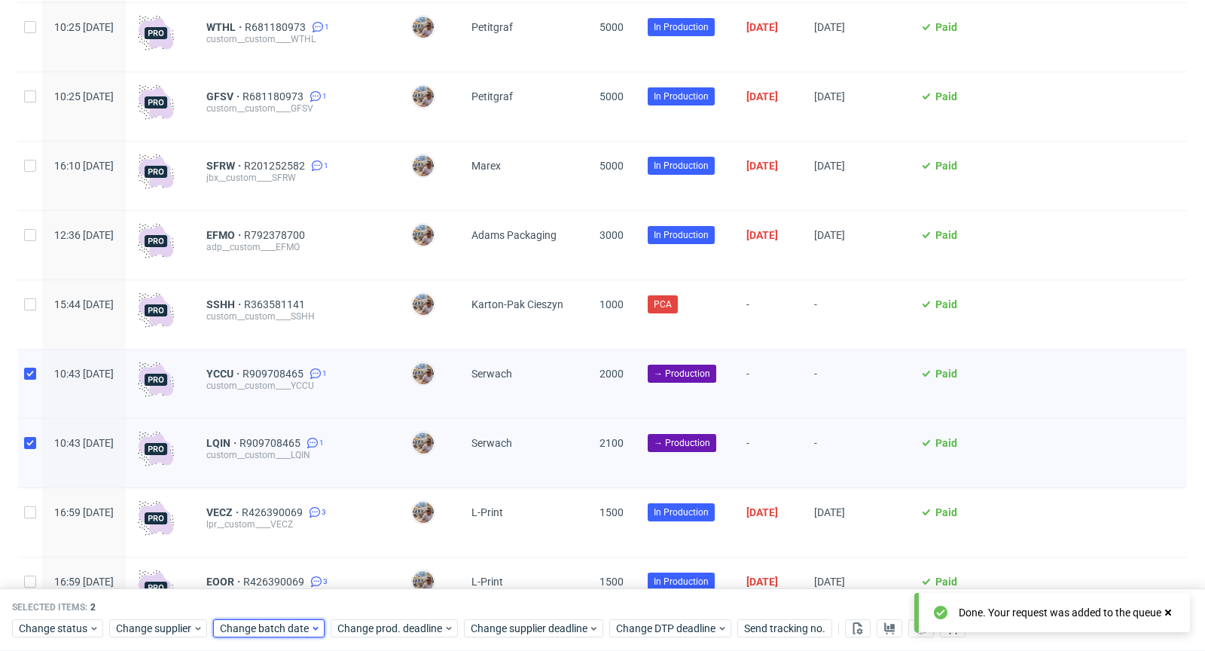
click at [271, 627] on span "Change batch date" at bounding box center [265, 628] width 90 height 15
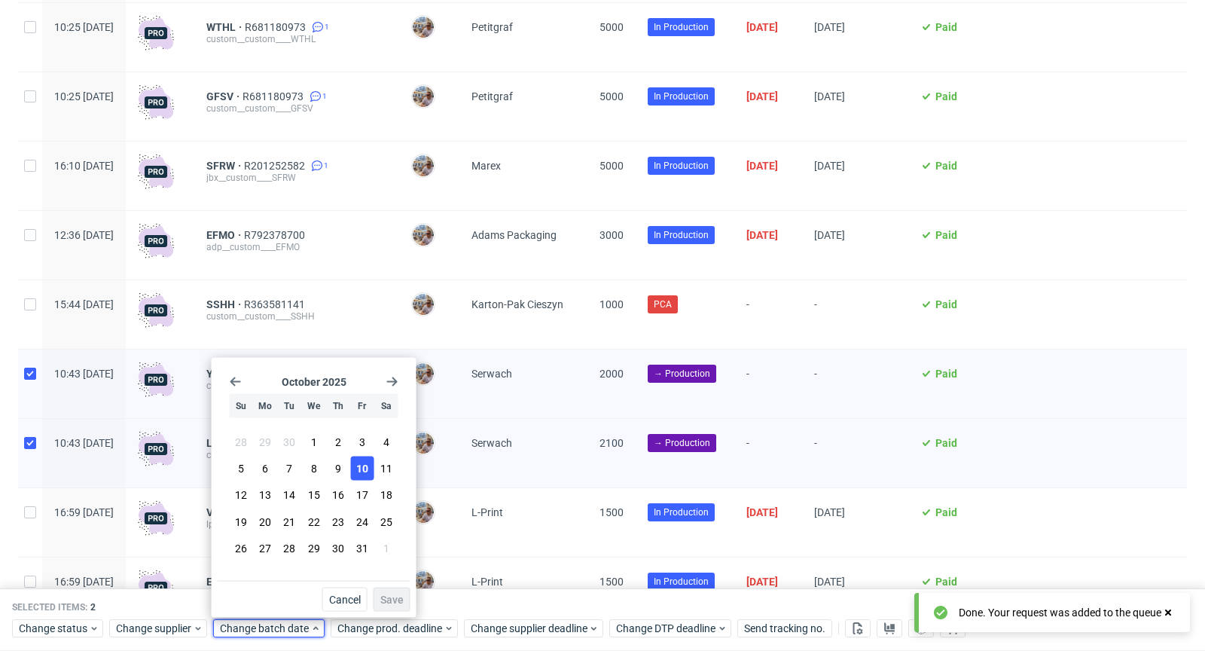
click at [359, 469] on span "10" at bounding box center [362, 468] width 12 height 15
click at [392, 597] on span "Save" at bounding box center [391, 599] width 23 height 11
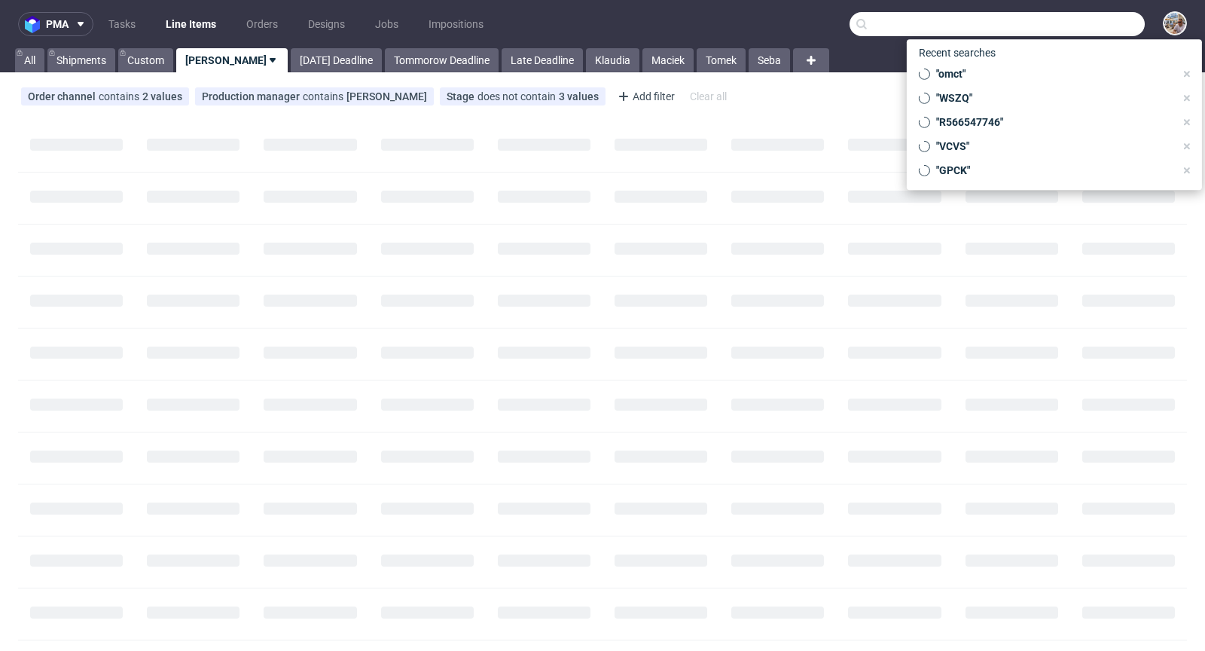
click at [1073, 22] on input "text" at bounding box center [997, 24] width 295 height 24
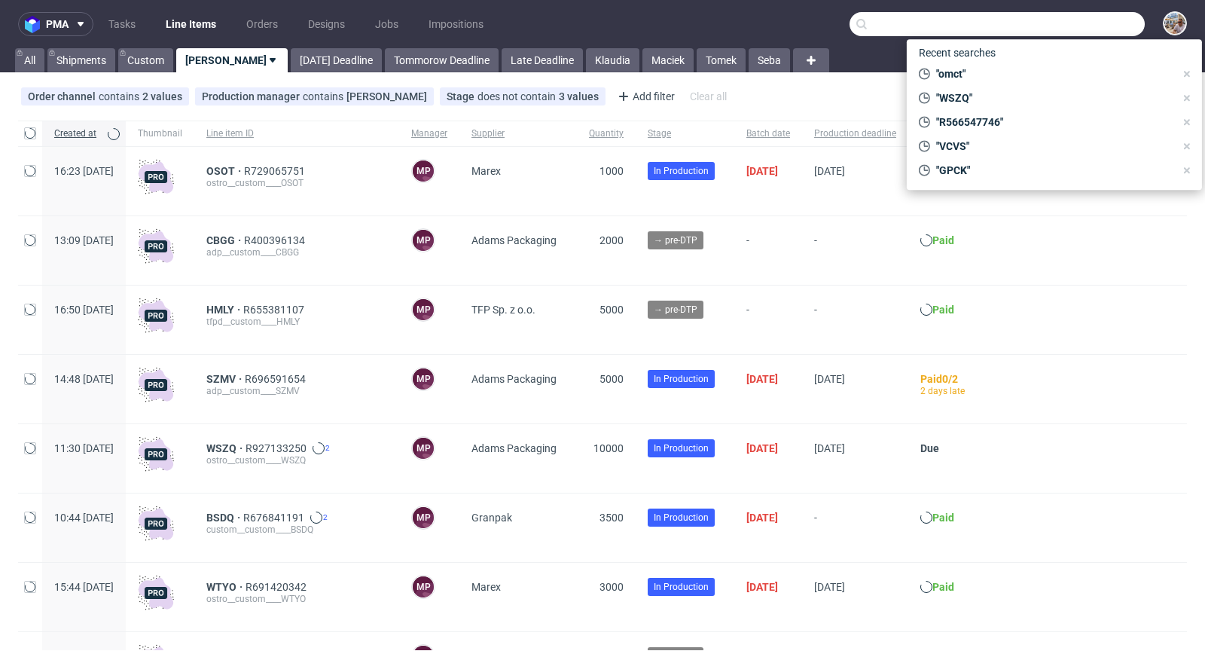
paste input "FCJM"
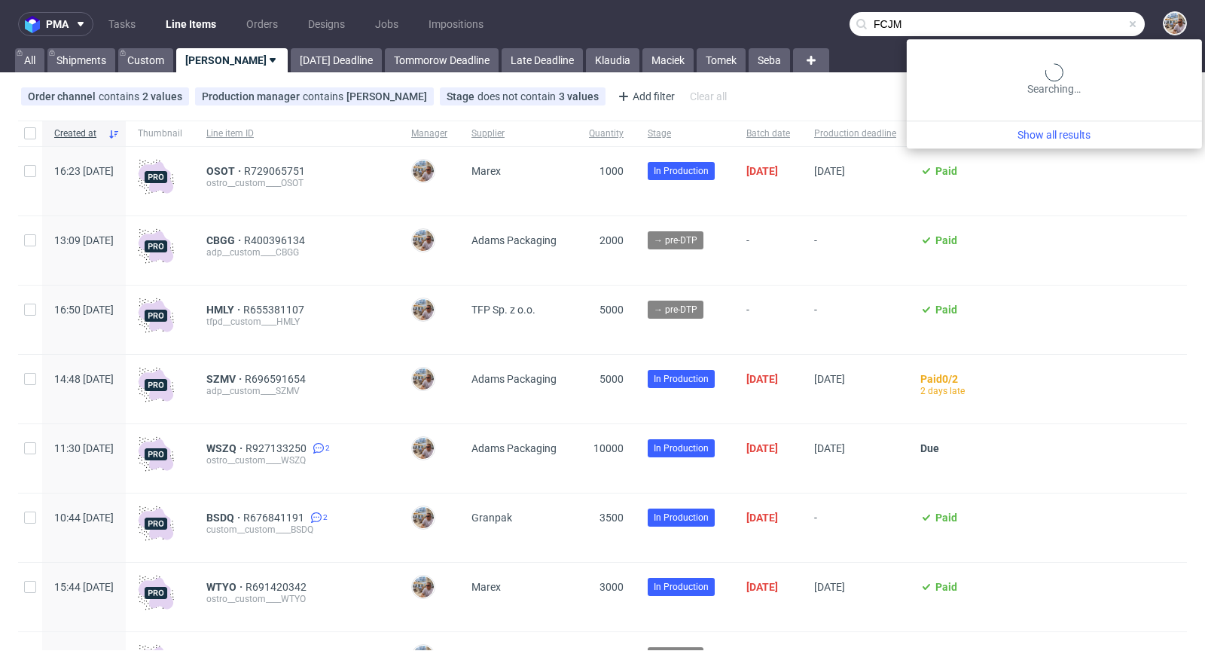
type input "FCJM"
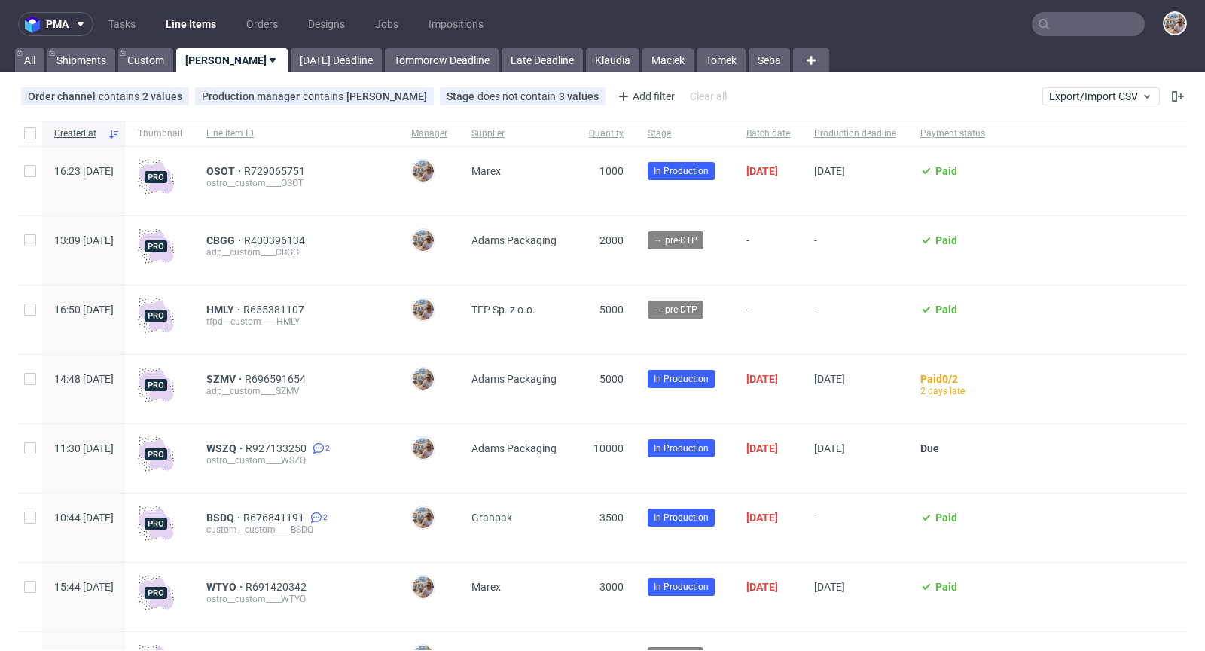
click at [1076, 22] on input "text" at bounding box center [1088, 24] width 113 height 24
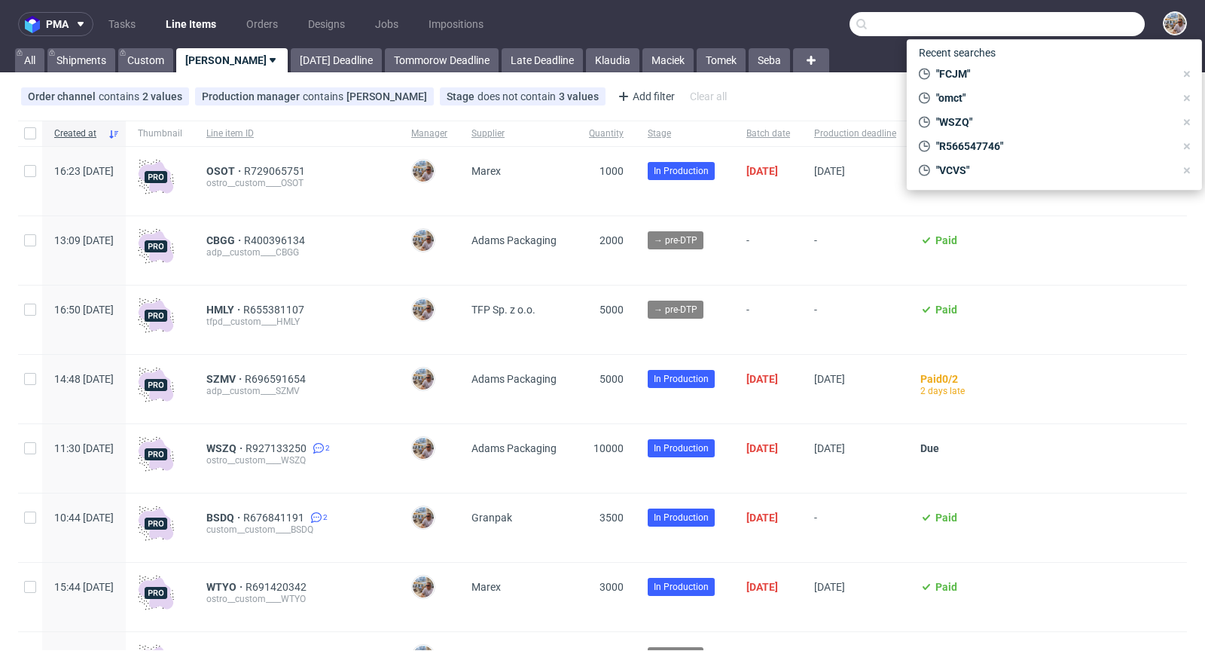
paste input "https://platform.packhelp.com/pma/line-items/7281599/orders/R915760364"
type input "https://platform.packhelp.com/pma/line-items/7281599/orders/R915760364"
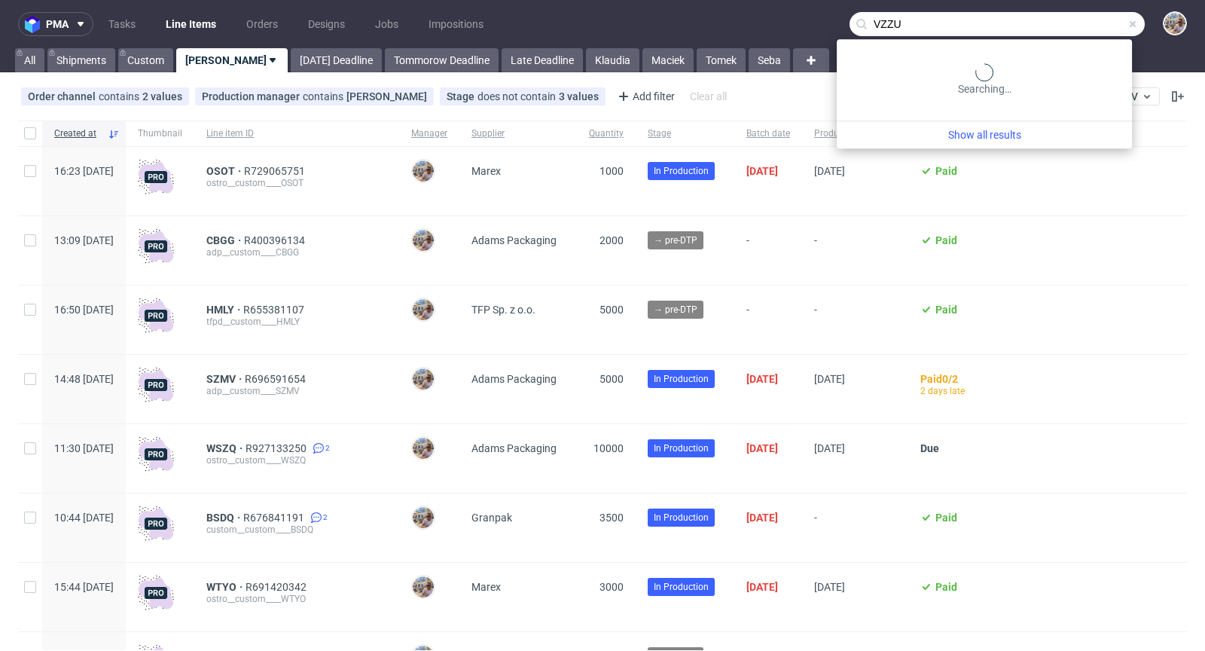
type input "VZZU"
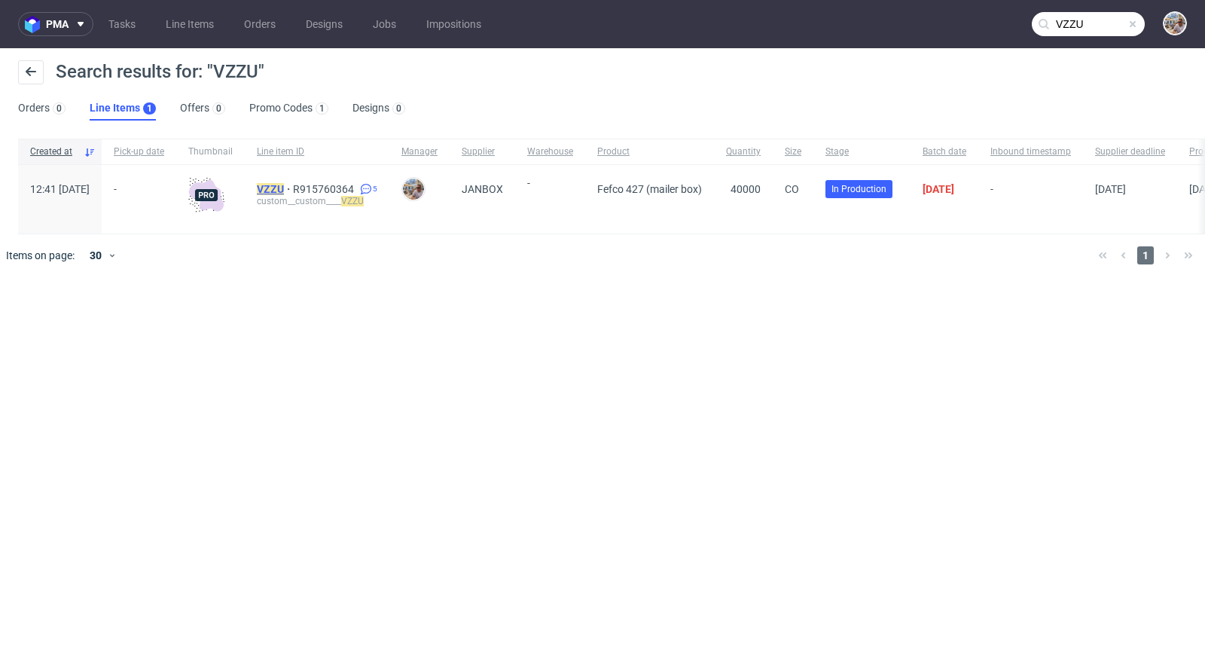
click at [284, 187] on mark "VZZU" at bounding box center [270, 189] width 27 height 12
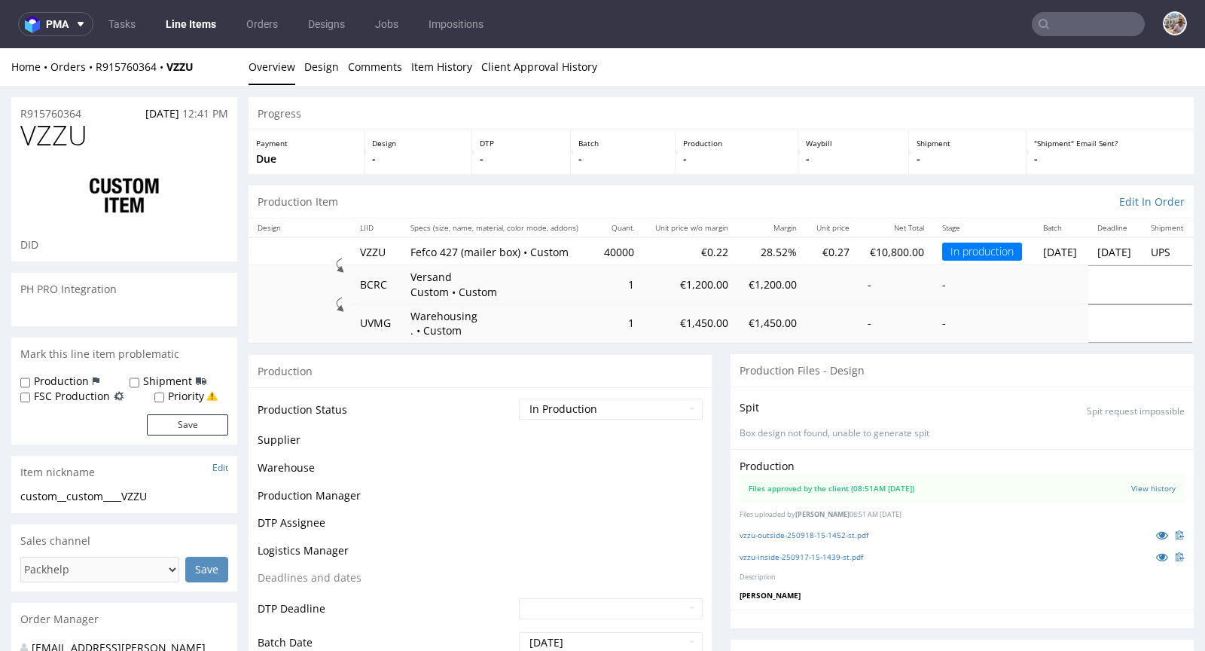
scroll to position [1333, 0]
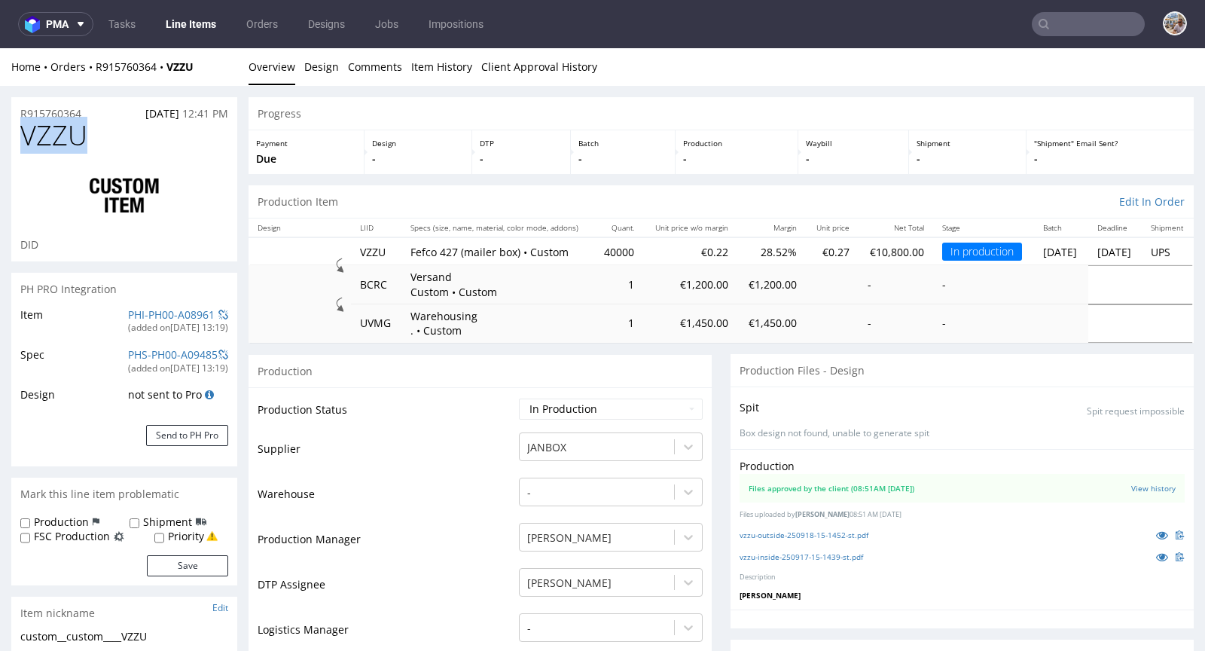
drag, startPoint x: 104, startPoint y: 130, endPoint x: 11, endPoint y: 134, distance: 92.8
click at [11, 134] on div "VZZU DID" at bounding box center [124, 191] width 226 height 141
copy span "VZZU"
click at [168, 309] on link "PHI-PH00-A08961" at bounding box center [171, 314] width 87 height 14
click at [97, 108] on div "R915760364 22.08.2025 12:41 PM" at bounding box center [124, 109] width 226 height 24
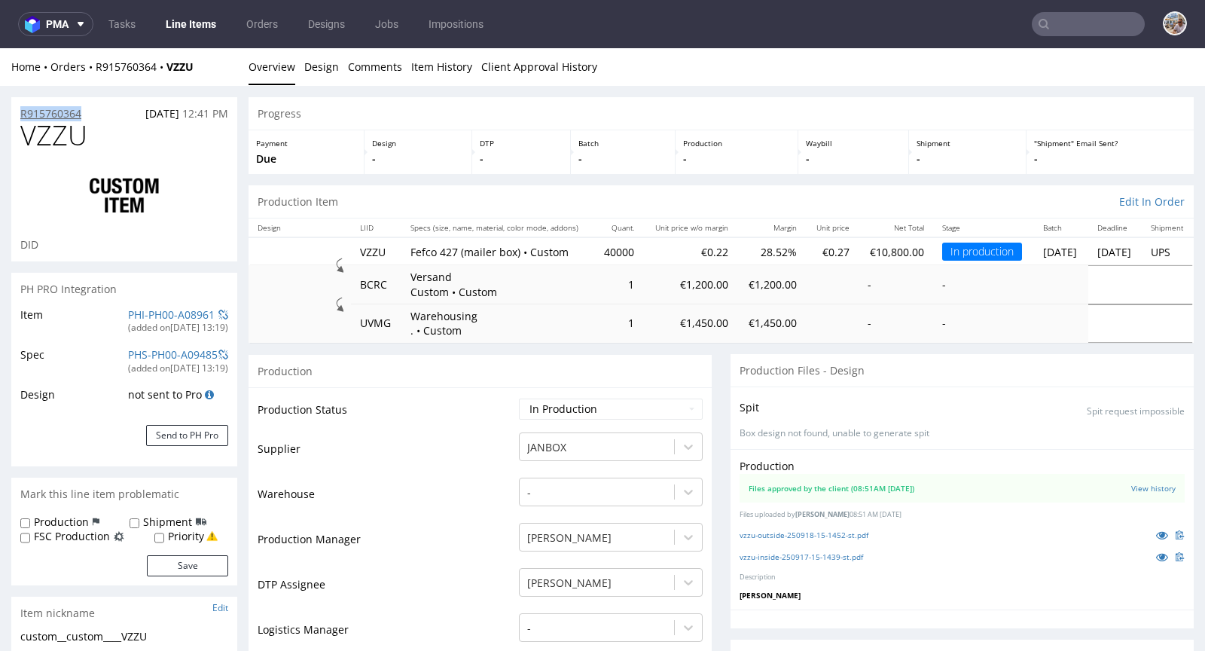
drag, startPoint x: 93, startPoint y: 111, endPoint x: 23, endPoint y: 113, distance: 70.8
click at [23, 113] on div "R915760364 22.08.2025 12:41 PM" at bounding box center [124, 109] width 226 height 24
copy p "R915760364"
drag, startPoint x: 207, startPoint y: 68, endPoint x: 169, endPoint y: 68, distance: 37.7
click at [169, 68] on div "Home Orders R915760364 VZZU" at bounding box center [124, 67] width 226 height 15
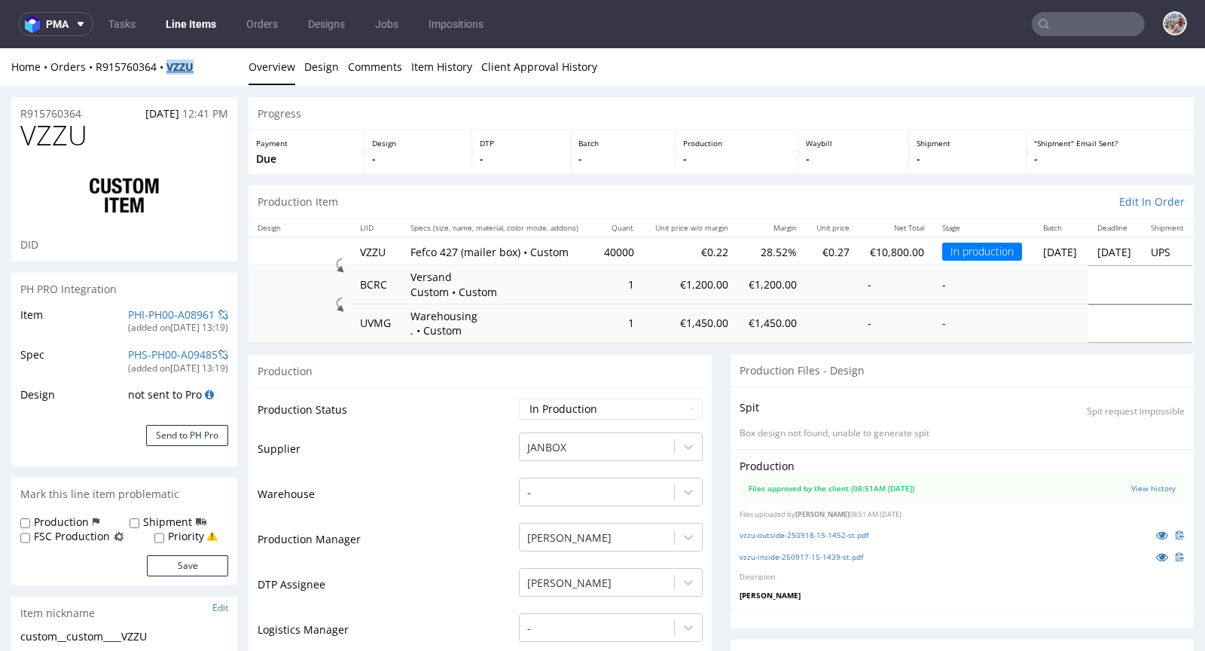
copy strong "VZZU"
click at [1061, 26] on input "text" at bounding box center [1088, 24] width 113 height 24
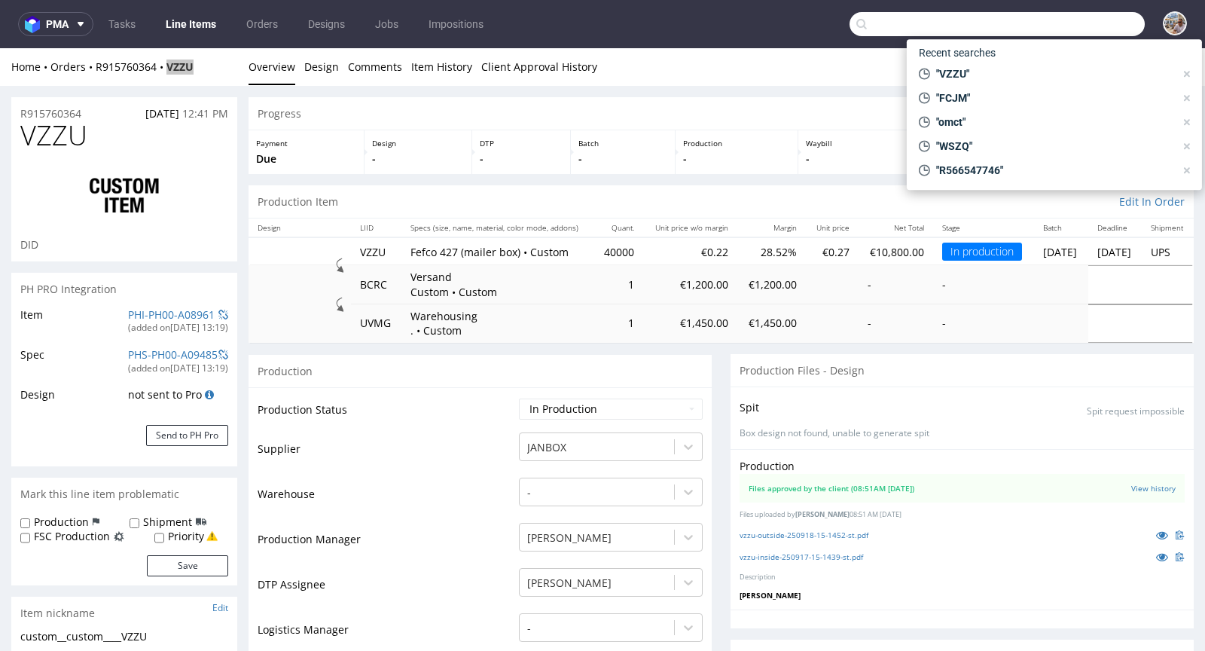
paste input "YLZH"
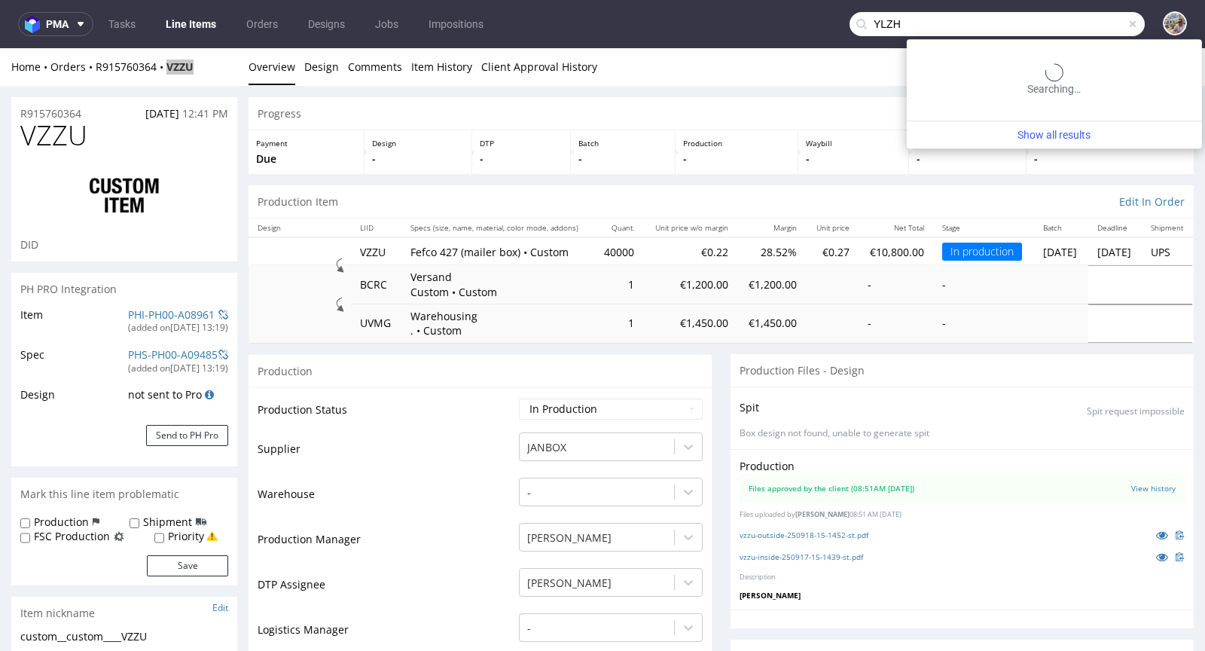
type input "YLZH"
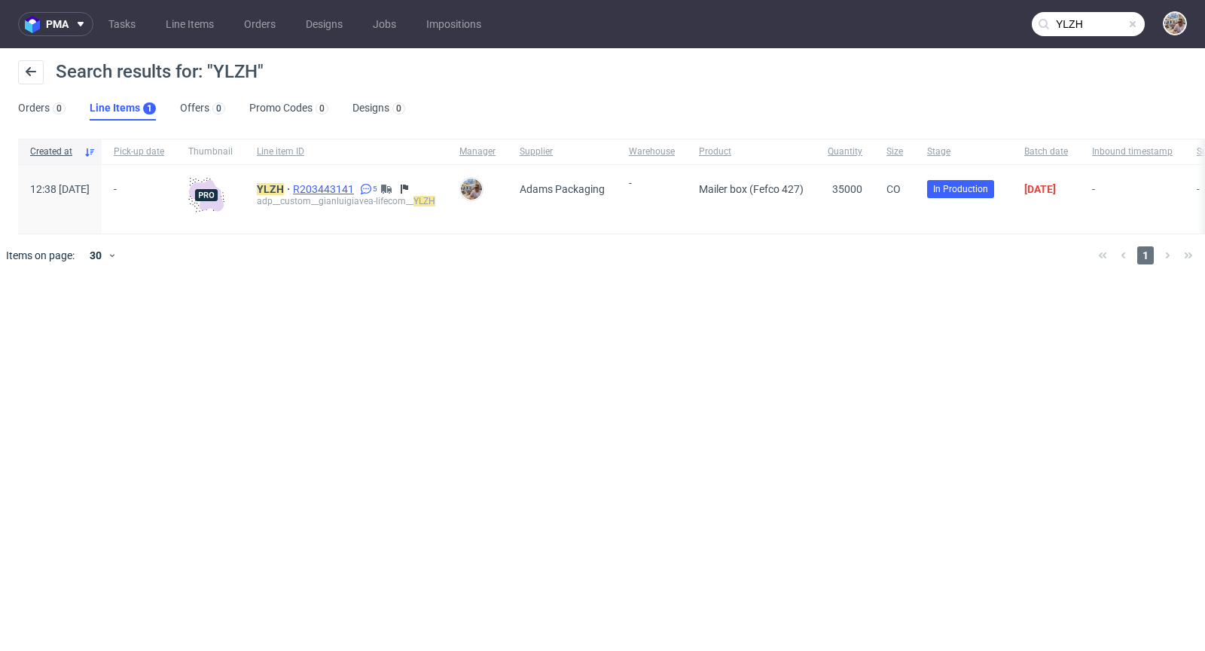
click at [357, 194] on span "R203443141" at bounding box center [325, 189] width 64 height 12
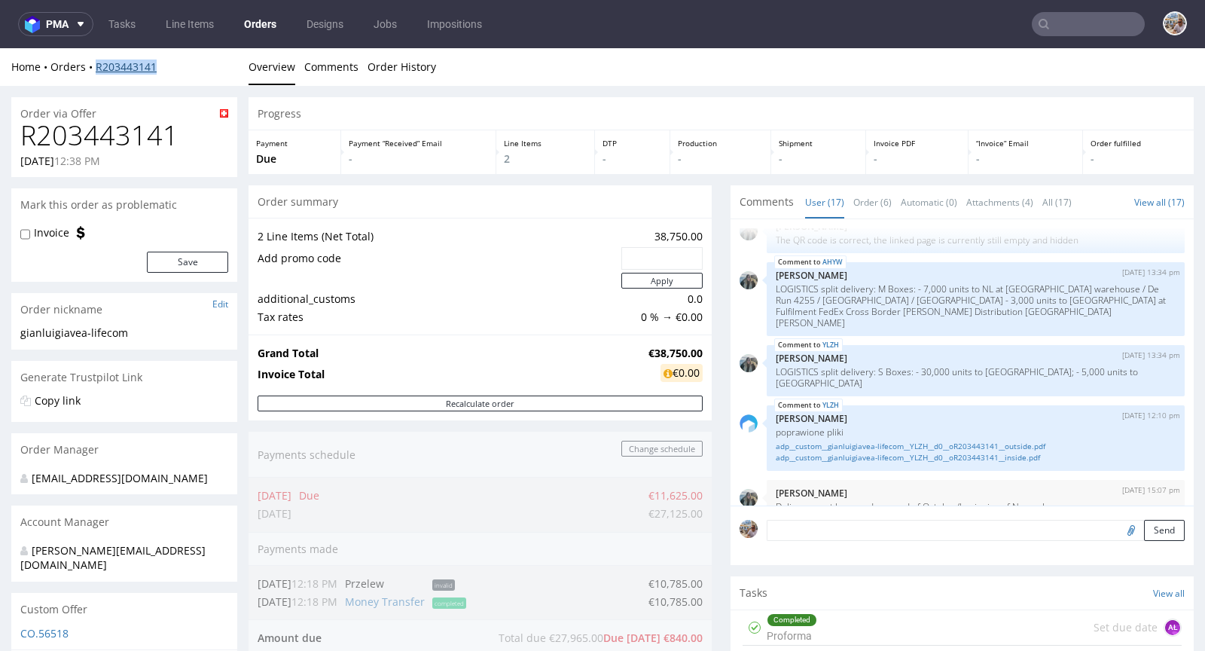
drag, startPoint x: 184, startPoint y: 65, endPoint x: 97, endPoint y: 67, distance: 86.7
click at [97, 67] on div "Home Orders R203443141" at bounding box center [124, 67] width 226 height 15
copy link "R203443141"
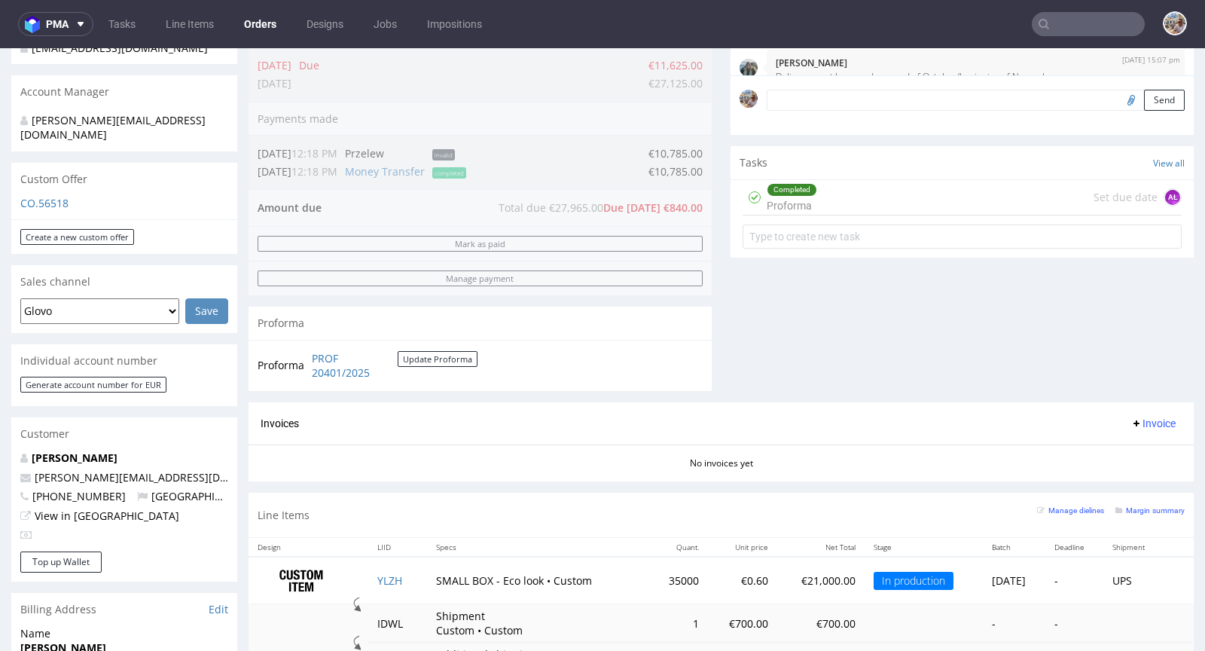
scroll to position [871, 0]
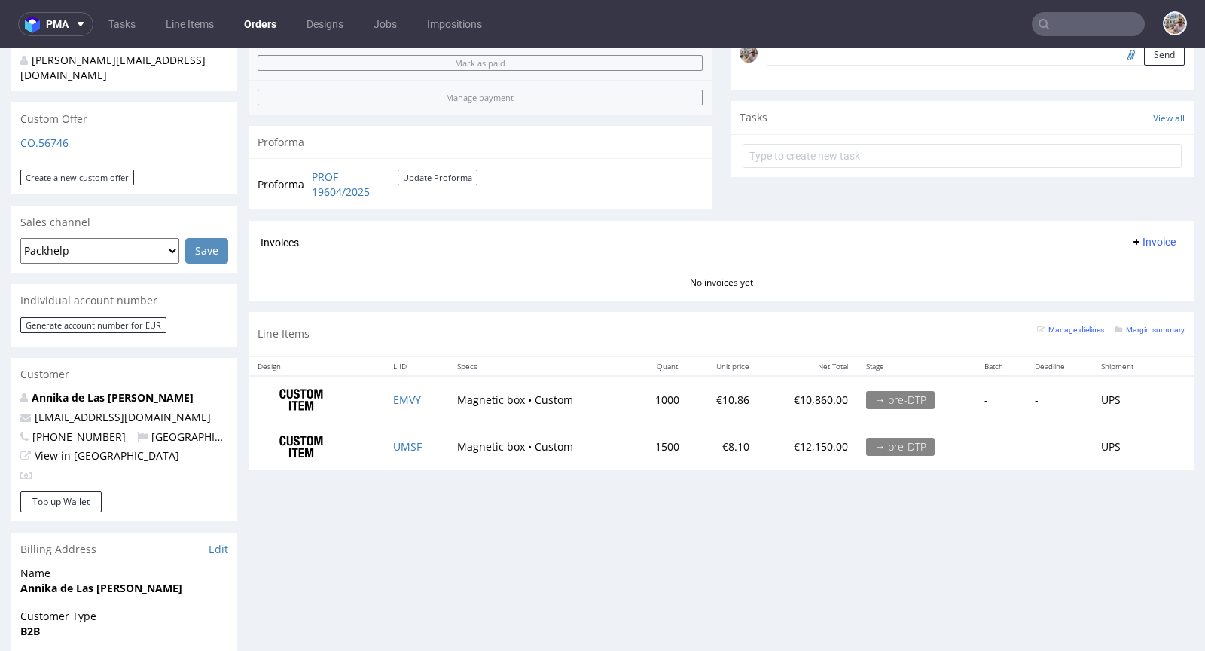
scroll to position [487, 0]
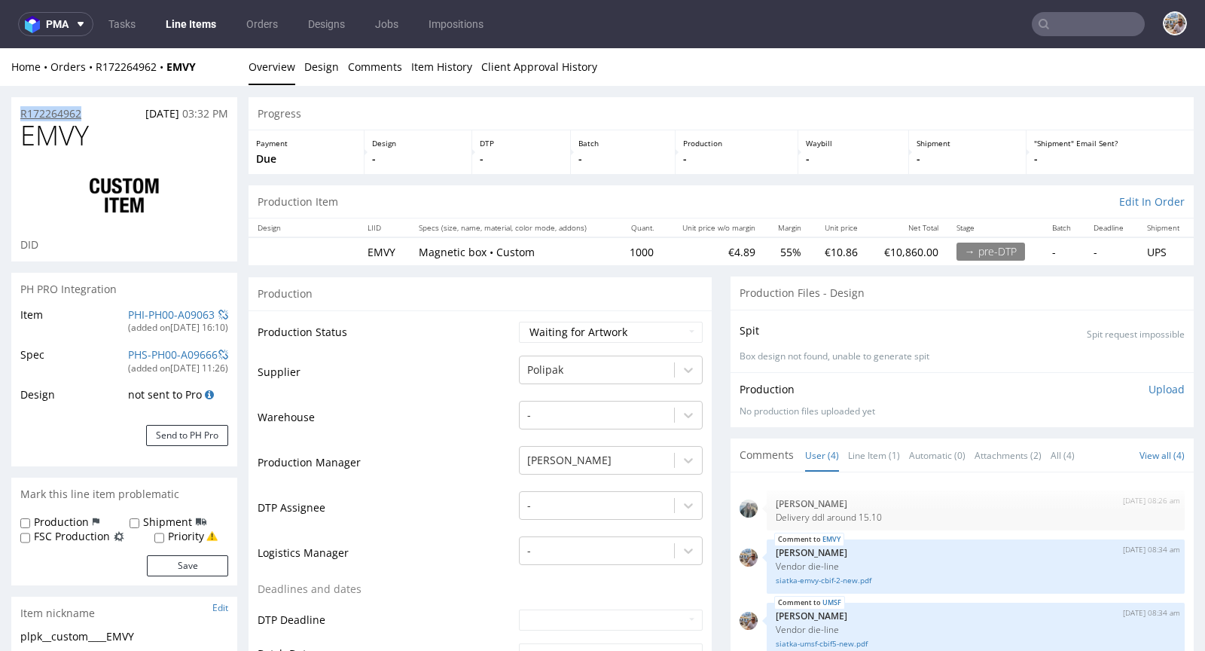
drag, startPoint x: 93, startPoint y: 112, endPoint x: 23, endPoint y: 113, distance: 70.1
click at [23, 113] on div "R172264962 12.09.2025 03:32 PM" at bounding box center [124, 109] width 226 height 24
copy p "R172264962"
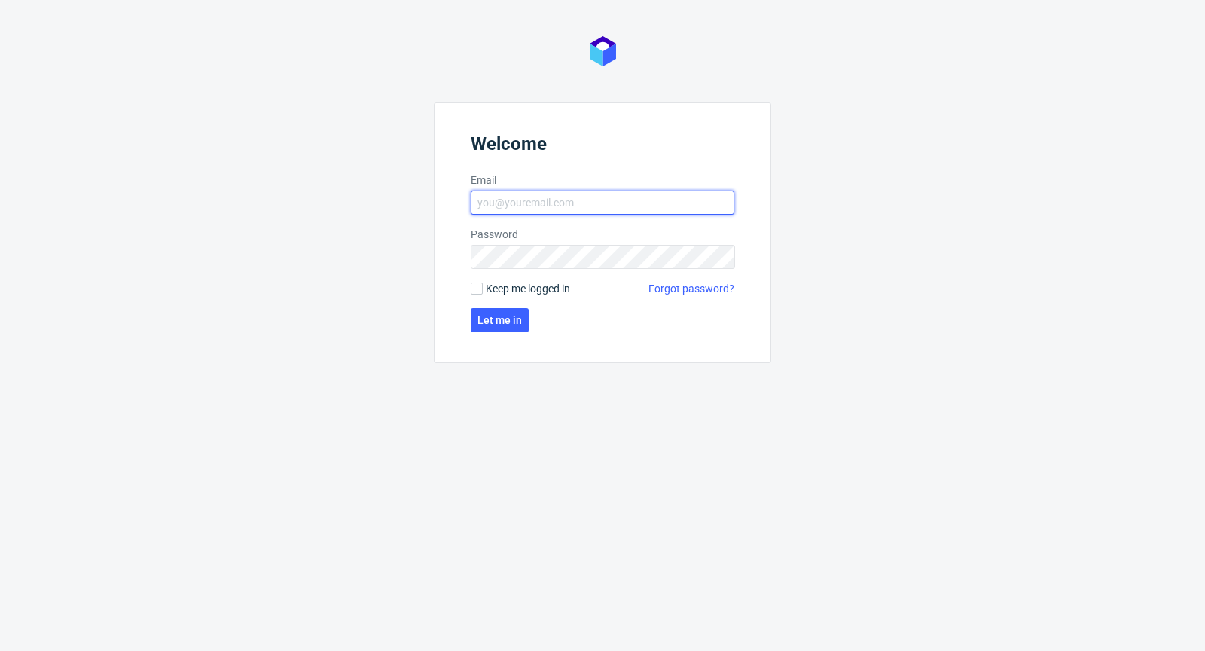
type input "[PERSON_NAME][EMAIL_ADDRESS][PERSON_NAME][DOMAIN_NAME]"
click at [500, 285] on span "Keep me logged in" at bounding box center [528, 288] width 84 height 15
click at [483, 285] on input "Keep me logged in" at bounding box center [477, 288] width 12 height 12
checkbox input "true"
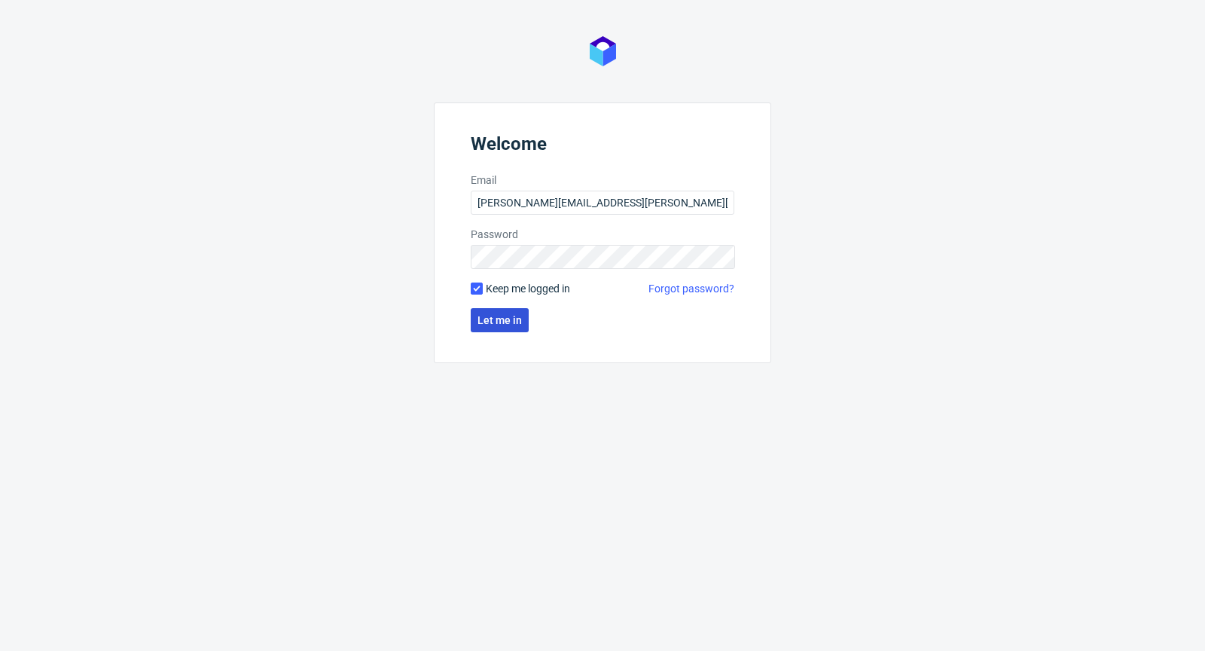
click at [494, 307] on form "Welcome Email [PERSON_NAME][EMAIL_ADDRESS][PERSON_NAME][DOMAIN_NAME] Password K…" at bounding box center [602, 232] width 337 height 261
click at [495, 310] on button "Let me in" at bounding box center [500, 320] width 58 height 24
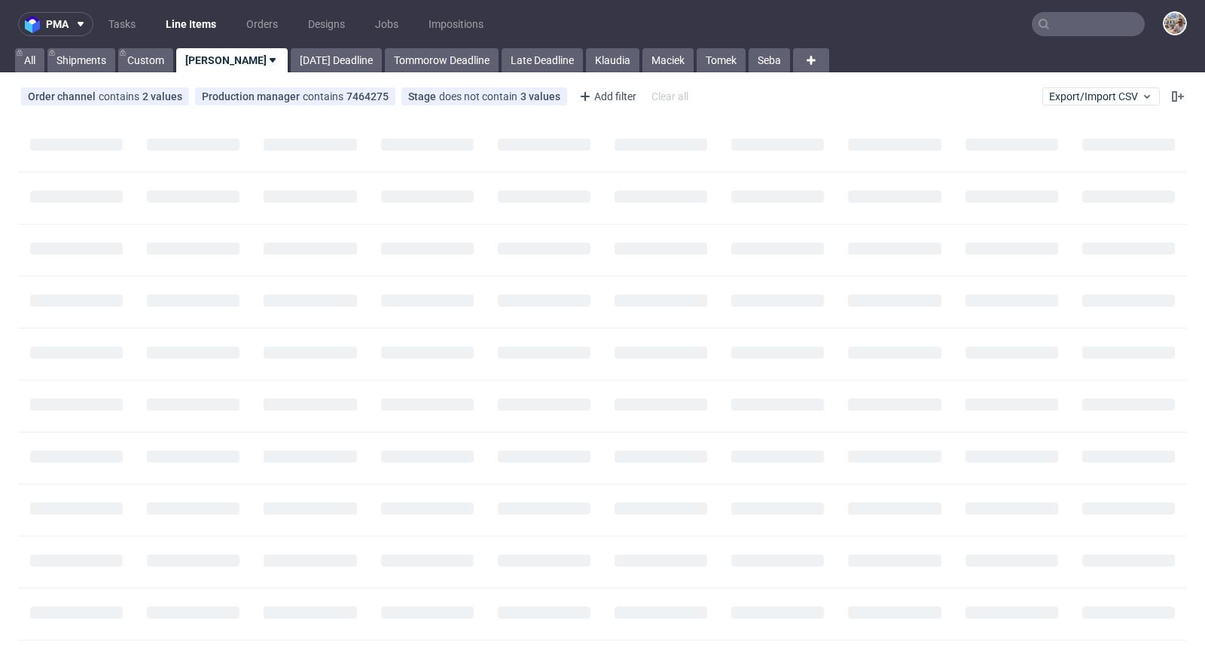
click at [1038, 23] on icon at bounding box center [1044, 24] width 12 height 12
click at [1055, 24] on input "text" at bounding box center [1088, 24] width 113 height 24
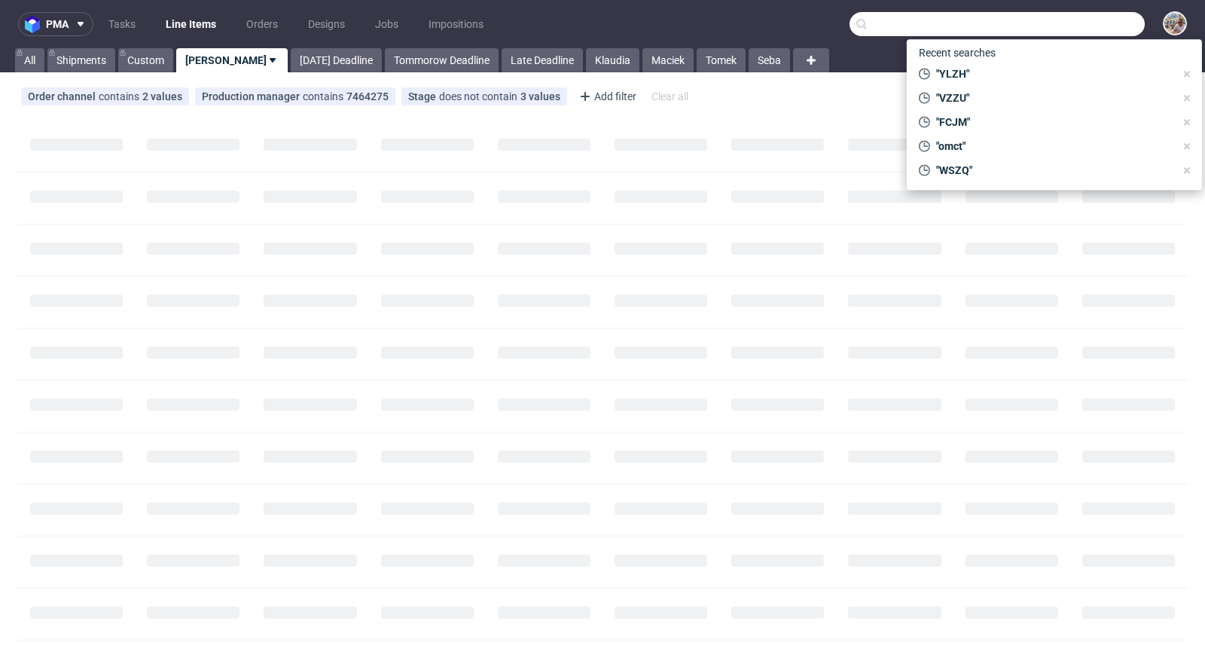
paste input "ZQSL"
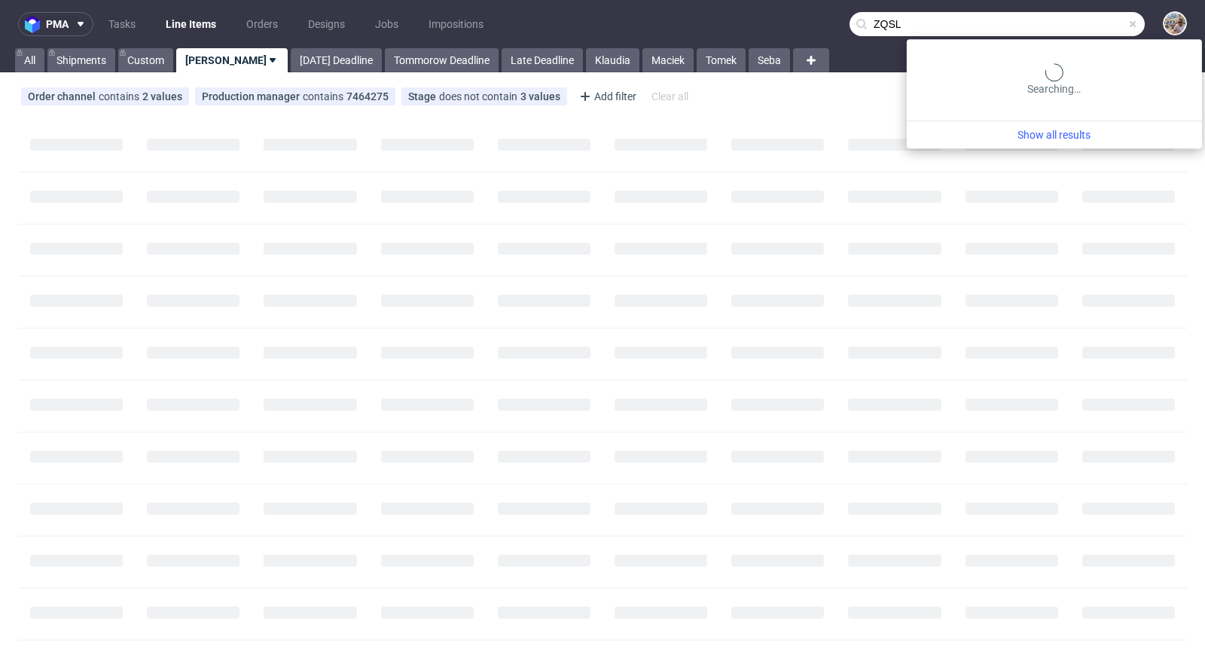
type input "ZQSL"
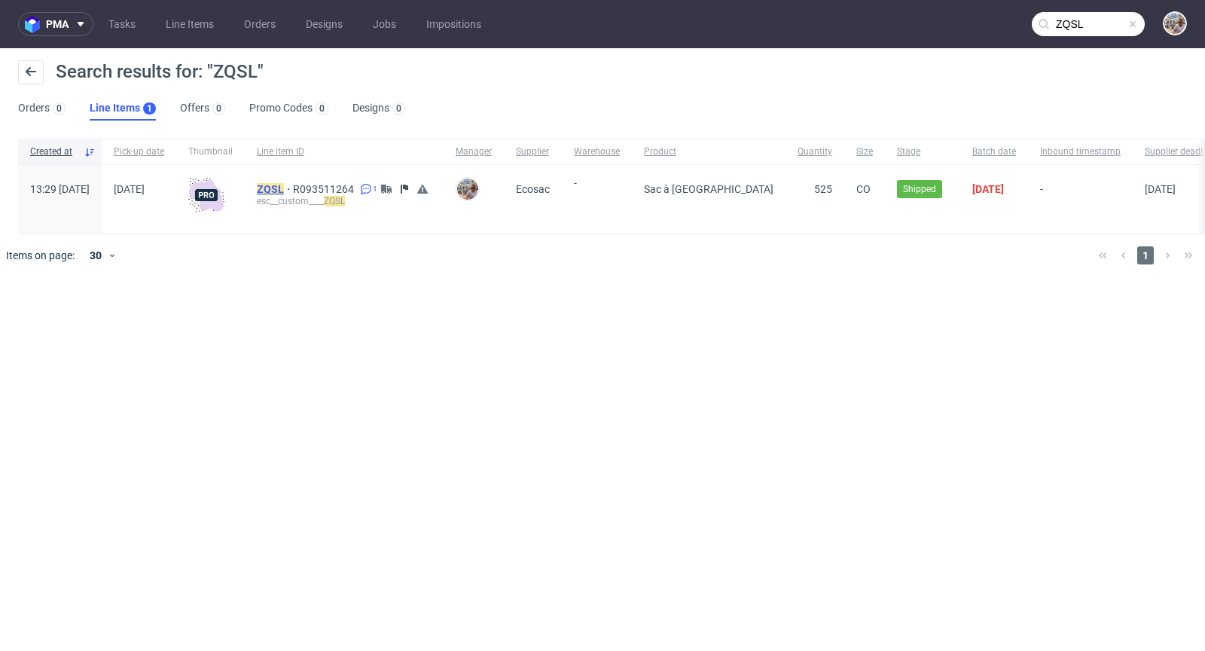
click at [284, 183] on mark "ZQSL" at bounding box center [270, 189] width 27 height 12
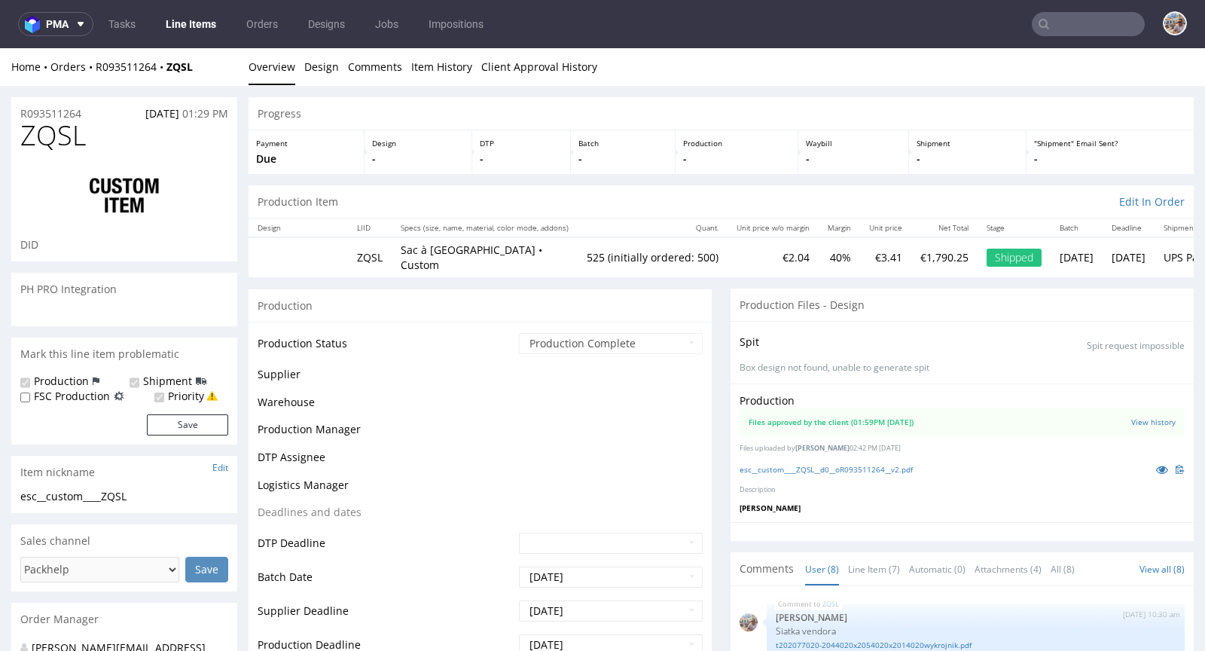
scroll to position [193, 0]
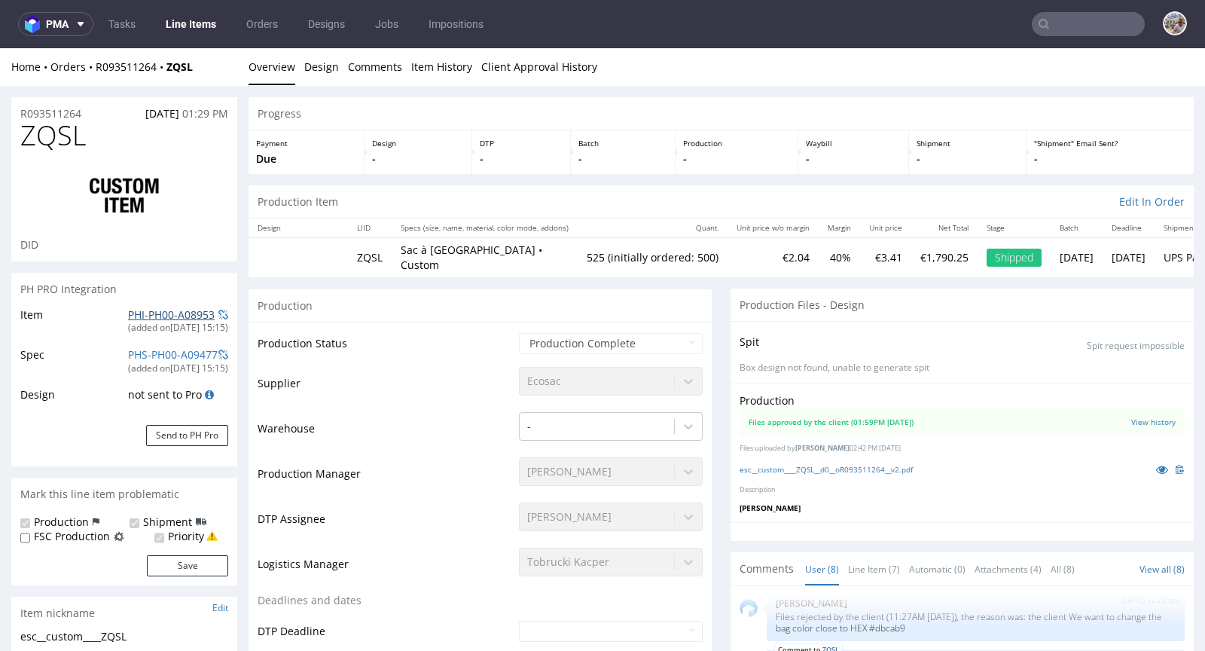
click at [188, 311] on link "PHI-PH00-A08953" at bounding box center [171, 314] width 87 height 14
